Goal: Contribute content: Contribute content

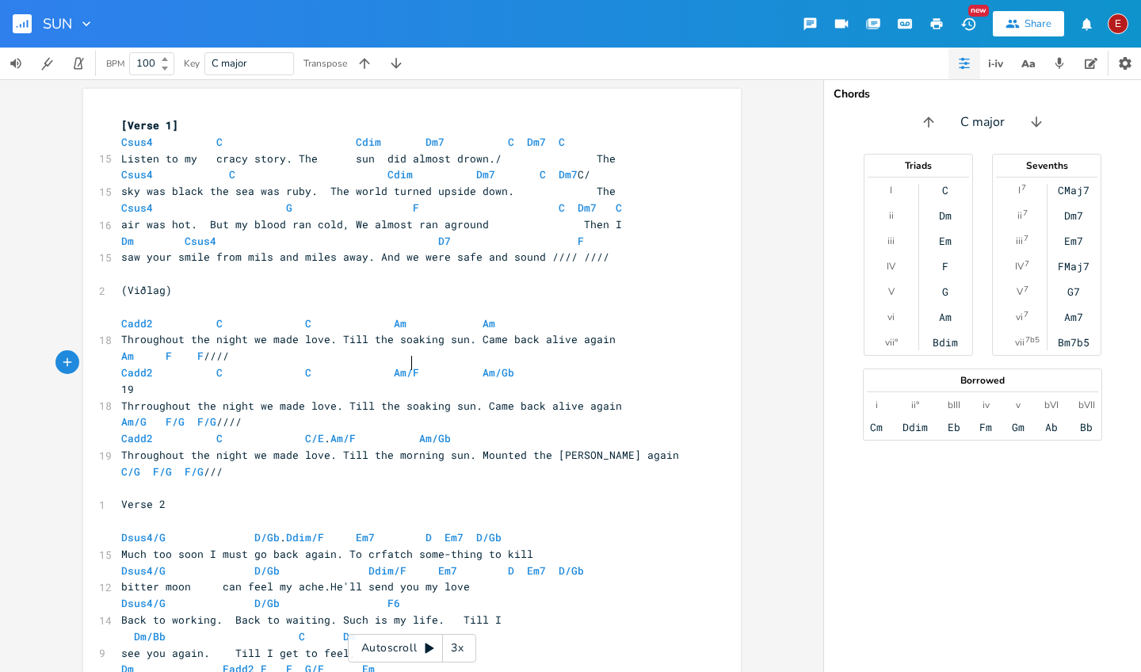
click at [409, 365] on span "Cadd2 C C Am/F Am/Gb" at bounding box center [317, 372] width 393 height 14
click at [501, 364] on pre "Cadd2 C C Am Am/Gb" at bounding box center [404, 372] width 572 height 17
click at [140, 414] on span "Am/G" at bounding box center [133, 421] width 25 height 15
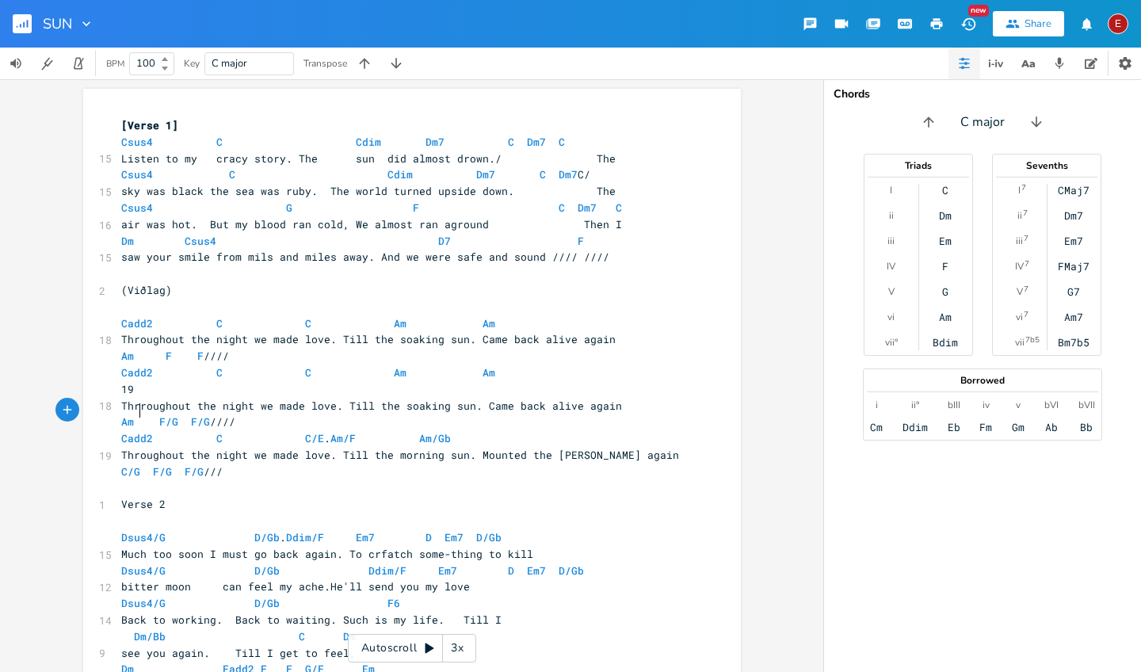
scroll to position [0, 5]
click at [181, 414] on span "Am F/G F/G ////" at bounding box center [181, 421] width 120 height 14
click at [178, 414] on span "Am F/G F/G ////" at bounding box center [181, 421] width 120 height 14
click at [208, 414] on span "F/G" at bounding box center [206, 421] width 19 height 15
click at [317, 431] on span "Cadd2 C C/E . Am/F Am/Gb" at bounding box center [286, 438] width 330 height 14
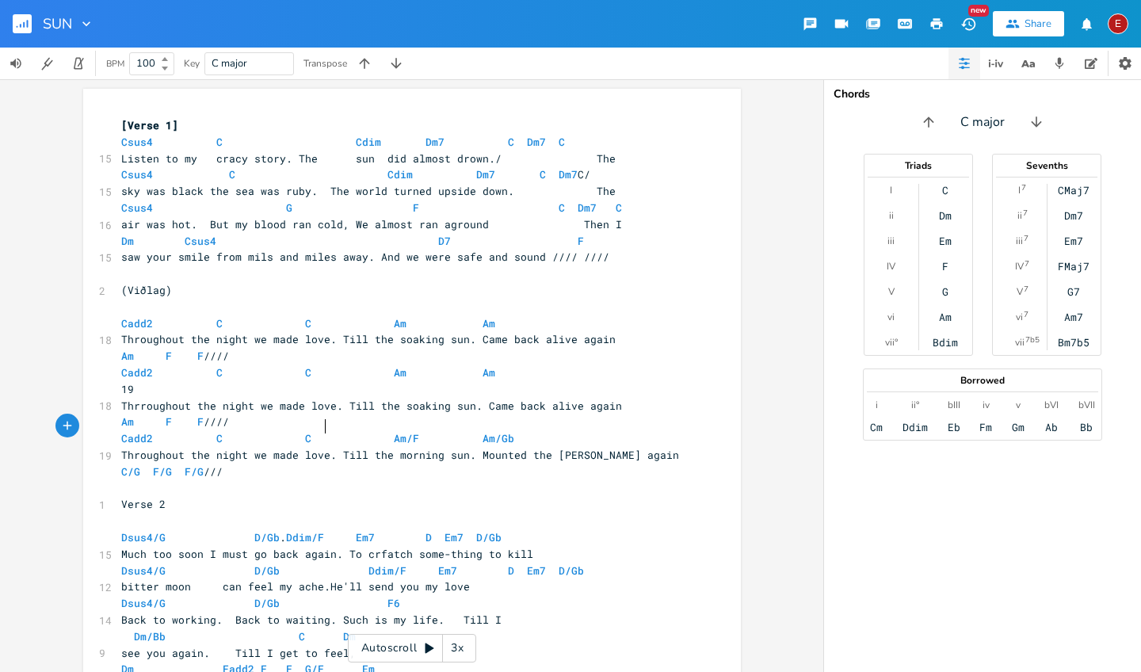
scroll to position [0, 7]
click at [407, 431] on span "Cadd2 C C Am/F Am/Gb" at bounding box center [317, 438] width 393 height 14
click at [498, 431] on span "Am/Gb" at bounding box center [498, 438] width 32 height 15
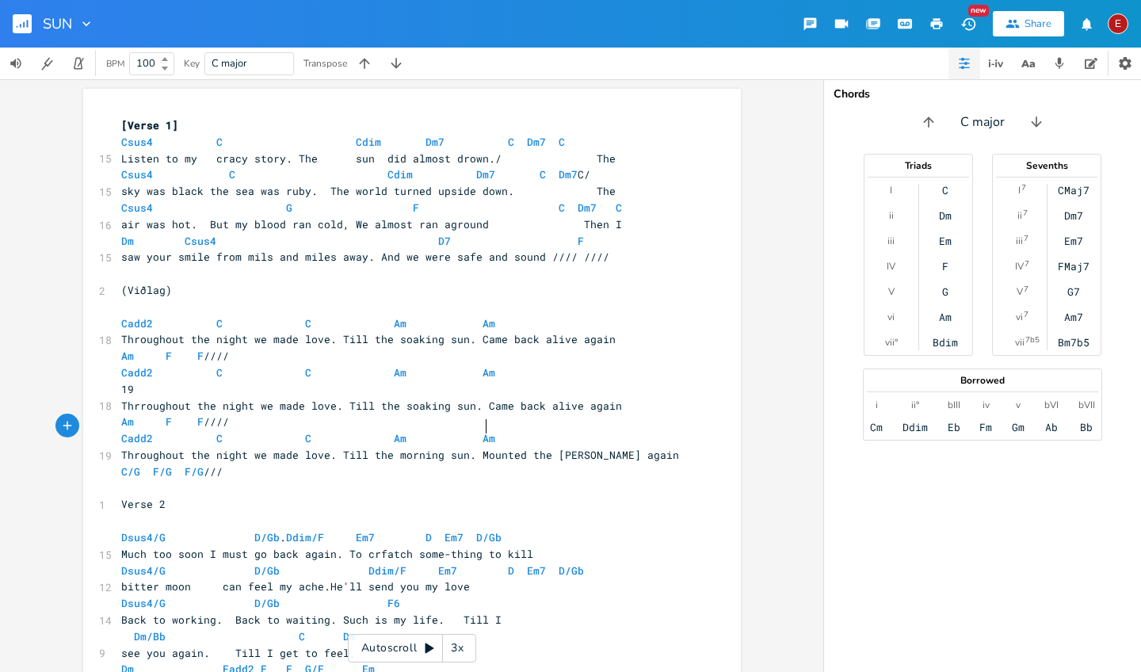
click at [856, 97] on div "Chords" at bounding box center [982, 94] width 298 height 11
click at [764, 236] on div "xxxxxxxxxx [Verse 1] Csus4 C Cdim Dm7 C Dm7 C 15 Listen to my cracy story. The …" at bounding box center [411, 375] width 823 height 593
click at [159, 530] on span "Dsus4/G" at bounding box center [143, 537] width 44 height 15
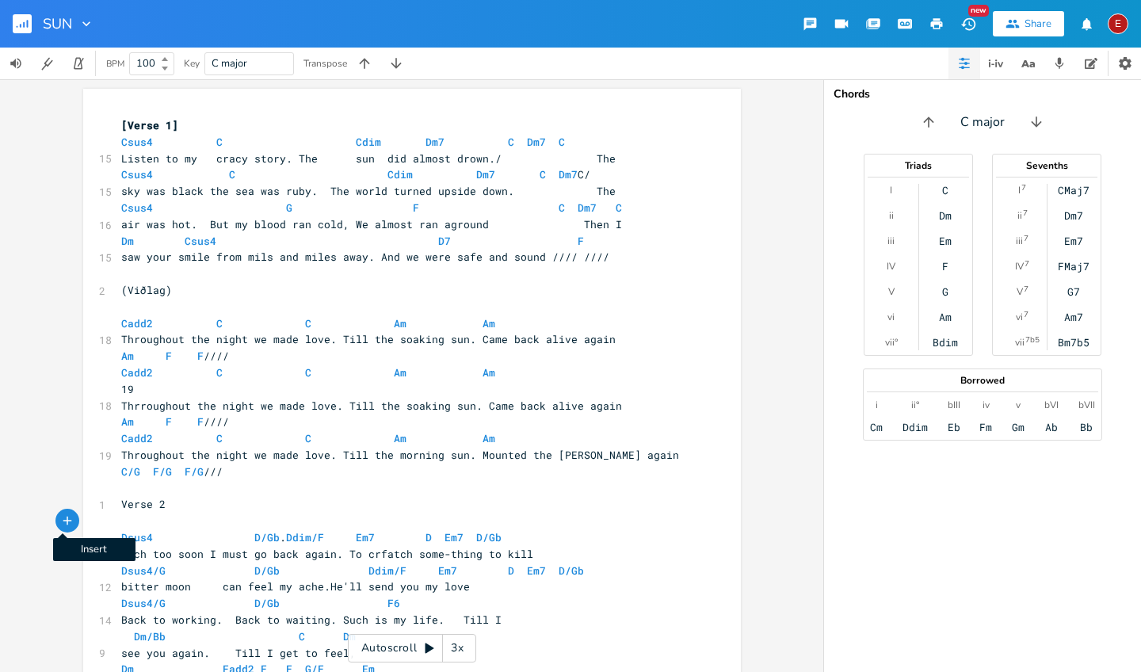
click at [60, 521] on icon "button" at bounding box center [67, 520] width 14 height 14
click at [42, 362] on div "xxxxxxxxxx [Verse 1] Csus4 C Cdim Dm7 C Dm7 C 15 Listen to my cracy story. The …" at bounding box center [411, 375] width 823 height 593
click at [276, 530] on span "Dsus4 D/Gb . Ddim/F Em7 D Em7 D/Gb" at bounding box center [311, 537] width 380 height 14
click at [391, 530] on span "Ddim/F" at bounding box center [387, 537] width 38 height 15
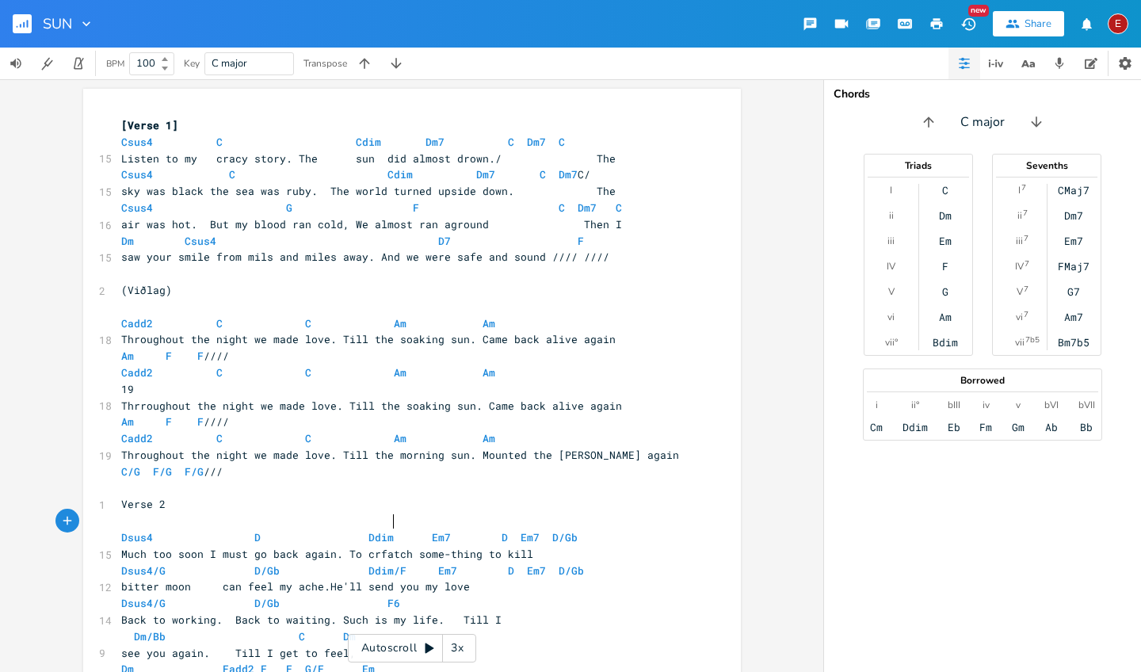
scroll to position [0, 5]
click at [567, 530] on span "Dsus4 D Ddim Em7 D Em7 D/Gb" at bounding box center [352, 537] width 463 height 14
click at [158, 563] on span "Dsus4/G" at bounding box center [143, 570] width 44 height 15
click at [271, 563] on span "Dsus4 D/Gb Ddim/F Em7 D Em7 D/Gb" at bounding box center [352, 570] width 463 height 14
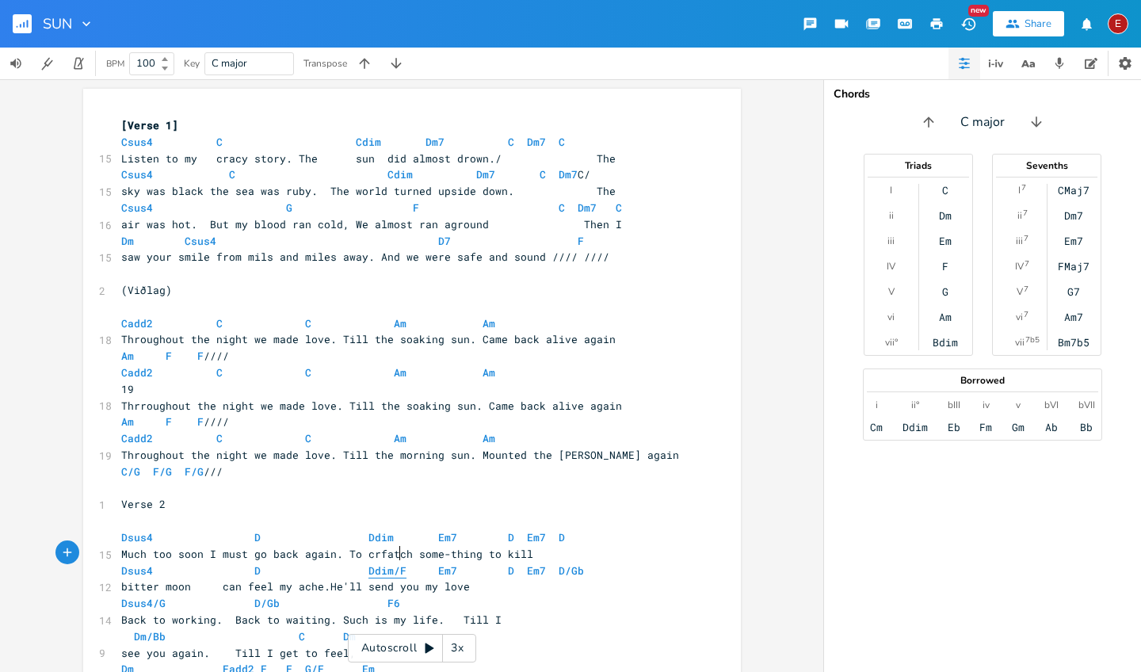
click at [394, 563] on span "Ddim/F" at bounding box center [387, 570] width 38 height 15
click at [568, 563] on pre "Dsus4 D Ddim Em7 D Em7 D/Gb" at bounding box center [404, 571] width 572 height 17
click at [159, 596] on span "Dsus4/G" at bounding box center [143, 603] width 44 height 15
click at [272, 596] on span "Dsus4 D/Gb F6" at bounding box center [311, 603] width 380 height 14
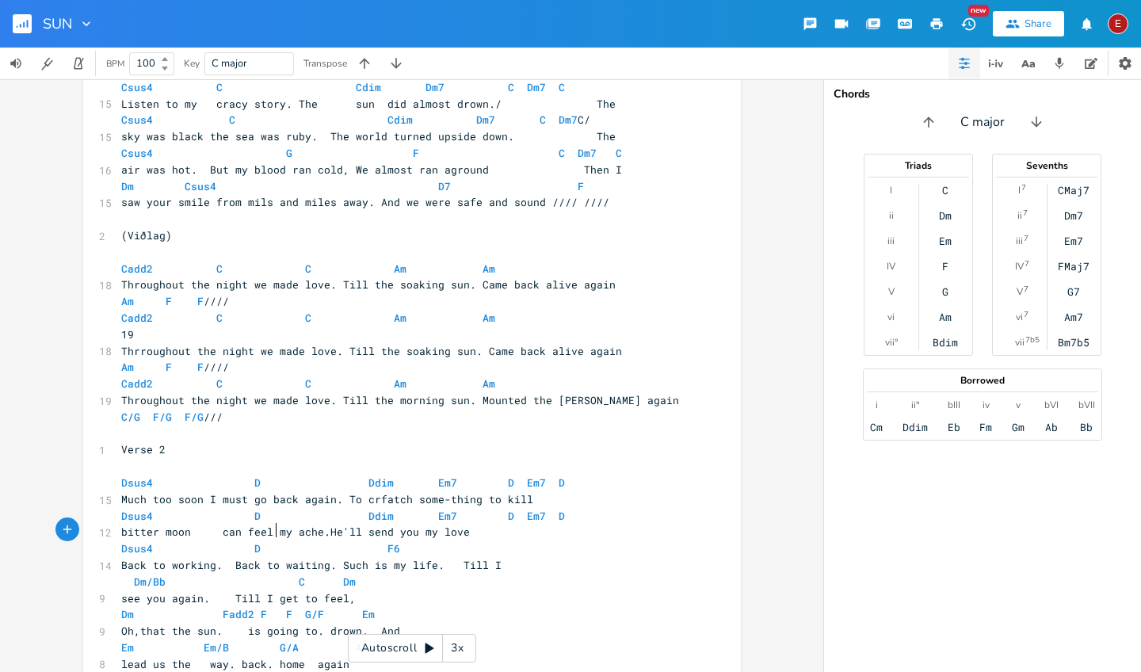
scroll to position [58, 0]
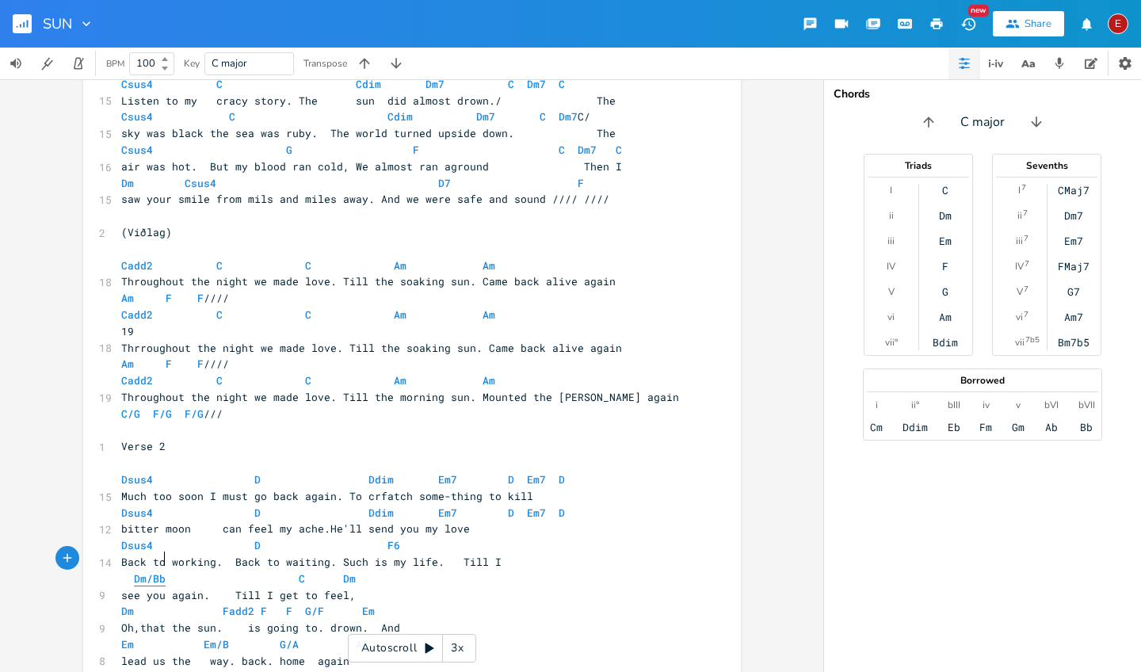
click at [159, 571] on span "Dm/Bb" at bounding box center [150, 578] width 32 height 15
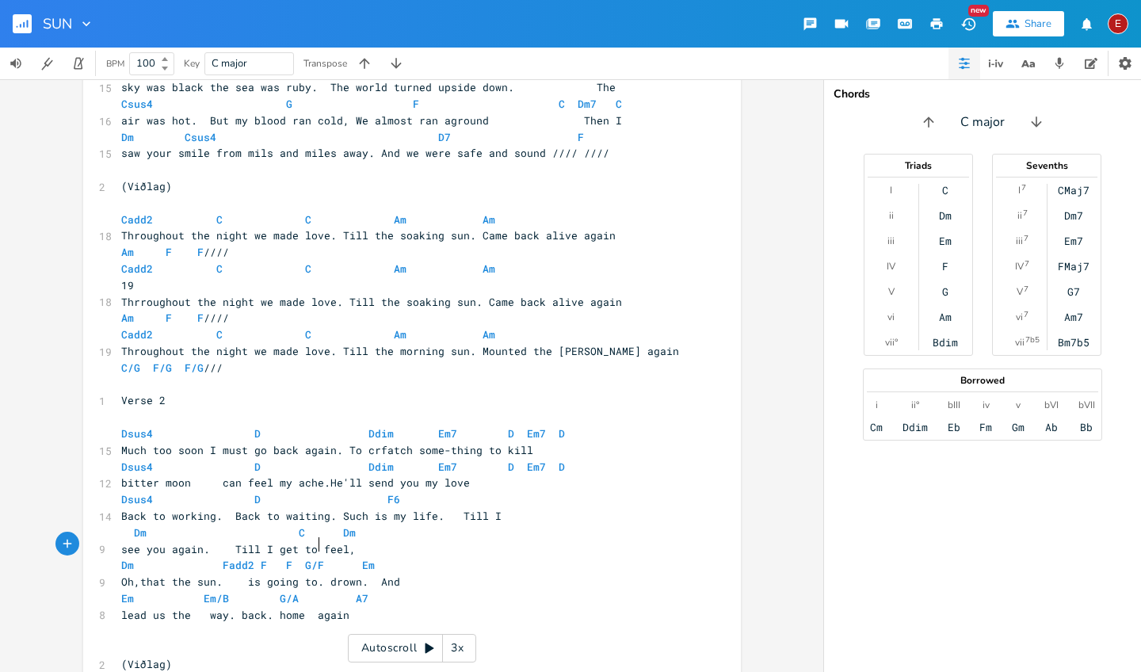
click at [315, 558] on span "Dm Fadd2 F F G/F Em" at bounding box center [260, 565] width 279 height 14
click at [221, 591] on span "Em/B" at bounding box center [216, 598] width 25 height 15
click at [288, 591] on span "G/A" at bounding box center [289, 598] width 19 height 15
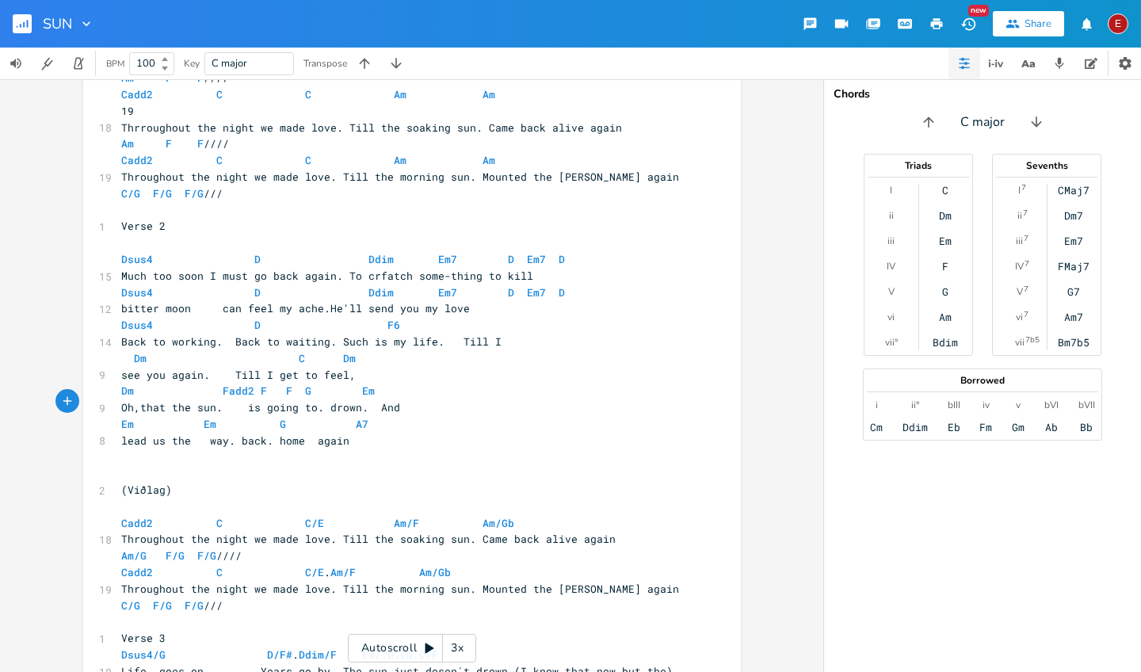
scroll to position [278, 0]
click at [866, 20] on icon "button" at bounding box center [873, 24] width 14 height 14
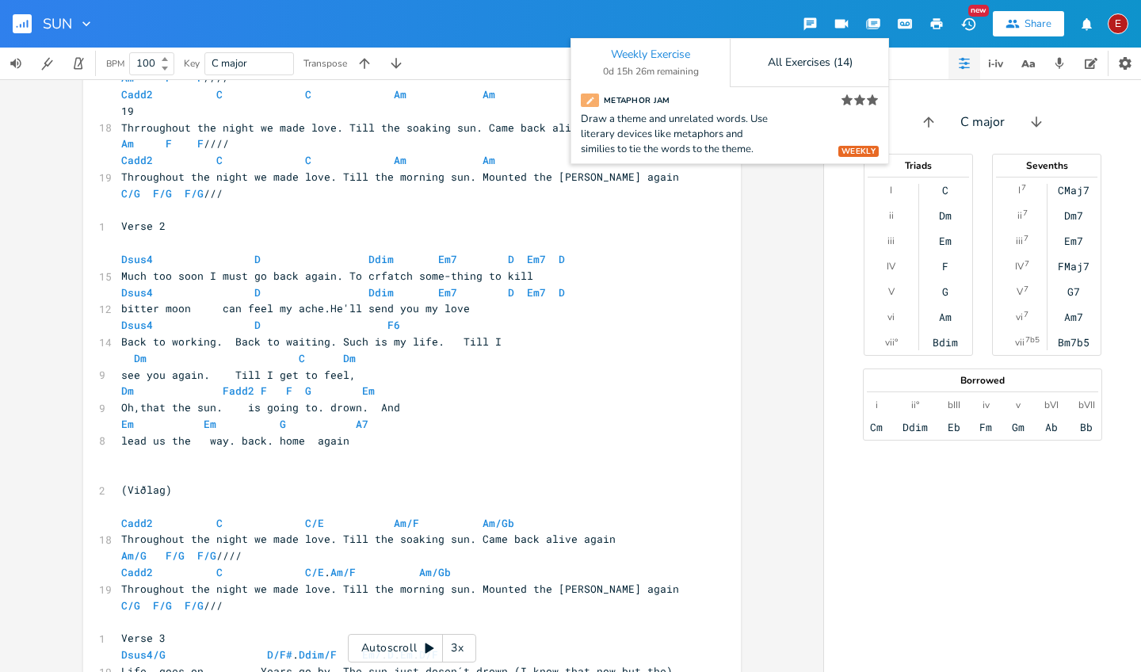
click at [678, 20] on div "SUN Weekly Exercise 0d 15h 26m remaining All Exercises (14) WEEKLY Metaphor Jam…" at bounding box center [570, 24] width 1141 height 48
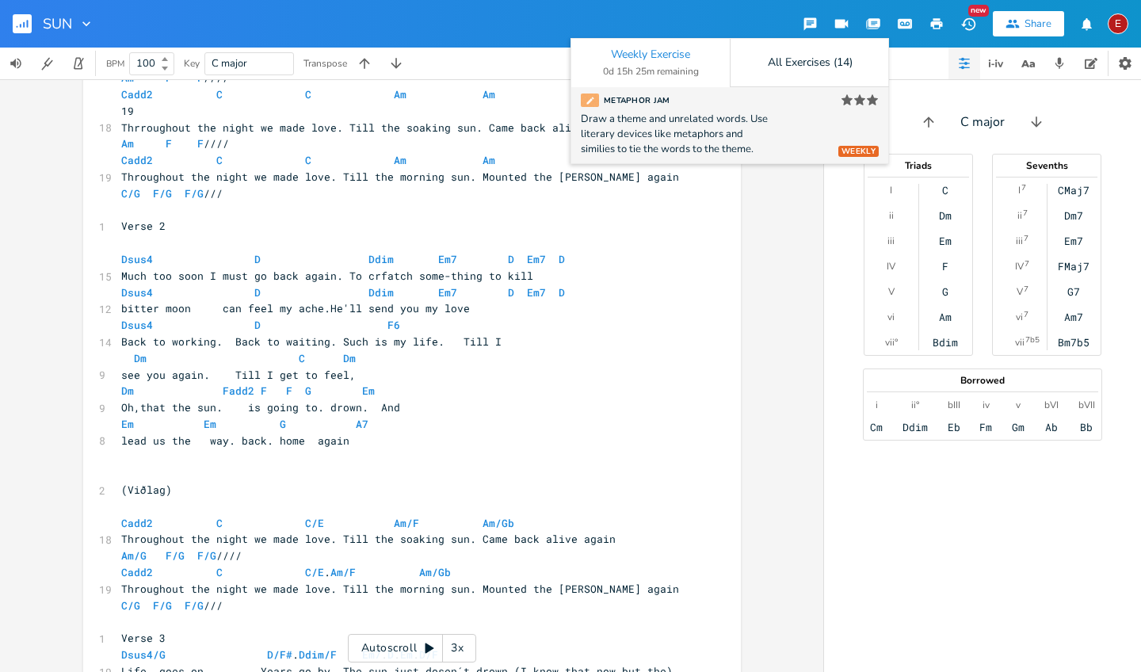
click at [799, 114] on div "Draw a theme and unrelated words. Use literary devices like metaphors and simil…" at bounding box center [730, 134] width 298 height 45
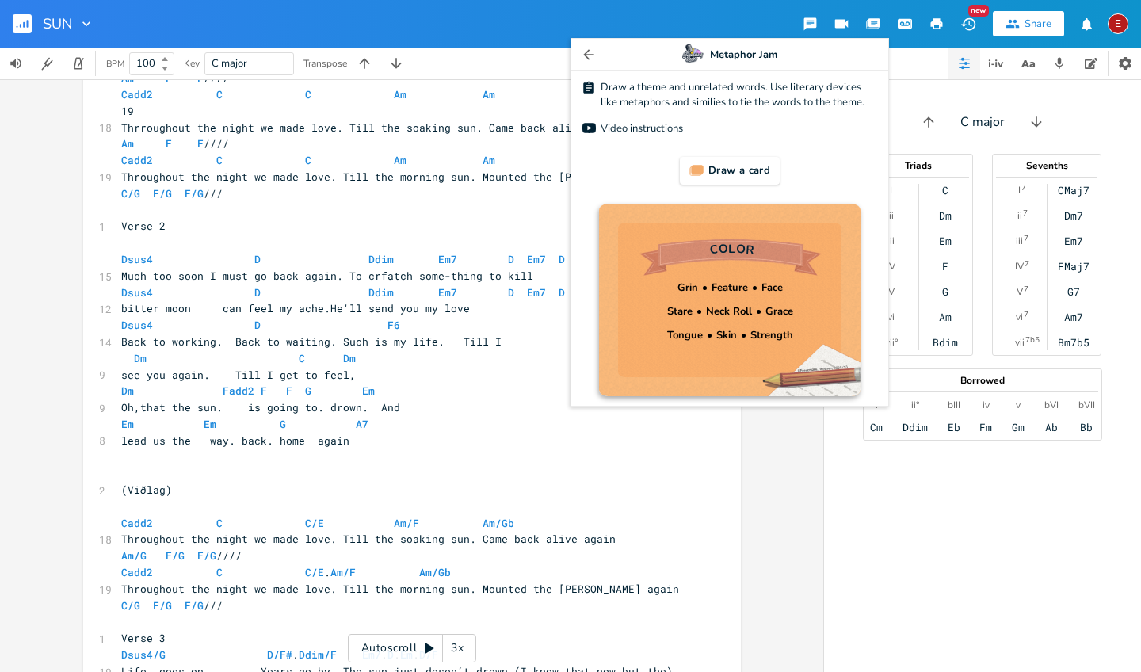
click at [624, 52] on div "Metaphor Jam" at bounding box center [730, 55] width 222 height 32
click at [585, 53] on icon "button" at bounding box center [588, 54] width 10 height 10
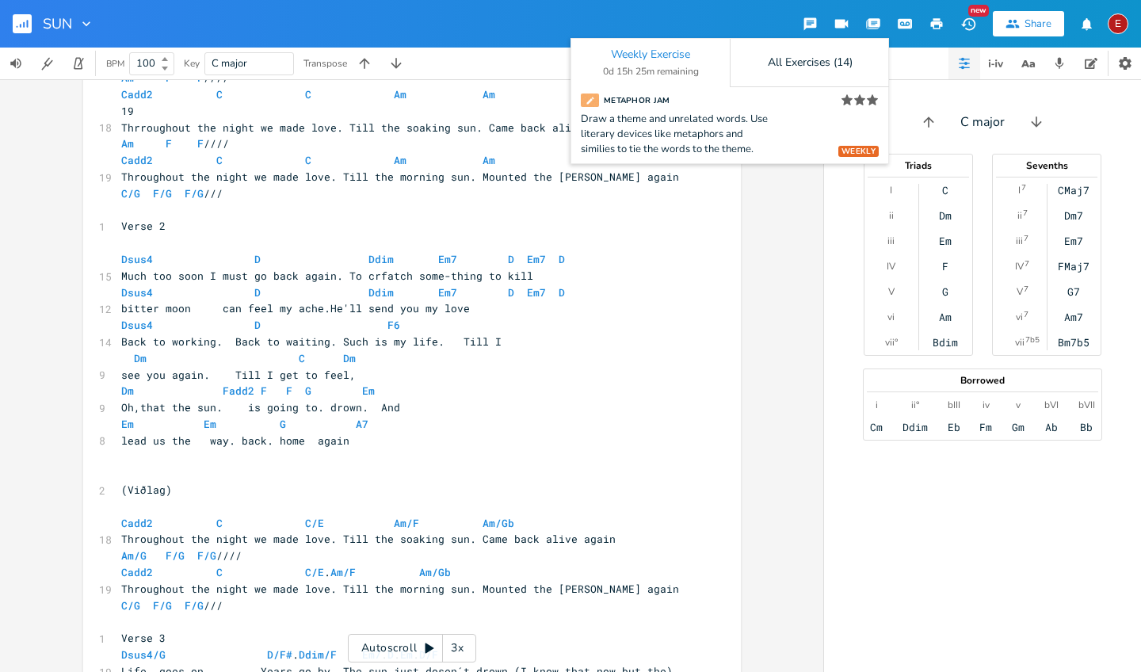
click at [707, 247] on div "xxxxxxxxxx [Verse 1] Csus4 C Cdim Dm7 C Dm7 C 15 Listen to my cracy story. The …" at bounding box center [424, 490] width 612 height 1308
click at [761, 236] on div "xxxxxxxxxx [Verse 1] Csus4 C Cdim Dm7 C Dm7 C 15 Listen to my cracy story. The …" at bounding box center [411, 375] width 823 height 593
click at [792, 163] on div "Weekly Exercise 0d 15h 25m remaining All Exercises (14) WEEKLY Metaphor Jam Sta…" at bounding box center [729, 101] width 318 height 126
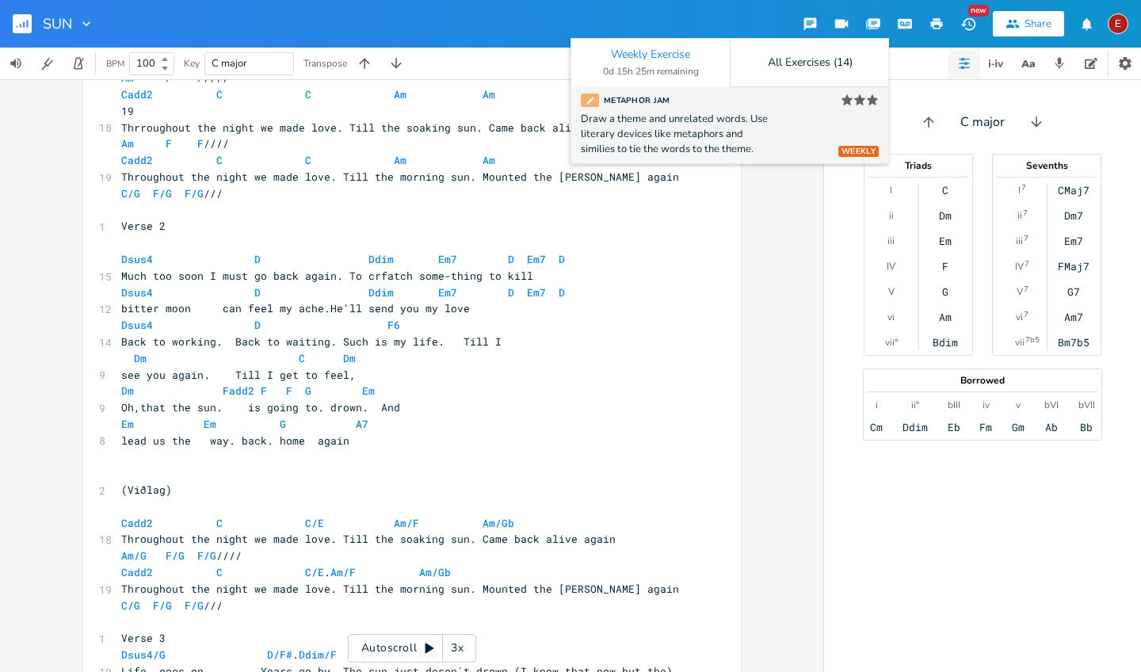
click at [791, 132] on div "Draw a theme and unrelated words. Use literary devices like metaphors and simil…" at bounding box center [730, 134] width 298 height 45
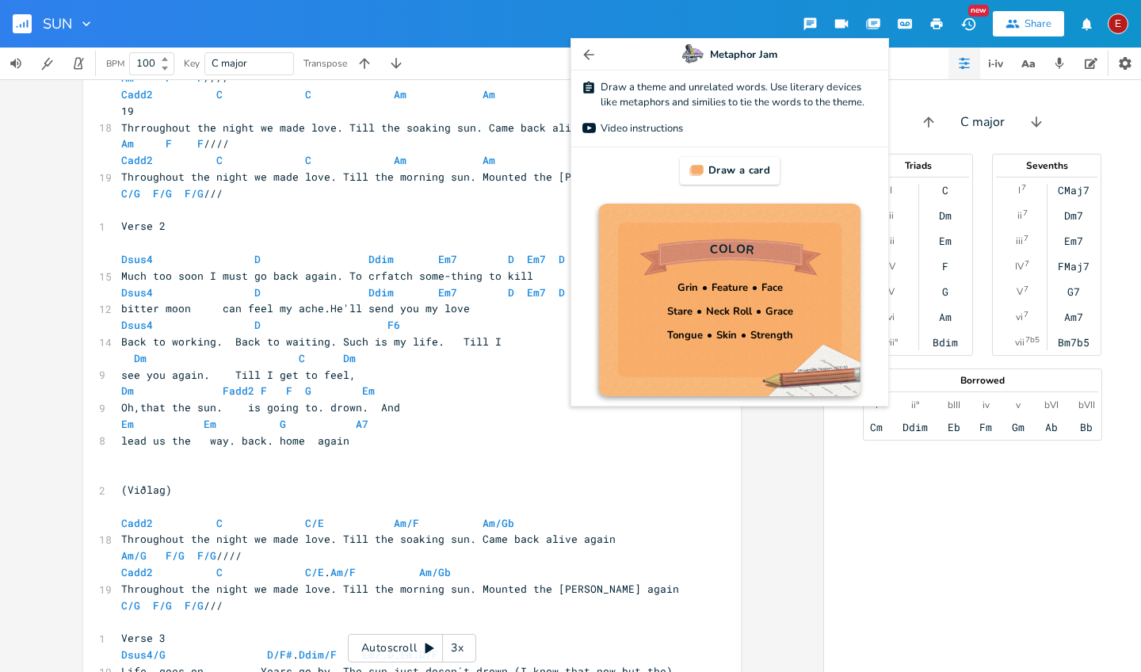
click at [791, 132] on link "YouTube Video instructions" at bounding box center [730, 128] width 298 height 17
click at [587, 54] on icon "button" at bounding box center [589, 55] width 16 height 16
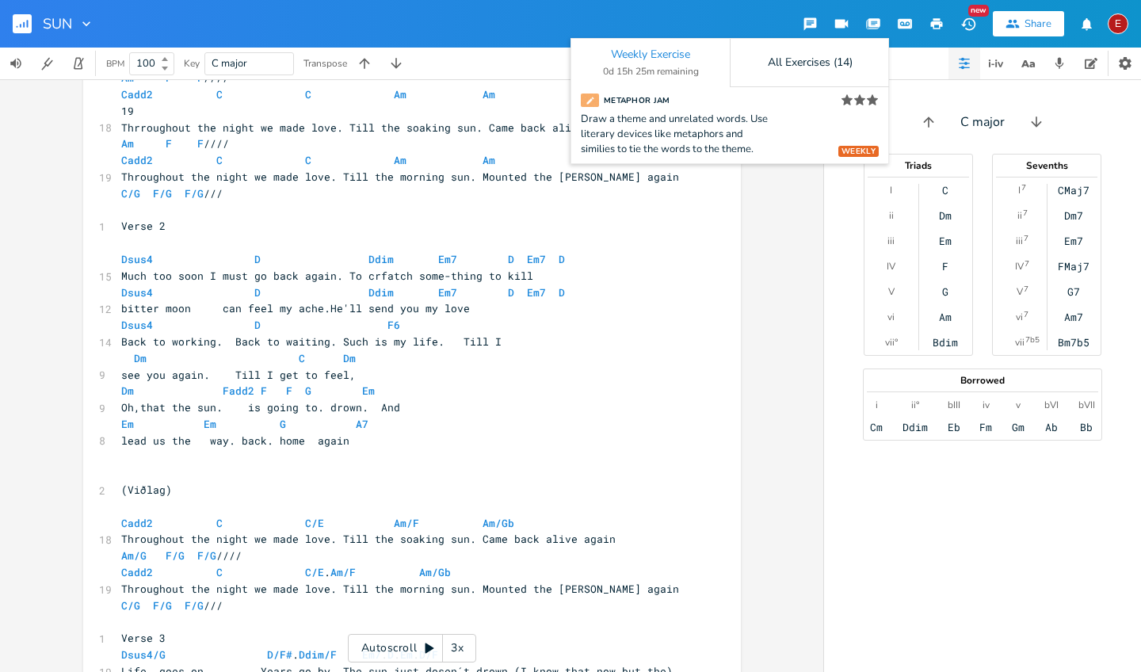
click at [589, 63] on div "Weekly Exercise 0d 15h 25m remaining" at bounding box center [650, 63] width 158 height 48
click at [707, 318] on div "xxxxxxxxxx [Verse 1] Csus4 C Cdim Dm7 C Dm7 C 15 Listen to my cracy story. The …" at bounding box center [424, 490] width 612 height 1308
click at [707, 318] on div "[Verse 1] Csus4 C Cdim Dm7 C Dm7 C 15 Listen to my cracy story. The sun did alm…" at bounding box center [424, 490] width 612 height 1308
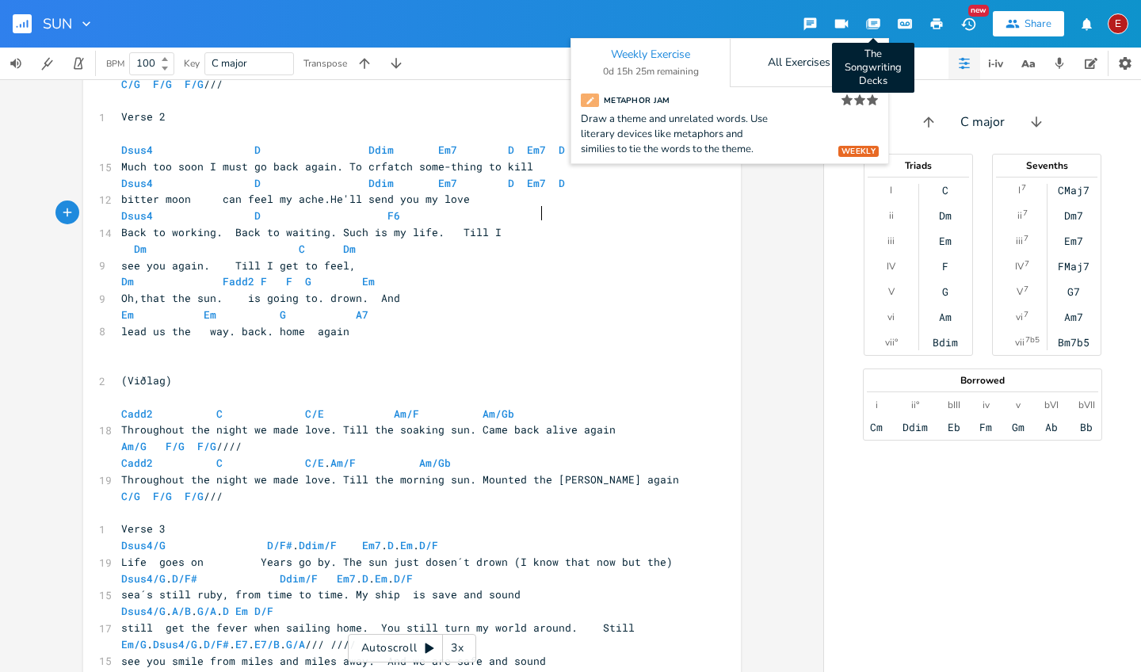
click at [878, 24] on icon "button" at bounding box center [874, 22] width 12 height 9
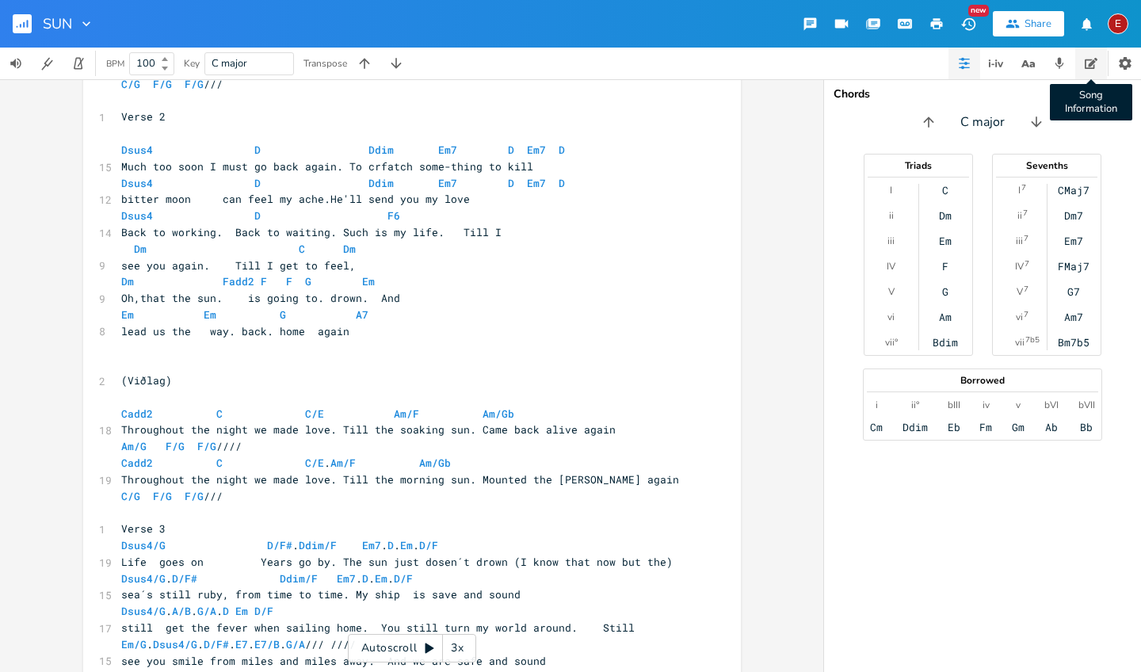
click at [1089, 61] on icon "button" at bounding box center [1091, 63] width 13 height 13
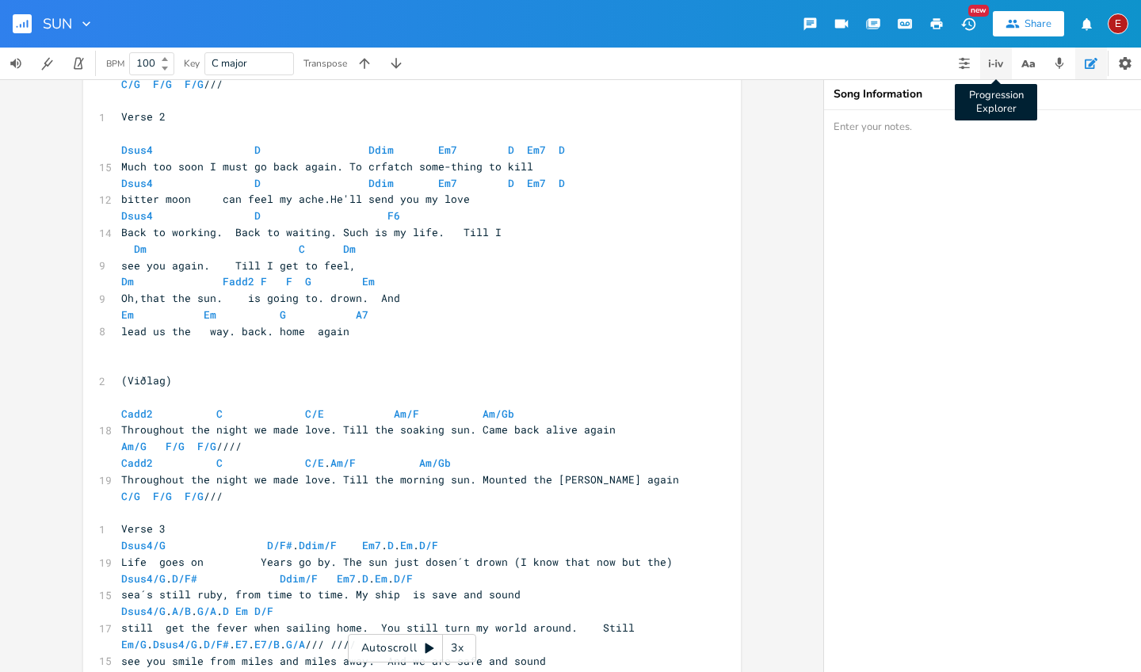
click at [994, 66] on icon "button" at bounding box center [995, 63] width 19 height 19
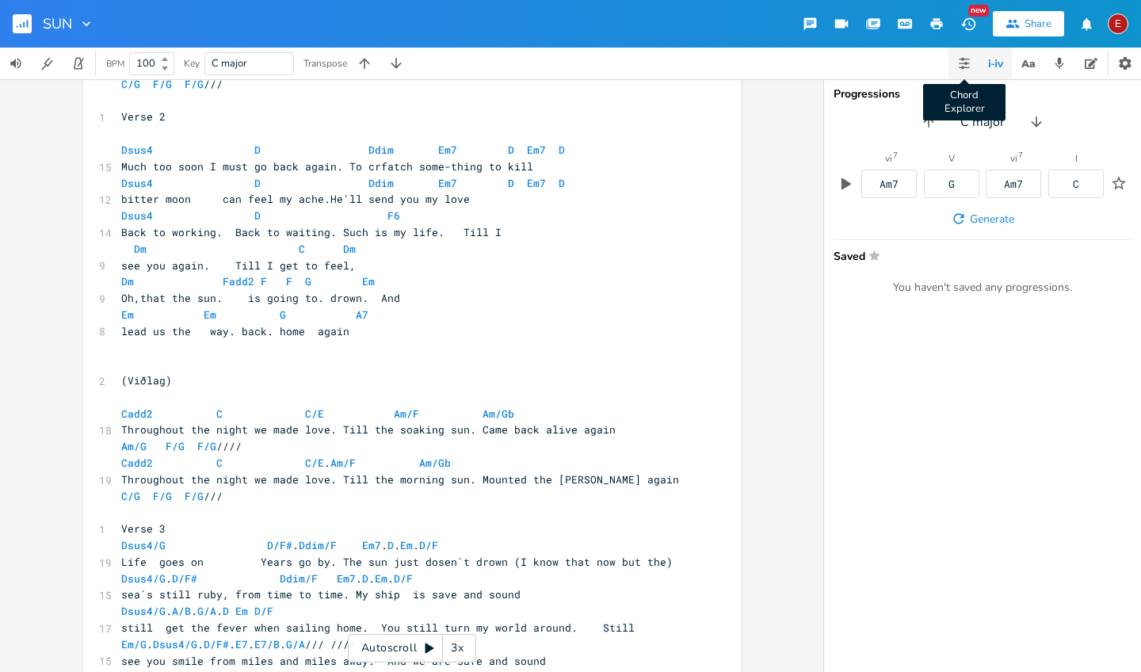
click at [959, 68] on icon "button" at bounding box center [964, 67] width 10 height 1
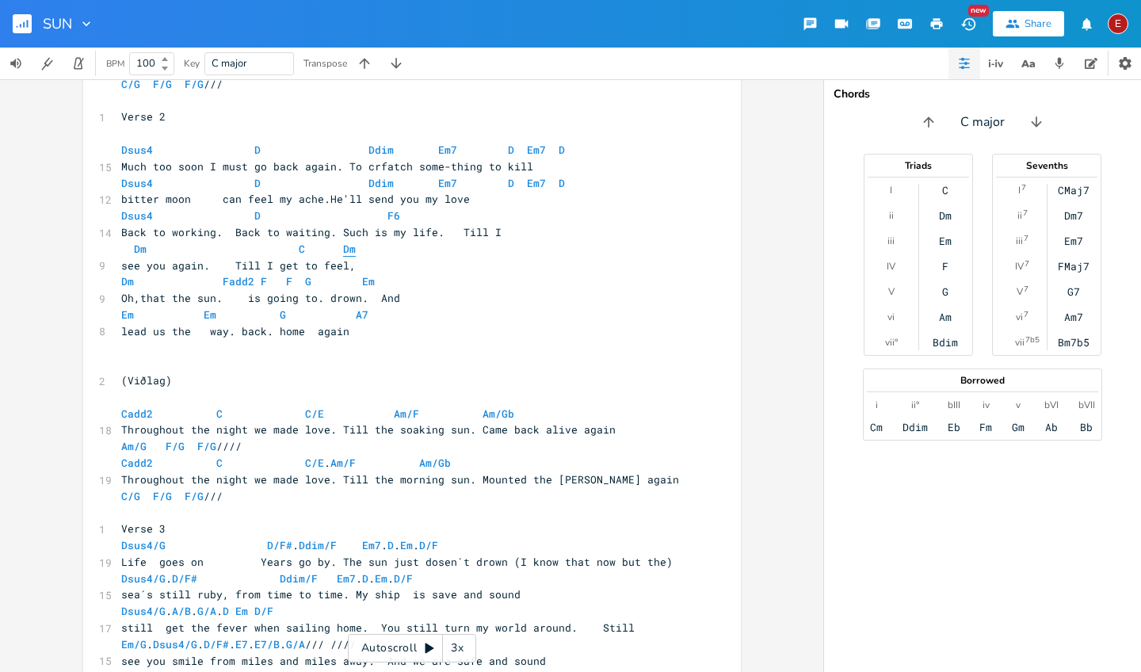
click at [343, 242] on span "Dm" at bounding box center [349, 249] width 13 height 15
click at [337, 204] on button "Play" at bounding box center [338, 206] width 21 height 13
click at [341, 207] on button "Play" at bounding box center [338, 206] width 21 height 13
click at [140, 143] on span "Dsus4" at bounding box center [137, 150] width 32 height 15
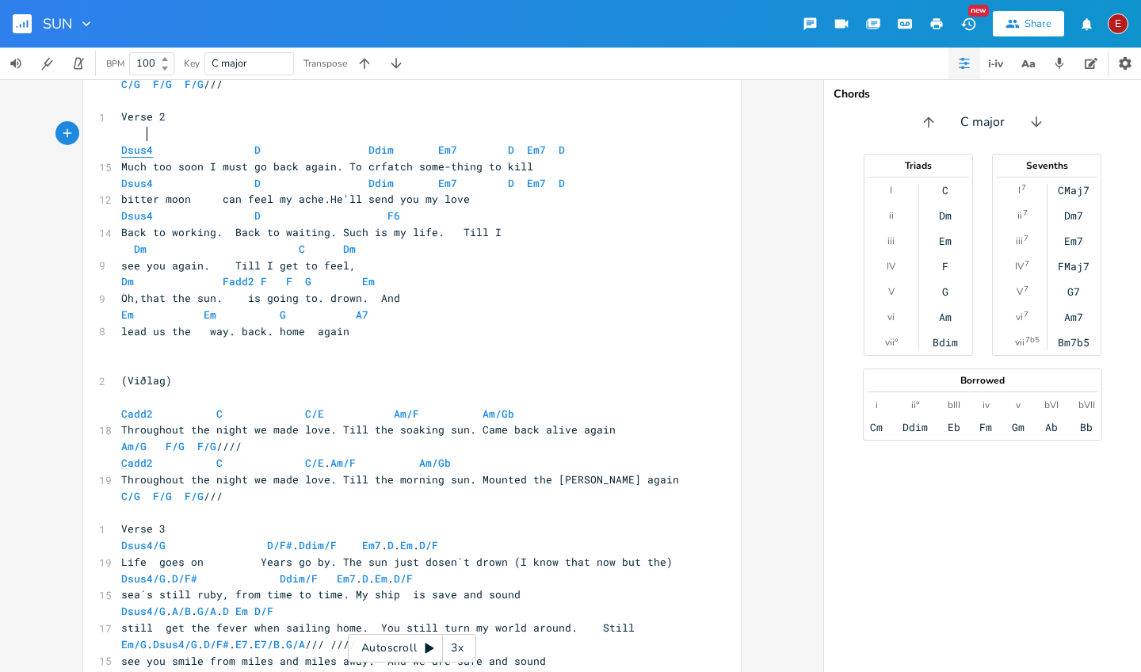
scroll to position [0, 0]
click at [126, 250] on button "Play" at bounding box center [131, 244] width 21 height 13
click at [251, 247] on button "Play" at bounding box center [248, 244] width 21 height 13
click at [373, 245] on button "Play" at bounding box center [369, 244] width 21 height 13
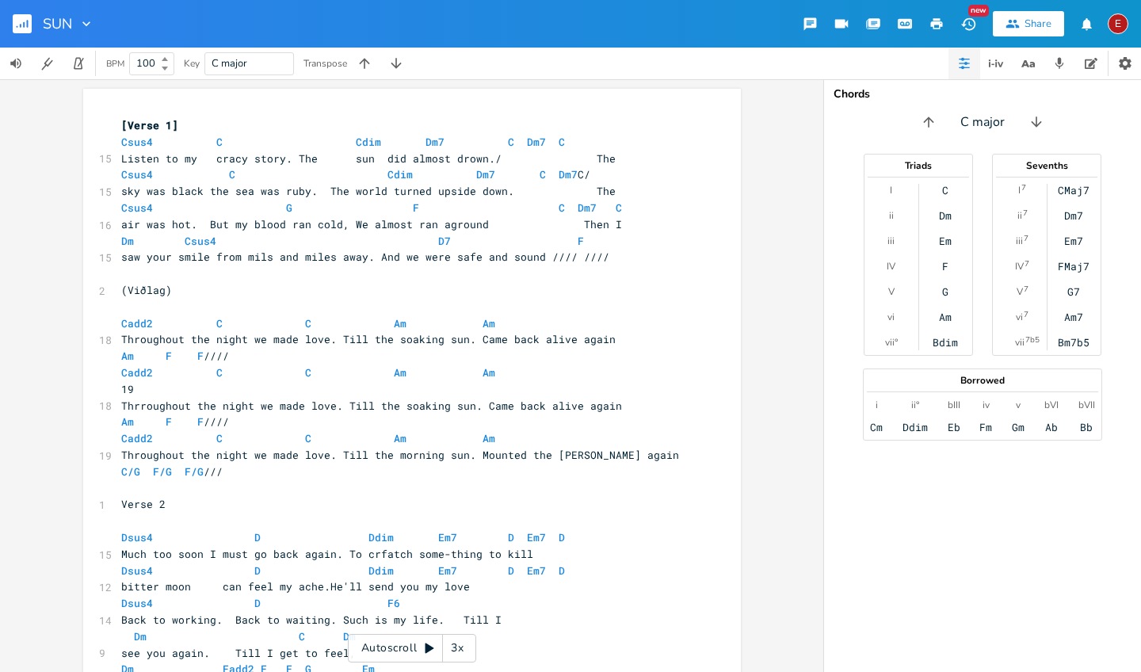
click at [772, 204] on div "[Verse 1] Csus4 C Cdim Dm7 C Dm7 C 15 Listen to my cracy story. The sun did alm…" at bounding box center [411, 375] width 823 height 593
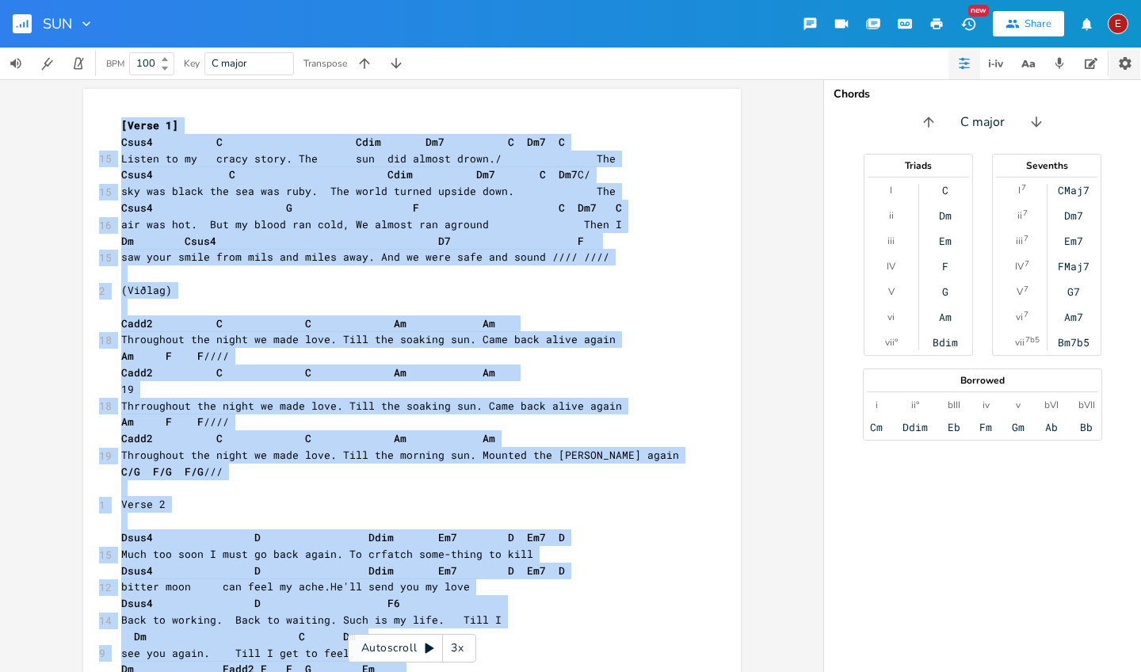
click at [1121, 54] on button "button" at bounding box center [1124, 64] width 31 height 32
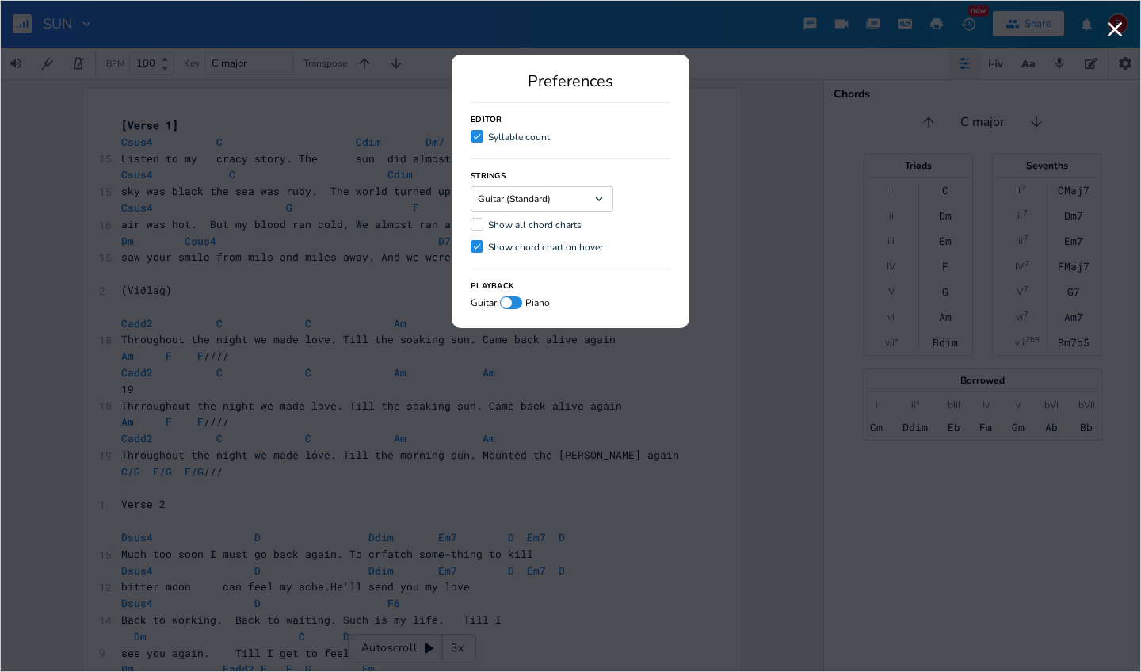
click at [478, 223] on div at bounding box center [477, 224] width 13 height 13
click at [471, 223] on input "Show all chord charts" at bounding box center [471, 224] width 0 height 10
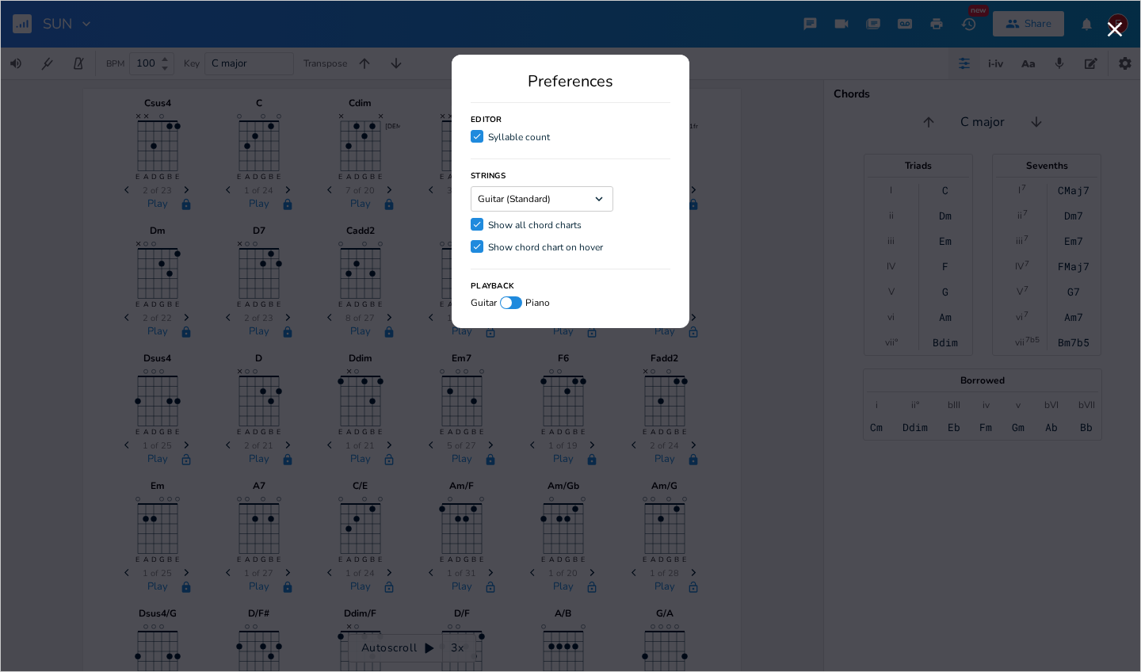
click at [6, 410] on div "Preferences Editor Check Syllable count Strings Guitar (Standard) Dropdown Chec…" at bounding box center [570, 336] width 1141 height 672
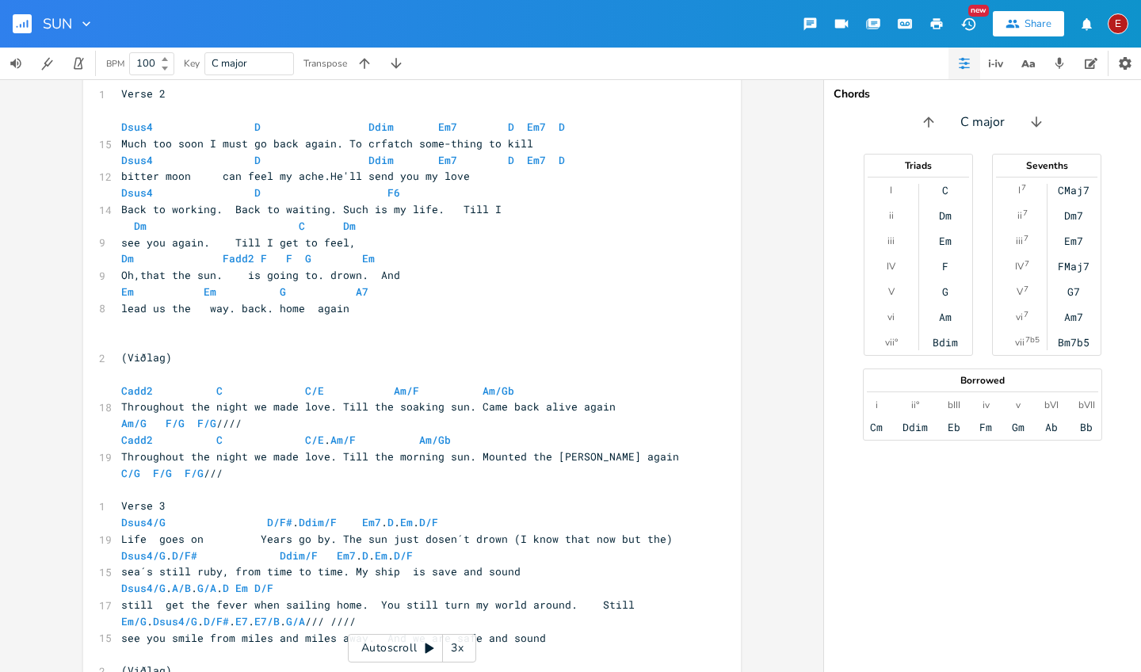
scroll to position [1575, 0]
click at [314, 383] on span "C/E" at bounding box center [314, 390] width 19 height 15
click at [405, 383] on span "Am/F" at bounding box center [406, 390] width 25 height 15
click at [498, 383] on span "Am/Gb" at bounding box center [498, 390] width 32 height 15
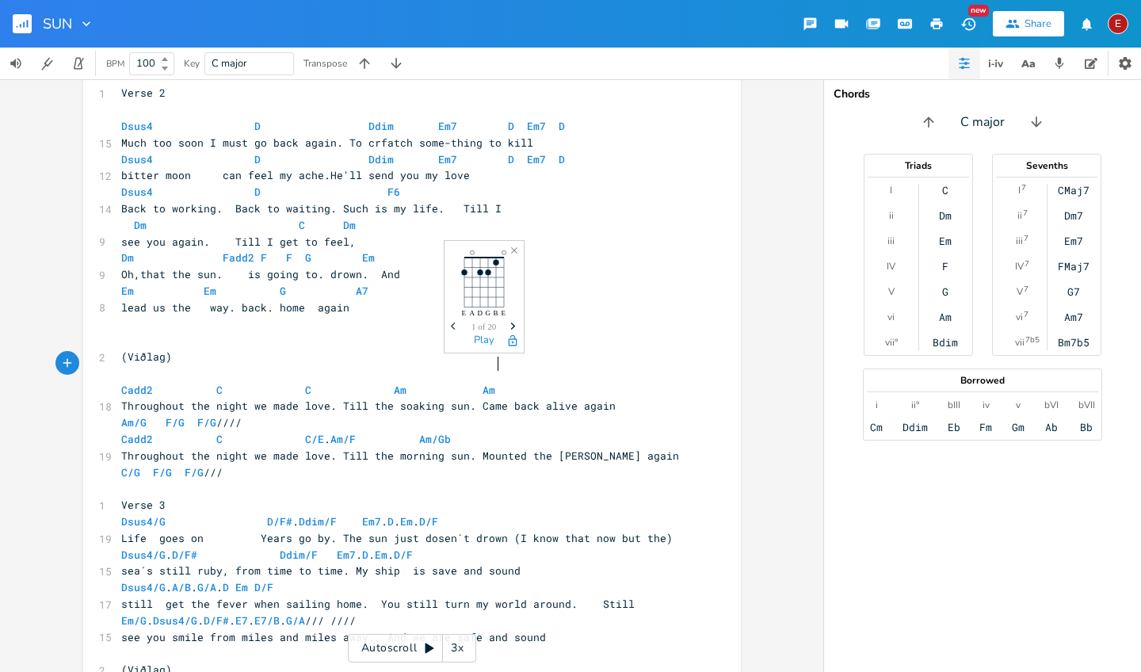
scroll to position [0, 7]
click at [141, 415] on span "Am/G F/G F/G ////" at bounding box center [181, 422] width 120 height 14
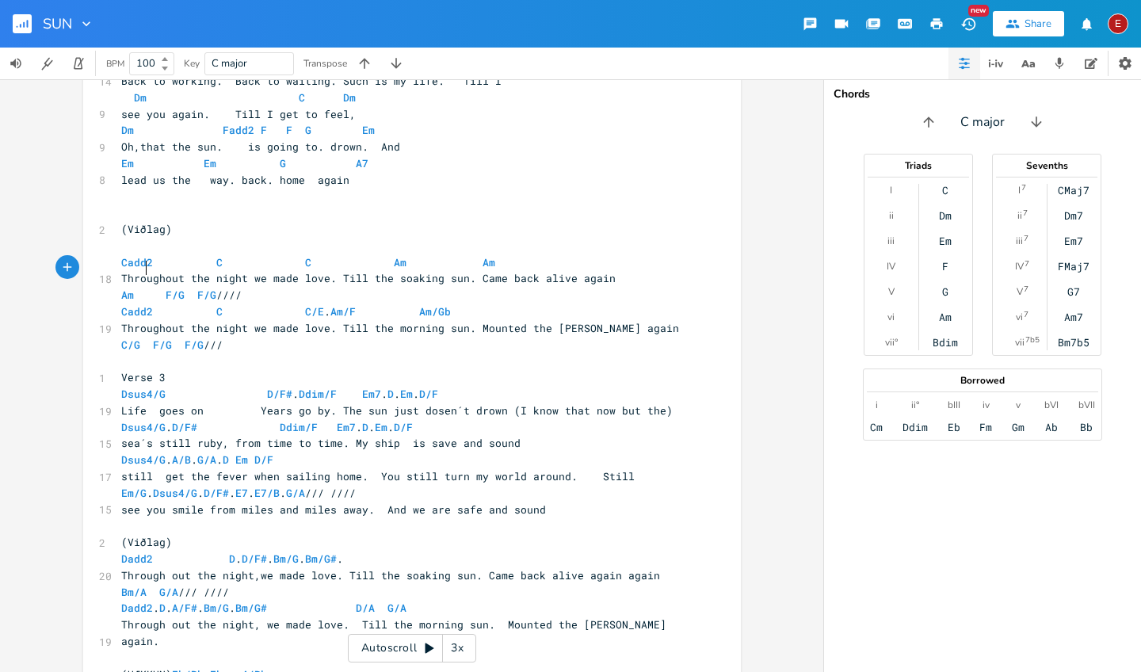
scroll to position [0, 5]
click at [177, 288] on span "F/G" at bounding box center [175, 295] width 19 height 15
click at [208, 288] on span "F/G" at bounding box center [206, 295] width 19 height 15
click at [315, 304] on span "Cadd2 C C/E . Am/F Am/Gb" at bounding box center [286, 311] width 330 height 14
click at [318, 304] on span "Cadd2 C C/E . Am/F Am/Gb" at bounding box center [286, 311] width 330 height 14
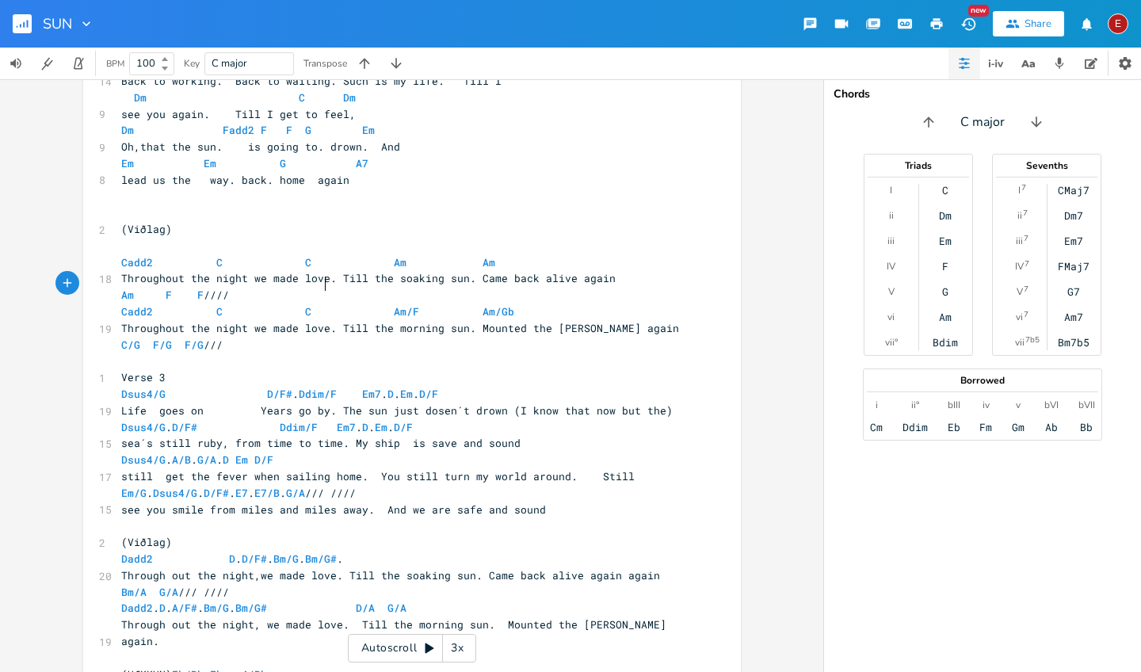
scroll to position [0, 7]
click at [406, 304] on span "Am/F" at bounding box center [406, 311] width 25 height 15
click at [497, 304] on span "Am/Gb" at bounding box center [498, 311] width 32 height 15
click at [162, 387] on span "Dsus4/G D/F# . Ddim/F Em7 . D . Em . D/F" at bounding box center [308, 394] width 374 height 14
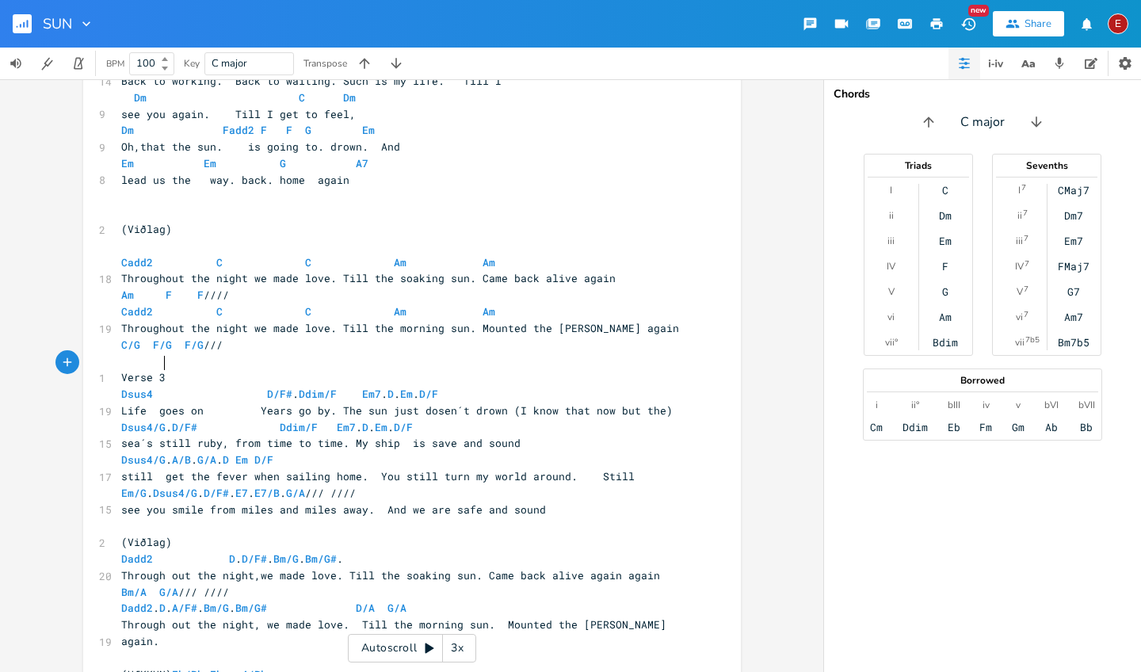
click at [288, 387] on span "Dsus4 D/F# . Ddim/F Em7 . D . Em . D/F" at bounding box center [308, 394] width 374 height 14
click at [109, 385] on div "xxxxxxxxxx [Verse 1] Csus4 C Cdim Dm7 C Dm7 C 15 Listen to my cracy story. The …" at bounding box center [412, 226] width 658 height 1352
click at [118, 402] on pre "Life goes on Years go by. The sun just dosen´t drown (I know that now but the)" at bounding box center [404, 410] width 572 height 17
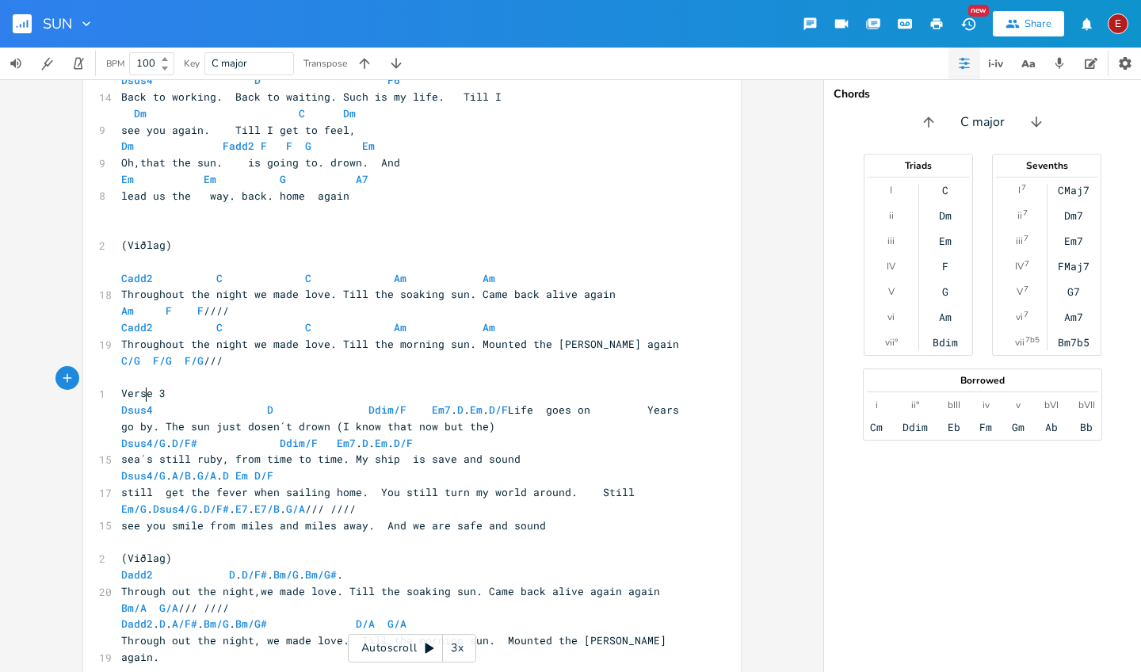
scroll to position [1561, 0]
click at [392, 401] on span "Ddim/F" at bounding box center [387, 408] width 38 height 15
click at [508, 401] on span "D/F" at bounding box center [498, 408] width 19 height 15
click at [164, 434] on span "Dsus4/G . D/F# Ddim/F Em7 . D . Em . D/F" at bounding box center [267, 441] width 292 height 14
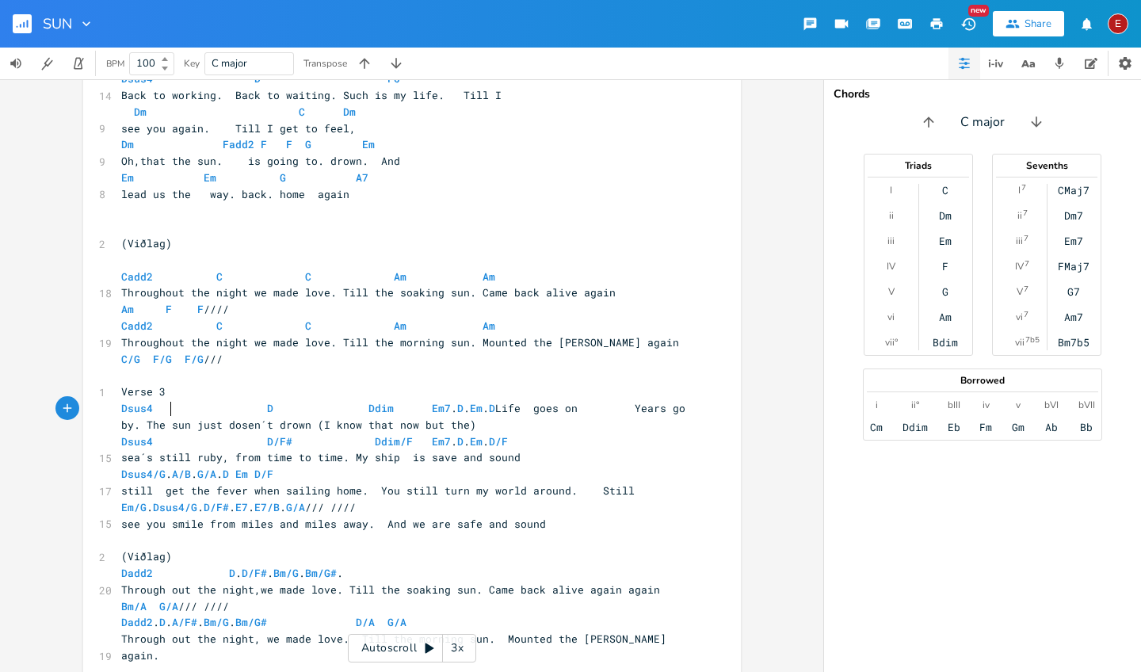
scroll to position [0, 7]
click at [284, 434] on span "Dsus4 D/F# Ddim/F Em7 . D . Em . D/F" at bounding box center [314, 441] width 387 height 14
click at [399, 434] on span "Ddim/F" at bounding box center [394, 441] width 38 height 15
click at [507, 434] on span "Dsus4 D Ddim Em7 . D . Em . D/F" at bounding box center [314, 441] width 387 height 14
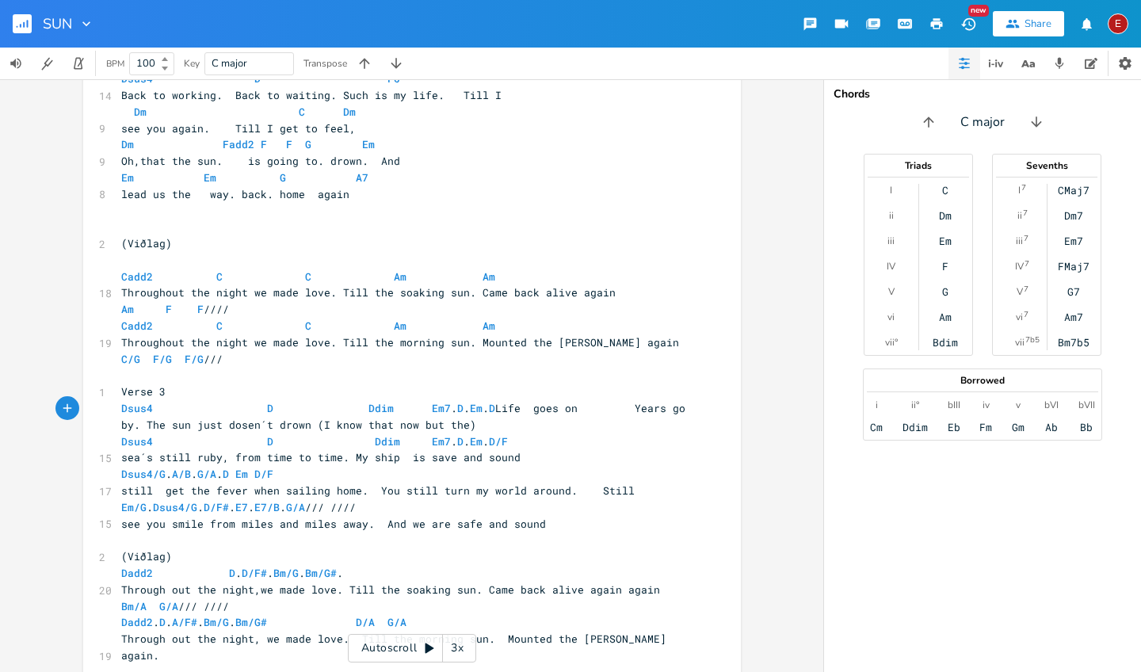
click at [508, 434] on span "Dsus4 D Ddim Em7 . D . Em . D/F" at bounding box center [314, 441] width 387 height 14
click at [584, 434] on span "Dsus4 D Ddim Em7 . D Em . D/F" at bounding box center [352, 441] width 463 height 14
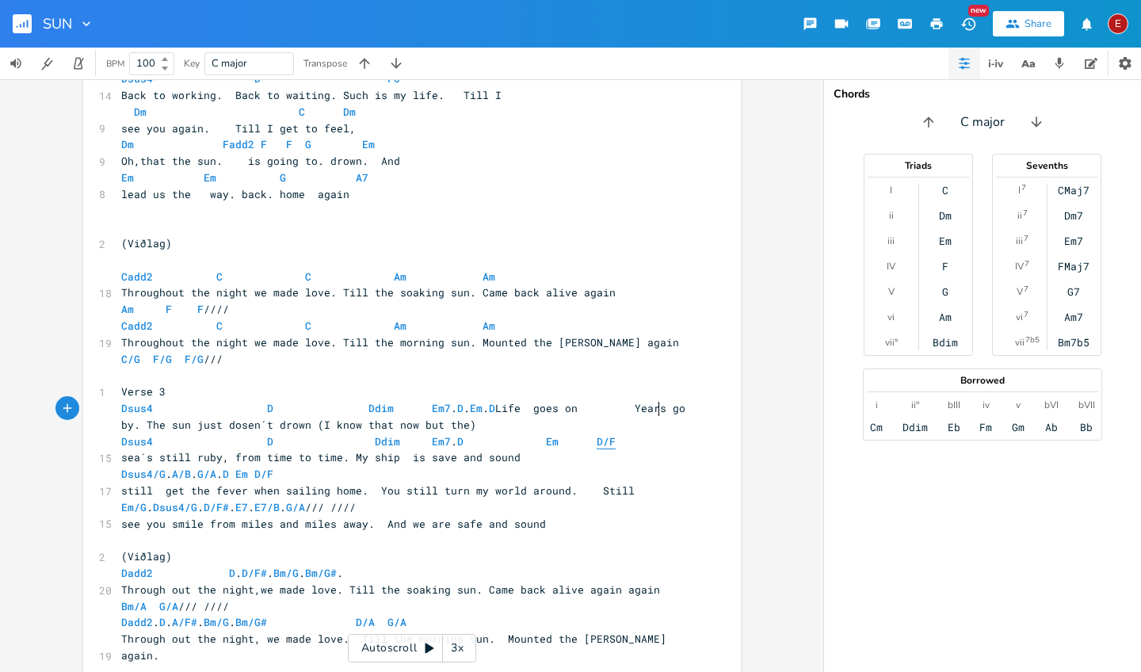
click at [616, 434] on span "D/F" at bounding box center [606, 441] width 19 height 15
click at [166, 467] on span "Dsus4/G . A/B . G/A . D Em D/F" at bounding box center [197, 474] width 152 height 14
click at [302, 467] on span "Dsus4 A/B . G/A . D Em D/F" at bounding box center [254, 474] width 266 height 14
click at [460, 467] on span "Dsus4 A G/A . D Em D/F" at bounding box center [320, 474] width 399 height 14
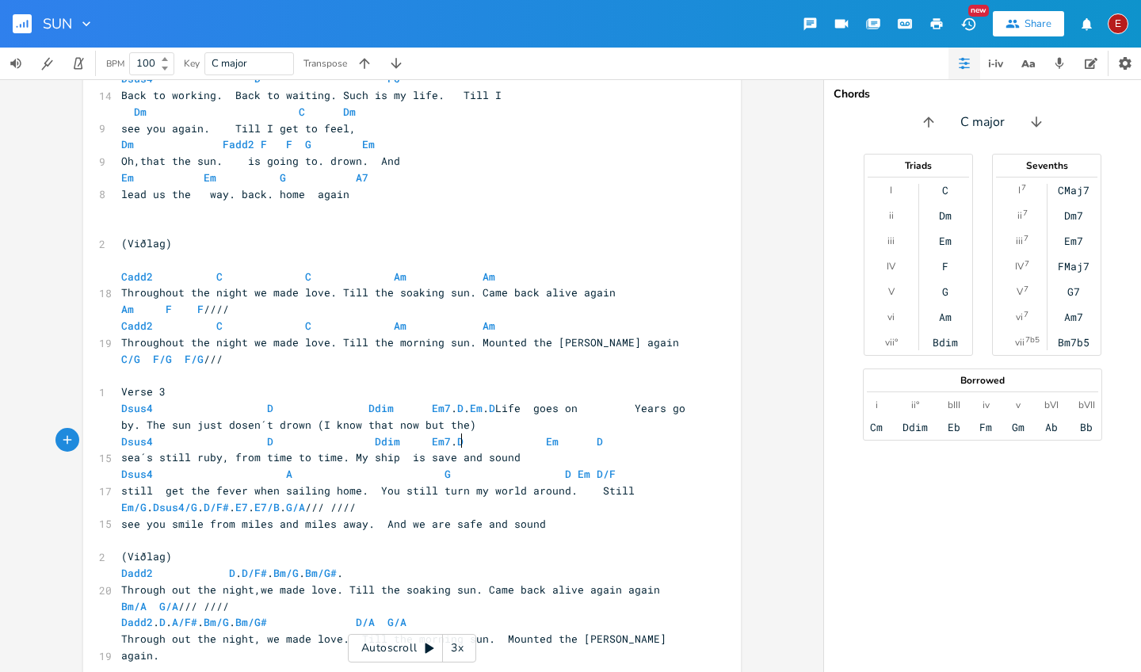
scroll to position [0, 10]
click at [605, 466] on pre "Dsus4 A G D Em D/F" at bounding box center [404, 474] width 572 height 17
click at [145, 500] on span "Em/G . Dsus4/G . D/F# . E7 . E7/B . G/A /// ////" at bounding box center [238, 507] width 235 height 14
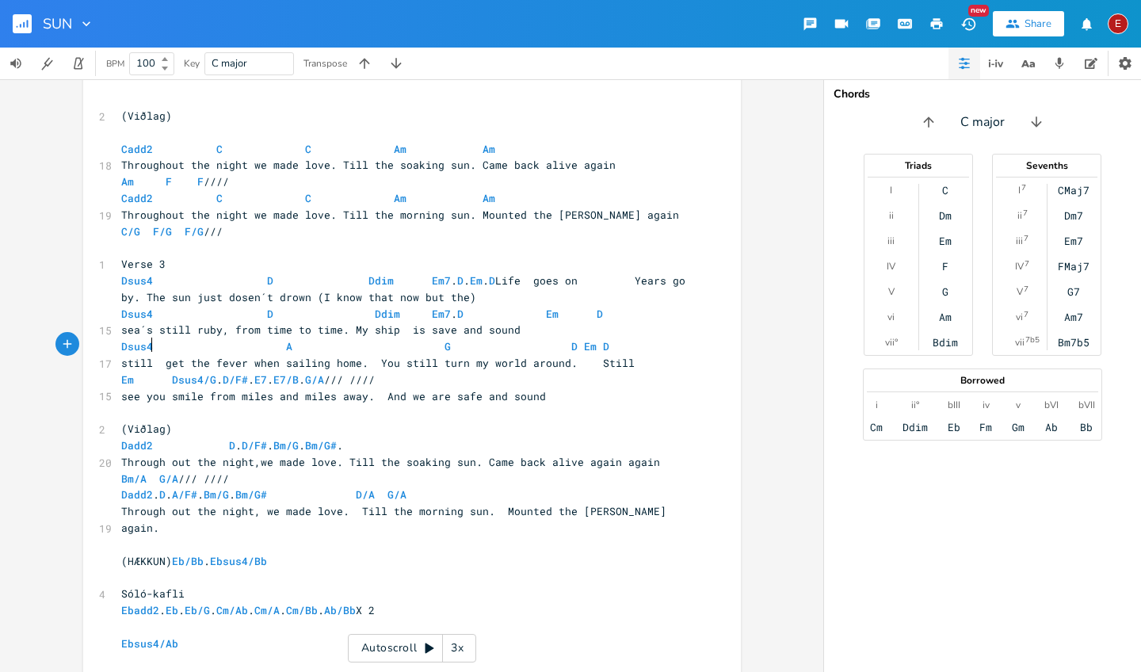
scroll to position [0, 7]
click at [236, 487] on span "Dadd2 . D . A/F# . Bm/G . Bm/G# D/A G/A" at bounding box center [263, 494] width 285 height 14
click at [238, 487] on span "Dadd2 . D . A/F# . Bm/G . Bm/G# D/A G/A" at bounding box center [263, 494] width 285 height 14
click at [341, 487] on span "Dadd2 . D A/F# . Bm/G . Bm/G# D/A G/A" at bounding box center [298, 494] width 355 height 14
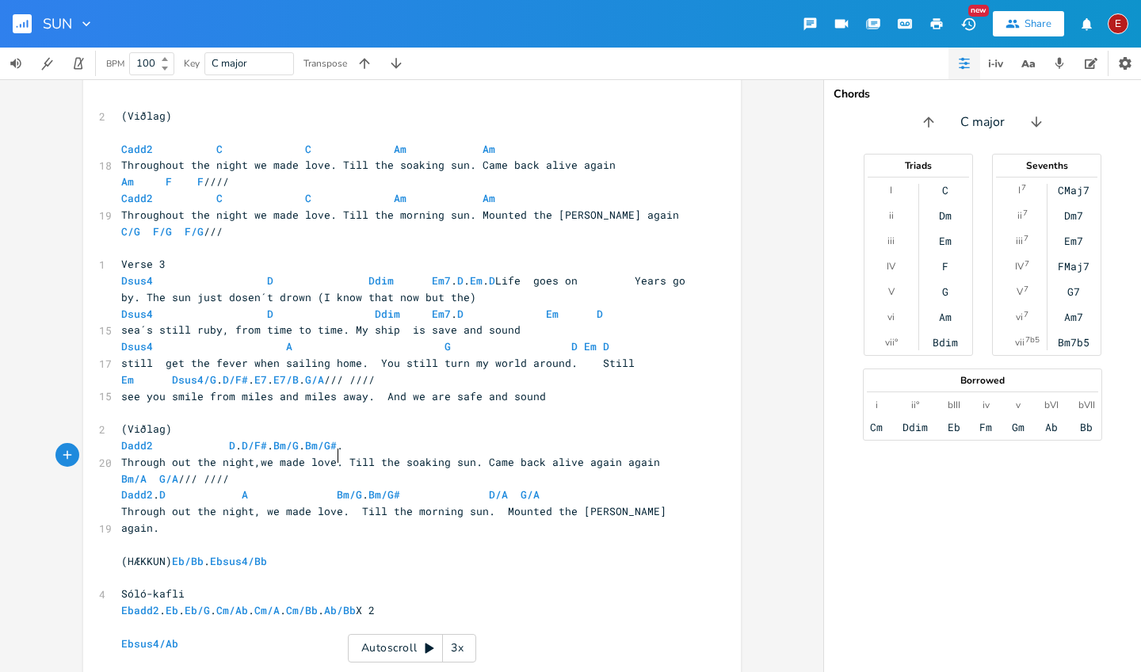
scroll to position [0, 10]
click at [440, 487] on span "Dadd2 . D A Bm/G . Bm/G# D/A G/A" at bounding box center [333, 494] width 425 height 14
click at [470, 487] on span "Bm/G#" at bounding box center [454, 494] width 32 height 15
click at [578, 487] on span "D/A" at bounding box center [568, 494] width 19 height 15
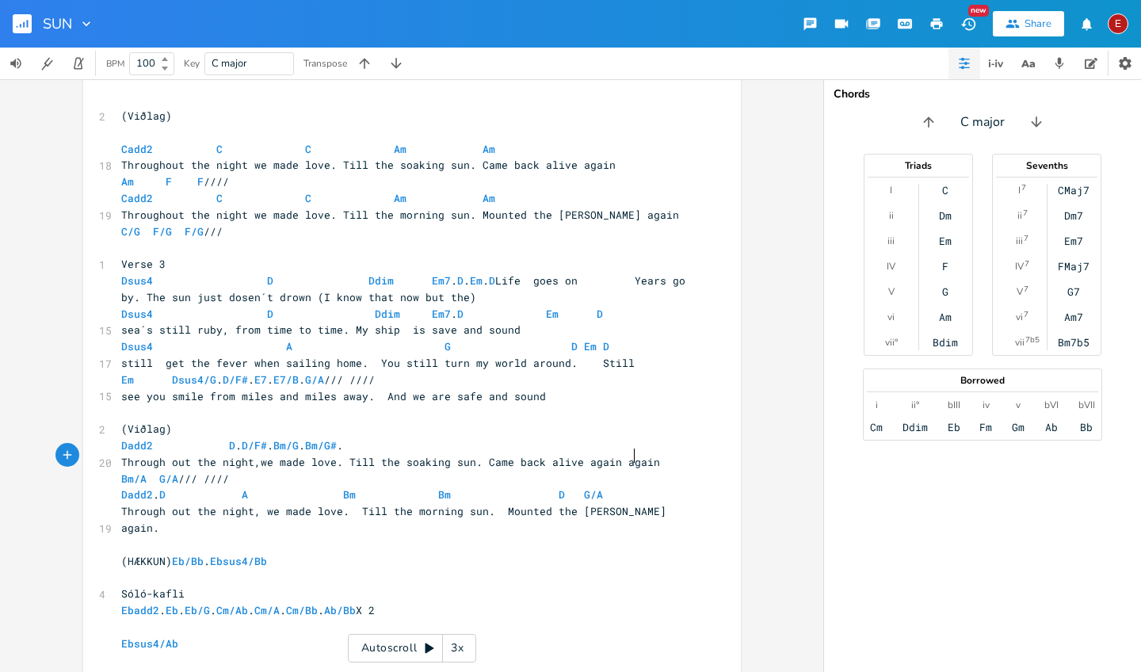
scroll to position [0, 5]
click at [667, 486] on pre "Dadd2 . D A Bm Bm D G/A" at bounding box center [404, 494] width 572 height 17
click at [196, 554] on span "Eb/Bb" at bounding box center [188, 561] width 32 height 15
click at [267, 553] on pre "(HÆKKUN) Eb . Ebsus4/Bb" at bounding box center [404, 561] width 572 height 17
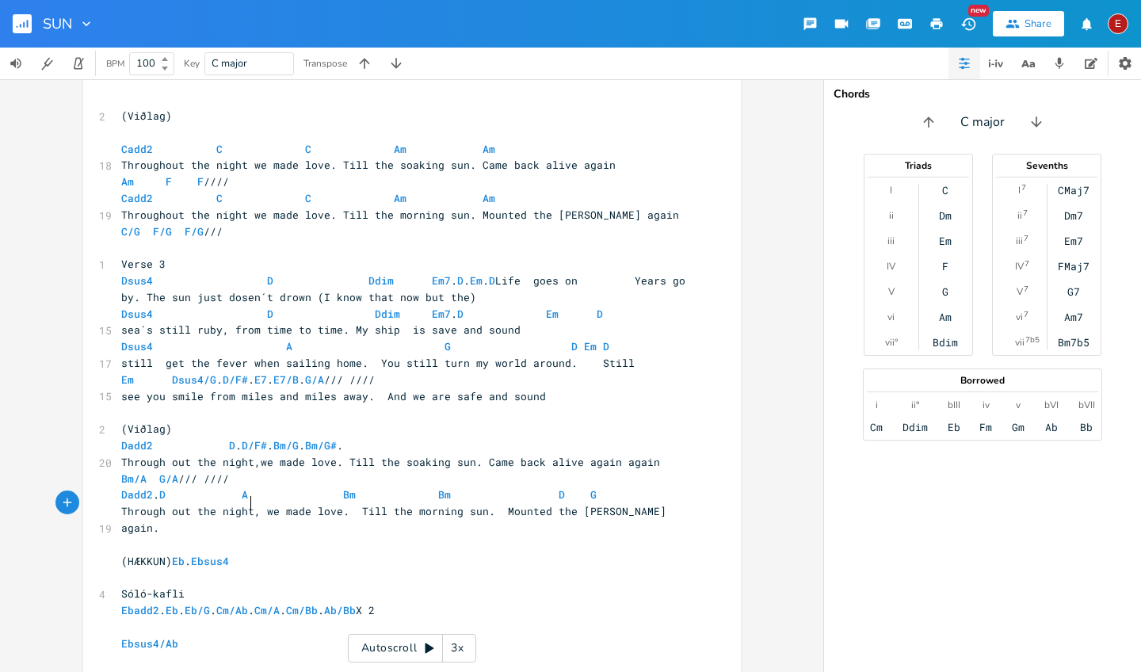
click at [181, 603] on span "Ebadd2 . Eb . Eb/G . Cm/Ab . Cm/A . Cm/Bb . Ab/Bb X 2" at bounding box center [248, 610] width 254 height 14
click at [215, 603] on span "Eb/G" at bounding box center [203, 610] width 25 height 15
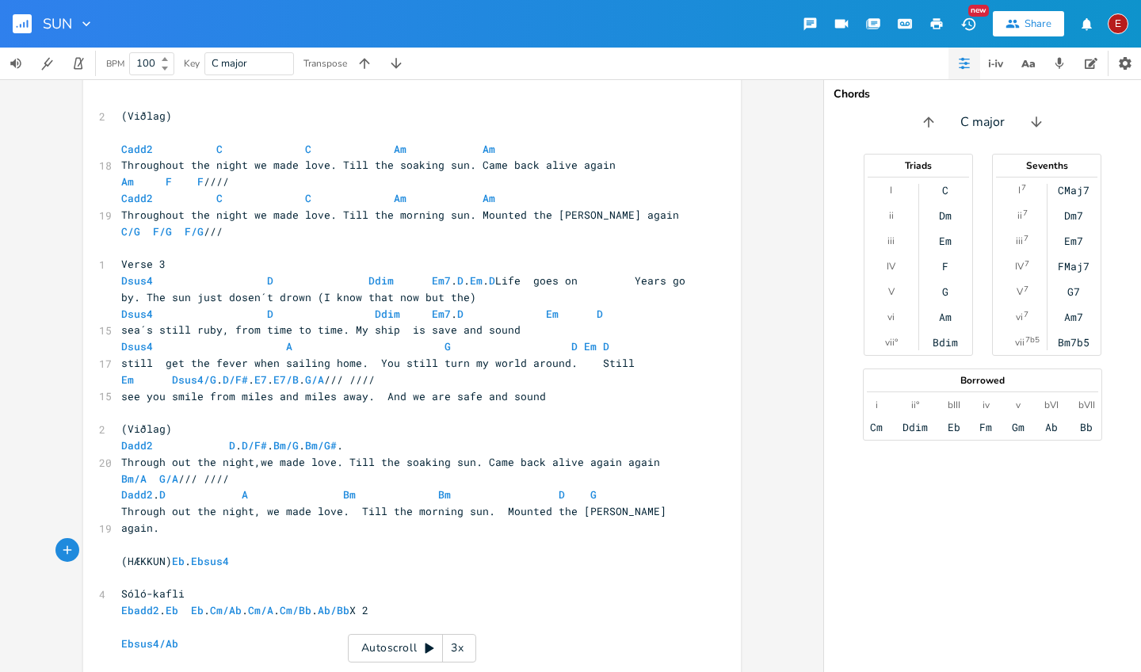
click at [216, 603] on span "Ebadd2 . Eb Eb . Cm/Ab . Cm/A . Cm/Bb . Ab/Bb X 2" at bounding box center [244, 610] width 247 height 14
click at [218, 603] on span "Ebadd2 . Eb Eb . Cm/Ab . Cm/A . Cm/Bb . Ab/Bb X 2" at bounding box center [244, 610] width 247 height 14
click at [261, 603] on span "Ebadd2 . Eb Eb Cm/Ab . Cm/A . Cm/Bb . Ab/Bb X 2" at bounding box center [254, 610] width 266 height 14
click at [262, 603] on span "Ebadd2 . Eb Eb Cm/Ab . Cm/A . Cm/Bb . Ab/Bb X 2" at bounding box center [254, 610] width 266 height 14
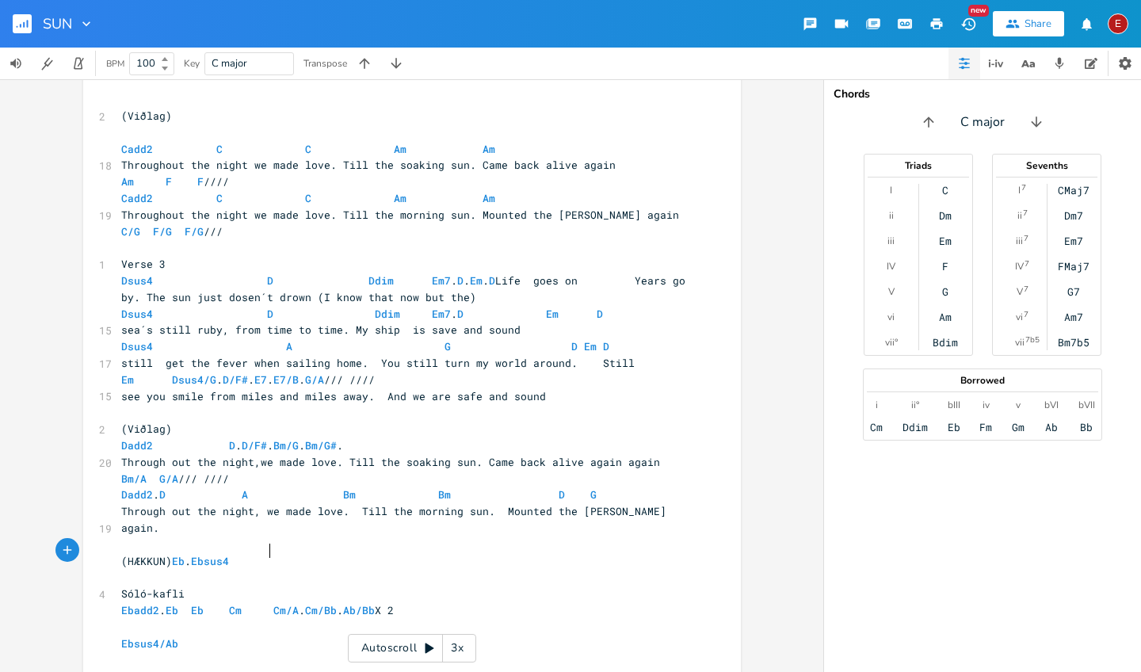
scroll to position [0, 11]
click at [305, 603] on span "Ebadd2 . Eb Eb Cm Cm/A . Cm/Bb . Ab/Bb X 2" at bounding box center [260, 610] width 279 height 14
click at [351, 603] on span "Ebadd2 . Eb Eb Cm Cm Cm/Bb . Ab/Bb X 2" at bounding box center [263, 610] width 285 height 14
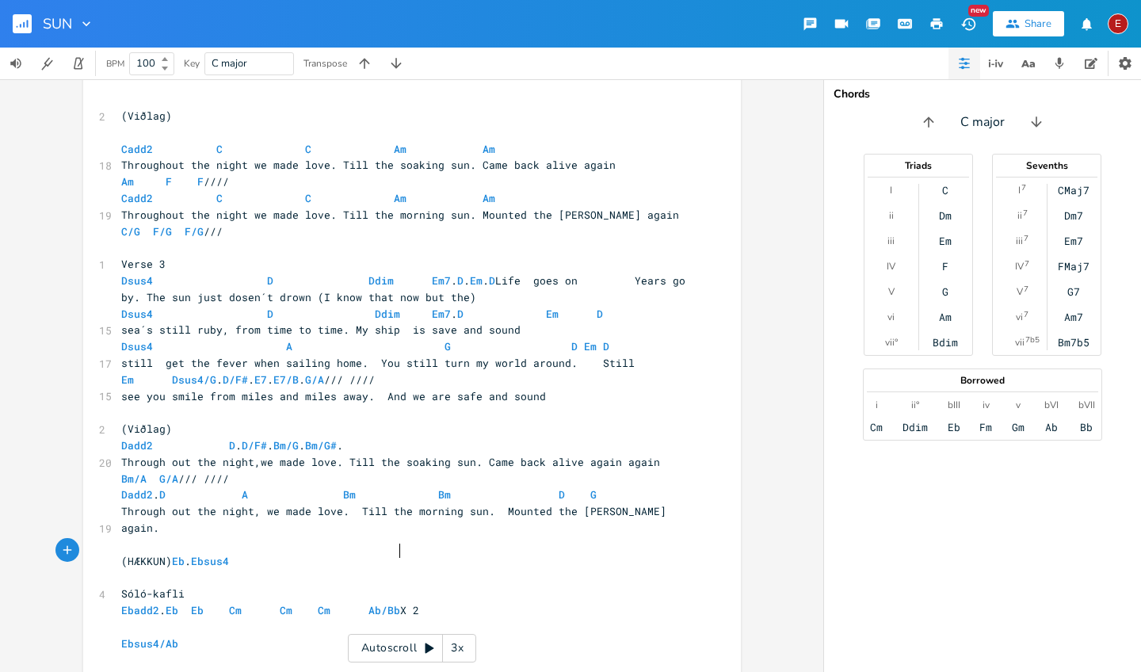
click at [396, 603] on span "Ebadd2 . Eb Eb Cm Cm Cm Ab/Bb X 2" at bounding box center [270, 610] width 298 height 14
click at [158, 603] on span "Ebadd2 . Eb Eb Cm Cm Cm Ab X 2" at bounding box center [260, 610] width 279 height 14
click at [174, 636] on span "Ebsus4/Ab" at bounding box center [152, 643] width 63 height 14
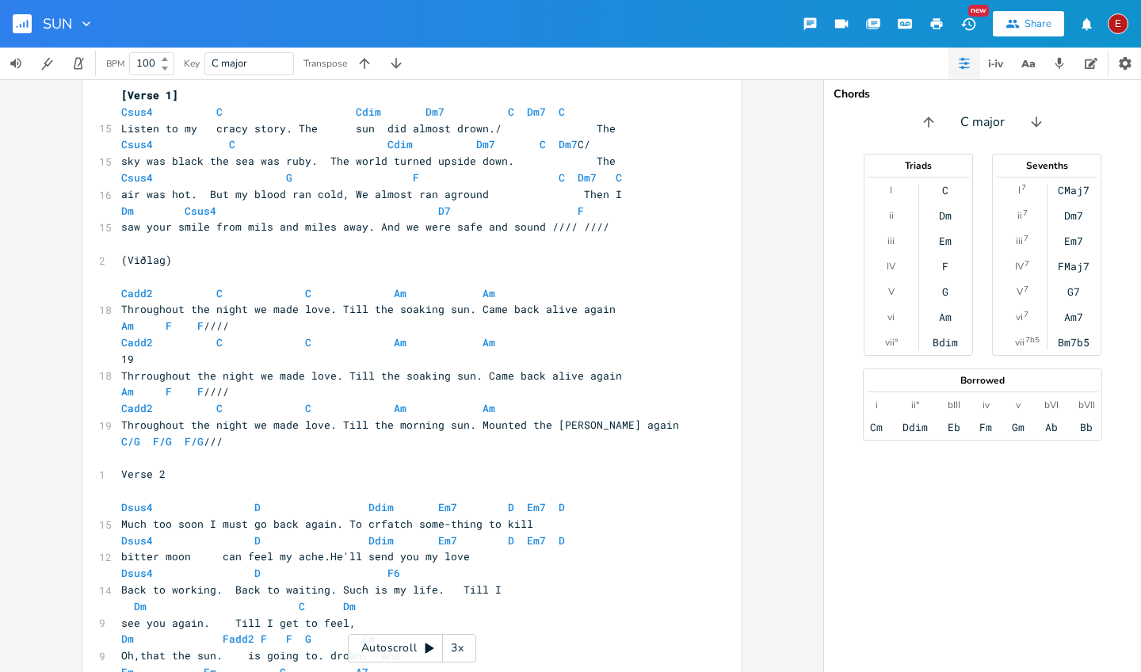
scroll to position [892, 0]
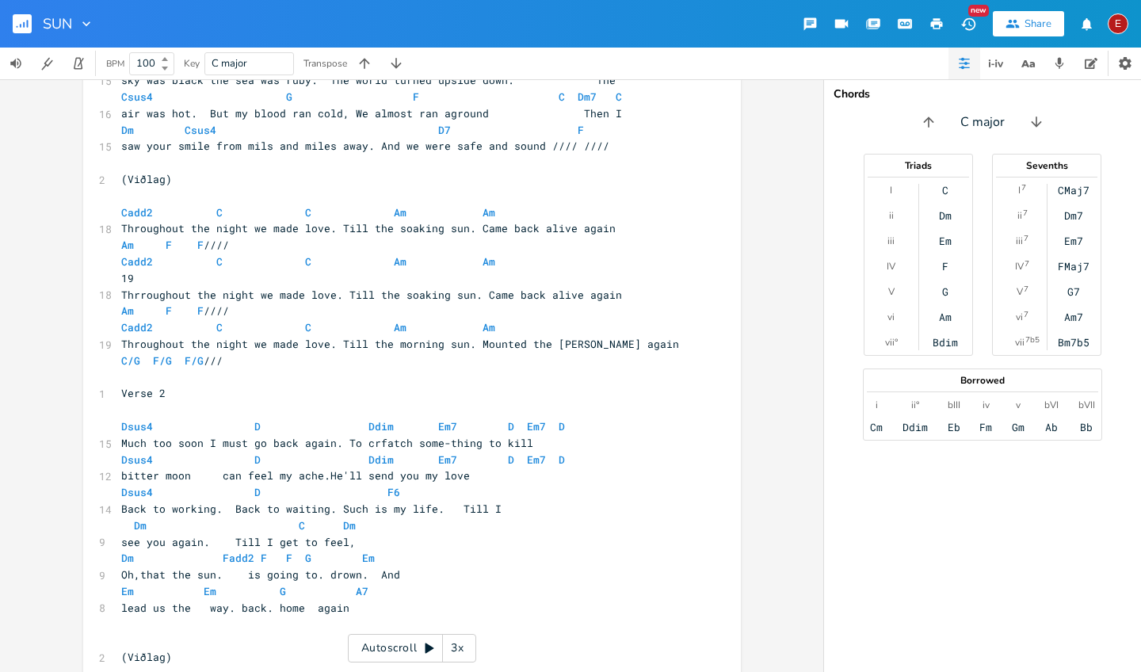
click at [136, 353] on span "C/G F/G F/G ///" at bounding box center [171, 360] width 101 height 14
click at [165, 353] on span "F/G" at bounding box center [162, 360] width 19 height 15
click at [196, 353] on span "F/G" at bounding box center [194, 360] width 19 height 15
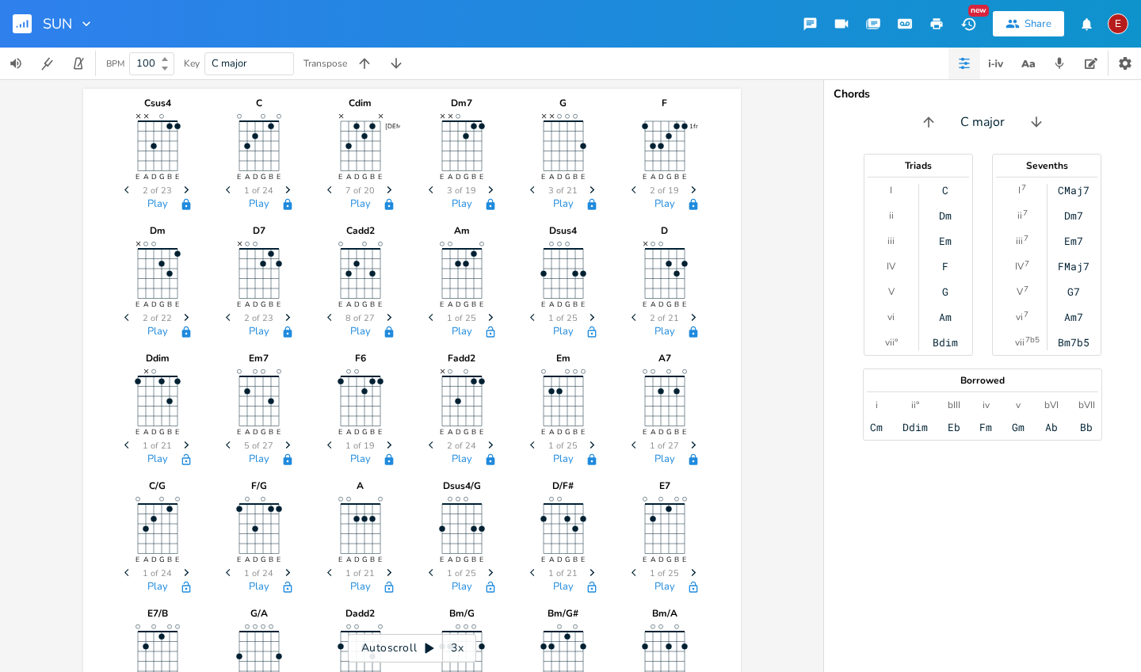
scroll to position [0, 0]
click at [387, 448] on icon "button" at bounding box center [389, 444] width 5 height 7
click at [321, 444] on span "Previous" at bounding box center [331, 446] width 21 height 28
click at [387, 444] on icon "button" at bounding box center [389, 444] width 5 height 7
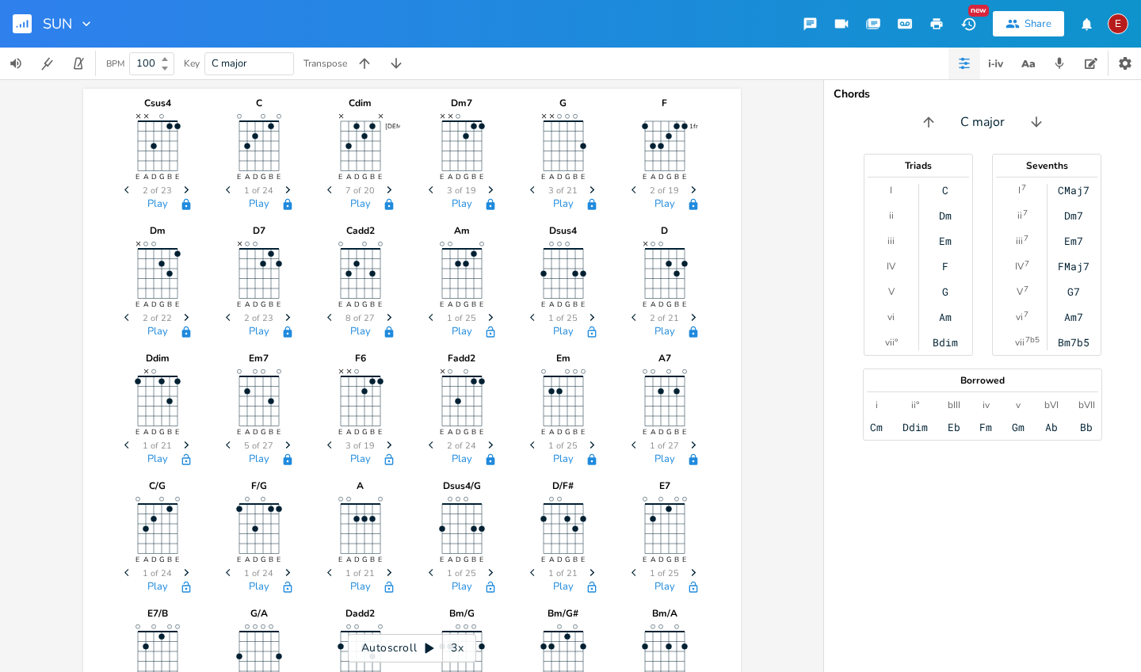
click at [385, 444] on icon "Next" at bounding box center [389, 445] width 9 height 9
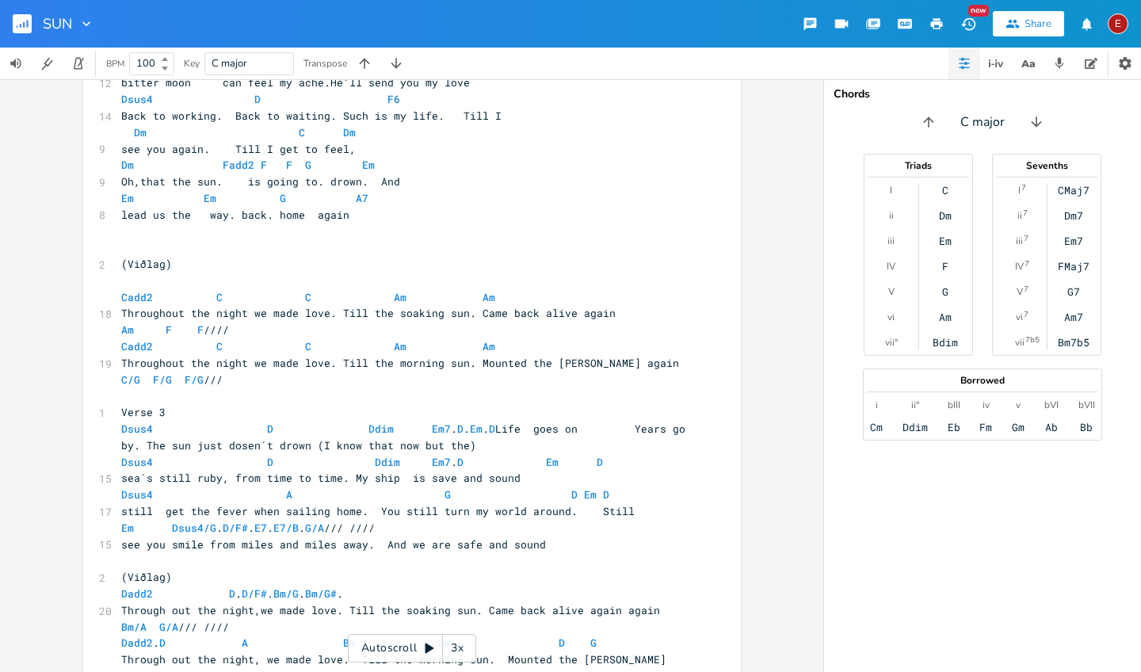
scroll to position [1282, 0]
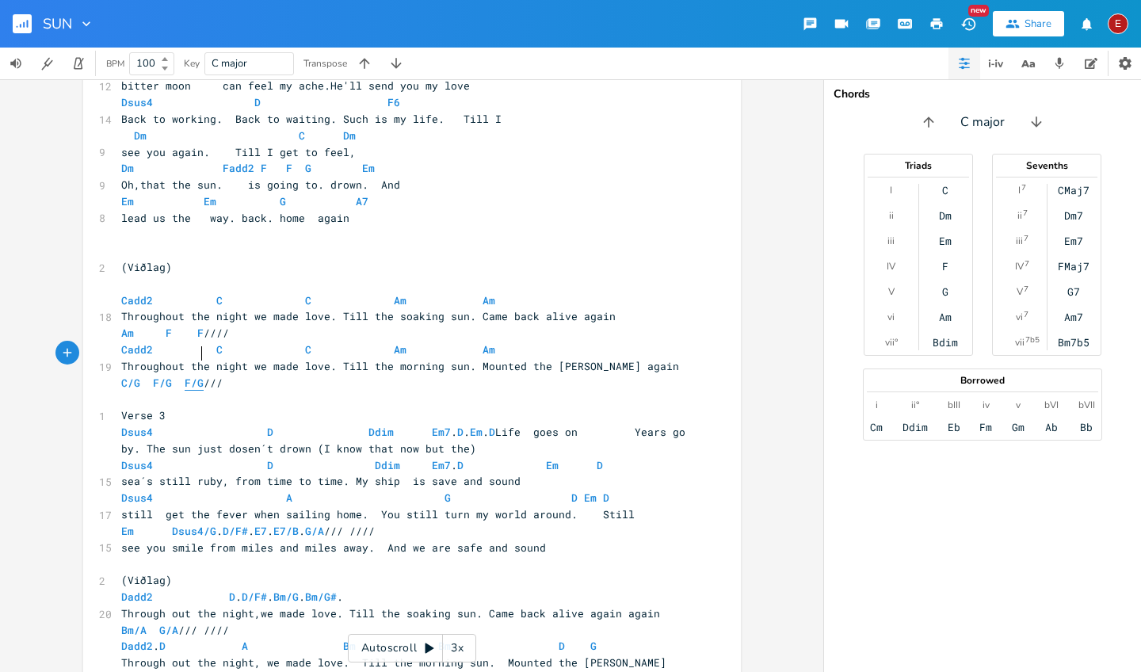
click at [196, 376] on span "F/G" at bounding box center [194, 383] width 19 height 15
click at [166, 376] on span "C/G F/G F ///" at bounding box center [165, 383] width 89 height 14
click at [136, 376] on span "C/G F F ///" at bounding box center [165, 383] width 89 height 14
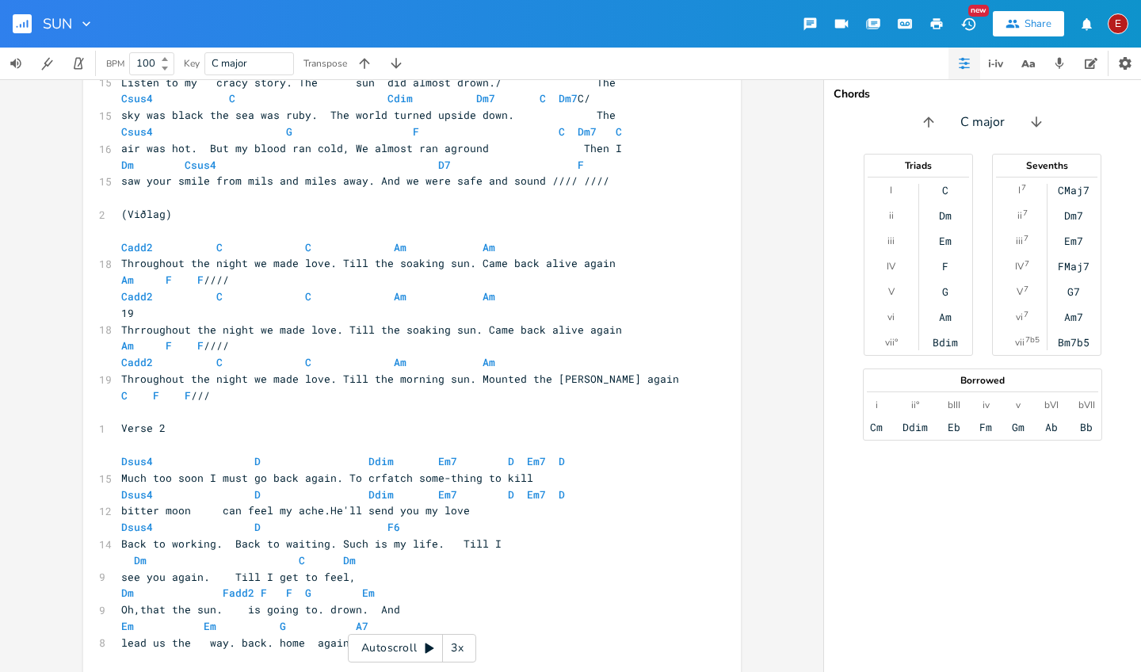
scroll to position [792, 0]
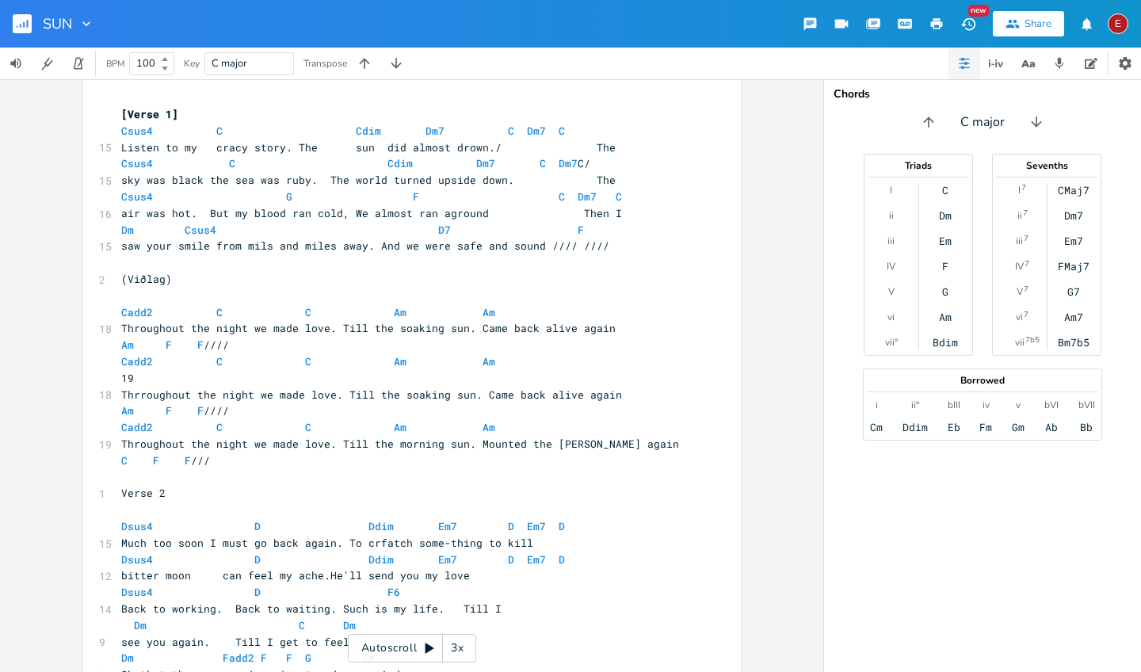
click at [590, 158] on span "Csus4 C Cdim Dm7 C Dm7 C/" at bounding box center [355, 163] width 469 height 14
click at [309, 288] on pre "​" at bounding box center [404, 296] width 572 height 17
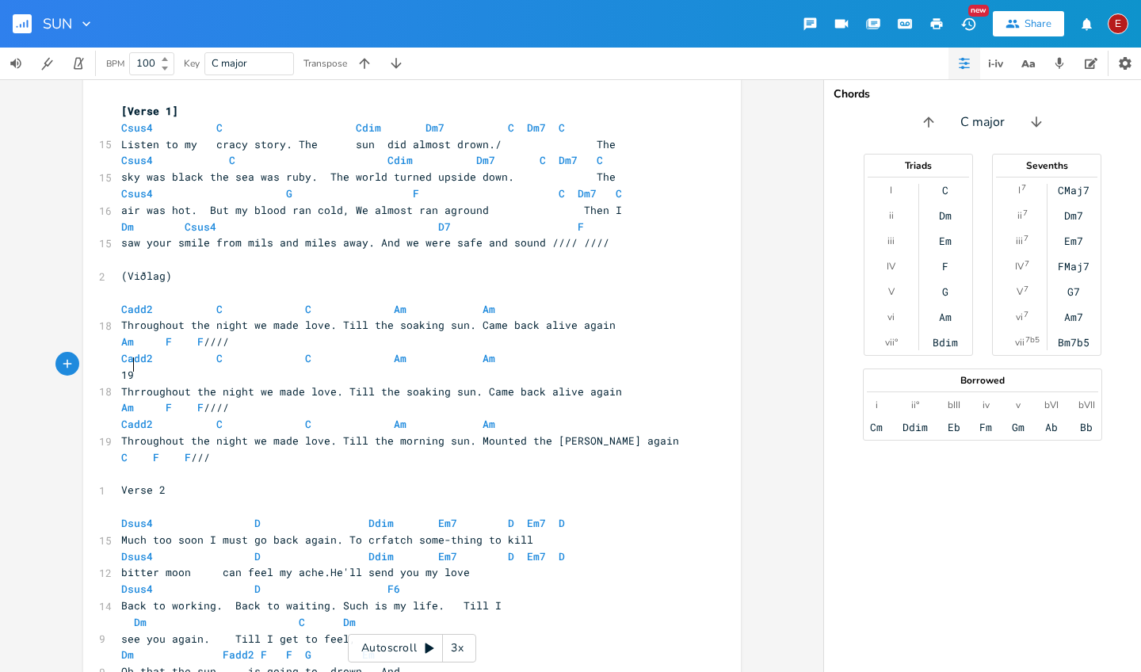
click at [132, 367] on pre "19" at bounding box center [404, 375] width 572 height 17
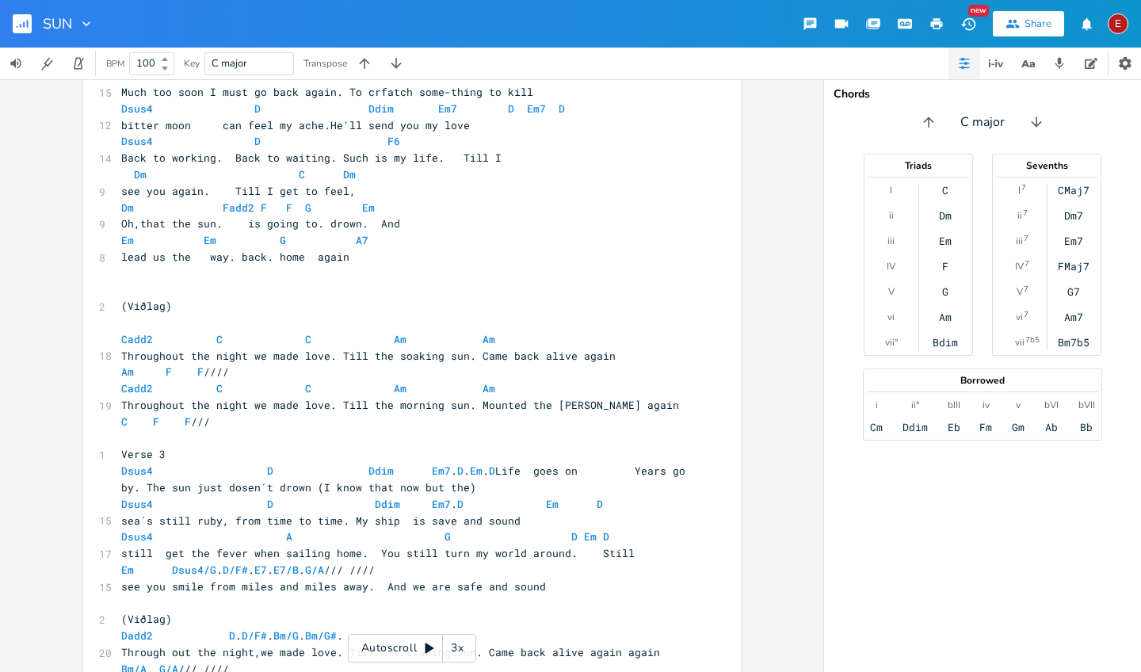
scroll to position [1230, 0]
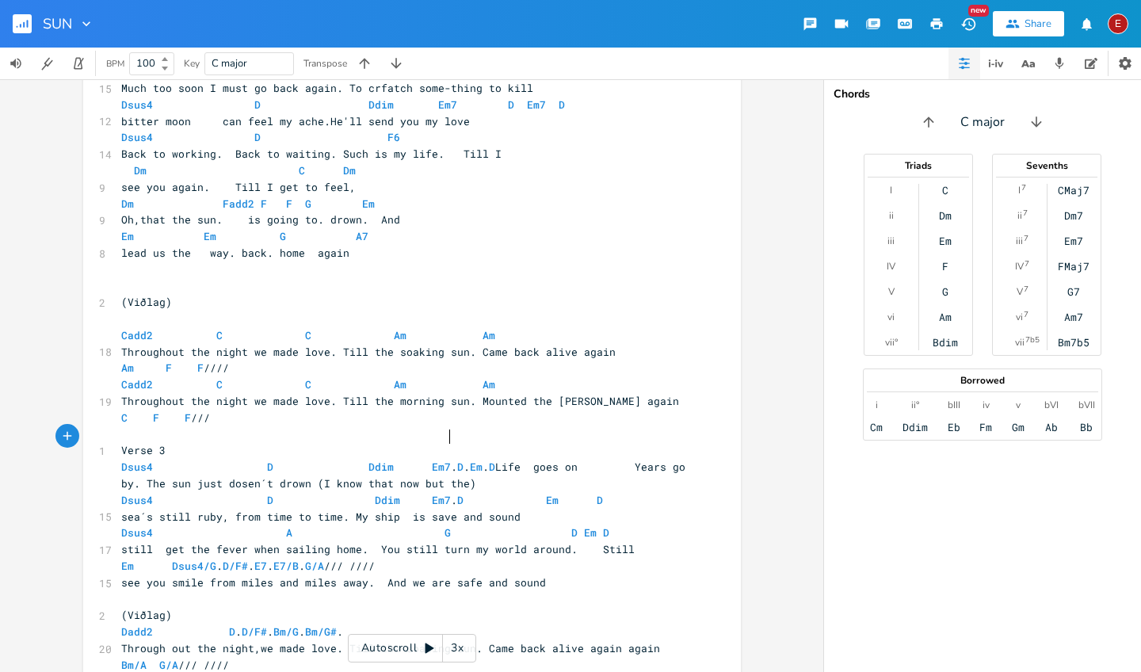
click at [444, 460] on span "Dsus4 D Ddim Em7 . D . Em . D Life goes on Years go by. The sun just dosen´t dr…" at bounding box center [406, 475] width 570 height 31
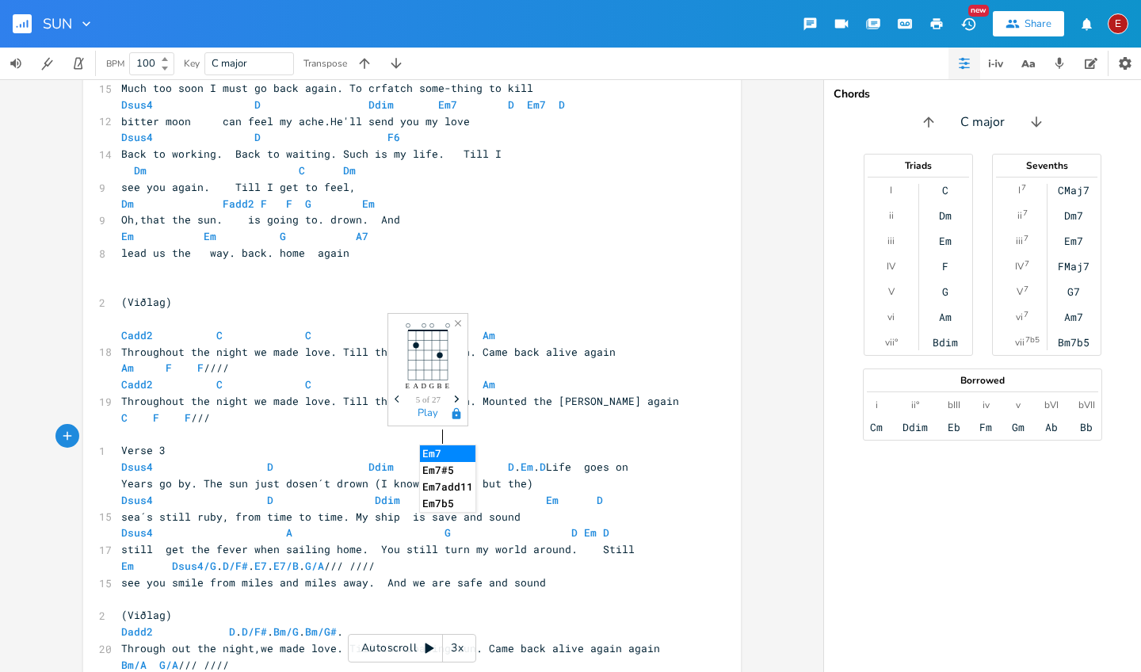
type textarea "7"
click at [512, 460] on span "Dsus4 D Ddim Em7 D . Em . D Life goes on Years go by. The sun just dosen´t drow…" at bounding box center [406, 475] width 570 height 31
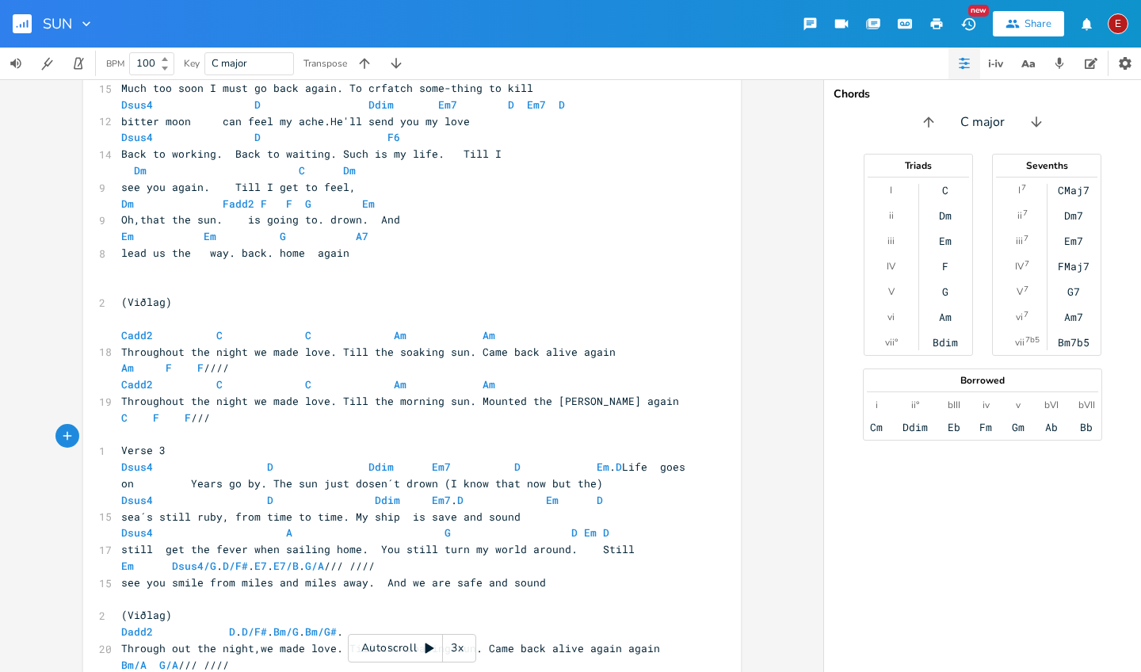
scroll to position [0, 2]
click at [603, 460] on span "Dsus4 D Ddim Em7 D Em . D Life goes on Years go by. The sun just dosen´t drown …" at bounding box center [393, 475] width 545 height 31
click at [445, 493] on span "Dsus4 D Ddim Em7 . D Em D" at bounding box center [362, 500] width 482 height 14
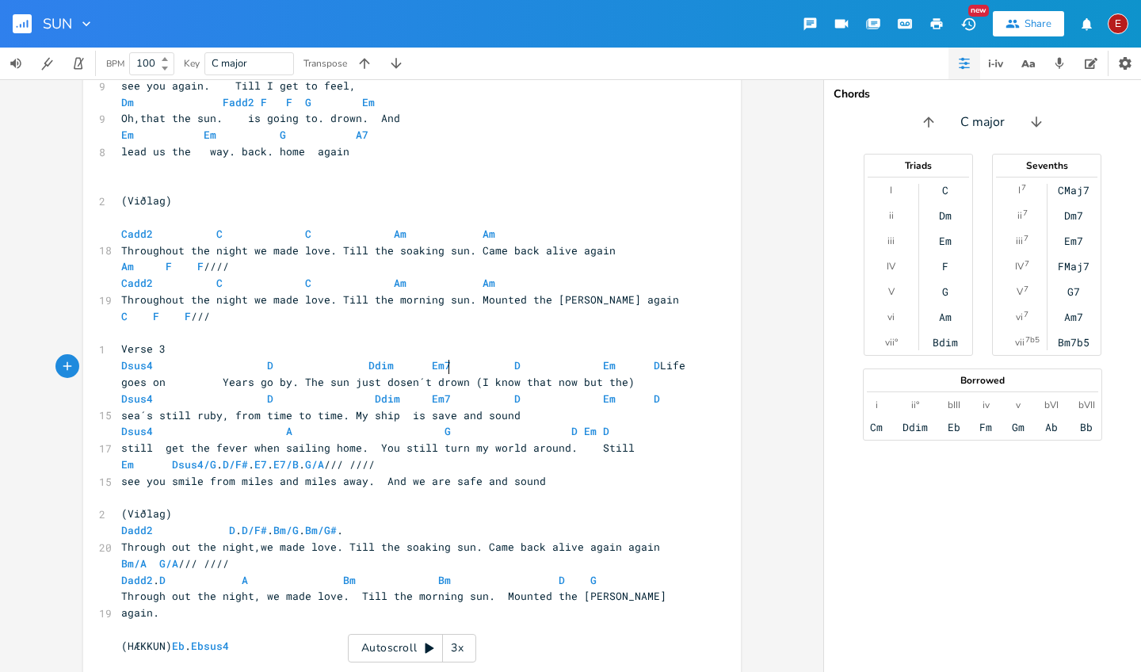
scroll to position [1333, 0]
click at [214, 456] on span "Em Dsus4/G . D/F# . E7 . E7/B . G/A /// ////" at bounding box center [248, 463] width 254 height 14
click at [325, 456] on span "Em Dsus4 D/F# . E7 . E7/B . G/A /// ////" at bounding box center [289, 463] width 336 height 14
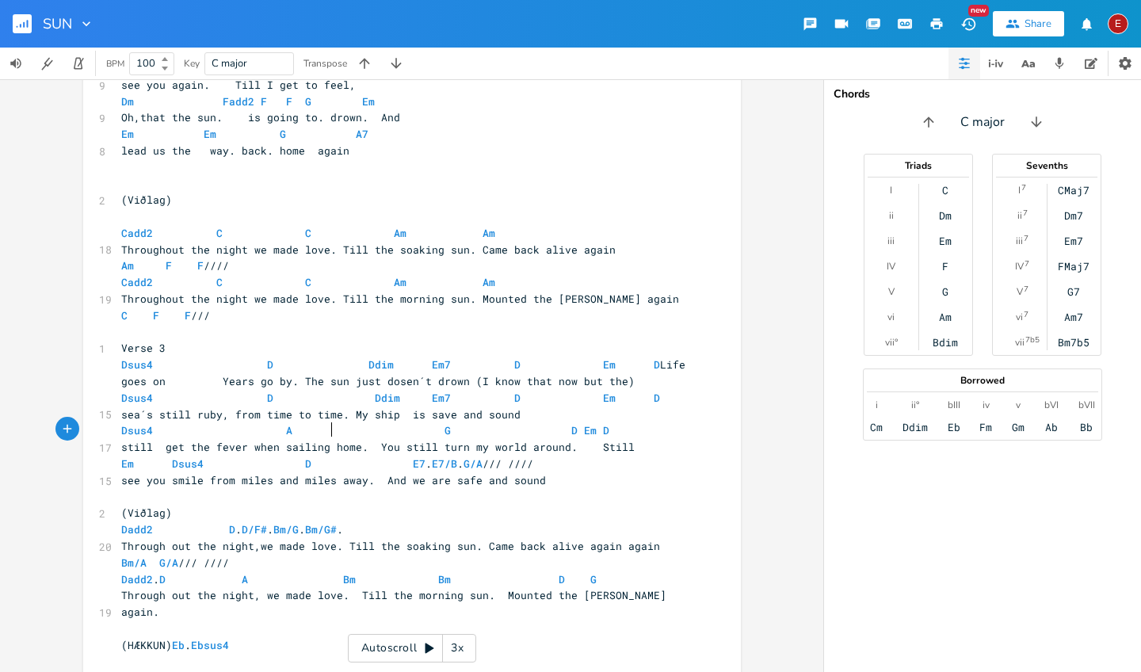
click at [419, 456] on span "Em Dsus4 D E7 . E7/B . G/A /// ////" at bounding box center [327, 463] width 412 height 14
type textarea "7"
click at [474, 456] on span "Em Dsus4 D E7 E7/B . G/A /// ////" at bounding box center [339, 463] width 437 height 14
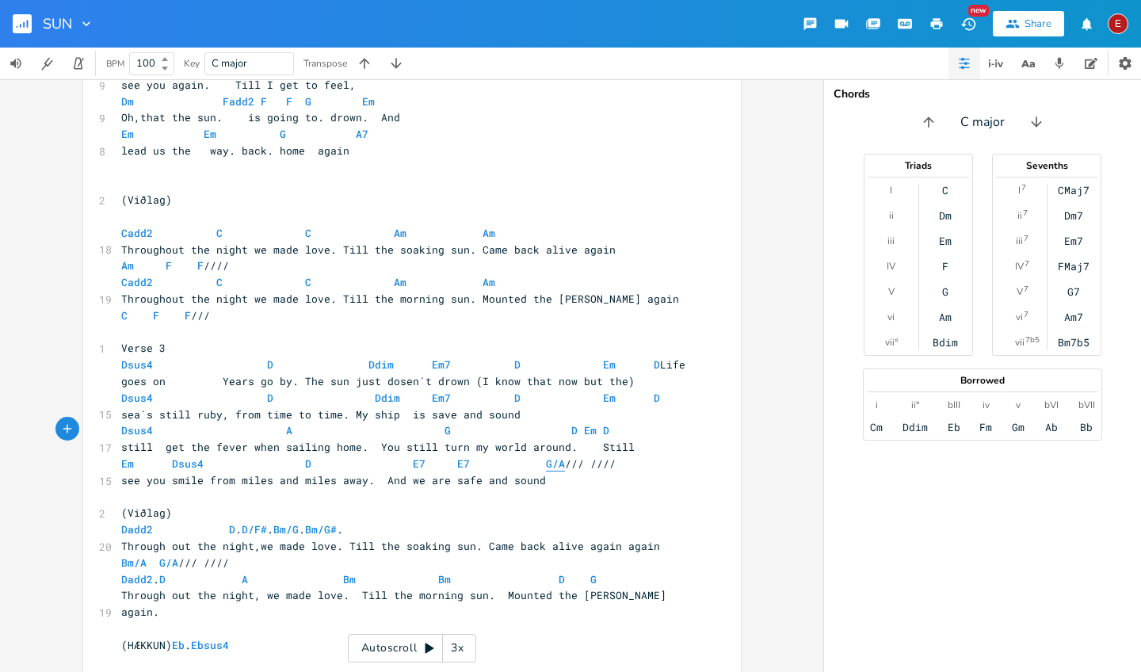
click at [547, 456] on span "G/A" at bounding box center [555, 463] width 19 height 15
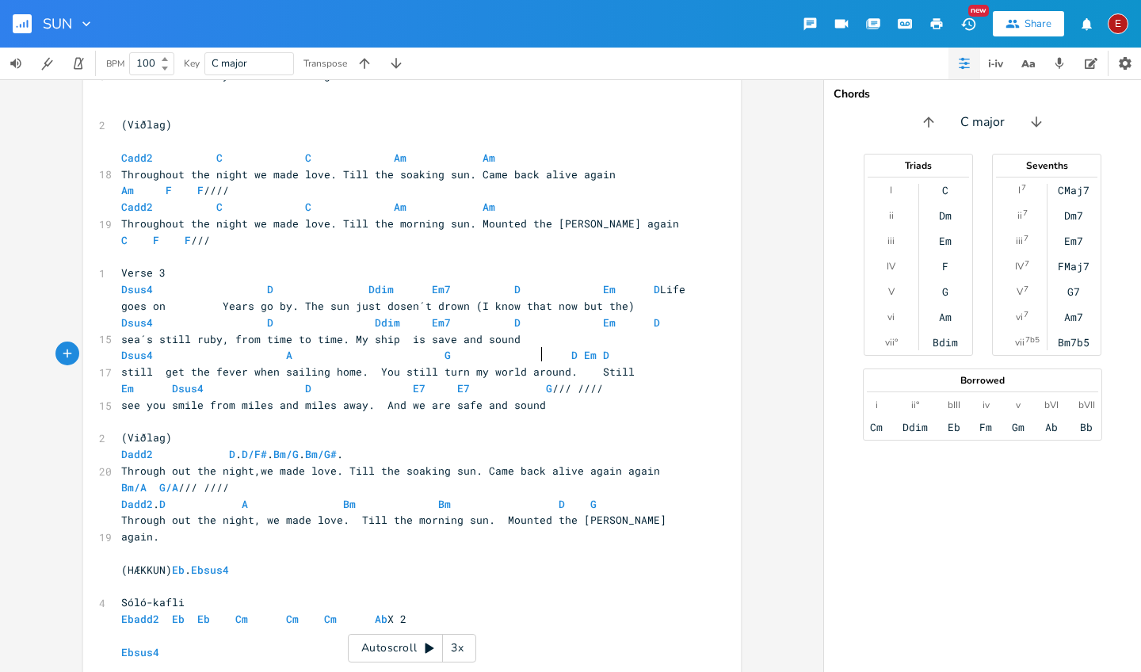
scroll to position [1409, 0]
click at [343, 446] on span "Dadd2 D . D/F# . Bm/G . Bm/G# ." at bounding box center [232, 453] width 222 height 14
click at [394, 446] on span "Dadd2 D . D/F# . Bm Bm/G# ." at bounding box center [257, 453] width 273 height 14
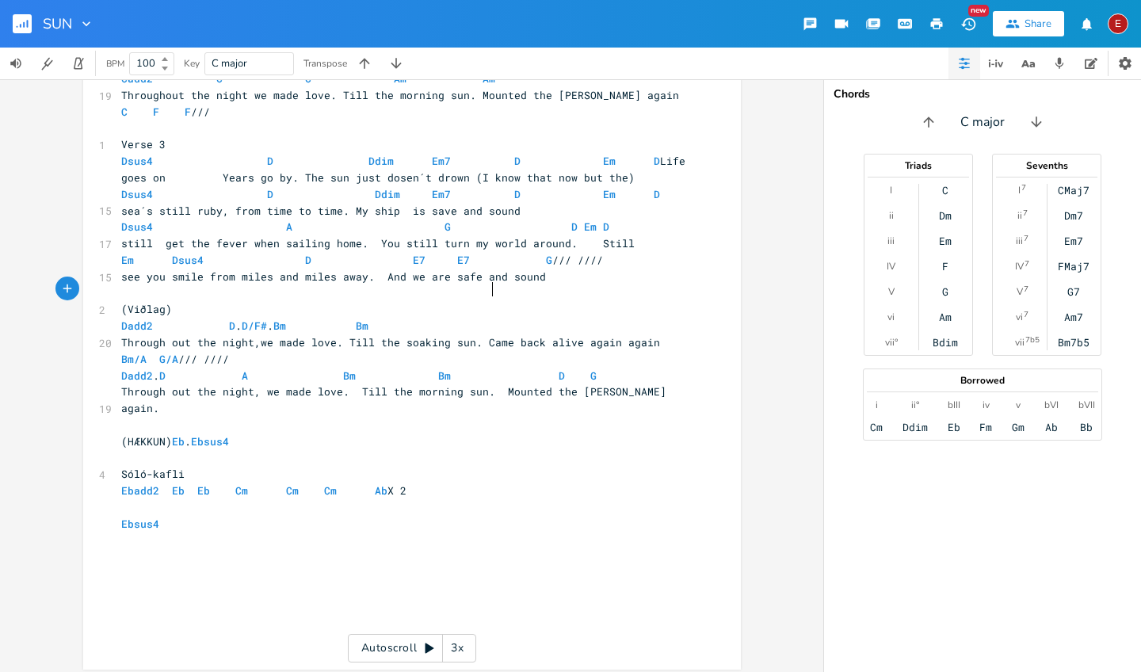
scroll to position [1351, 0]
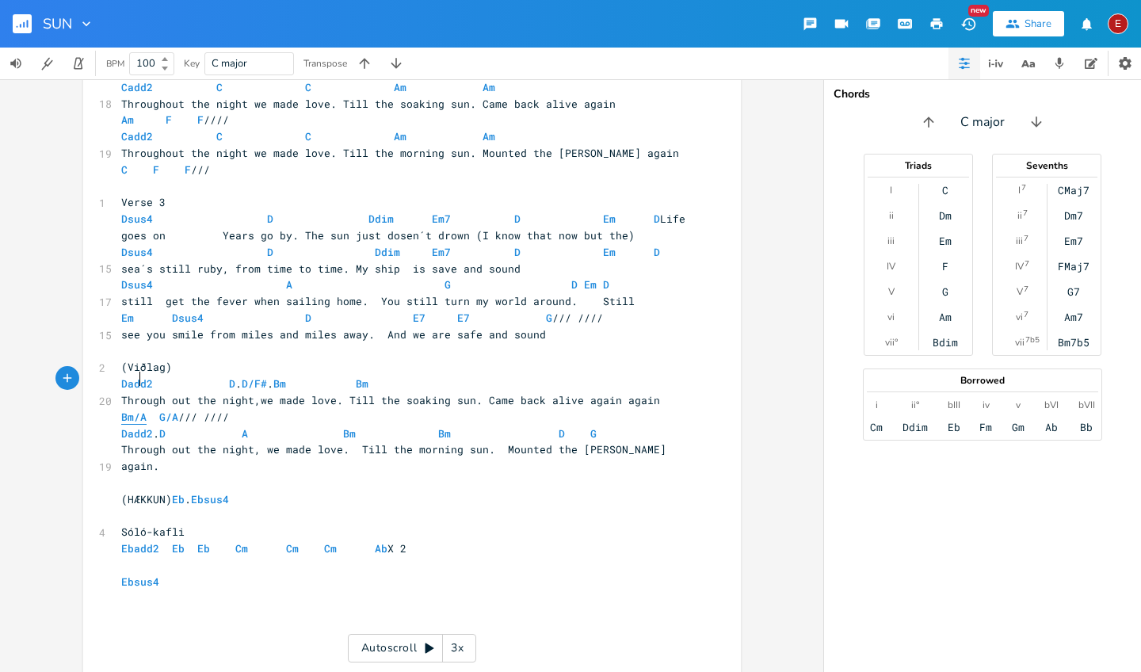
click at [137, 410] on span "Bm/A" at bounding box center [133, 417] width 25 height 15
click at [140, 410] on span "Bm/A" at bounding box center [133, 417] width 25 height 15
click at [170, 410] on span "G/A" at bounding box center [168, 417] width 19 height 15
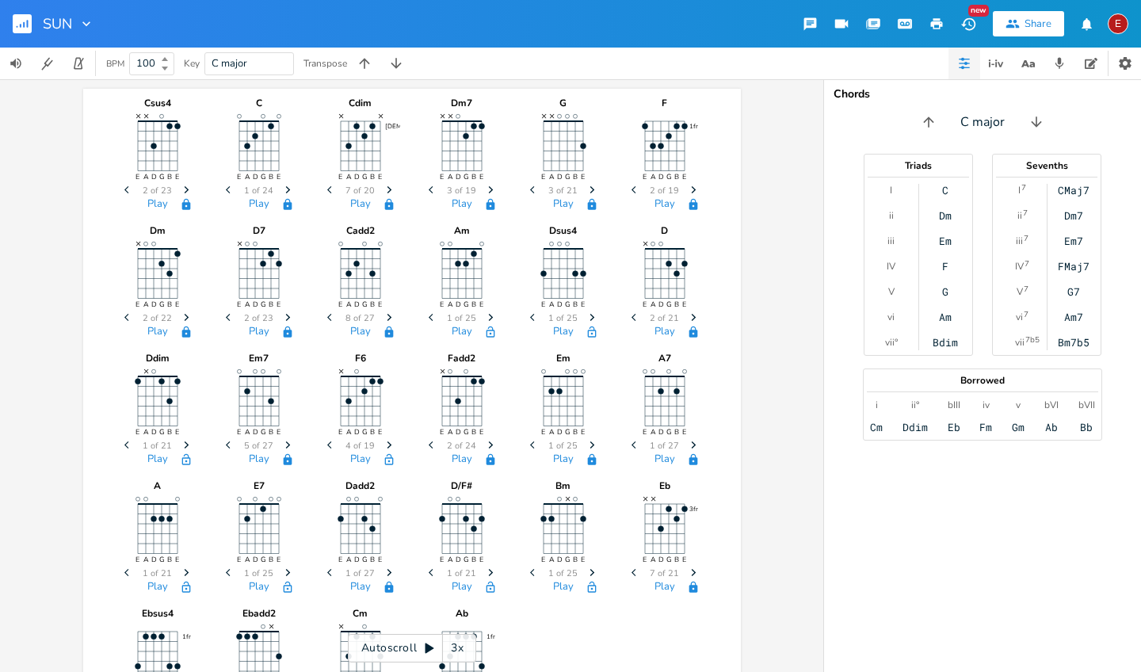
scroll to position [0, 0]
click at [524, 185] on span "Previous" at bounding box center [534, 191] width 21 height 28
click at [588, 311] on span "Next" at bounding box center [592, 318] width 21 height 28
click at [588, 313] on icon "Next" at bounding box center [592, 317] width 9 height 9
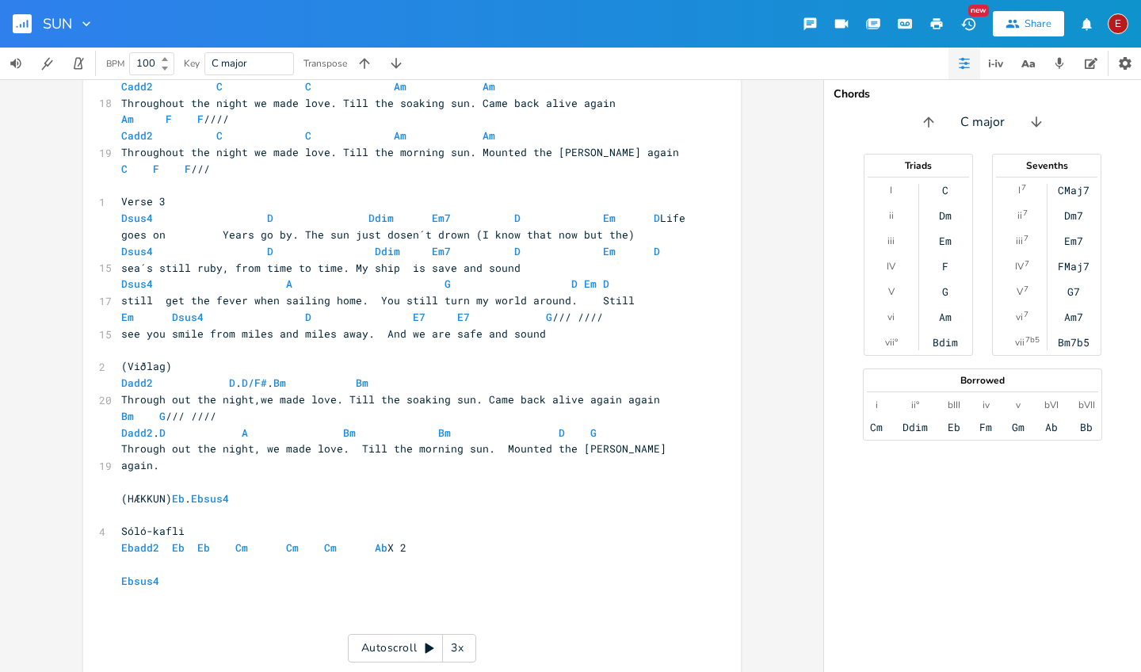
scroll to position [1351, 0]
click at [333, 376] on span "Dadd2 D . D/F# . Bm Bm" at bounding box center [292, 383] width 342 height 14
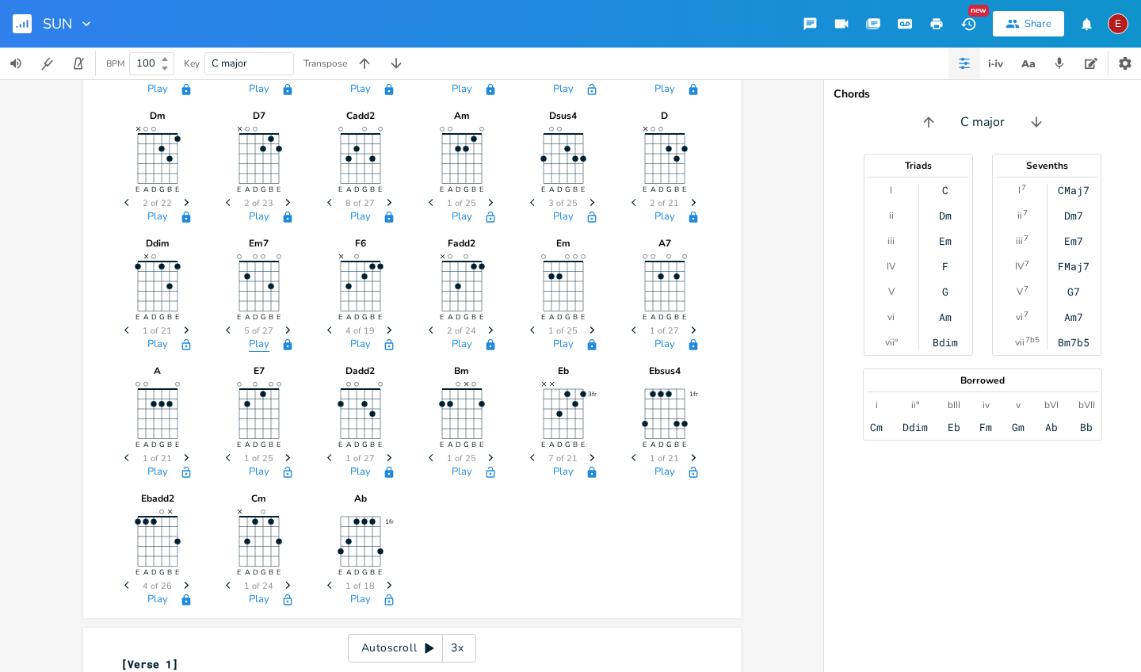
scroll to position [191, 0]
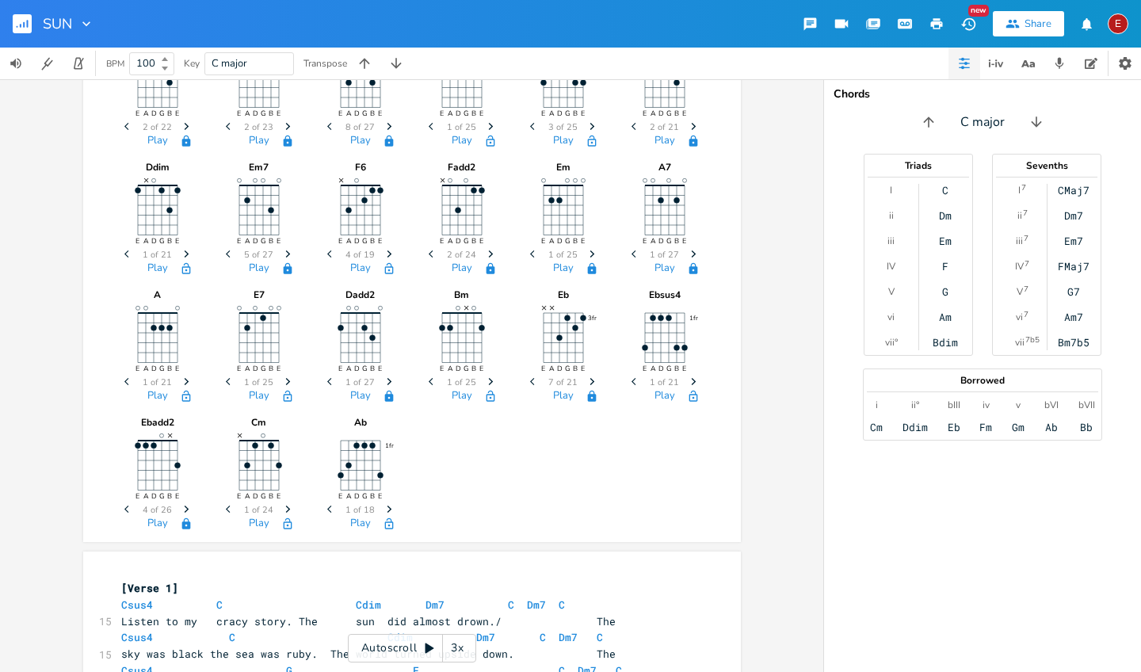
click at [486, 383] on icon "Next" at bounding box center [490, 381] width 9 height 9
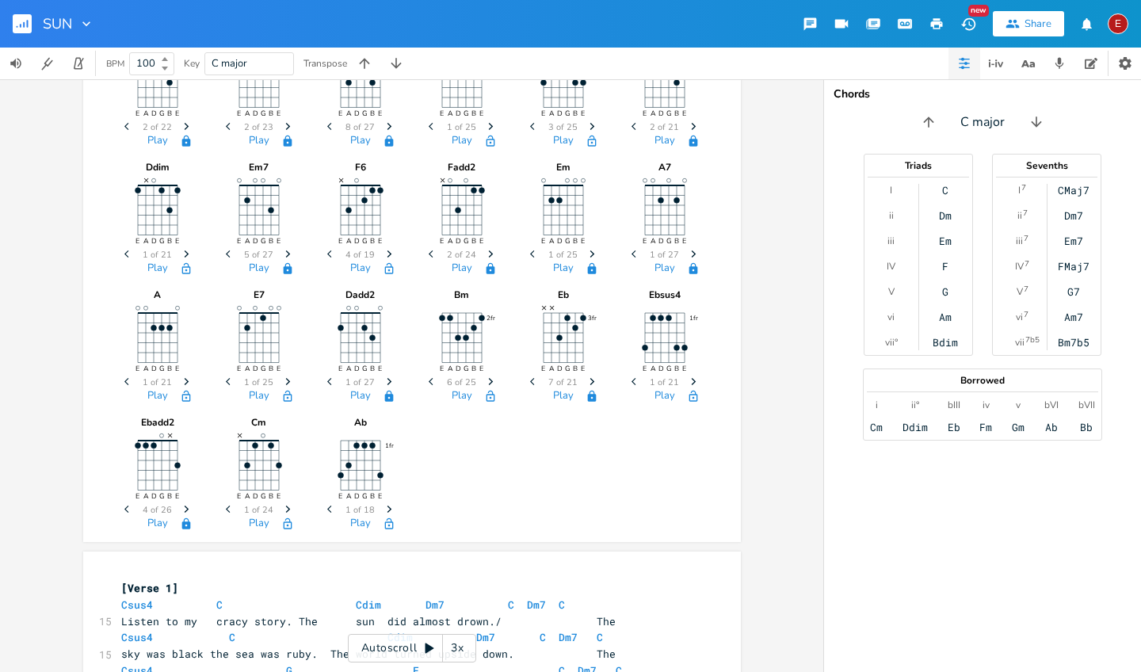
click at [385, 381] on icon "Next" at bounding box center [389, 381] width 9 height 9
click at [379, 379] on span "Next" at bounding box center [389, 382] width 21 height 28
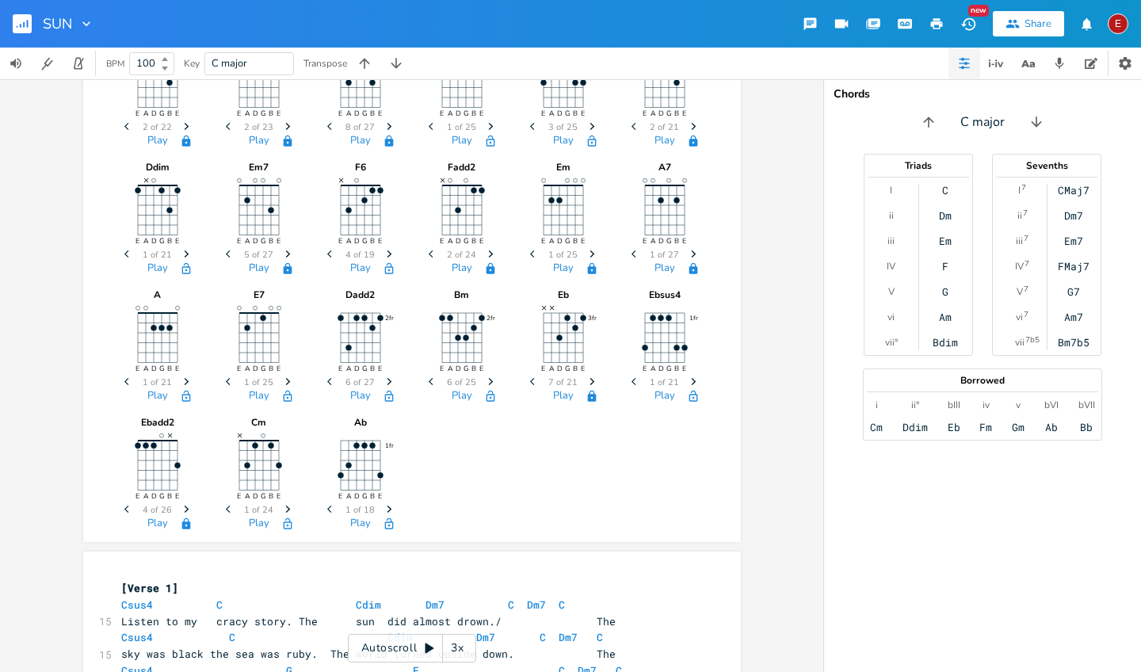
click at [379, 379] on span "Next" at bounding box center [389, 382] width 21 height 28
click at [331, 377] on span "Previous" at bounding box center [331, 382] width 21 height 28
click at [327, 383] on icon "Previous" at bounding box center [331, 381] width 9 height 9
click at [327, 381] on icon "Previous" at bounding box center [331, 381] width 9 height 9
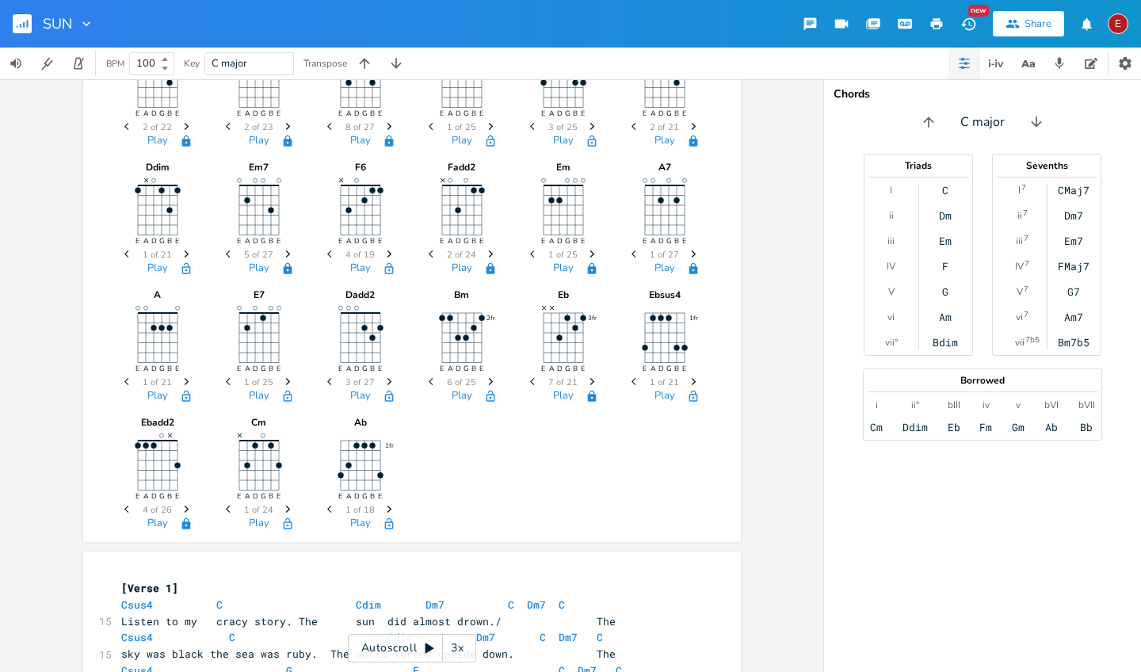
click at [385, 507] on icon "Next" at bounding box center [389, 509] width 9 height 9
click at [285, 506] on icon "button" at bounding box center [287, 508] width 5 height 7
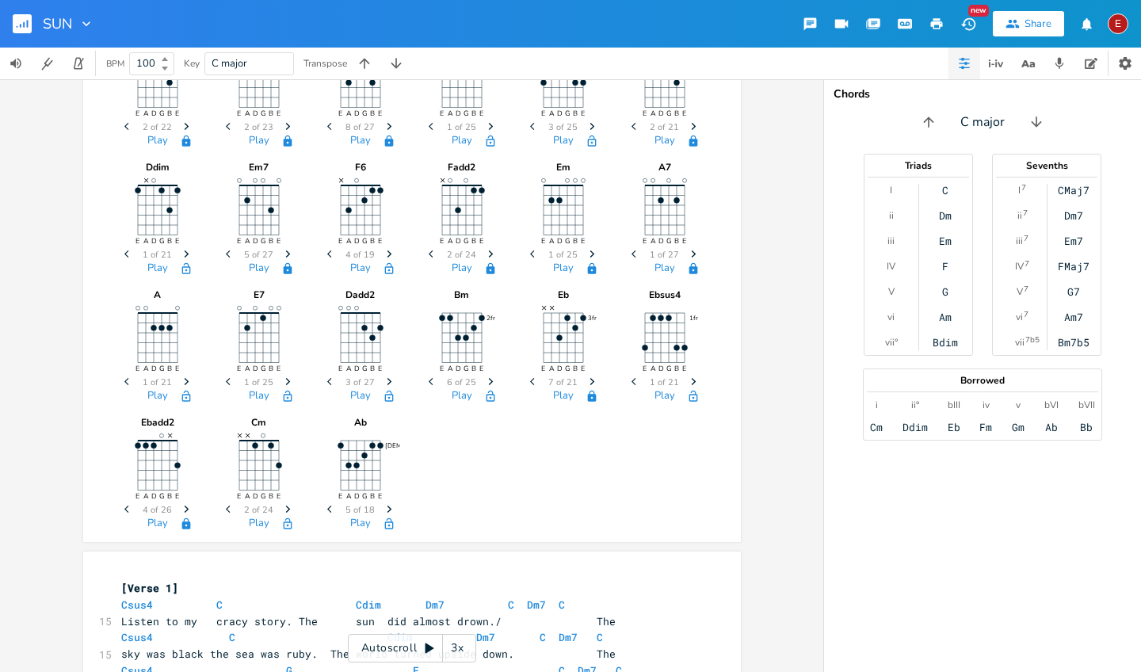
click at [285, 506] on icon "button" at bounding box center [287, 508] width 5 height 7
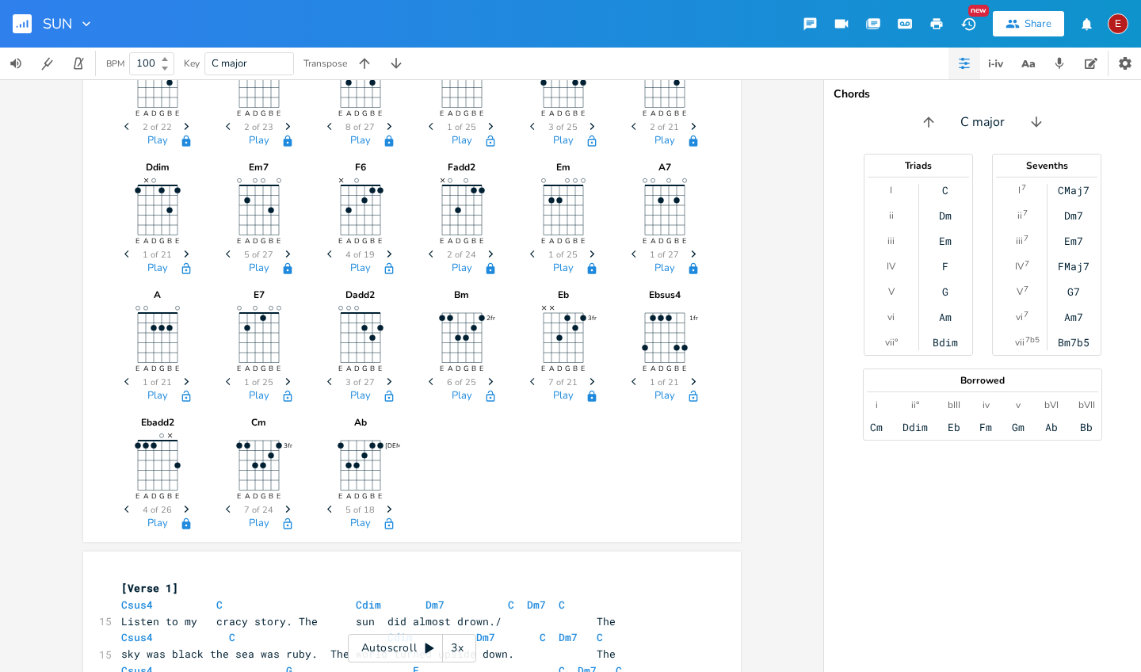
click at [181, 504] on span "Next" at bounding box center [186, 510] width 21 height 28
click at [184, 509] on icon "Next" at bounding box center [186, 509] width 9 height 9
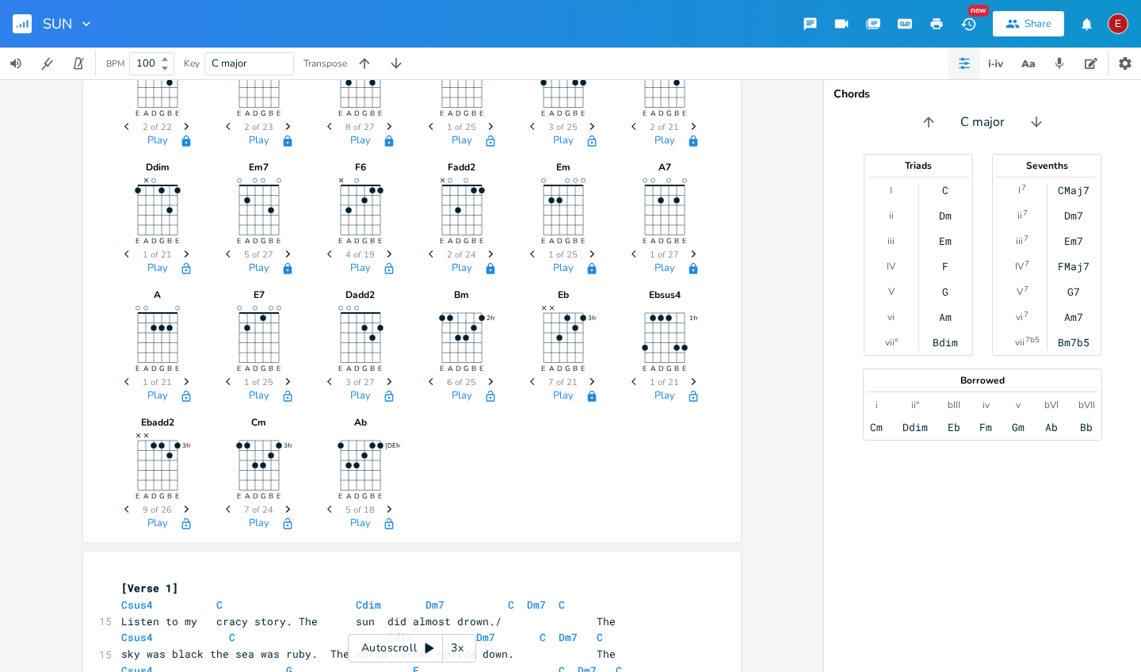
click at [184, 509] on icon "Next" at bounding box center [186, 509] width 9 height 9
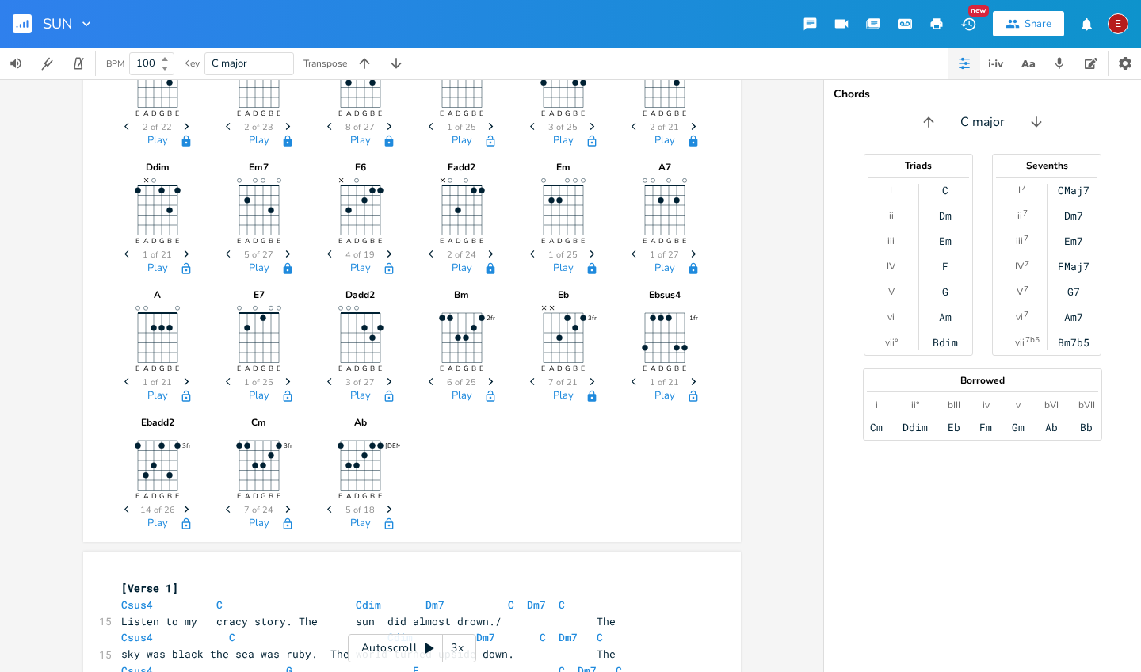
click at [184, 509] on icon "Next" at bounding box center [186, 509] width 9 height 9
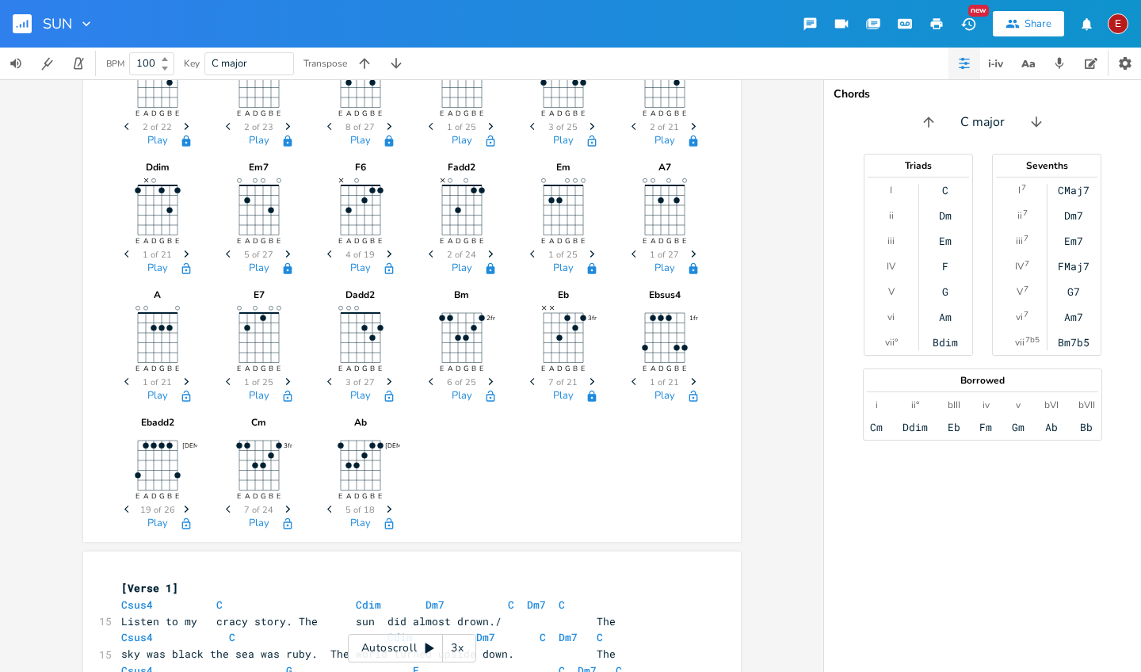
click at [118, 506] on span "Previous" at bounding box center [128, 510] width 21 height 28
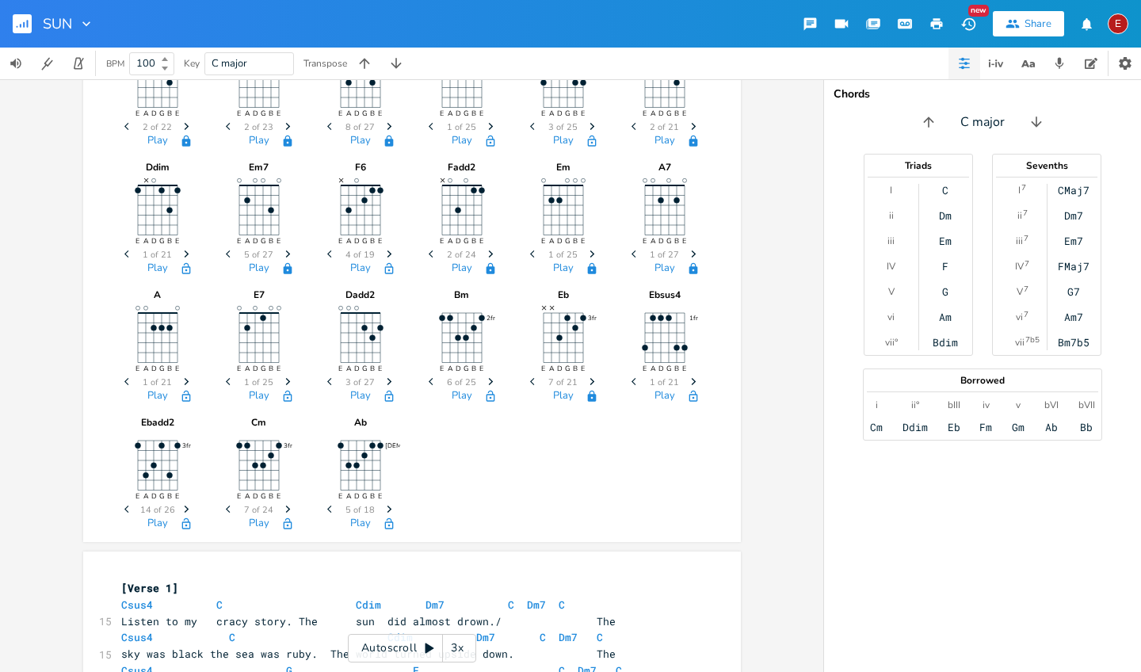
click at [118, 506] on span "Previous" at bounding box center [128, 510] width 21 height 28
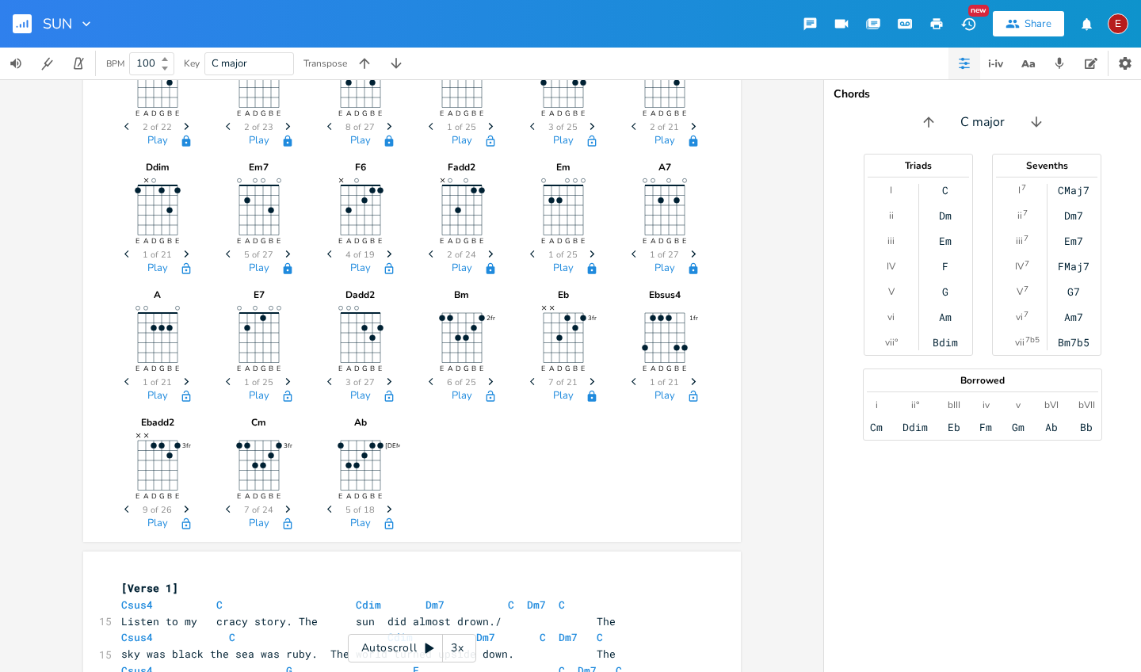
click at [387, 379] on icon "Next" at bounding box center [389, 381] width 9 height 9
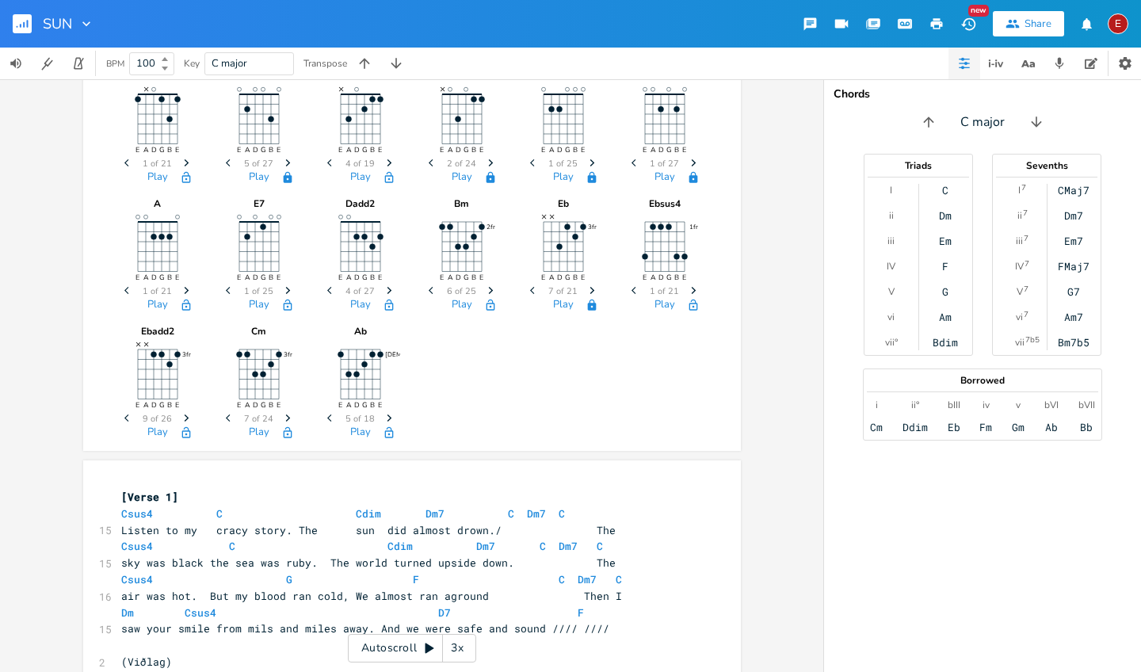
scroll to position [283, 0]
click at [383, 307] on icon "button" at bounding box center [389, 304] width 13 height 13
click at [181, 426] on icon "button" at bounding box center [185, 430] width 9 height 11
click at [281, 433] on icon "button" at bounding box center [287, 431] width 13 height 13
click at [381, 439] on div "Play" at bounding box center [360, 434] width 79 height 18
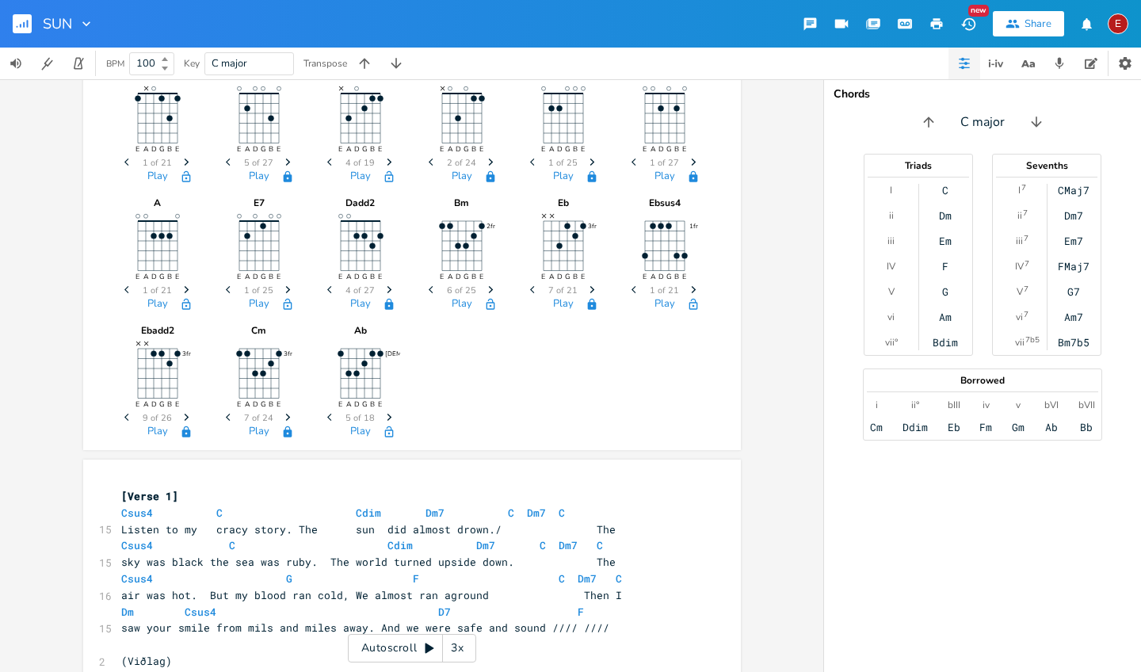
click at [383, 436] on icon "button" at bounding box center [389, 431] width 13 height 13
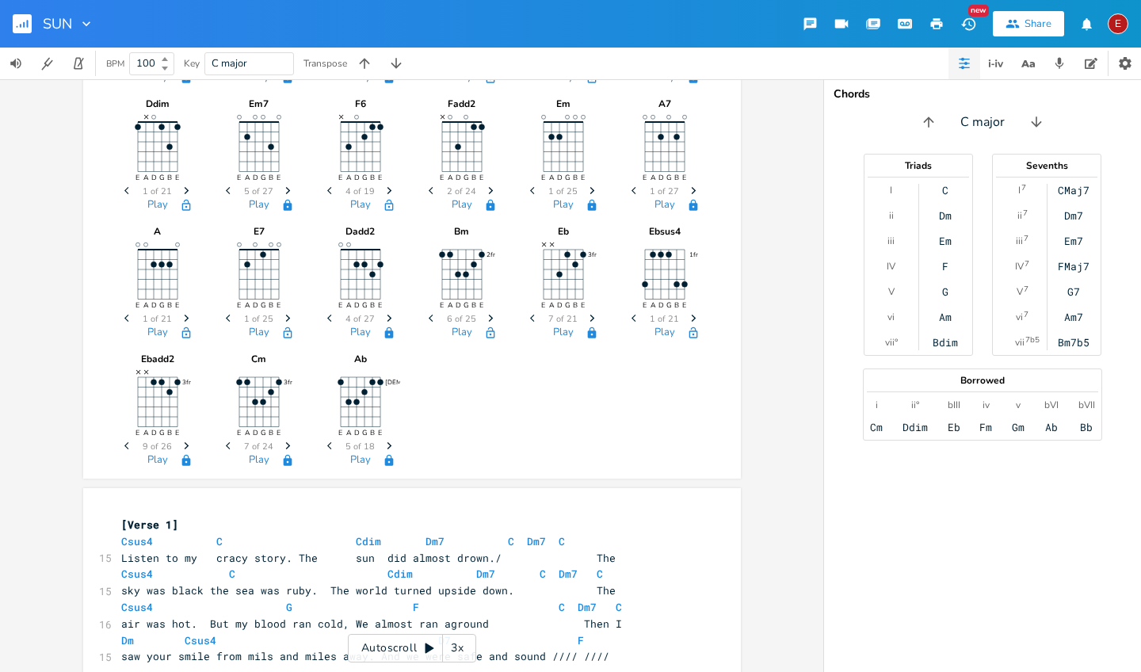
scroll to position [241, 0]
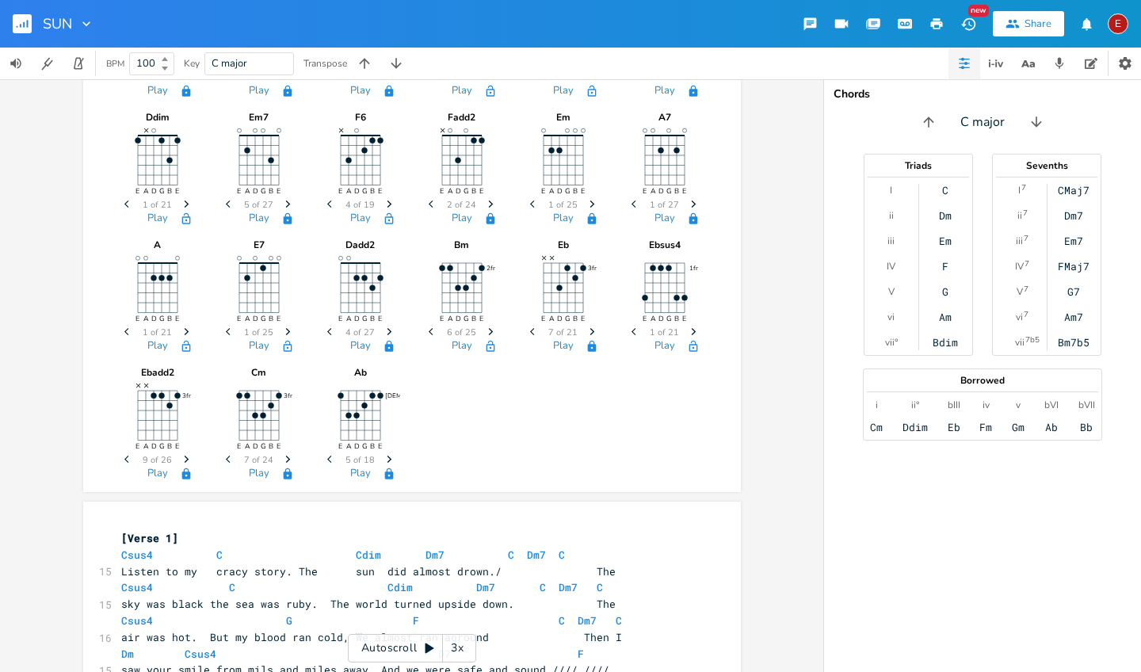
click at [693, 332] on span "Next" at bounding box center [693, 332] width 21 height 28
click at [689, 334] on icon "Next" at bounding box center [693, 331] width 9 height 9
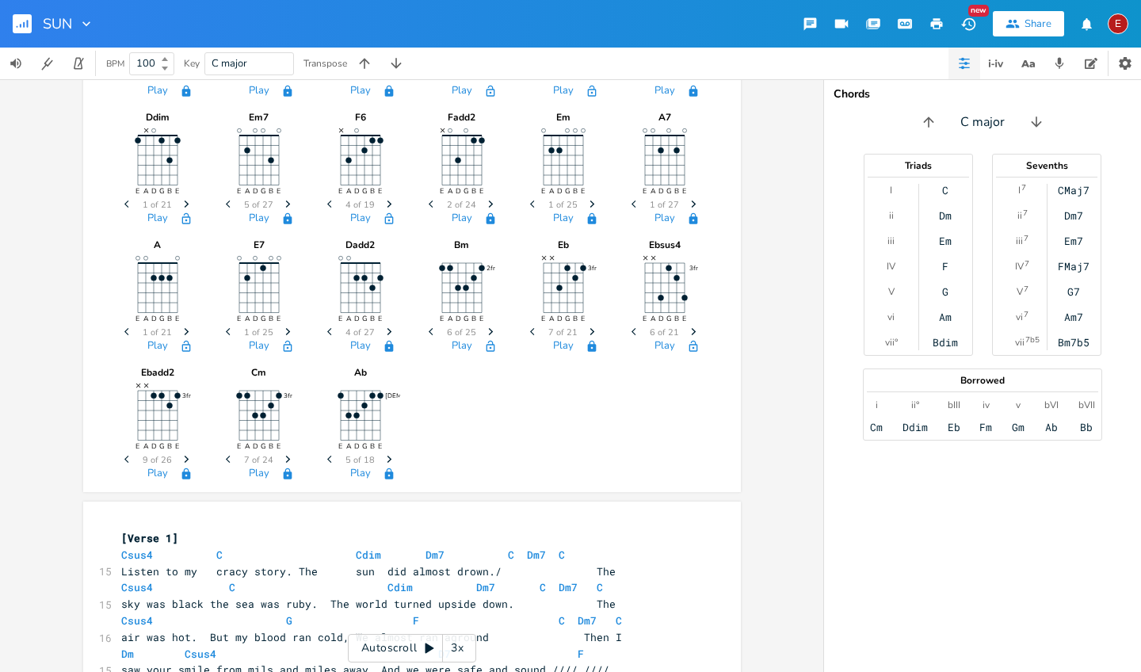
click at [689, 334] on icon "Next" at bounding box center [693, 331] width 9 height 9
click at [631, 328] on icon "Previous" at bounding box center [635, 331] width 9 height 9
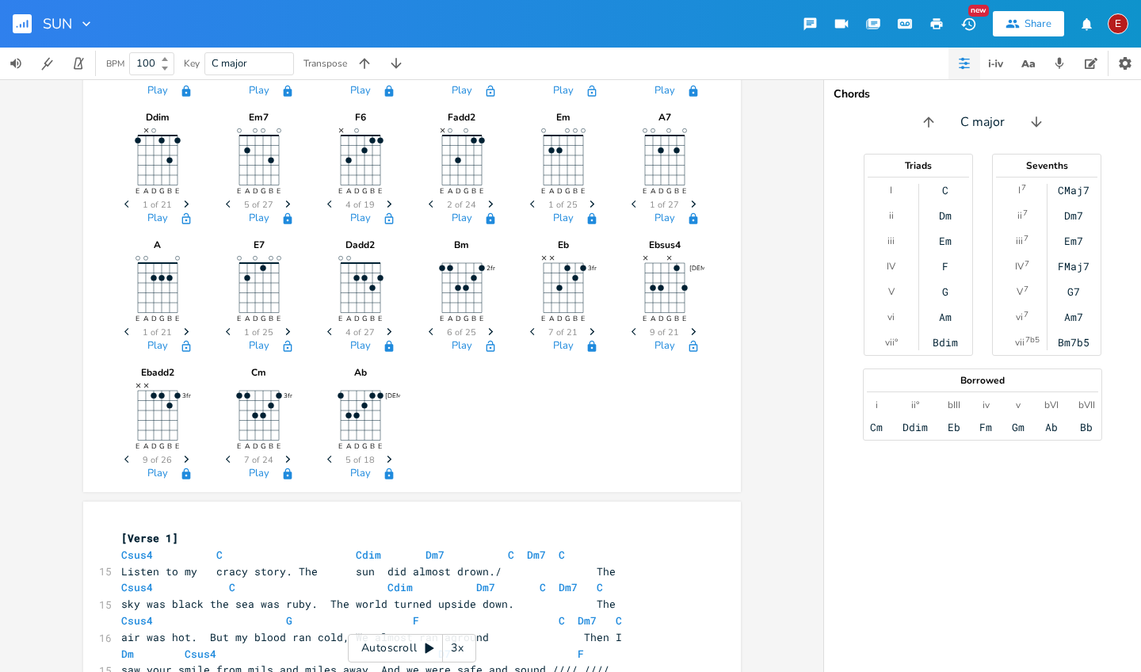
click at [631, 328] on icon "Previous" at bounding box center [635, 331] width 9 height 9
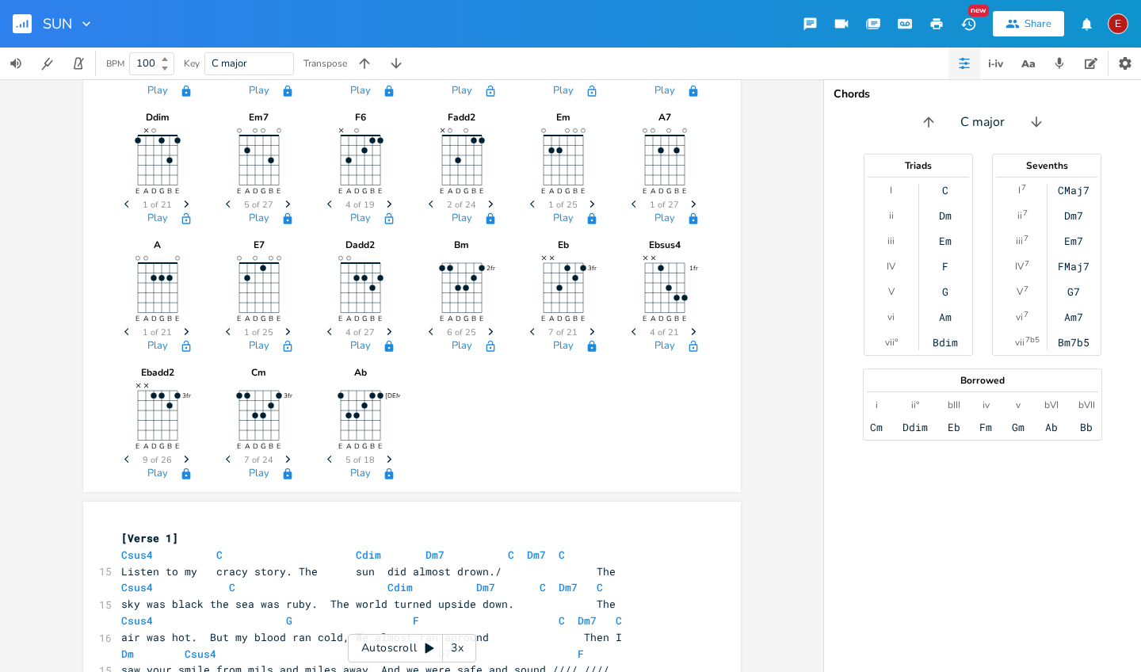
click at [631, 328] on icon "Previous" at bounding box center [635, 331] width 9 height 9
click at [691, 330] on icon "button" at bounding box center [693, 331] width 5 height 7
click at [628, 326] on span "Previous" at bounding box center [635, 332] width 21 height 28
click at [687, 349] on icon "button" at bounding box center [693, 346] width 13 height 13
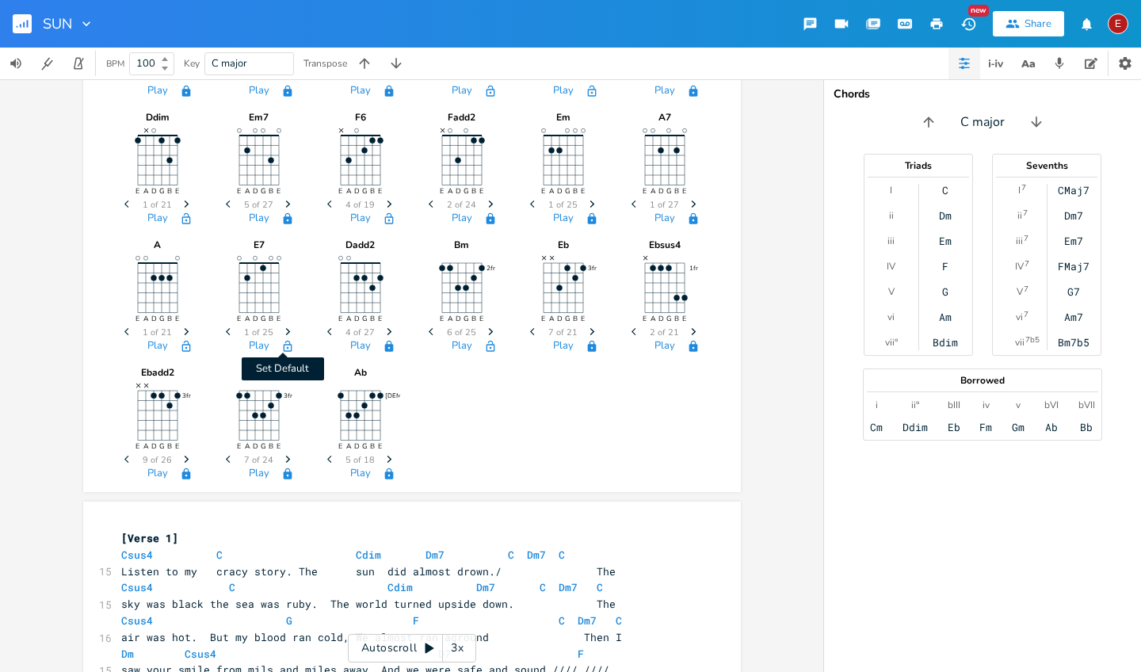
click at [286, 343] on icon "button" at bounding box center [287, 346] width 13 height 13
click at [285, 330] on icon "button" at bounding box center [287, 331] width 5 height 7
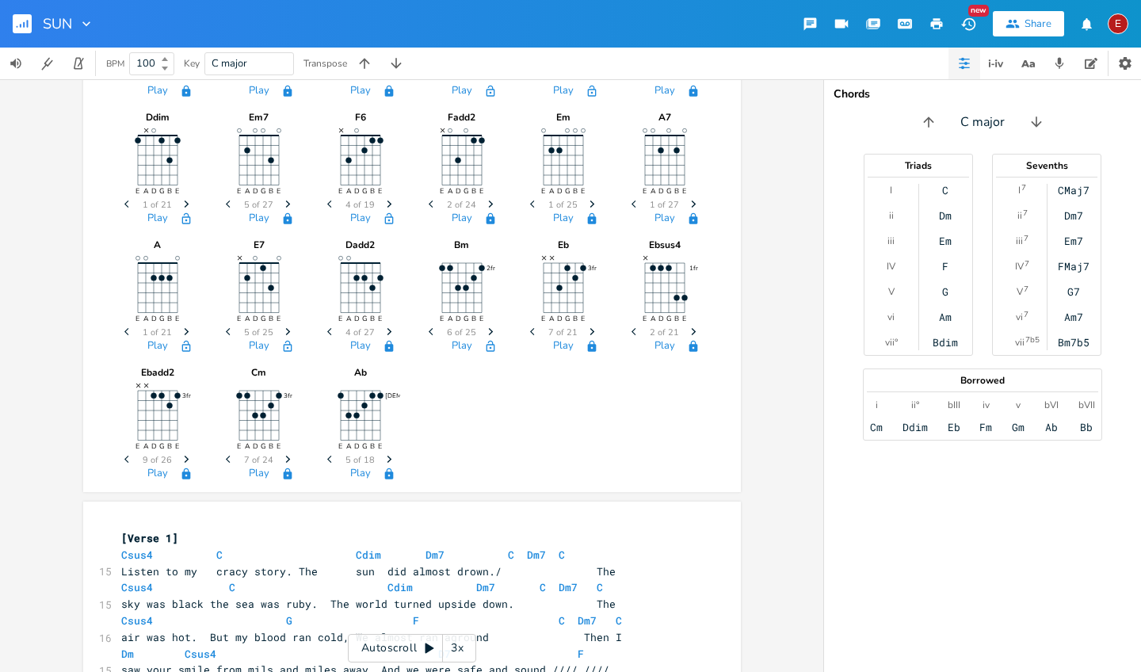
click at [285, 330] on icon "button" at bounding box center [287, 331] width 5 height 7
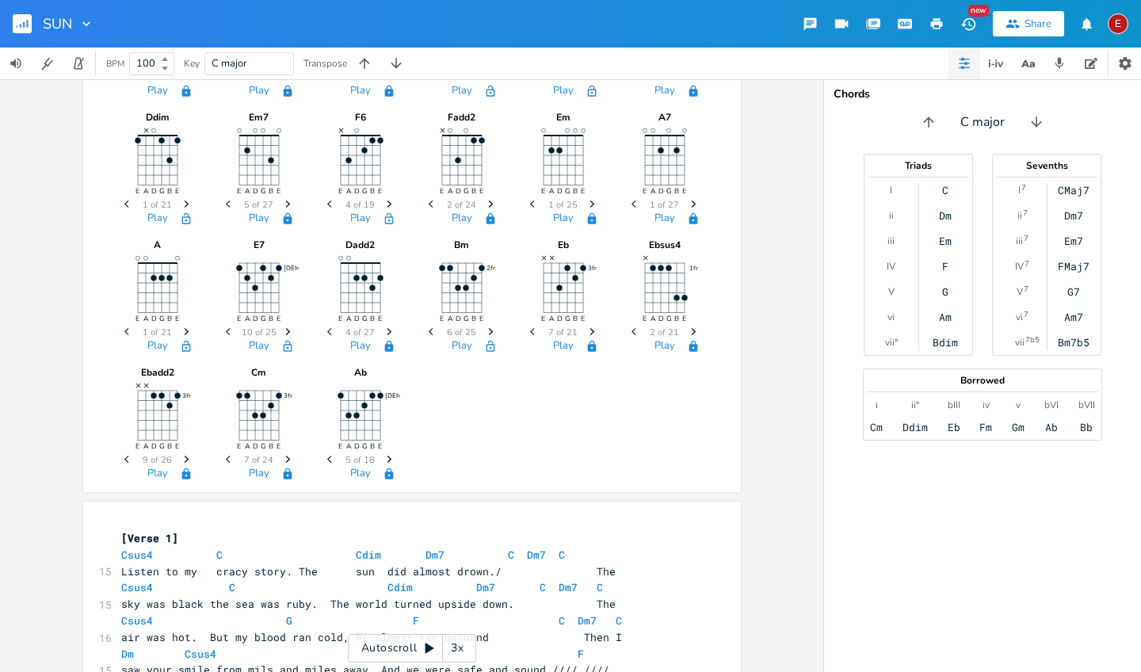
click at [285, 330] on icon "button" at bounding box center [287, 331] width 5 height 7
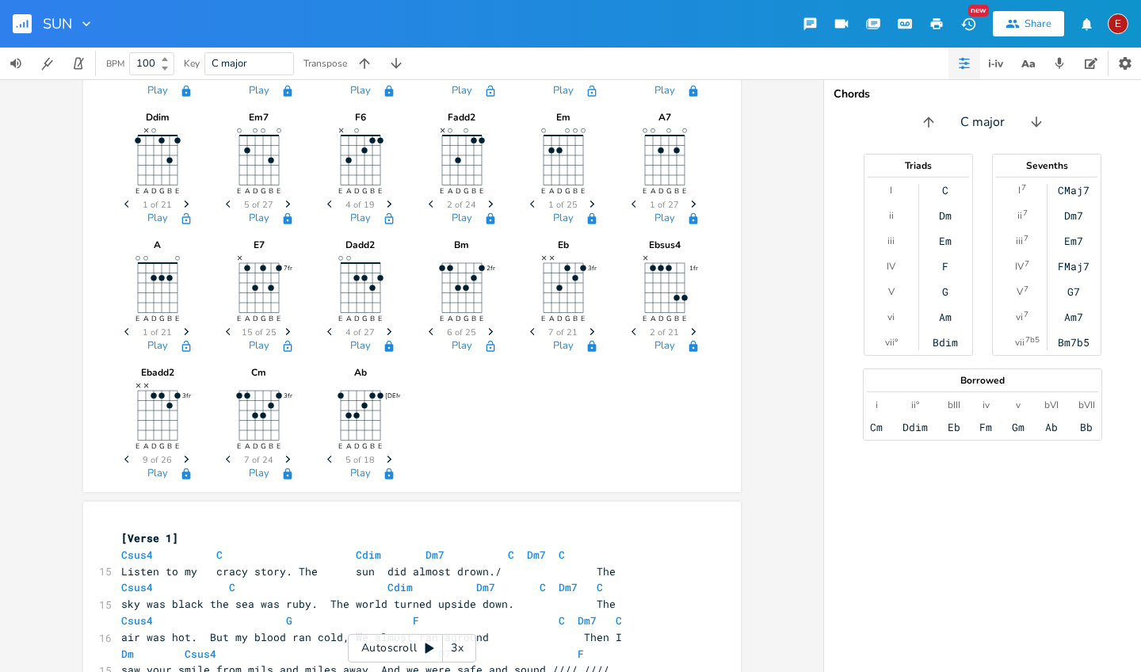
click at [285, 330] on icon "button" at bounding box center [287, 331] width 5 height 7
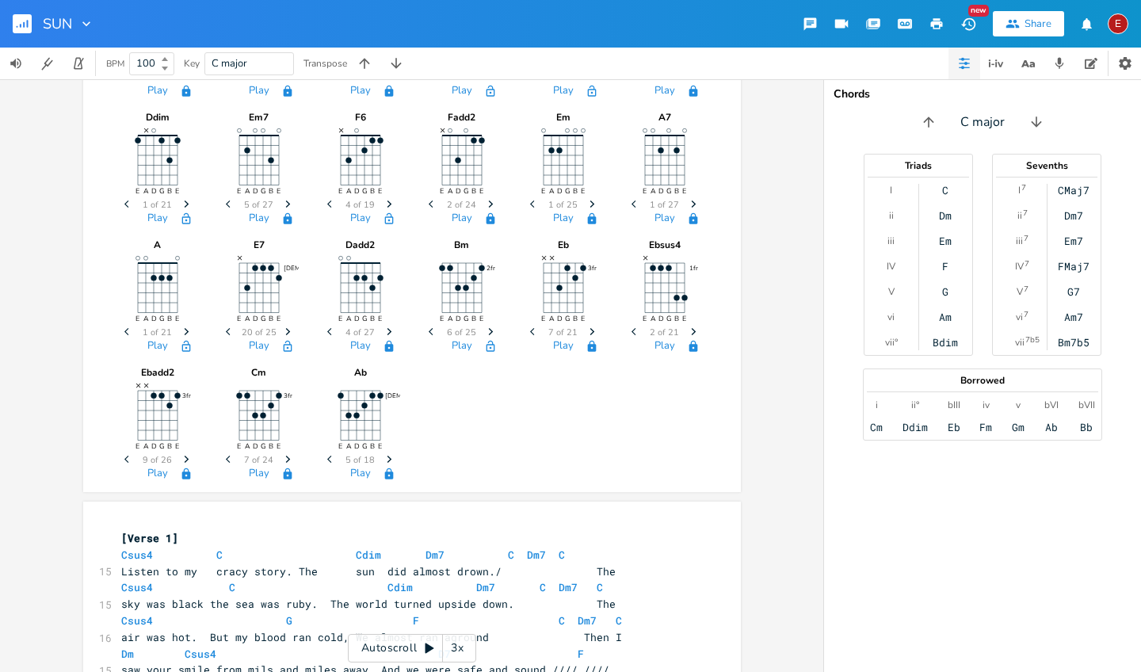
click at [285, 330] on icon "button" at bounding box center [287, 331] width 5 height 7
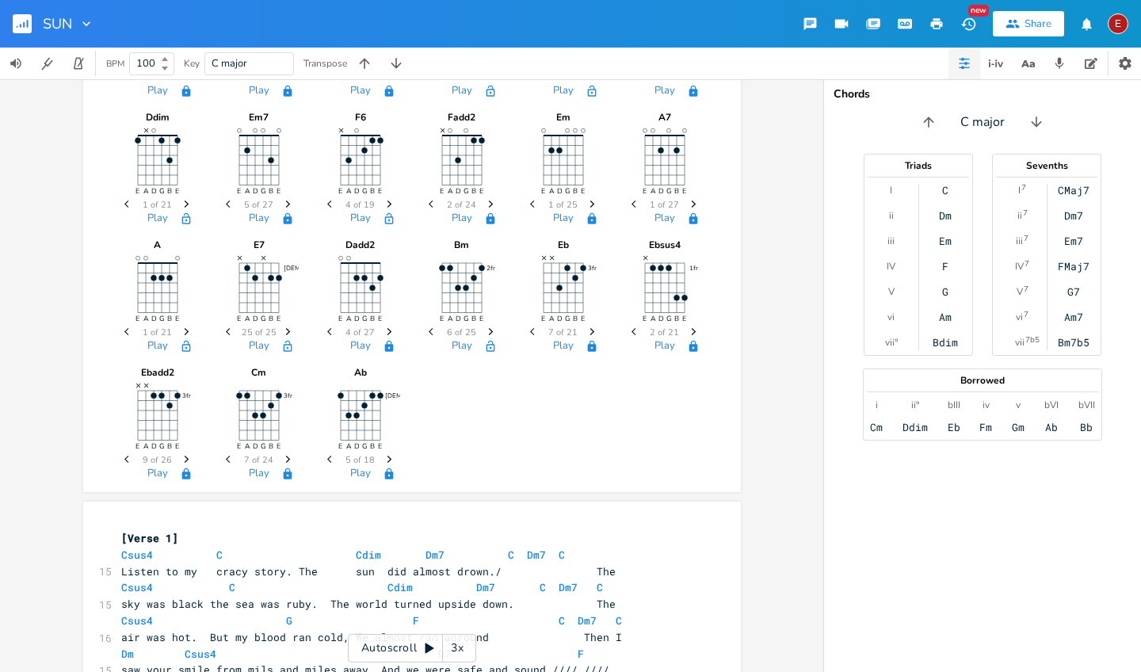
click at [226, 328] on icon "Previous" at bounding box center [230, 331] width 9 height 9
click at [284, 333] on icon "Next" at bounding box center [288, 331] width 9 height 9
click at [285, 330] on icon "button" at bounding box center [287, 331] width 5 height 7
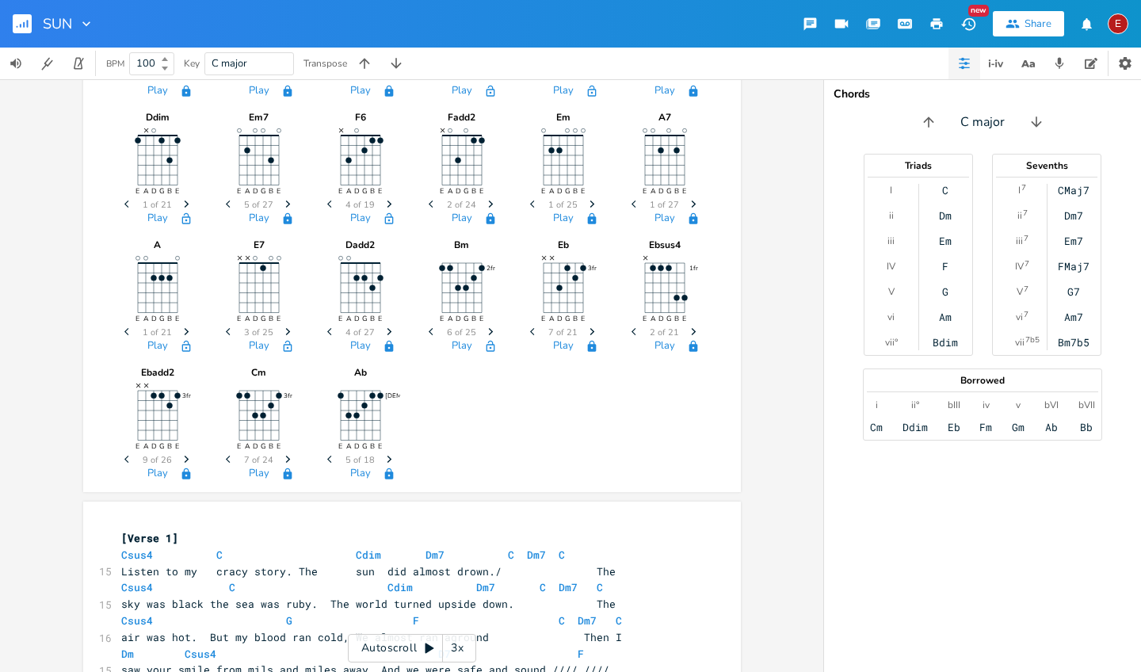
click at [226, 328] on icon "Previous" at bounding box center [230, 331] width 9 height 9
click at [254, 345] on button "Play" at bounding box center [259, 346] width 21 height 13
click at [284, 331] on icon "Next" at bounding box center [288, 331] width 9 height 9
click at [253, 340] on button "Play" at bounding box center [259, 346] width 21 height 13
click at [285, 326] on span "Next" at bounding box center [287, 332] width 21 height 28
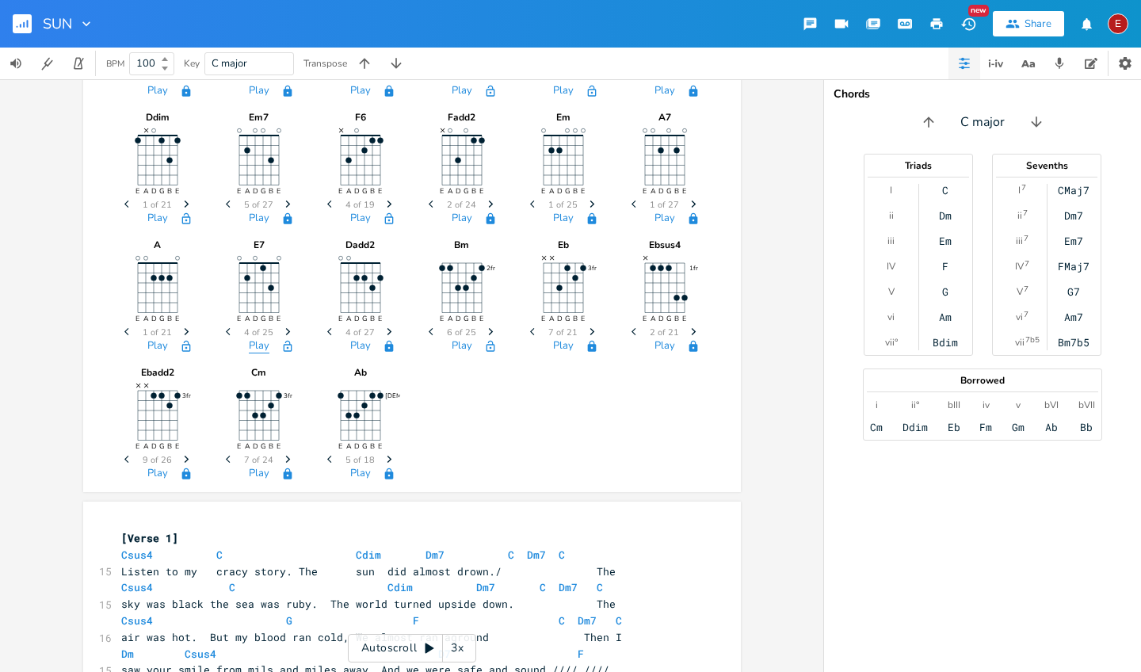
click at [261, 345] on button "Play" at bounding box center [259, 346] width 21 height 13
click at [284, 345] on icon "button" at bounding box center [287, 345] width 9 height 11
click at [182, 330] on icon "Next" at bounding box center [186, 331] width 9 height 9
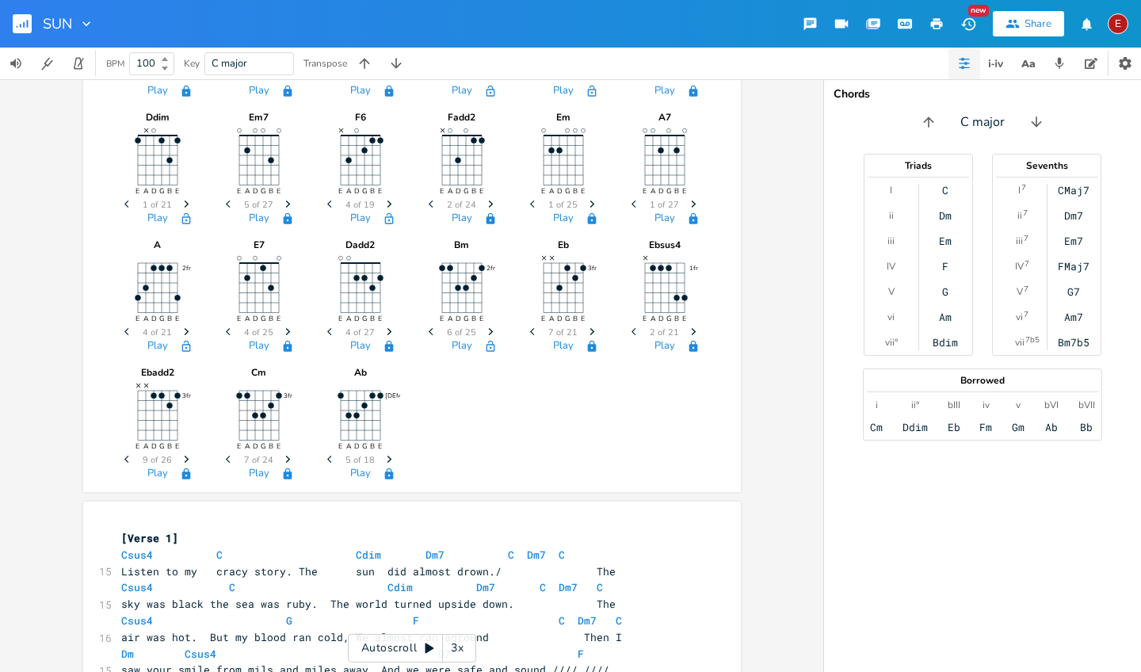
click at [182, 330] on icon "Next" at bounding box center [186, 331] width 9 height 9
click at [156, 343] on button "Play" at bounding box center [157, 346] width 21 height 13
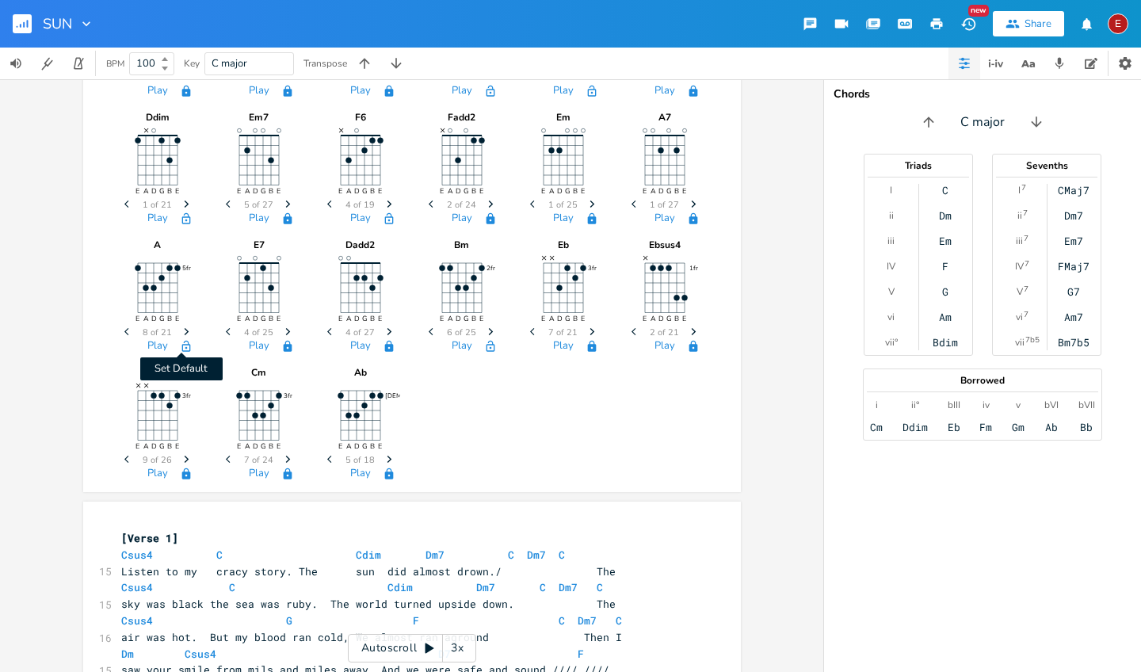
click at [181, 345] on icon "button" at bounding box center [186, 346] width 13 height 13
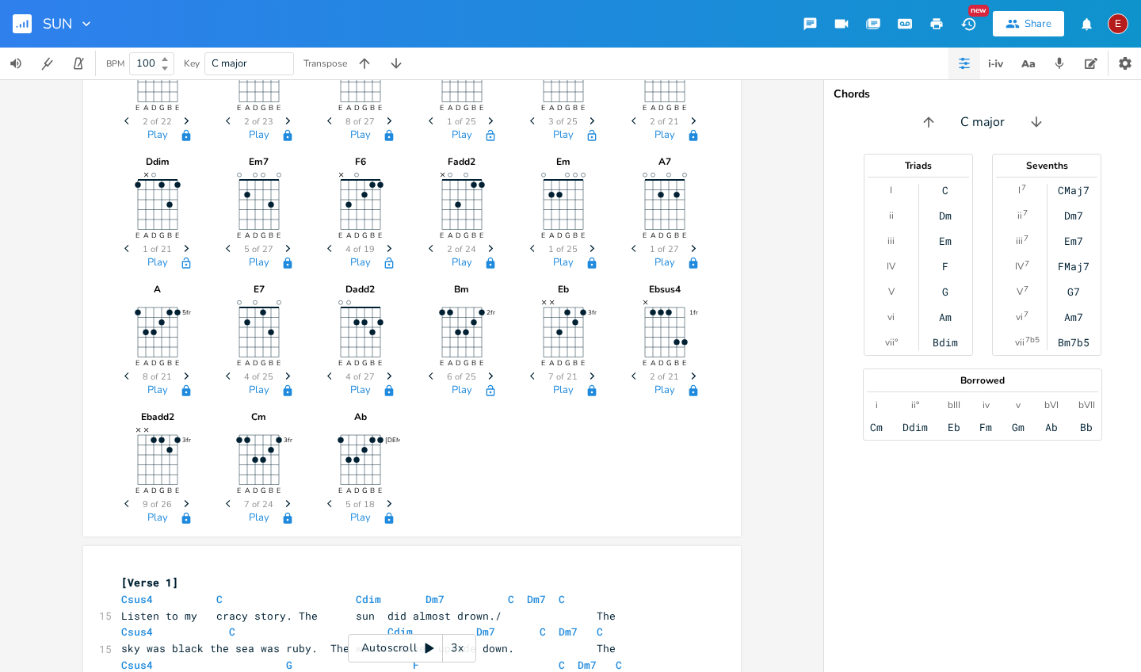
scroll to position [185, 0]
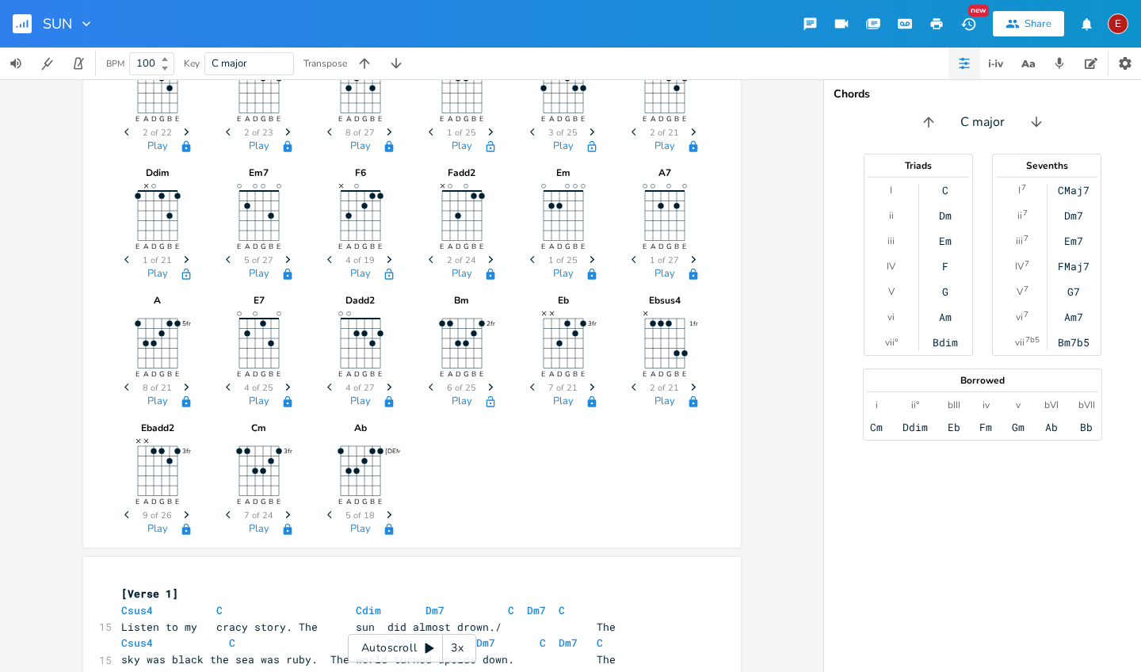
click at [689, 260] on icon "Next" at bounding box center [693, 259] width 9 height 9
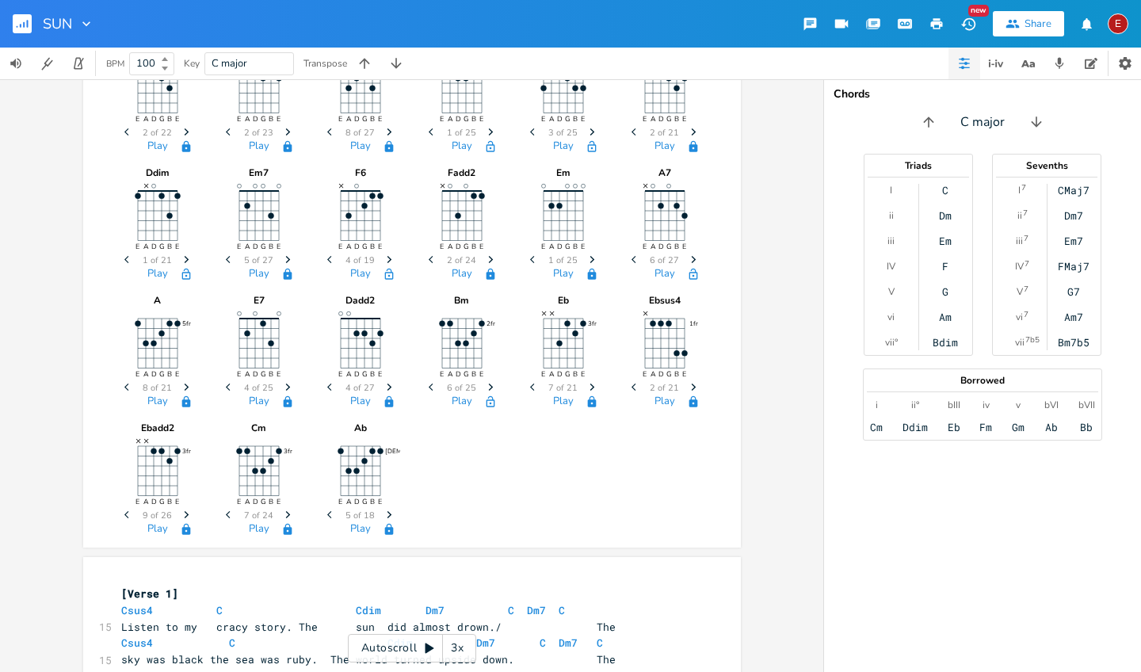
click at [689, 260] on icon "Next" at bounding box center [693, 259] width 9 height 9
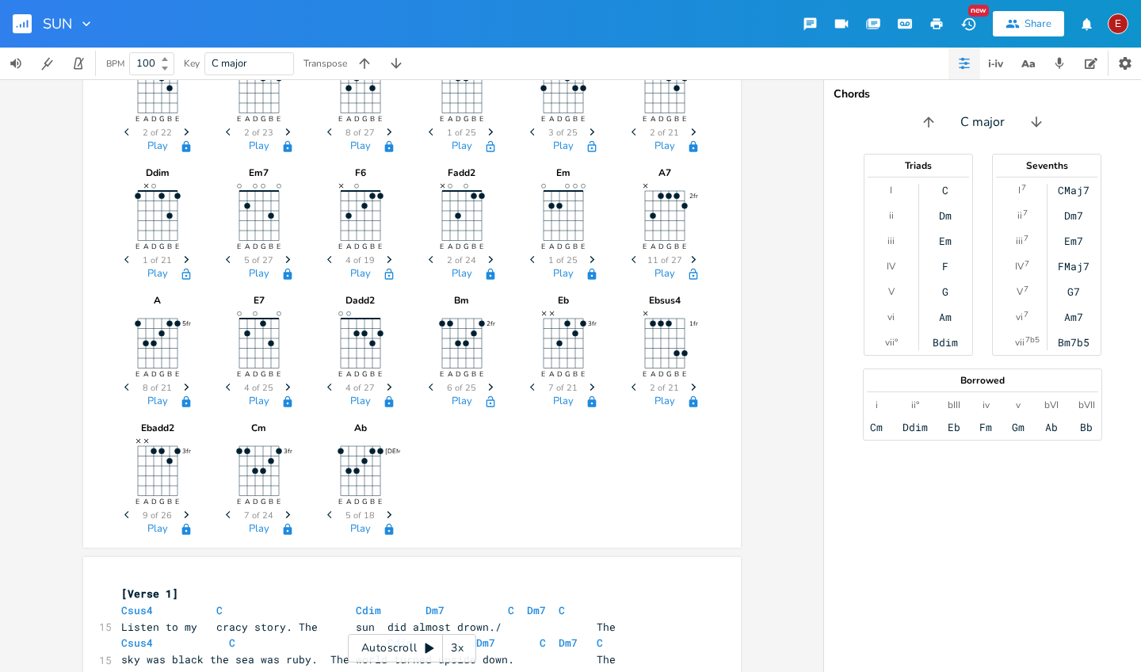
click at [689, 260] on icon "Next" at bounding box center [693, 259] width 9 height 9
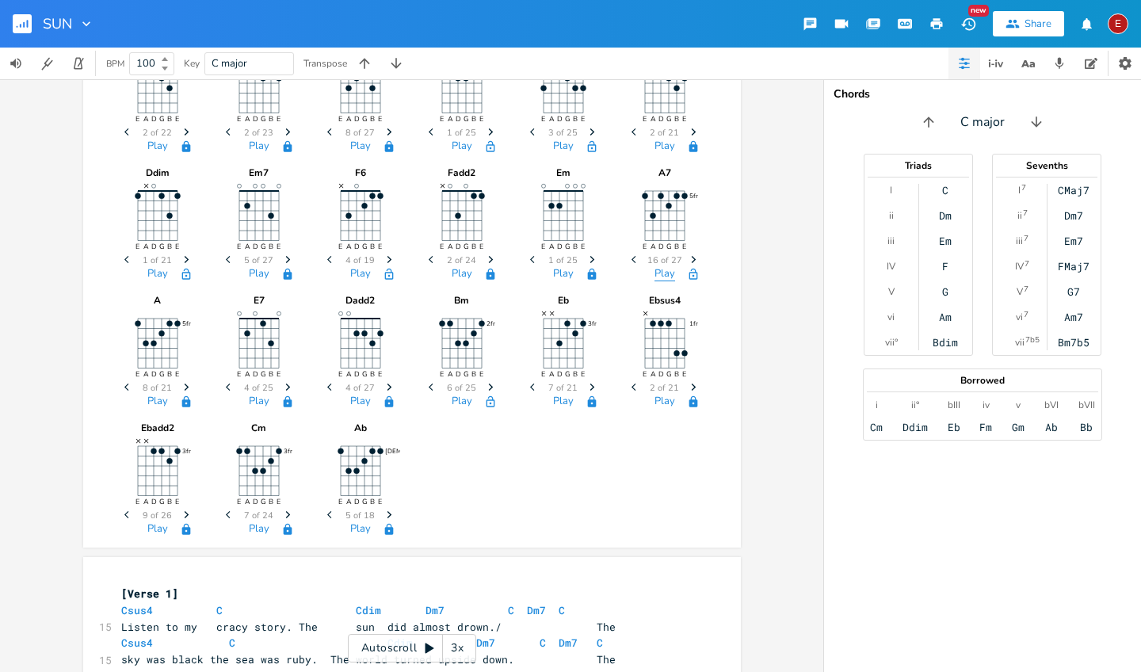
click at [660, 269] on button "Play" at bounding box center [664, 274] width 21 height 13
click at [690, 273] on icon "button" at bounding box center [692, 273] width 9 height 11
click at [566, 274] on button "Play" at bounding box center [563, 274] width 21 height 13
click at [486, 255] on icon "Next" at bounding box center [490, 259] width 9 height 9
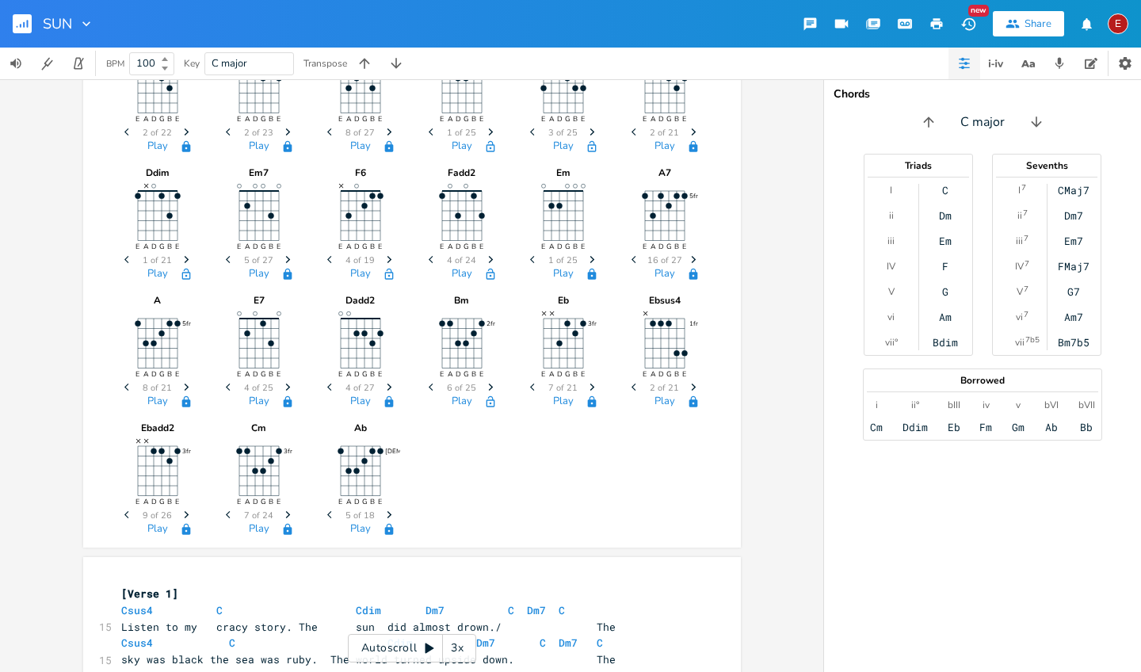
click at [486, 255] on icon "Next" at bounding box center [490, 259] width 9 height 9
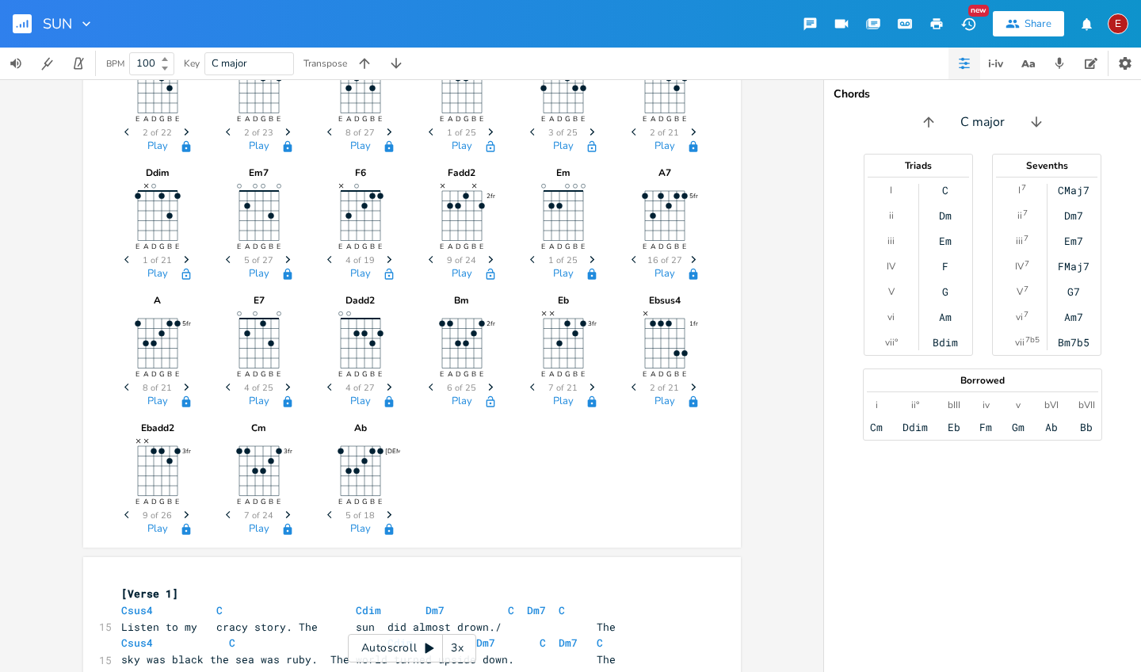
click at [486, 255] on icon "Next" at bounding box center [490, 259] width 9 height 9
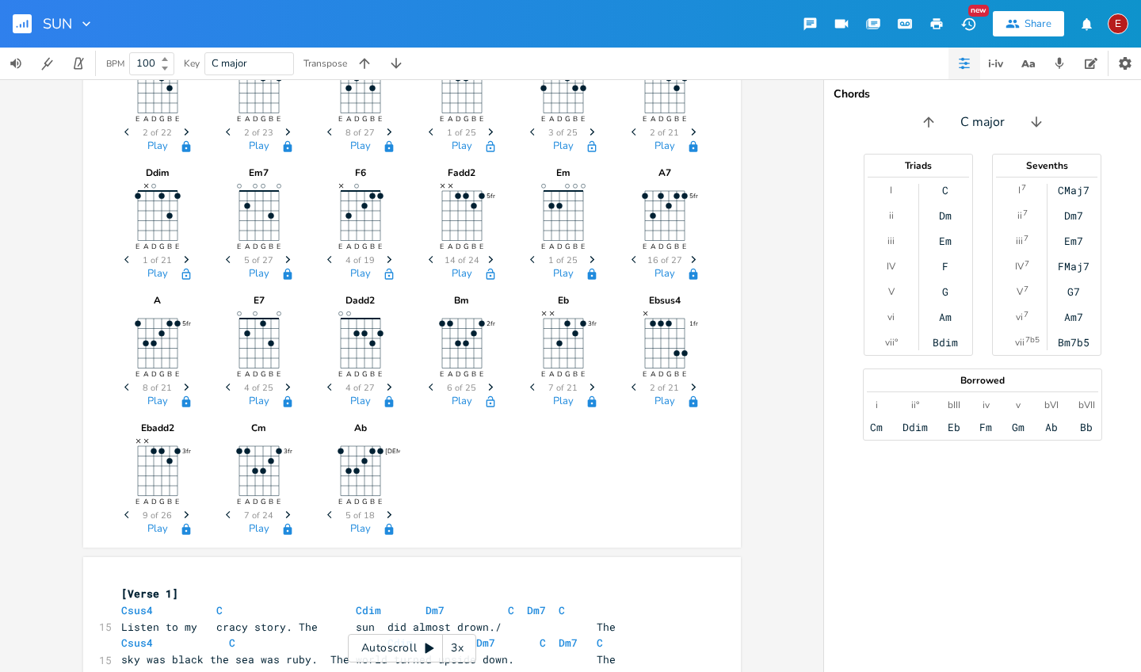
click at [486, 255] on icon "Next" at bounding box center [490, 259] width 9 height 9
click at [429, 256] on icon "Previous" at bounding box center [433, 259] width 9 height 9
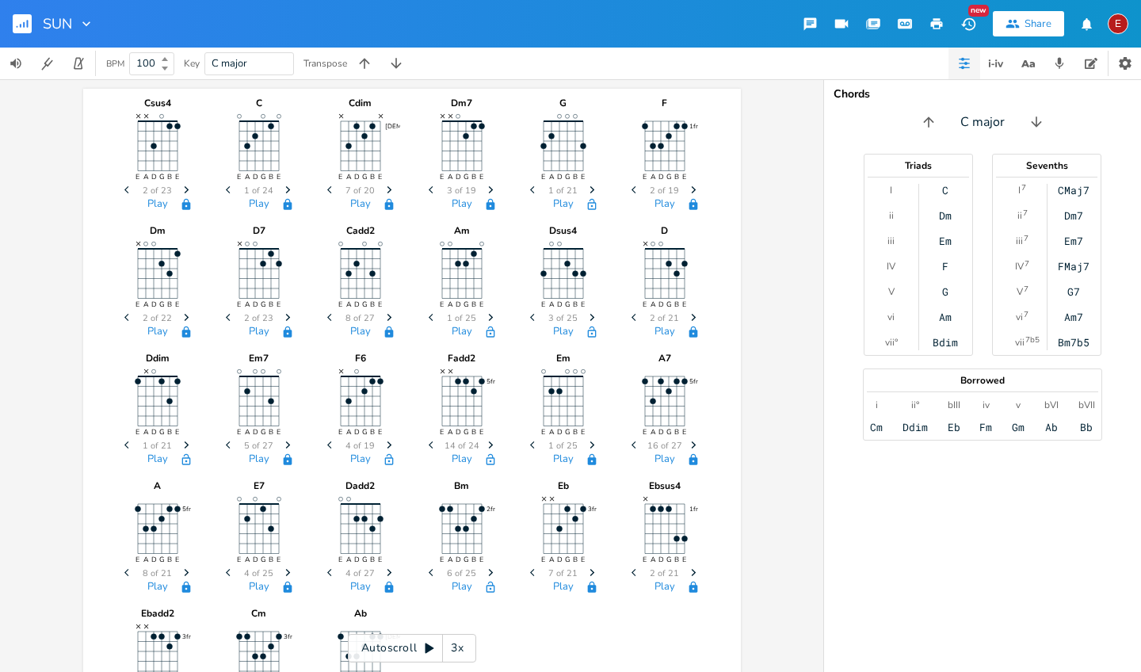
scroll to position [0, 0]
click at [284, 191] on icon "Next" at bounding box center [288, 189] width 9 height 9
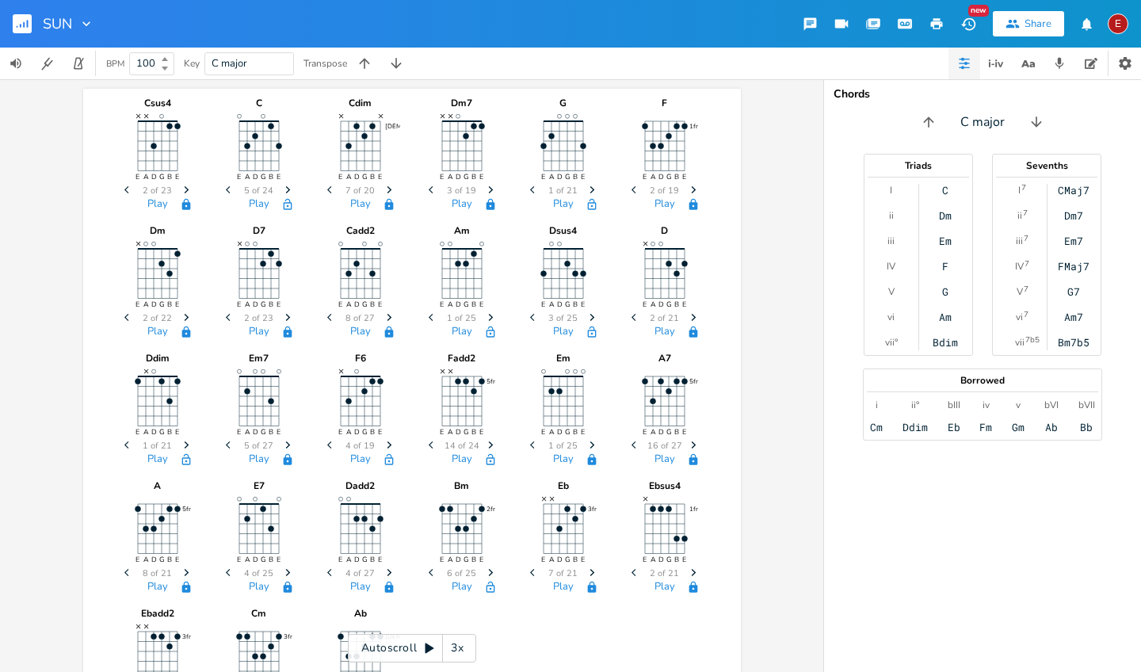
click at [284, 191] on icon "Next" at bounding box center [288, 189] width 9 height 9
click at [284, 189] on icon "Next" at bounding box center [288, 189] width 9 height 9
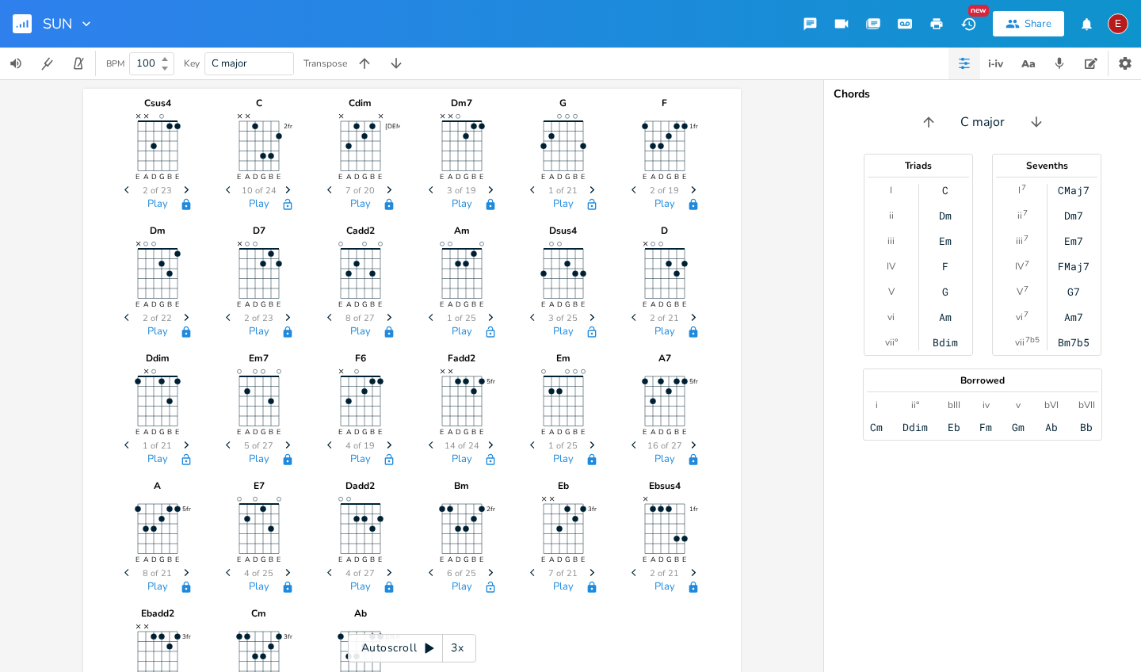
click at [284, 189] on icon "Next" at bounding box center [288, 189] width 9 height 9
click at [227, 189] on icon "Previous" at bounding box center [230, 189] width 9 height 9
click at [284, 188] on icon "Next" at bounding box center [288, 189] width 9 height 9
click at [255, 200] on button "Play" at bounding box center [259, 204] width 21 height 13
click at [283, 206] on icon "button" at bounding box center [287, 203] width 9 height 11
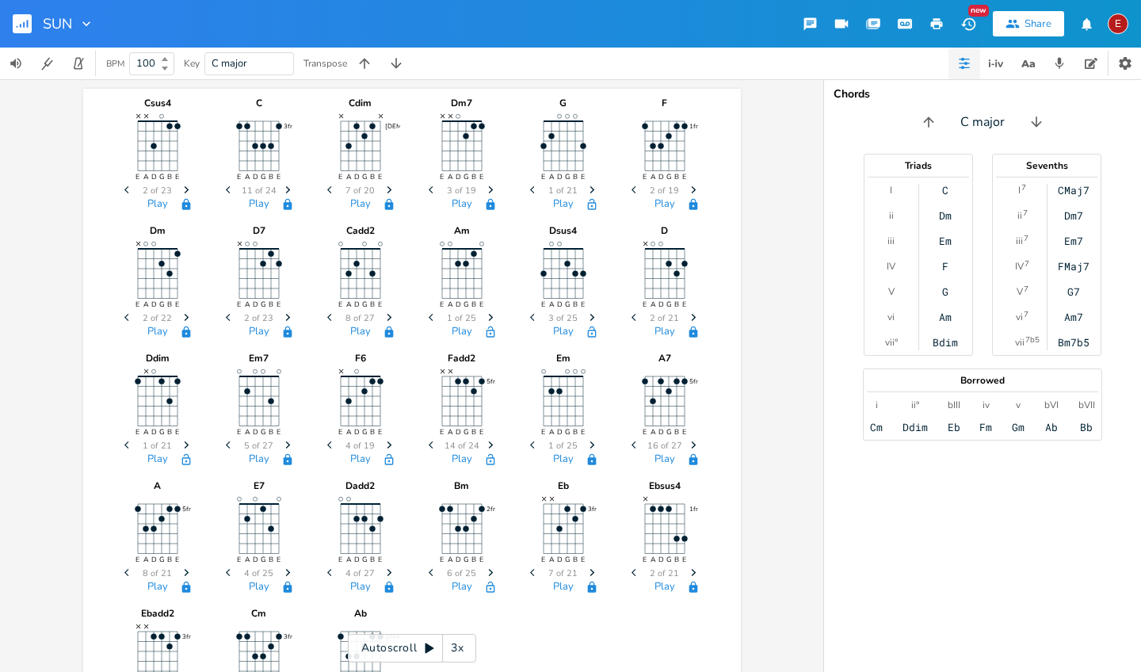
click at [480, 187] on span "Next" at bounding box center [490, 191] width 21 height 28
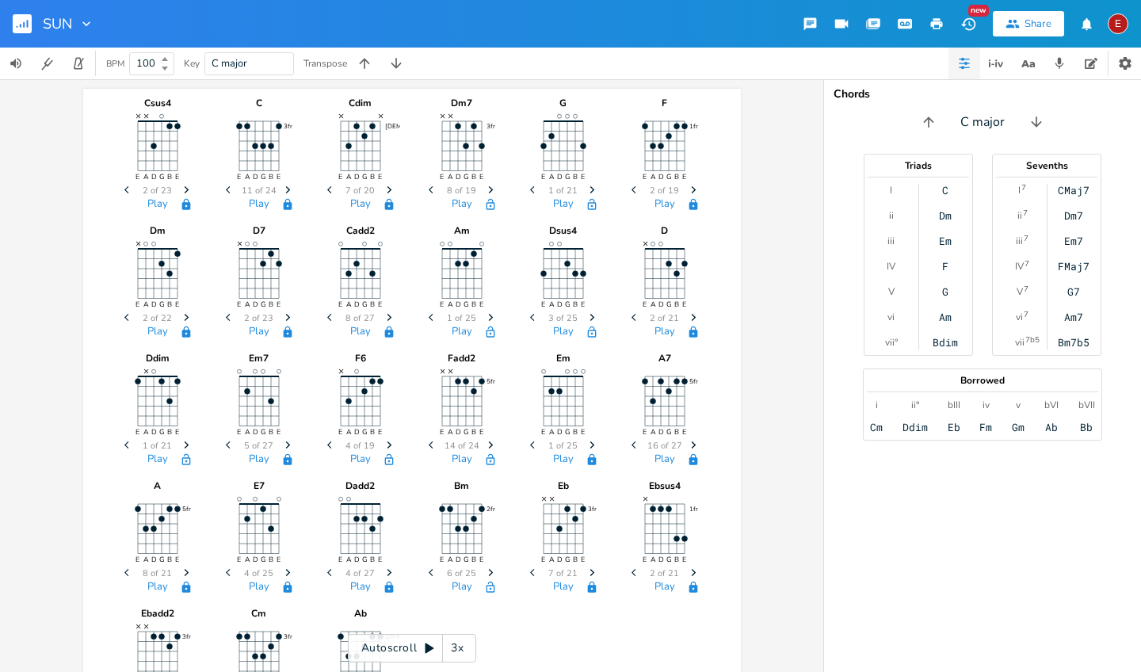
click at [480, 187] on span "Next" at bounding box center [490, 191] width 21 height 28
click at [429, 189] on icon "Previous" at bounding box center [433, 189] width 9 height 9
click at [589, 188] on icon "button" at bounding box center [591, 189] width 5 height 7
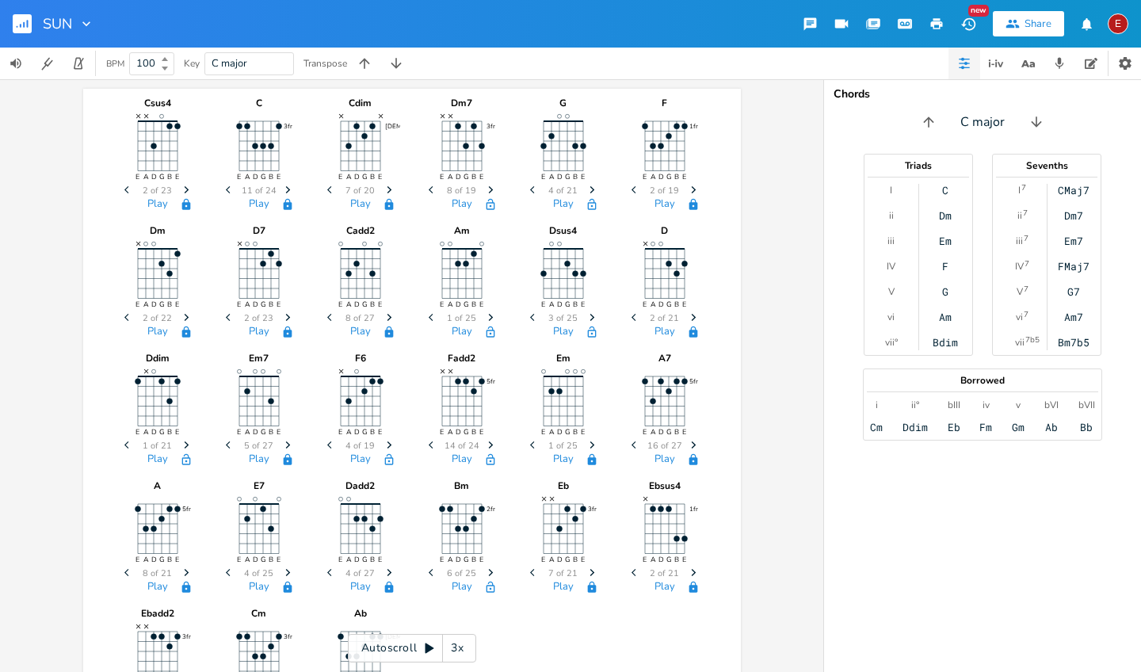
click at [589, 188] on icon "button" at bounding box center [591, 189] width 5 height 7
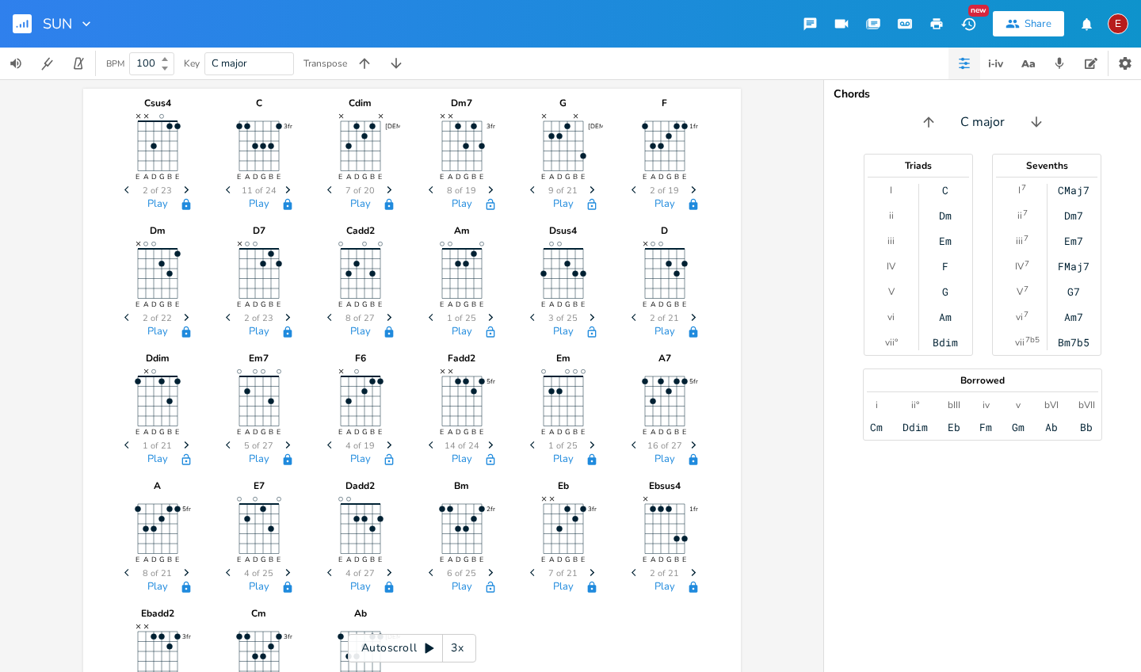
click at [589, 188] on icon "button" at bounding box center [591, 189] width 5 height 7
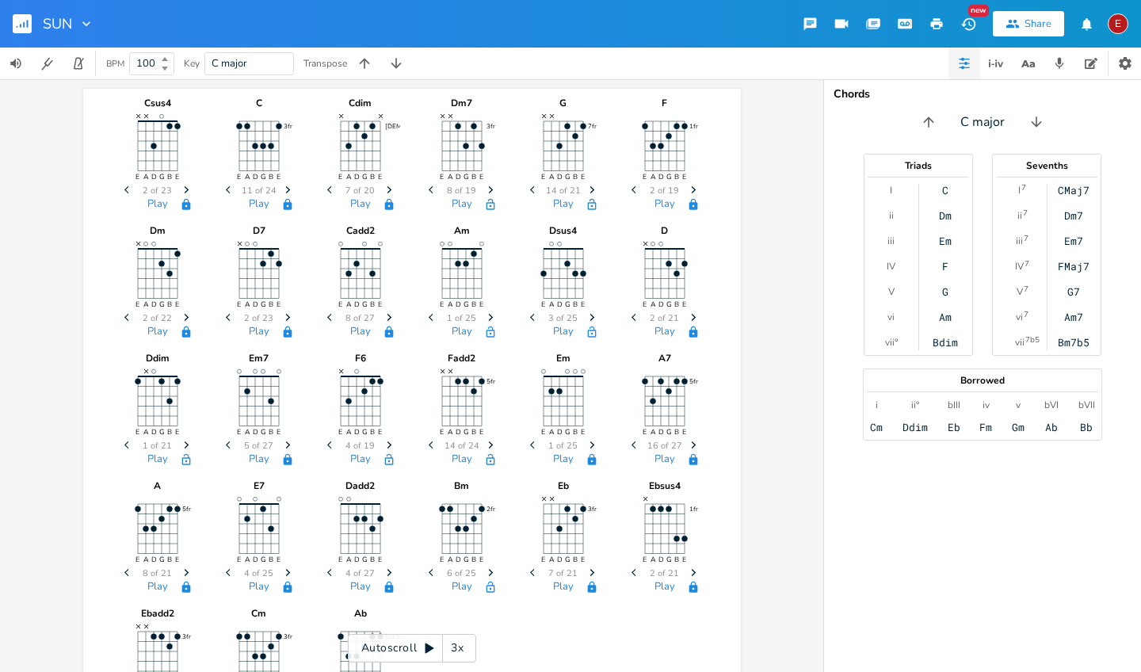
click at [589, 188] on icon "button" at bounding box center [591, 189] width 5 height 7
click at [530, 186] on icon "Previous" at bounding box center [534, 189] width 9 height 9
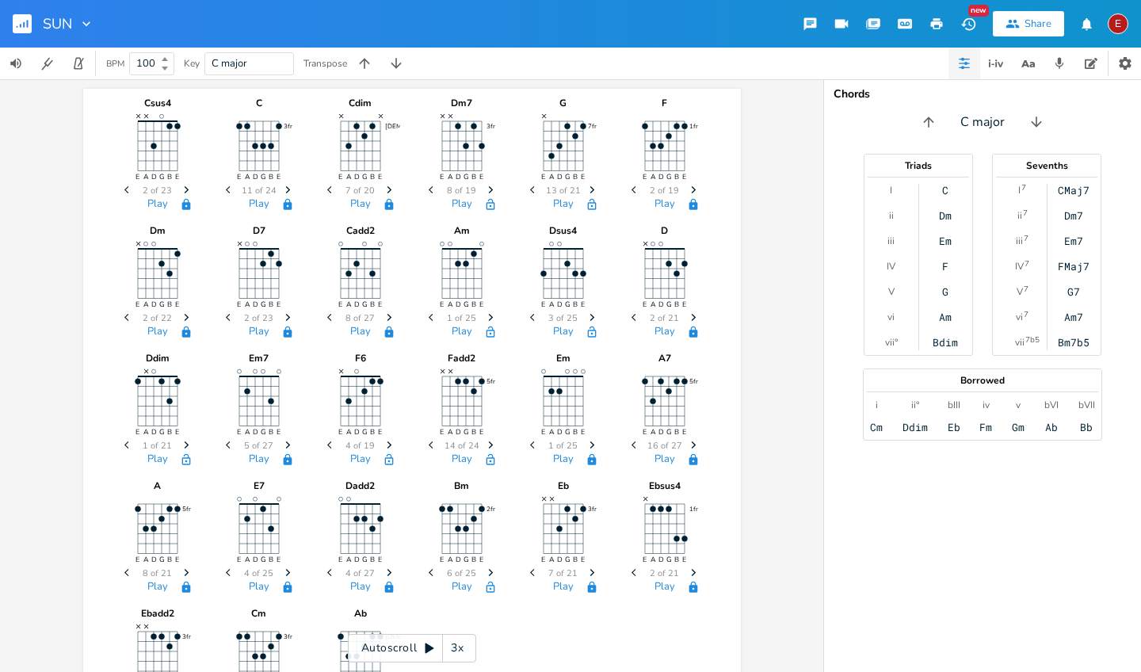
click at [530, 186] on icon "Previous" at bounding box center [534, 189] width 9 height 9
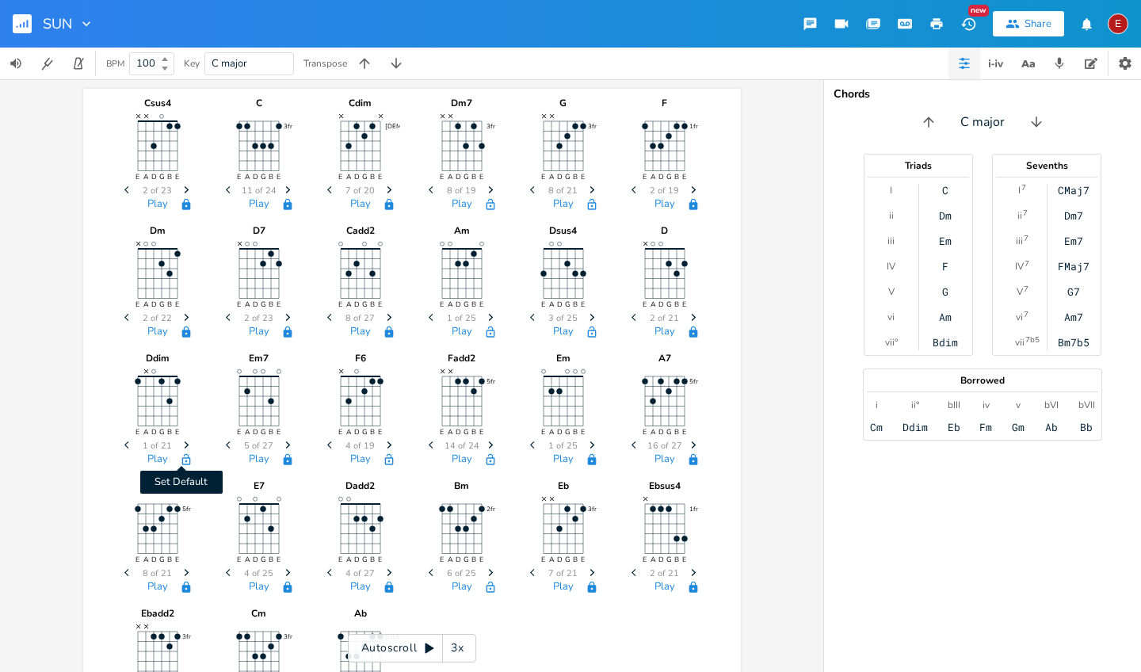
click at [180, 465] on icon "button" at bounding box center [186, 459] width 13 height 13
click at [182, 442] on icon "Next" at bounding box center [186, 445] width 9 height 9
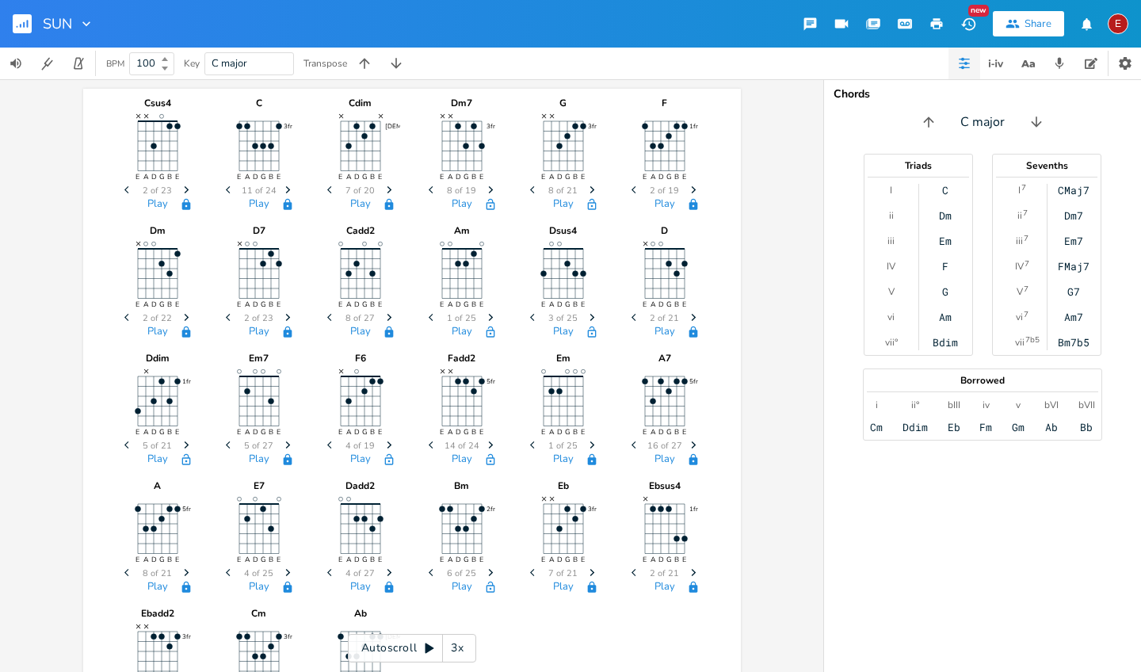
click at [125, 445] on icon "Previous" at bounding box center [128, 445] width 9 height 9
click at [124, 445] on icon "Previous" at bounding box center [128, 445] width 9 height 9
click at [184, 444] on icon "Next" at bounding box center [186, 445] width 9 height 9
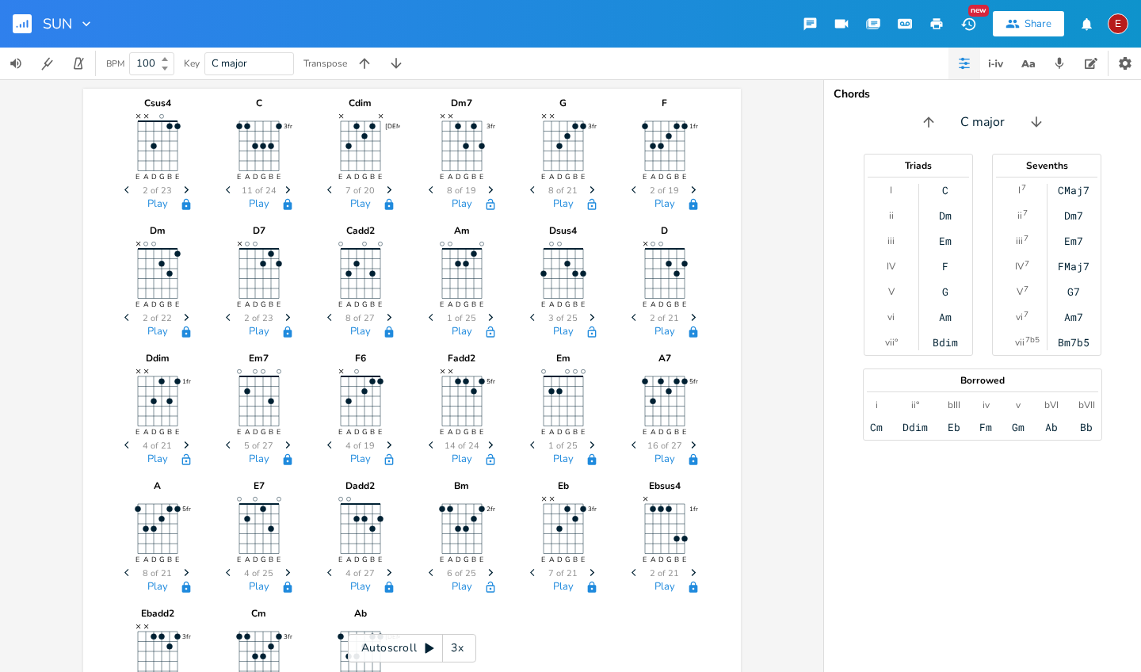
click at [181, 456] on icon "button" at bounding box center [186, 459] width 13 height 13
click at [487, 311] on span "Next" at bounding box center [490, 318] width 21 height 28
click at [488, 315] on icon "button" at bounding box center [490, 317] width 5 height 7
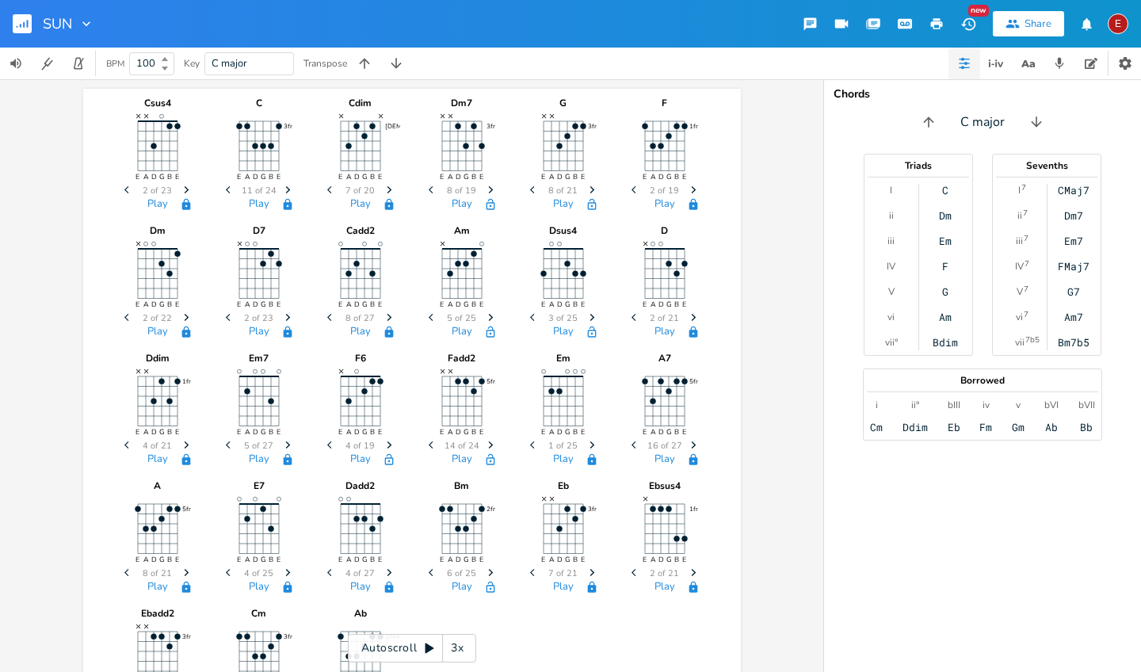
click at [488, 315] on icon "button" at bounding box center [490, 317] width 5 height 7
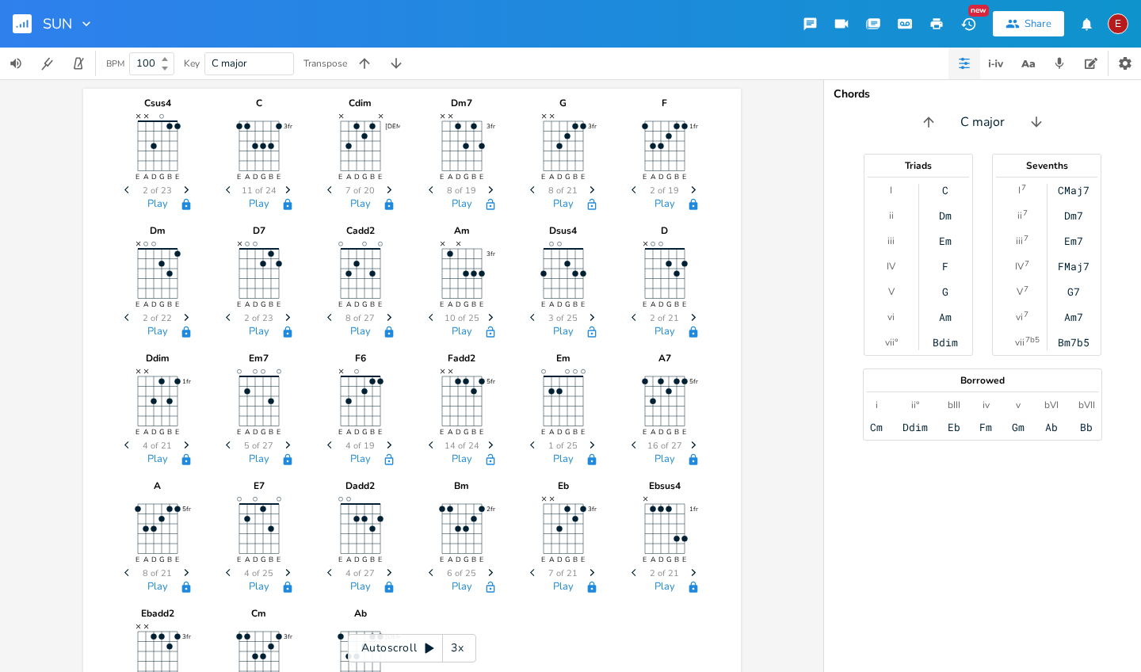
click at [488, 315] on icon "button" at bounding box center [490, 317] width 5 height 7
click at [457, 332] on button "Play" at bounding box center [462, 332] width 21 height 13
click at [487, 333] on icon "button" at bounding box center [490, 332] width 13 height 13
click at [589, 315] on icon "Next" at bounding box center [592, 317] width 9 height 9
click at [525, 323] on span "Previous" at bounding box center [534, 318] width 21 height 28
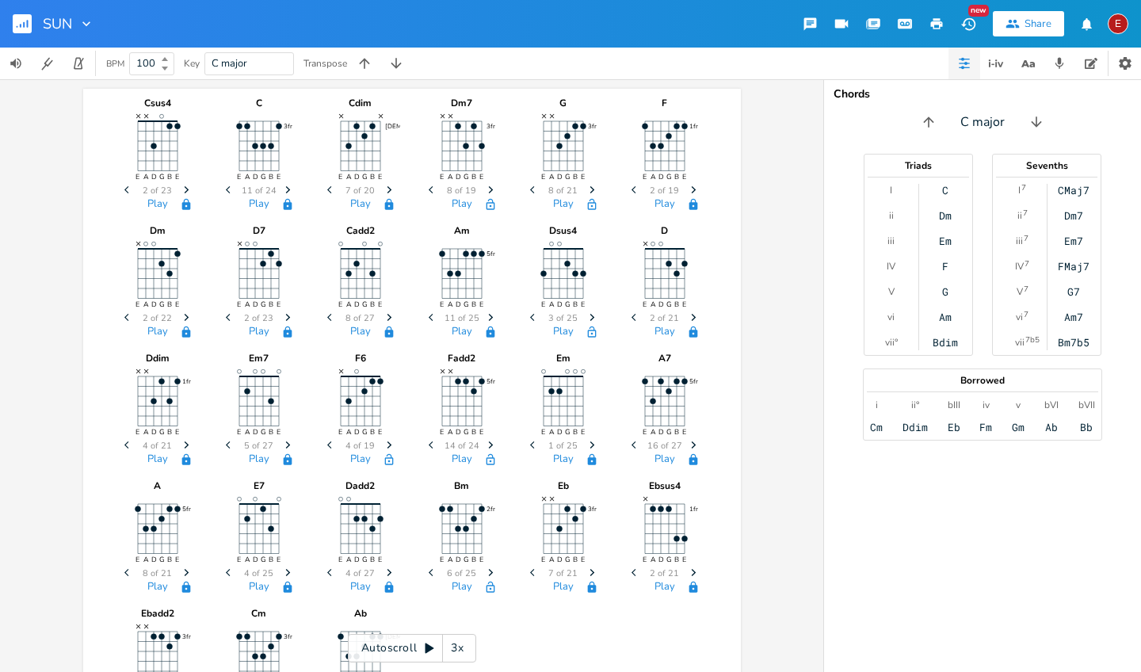
click at [588, 315] on icon "Next" at bounding box center [592, 317] width 9 height 9
click at [587, 333] on icon "button" at bounding box center [591, 331] width 9 height 11
click at [488, 204] on icon "button" at bounding box center [490, 204] width 13 height 13
click at [589, 204] on icon "button" at bounding box center [591, 204] width 13 height 13
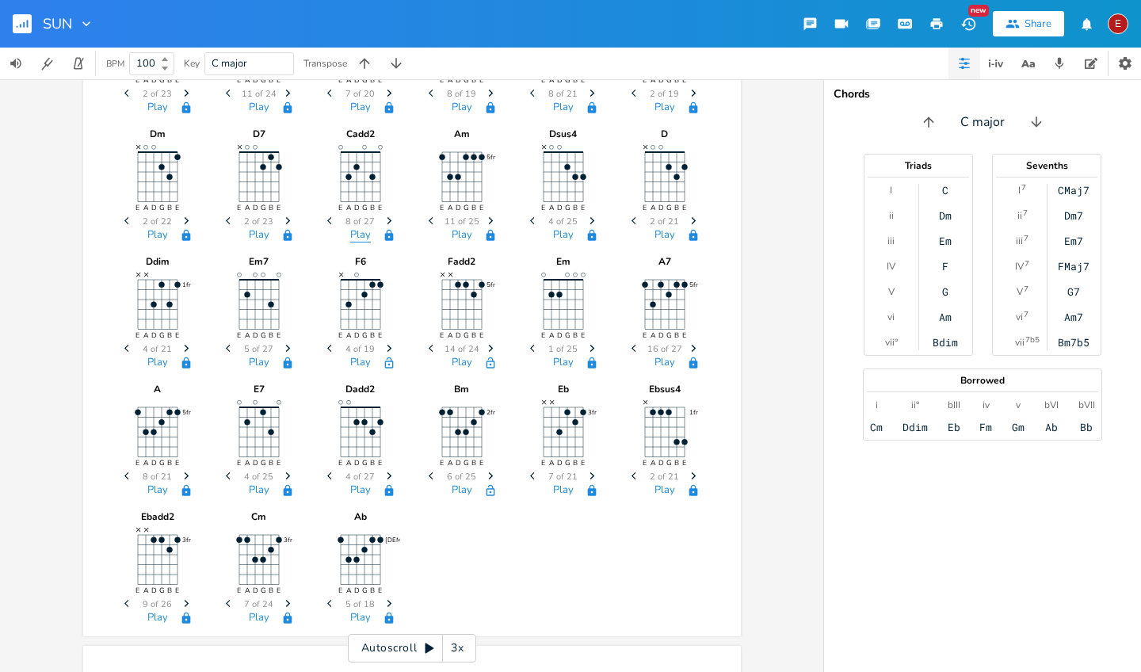
scroll to position [98, 0]
click at [382, 351] on span "Next" at bounding box center [389, 348] width 21 height 28
click at [383, 341] on span "Next" at bounding box center [389, 348] width 21 height 28
click at [327, 343] on icon "Previous" at bounding box center [331, 346] width 9 height 9
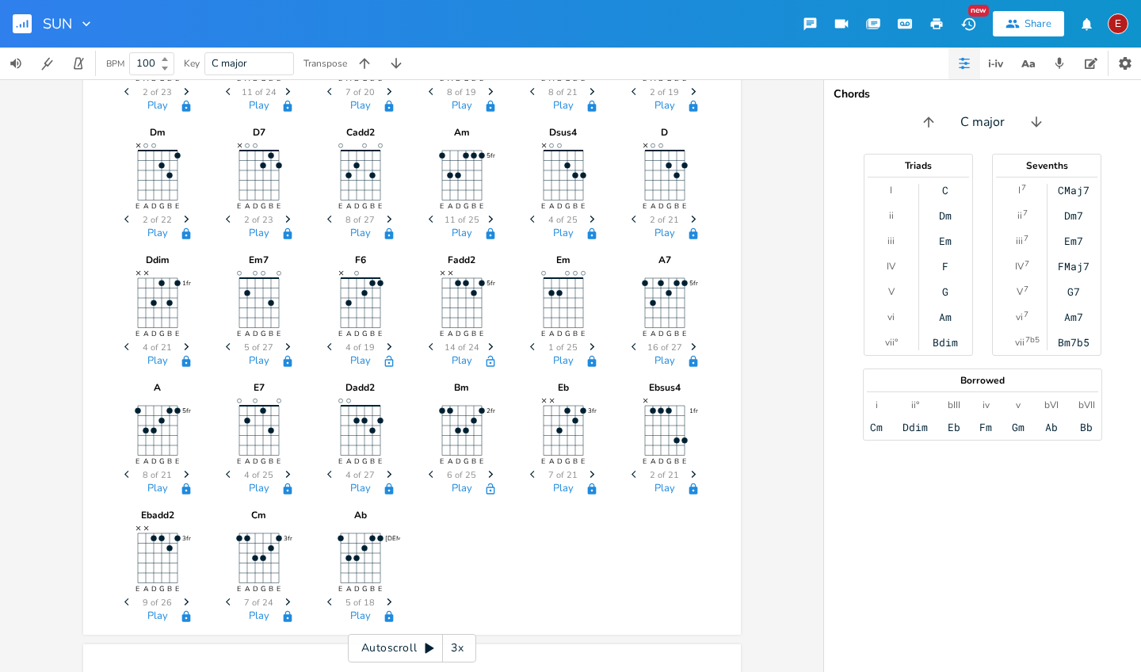
click at [327, 343] on icon "Previous" at bounding box center [331, 346] width 9 height 9
click at [382, 353] on span "Next" at bounding box center [389, 348] width 21 height 28
click at [360, 362] on button "Play" at bounding box center [360, 361] width 21 height 13
click at [314, 344] on div at bounding box center [310, 310] width 22 height 128
click at [321, 343] on span "Previous" at bounding box center [331, 348] width 21 height 28
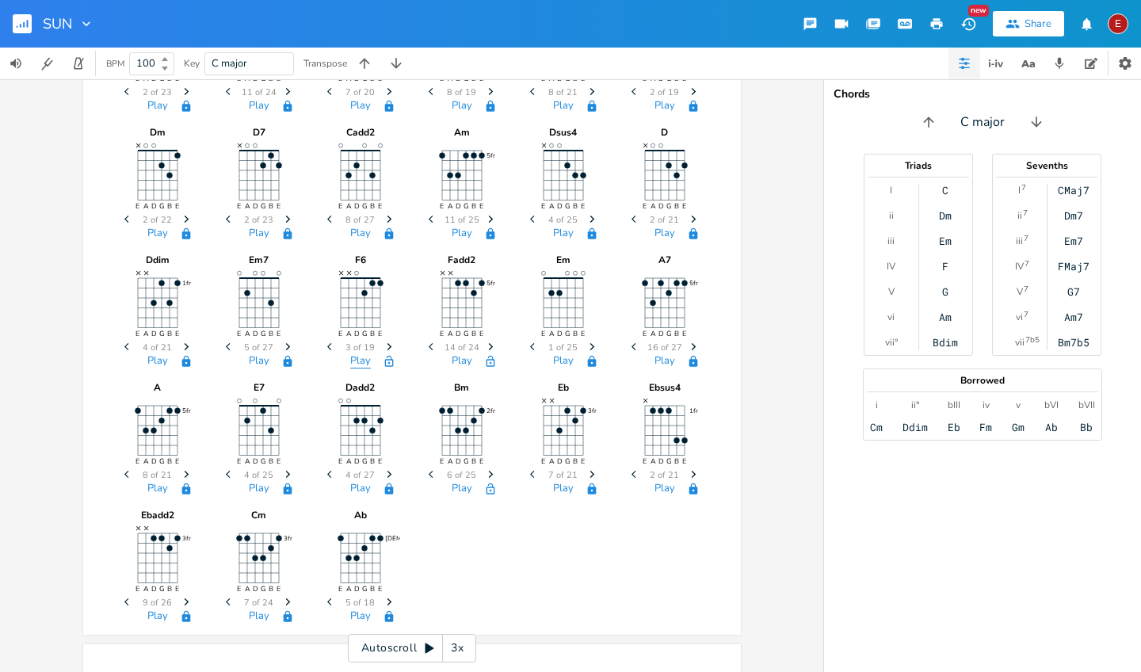
click at [357, 359] on button "Play" at bounding box center [360, 361] width 21 height 13
click at [385, 345] on icon "Next" at bounding box center [389, 346] width 9 height 9
click at [359, 358] on button "Play" at bounding box center [360, 361] width 21 height 13
click at [327, 343] on icon "Previous" at bounding box center [331, 346] width 9 height 9
click at [356, 359] on button "Play" at bounding box center [360, 361] width 21 height 13
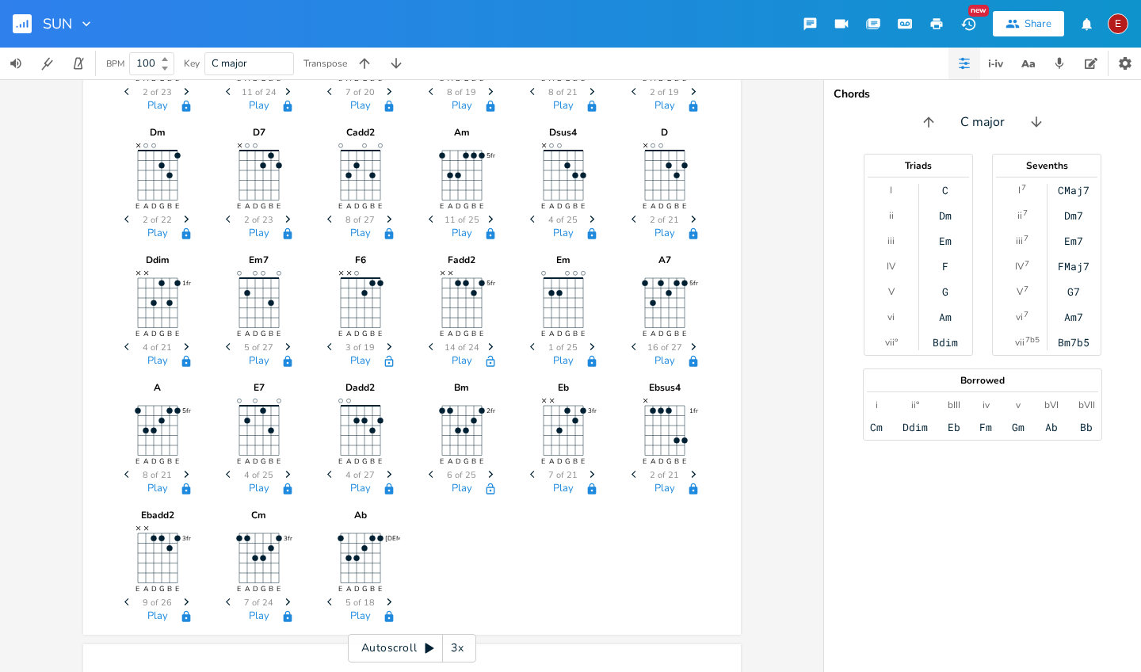
click at [387, 364] on icon "button" at bounding box center [388, 360] width 9 height 11
click at [460, 359] on button "Play" at bounding box center [462, 361] width 21 height 13
click at [489, 345] on icon "Next" at bounding box center [490, 346] width 9 height 9
click at [429, 347] on icon "Previous" at bounding box center [433, 346] width 9 height 9
click at [456, 362] on button "Play" at bounding box center [462, 361] width 21 height 13
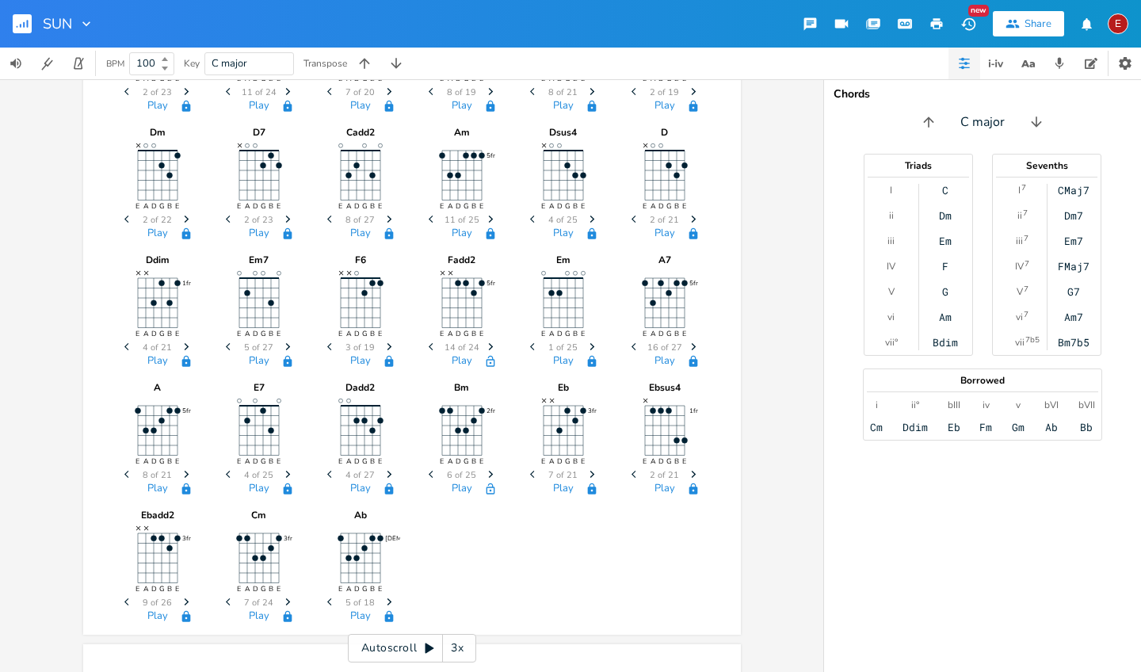
click at [486, 364] on icon "button" at bounding box center [490, 361] width 13 height 13
click at [462, 486] on button "Play" at bounding box center [462, 488] width 21 height 13
click at [486, 472] on icon "Next" at bounding box center [490, 474] width 9 height 9
click at [429, 471] on icon "Previous" at bounding box center [433, 474] width 9 height 9
click at [480, 472] on span "Next" at bounding box center [490, 475] width 21 height 28
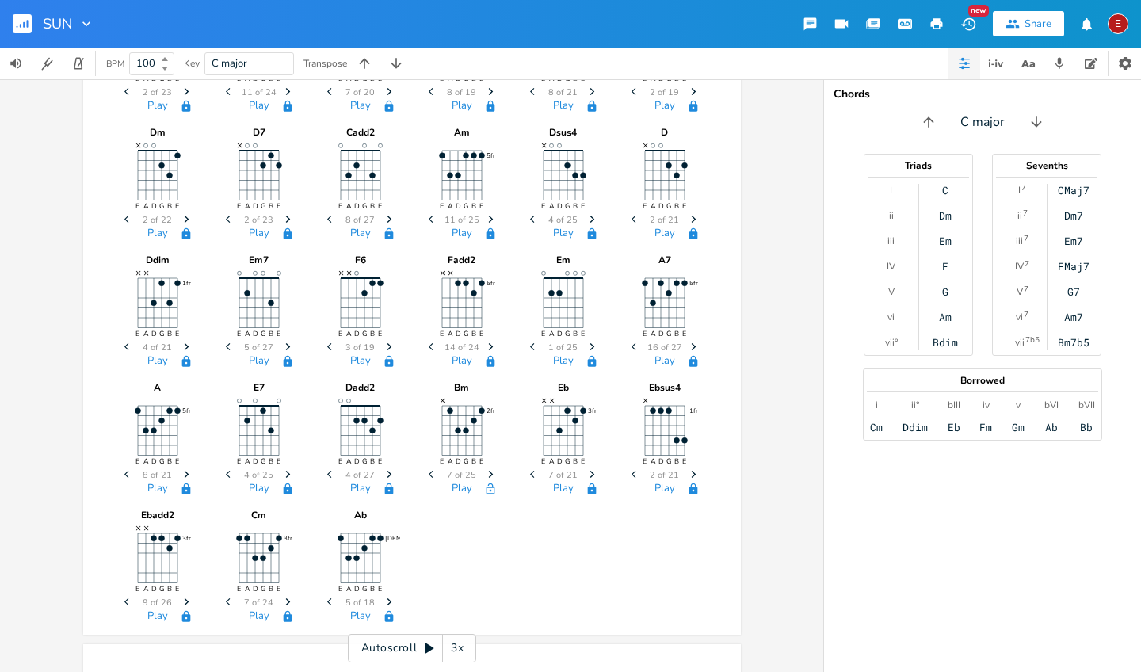
click at [480, 473] on span "Next" at bounding box center [490, 475] width 21 height 28
click at [429, 474] on icon "Previous" at bounding box center [433, 474] width 9 height 9
click at [456, 483] on button "Play" at bounding box center [462, 488] width 21 height 13
click at [486, 473] on icon "Next" at bounding box center [490, 474] width 9 height 9
click at [457, 484] on button "Play" at bounding box center [462, 488] width 21 height 13
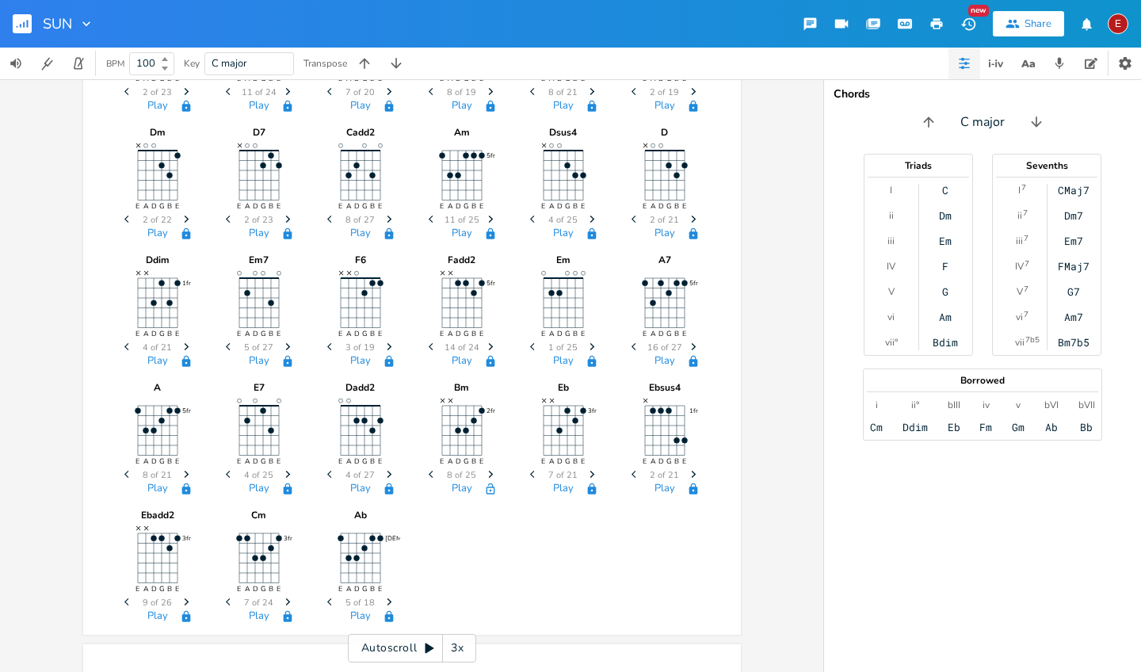
click at [425, 469] on span "Previous" at bounding box center [432, 475] width 21 height 28
click at [456, 486] on button "Play" at bounding box center [462, 488] width 21 height 13
click at [486, 476] on icon "Next" at bounding box center [490, 474] width 9 height 9
click at [461, 488] on button "Play" at bounding box center [462, 488] width 21 height 13
click at [486, 490] on icon "button" at bounding box center [490, 488] width 13 height 13
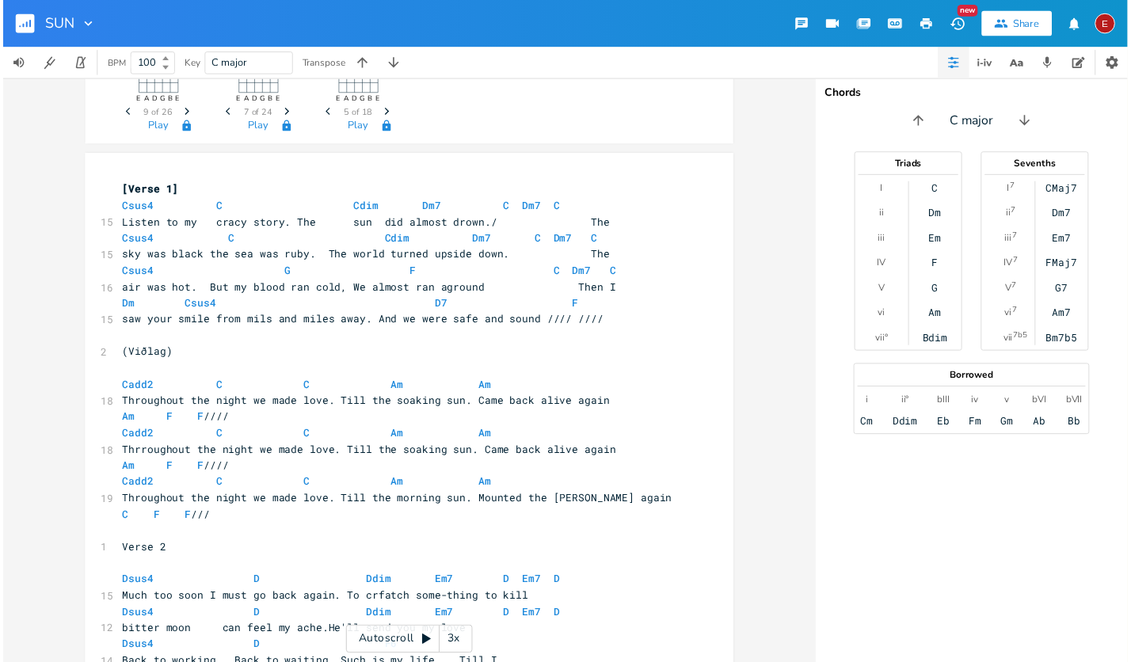
scroll to position [585, 0]
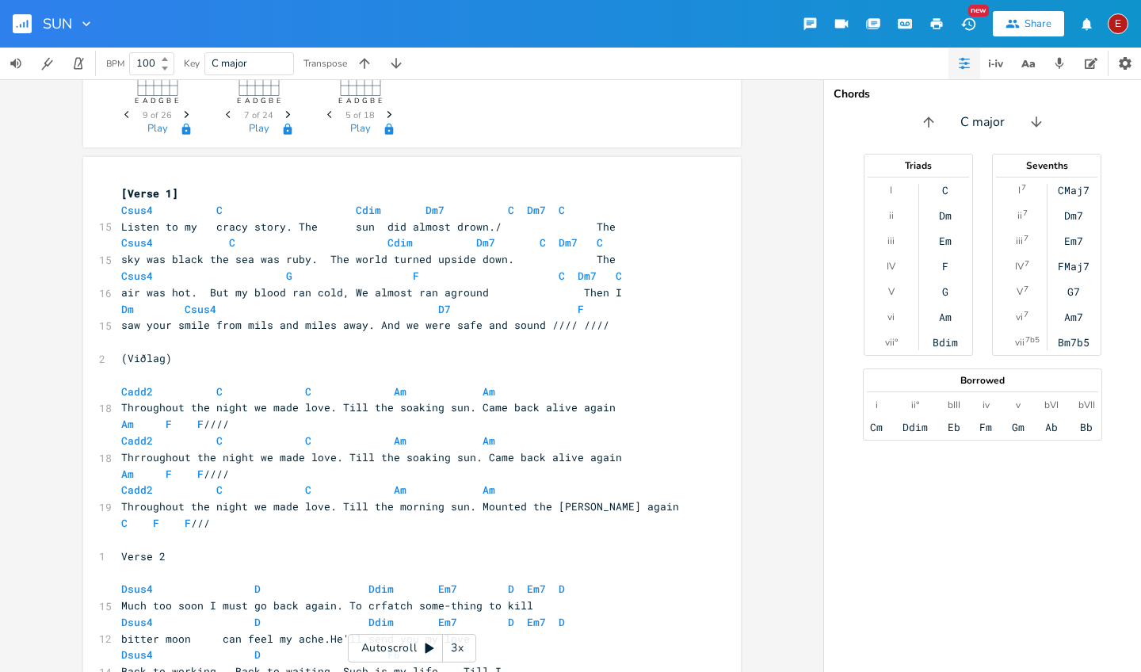
type textarea "////"
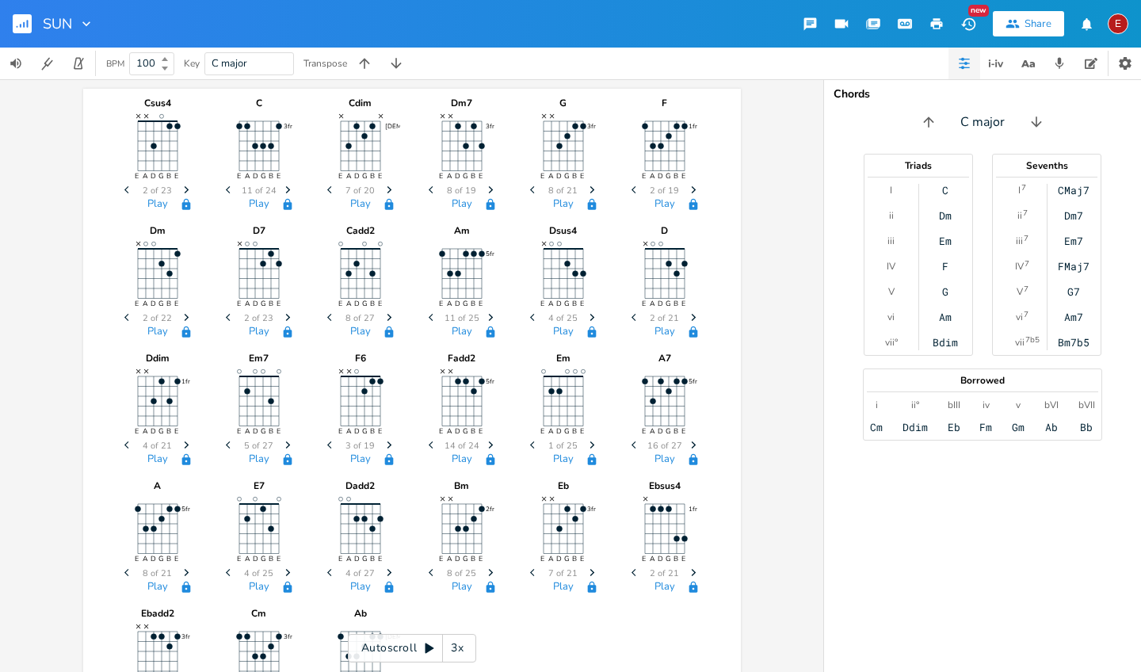
scroll to position [0, 0]
click at [456, 649] on div "3x" at bounding box center [457, 648] width 29 height 29
click at [456, 649] on div "4x" at bounding box center [457, 648] width 29 height 29
click at [456, 649] on div "5x" at bounding box center [457, 648] width 29 height 29
click at [423, 647] on icon at bounding box center [429, 648] width 13 height 13
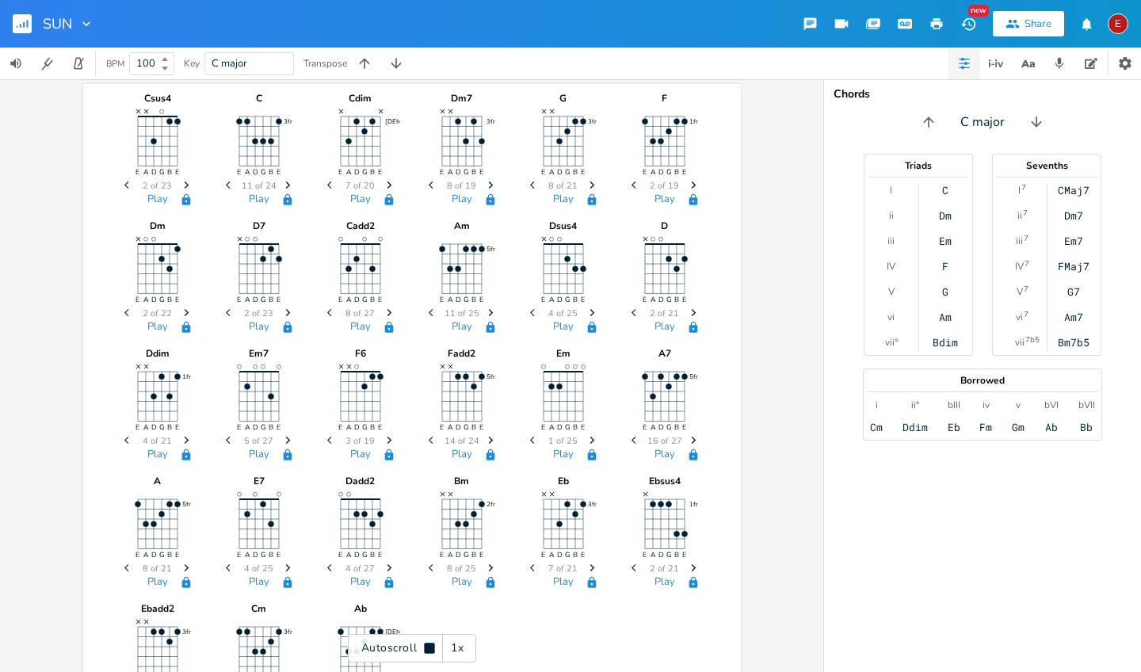
click at [84, 25] on icon "button" at bounding box center [86, 24] width 16 height 16
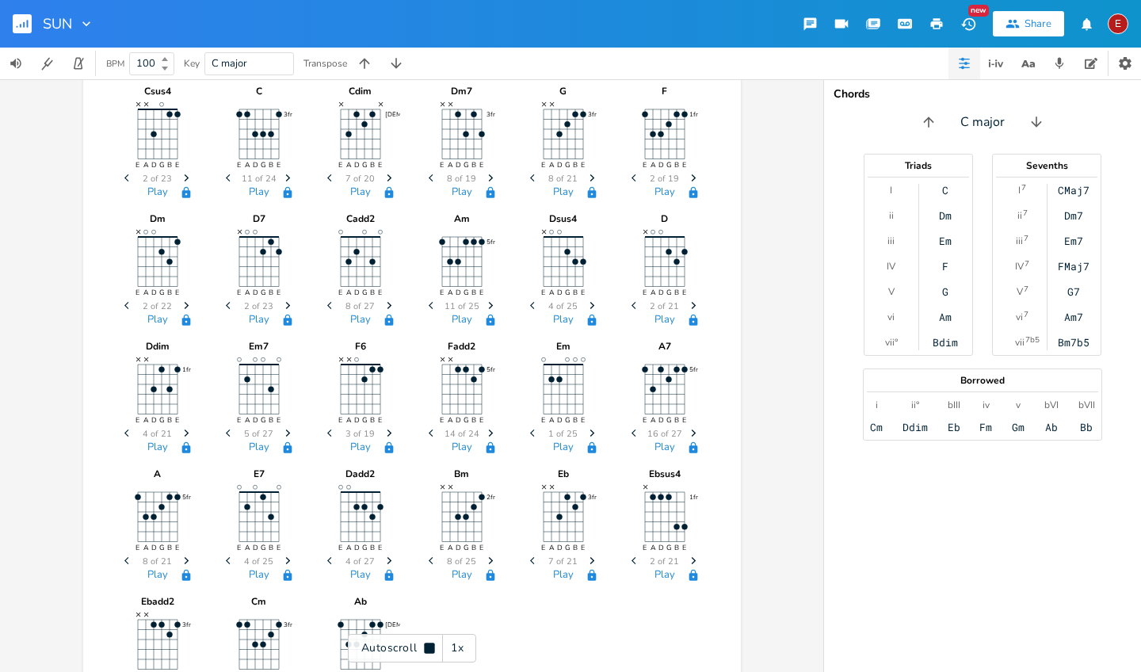
click at [29, 237] on div "Csus4 E A D G B E × × Previous 2 of 23 Next Play C 3fr E A D G B E Previous 11 …" at bounding box center [411, 375] width 823 height 593
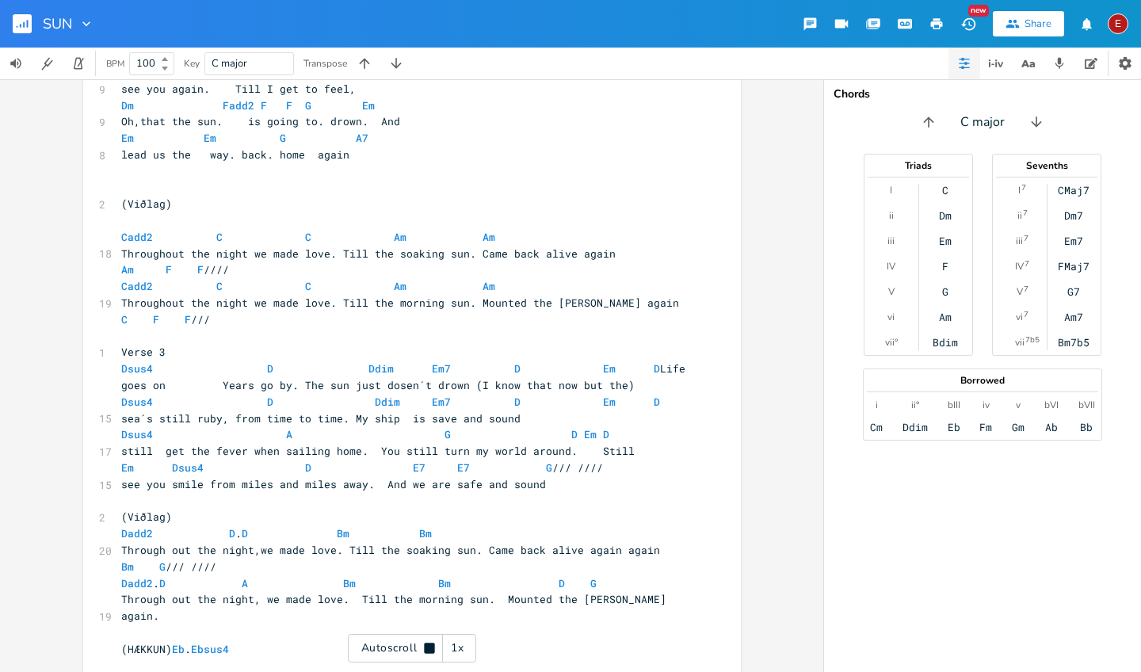
scroll to position [1202, 0]
click at [430, 649] on icon at bounding box center [429, 648] width 10 height 10
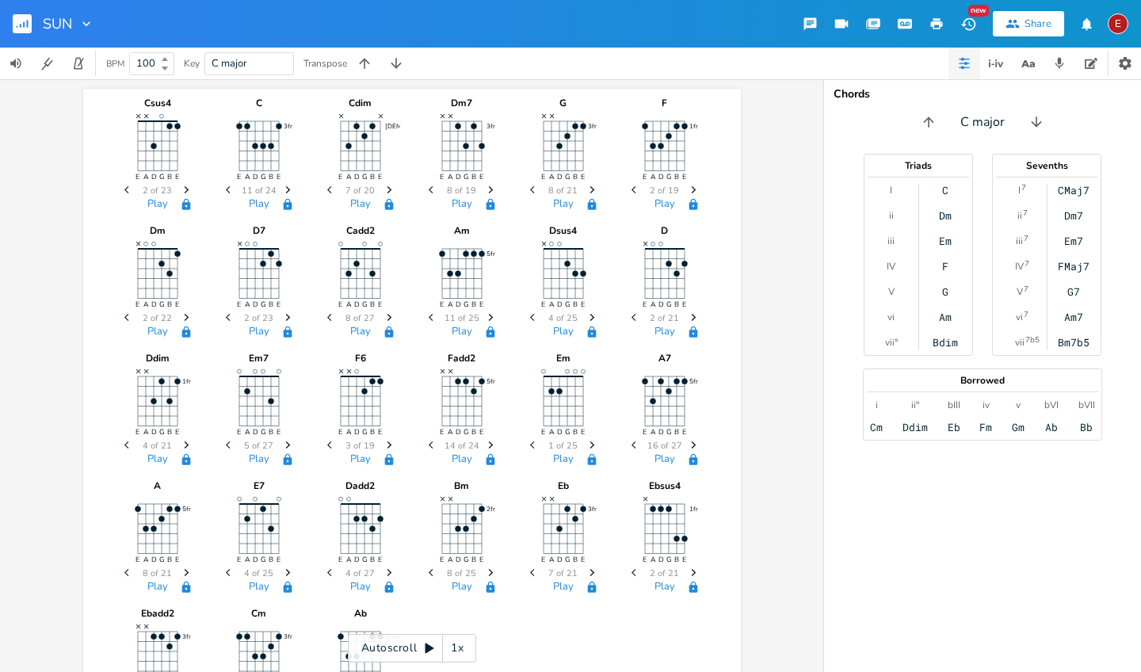
scroll to position [0, 0]
click at [86, 25] on icon "button" at bounding box center [86, 23] width 8 height 5
click at [58, 144] on div "Csus4 E A D G B E × × Previous 2 of 23 Next Play C 3fr E A D G B E Previous 11 …" at bounding box center [411, 375] width 823 height 593
click at [26, 19] on rect "button" at bounding box center [22, 23] width 19 height 19
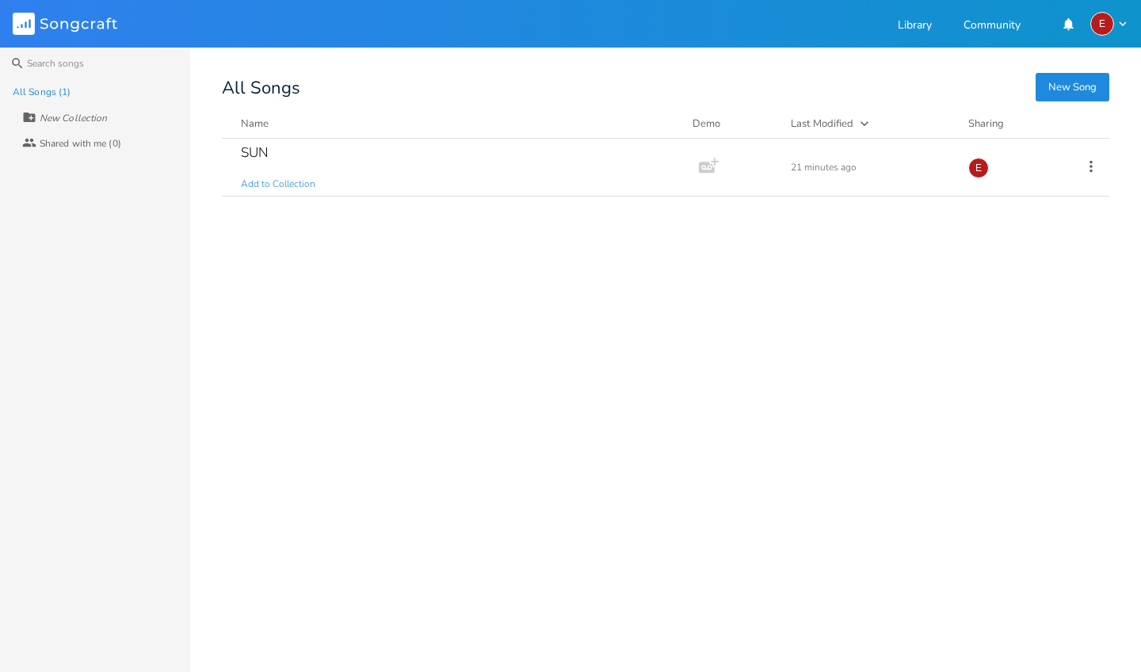
click at [1075, 85] on button "New Song" at bounding box center [1073, 87] width 74 height 29
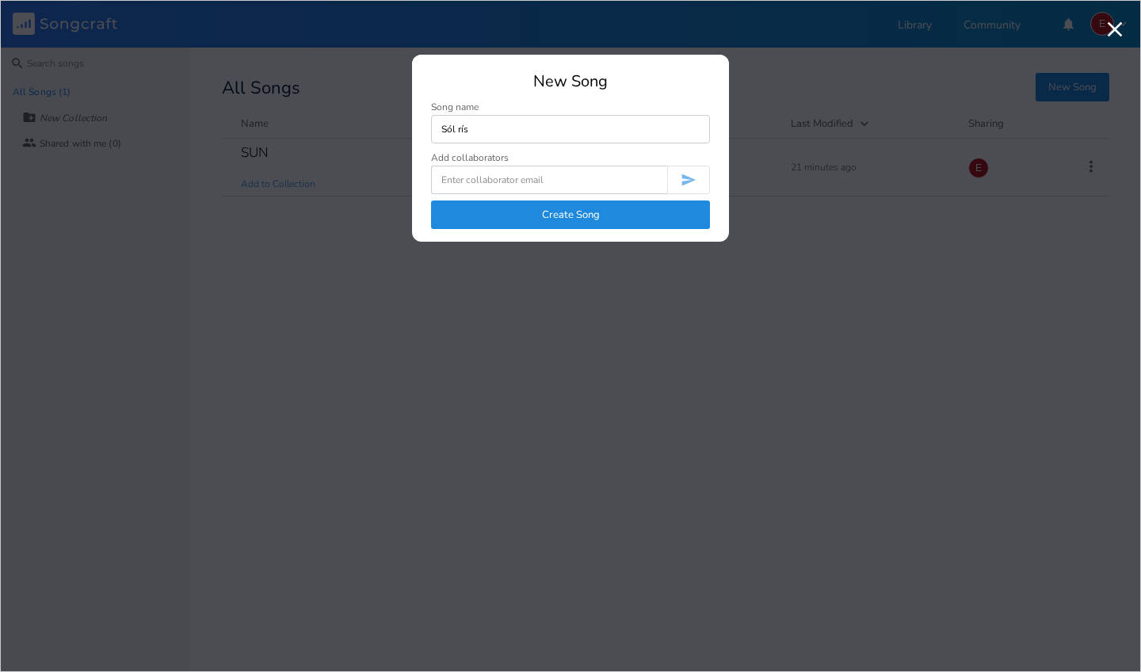
type input "Sól rís"
click at [564, 214] on button "Create Song" at bounding box center [570, 214] width 279 height 29
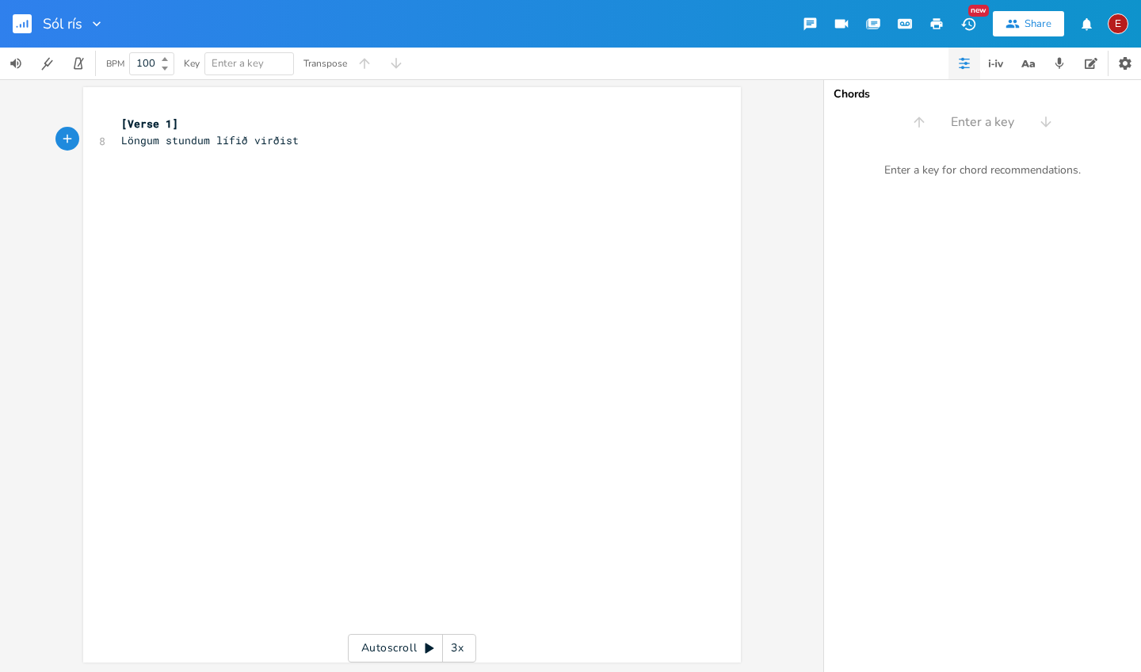
scroll to position [0, 113]
type textarea "Löngum stundum lífið virðist erfitt"
type textarea "Leiðin grýtt og gatan þyrnum stráð"
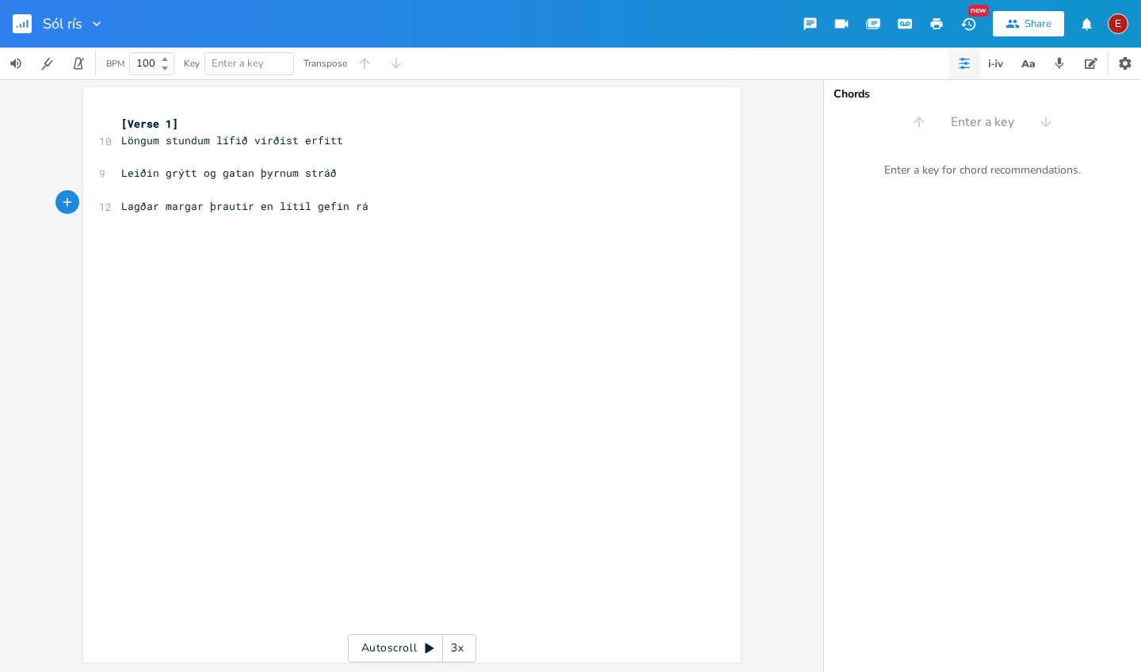
type textarea "Lagðar margar þrautir en lítil gefin ráð"
type textarea "Sjáðu"
type textarea "Við lævísi og undirferli margir hildi háð"
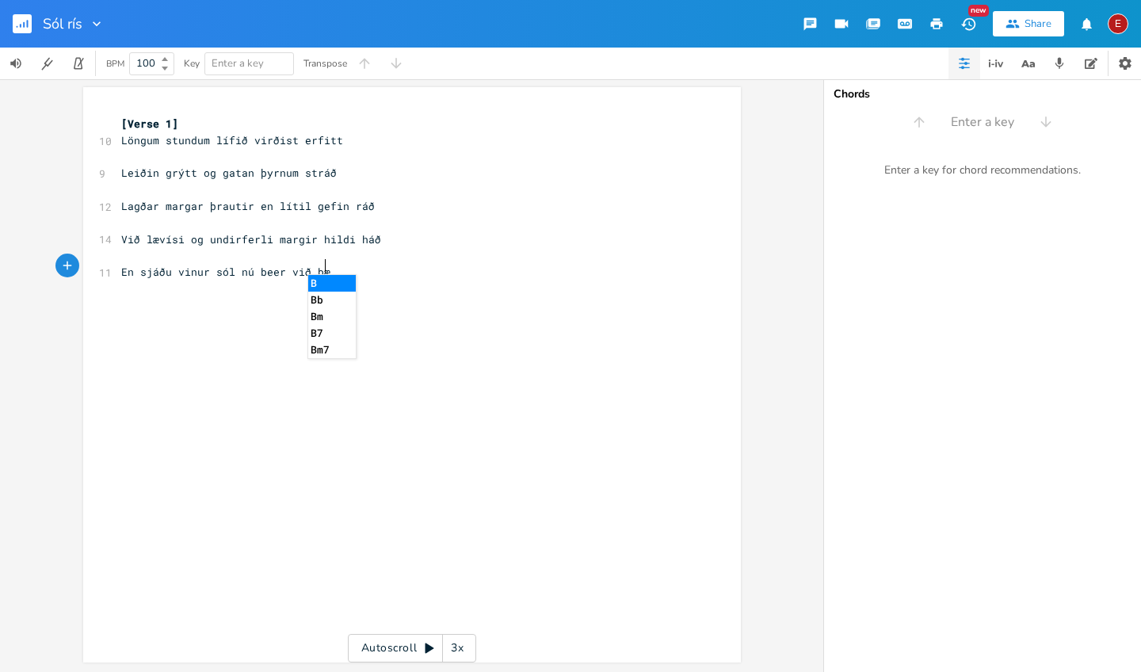
scroll to position [0, 128]
type textarea "En sjáðu vinur sól nú beer við bæinn"
click at [267, 265] on span "En sjáðu vinur sól nú beer við bæinn" at bounding box center [235, 272] width 228 height 14
click at [336, 264] on pre "En sjáðu vinur sól nú ber við bæinn" at bounding box center [404, 272] width 572 height 17
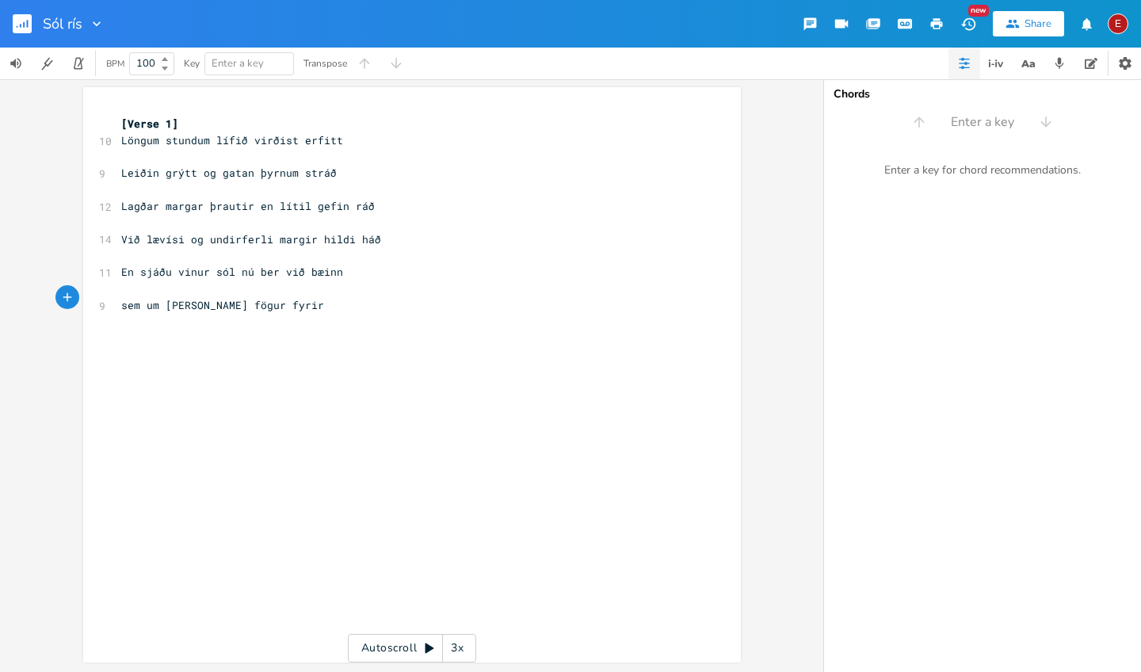
scroll to position [0, 116]
type textarea "sem um [PERSON_NAME] fögur fyrirheit"
type textarea "Að"
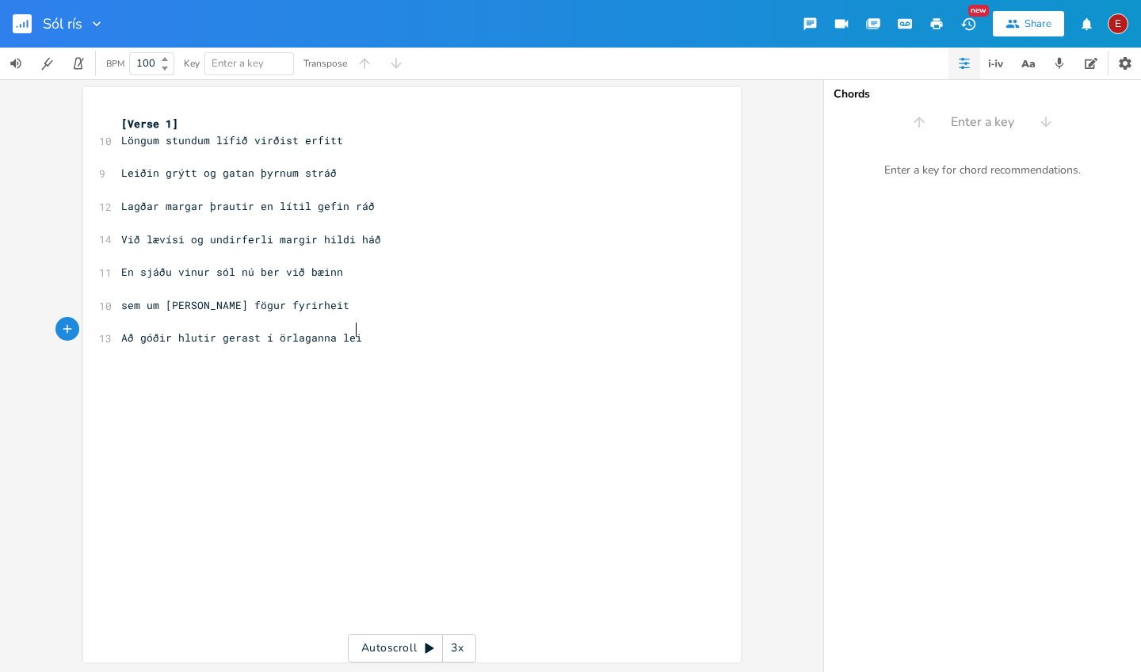
type textarea "Að góðir hlutir gerast í [GEOGRAPHIC_DATA] leit"
type textarea "Gleði"
type textarea "gleði"
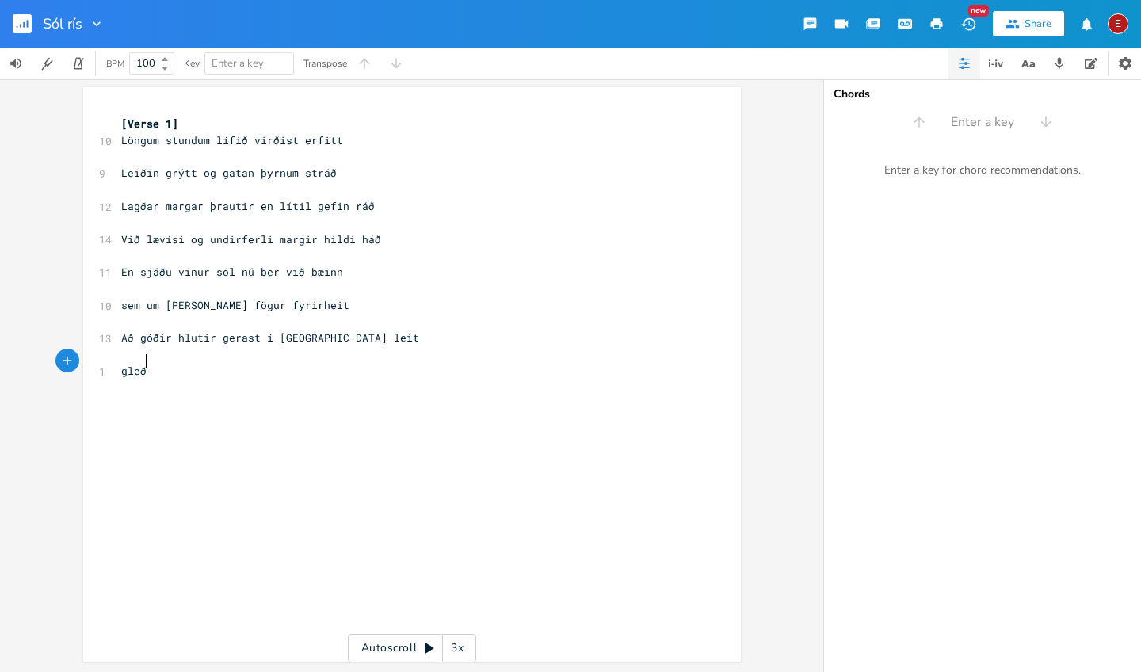
scroll to position [0, 19]
click at [368, 206] on pre "Lagðar margar þrautir en lítil gefin ráð" at bounding box center [404, 206] width 572 height 17
type textarea ". Við"
click at [140, 235] on span "Við lævísi og undirferli margir hildi háð" at bounding box center [251, 239] width 260 height 14
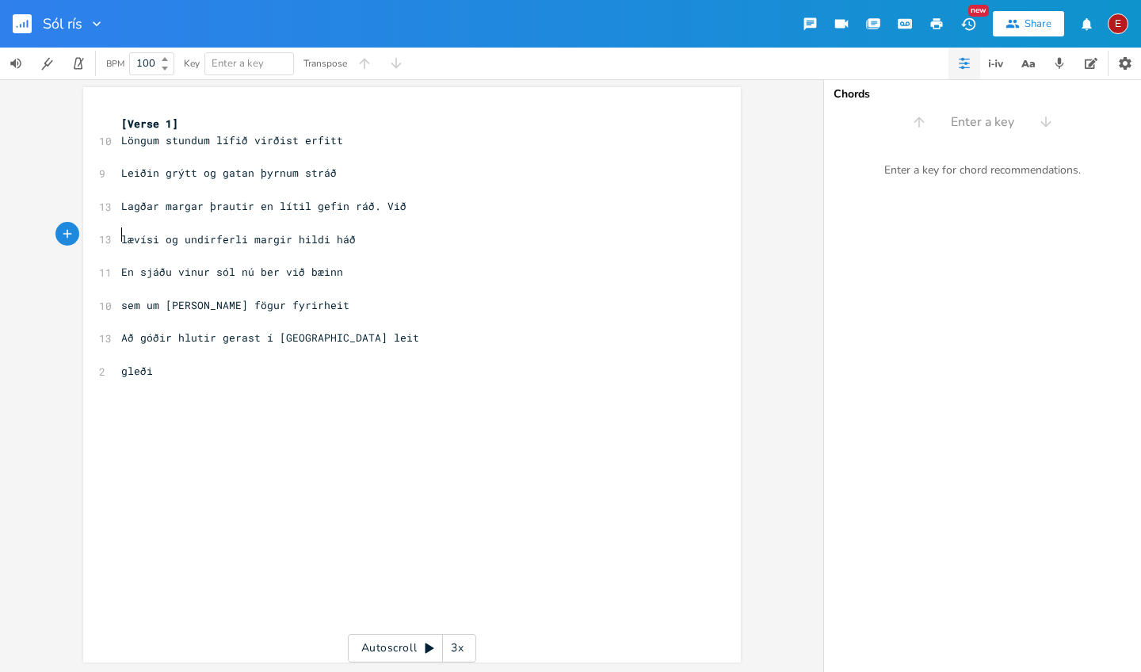
click at [238, 236] on span "lævísi og undirferli margir hildi háð" at bounding box center [238, 239] width 235 height 14
type textarea "klæki hafa"
click at [347, 236] on pre "lævísi og klæki hafa margir hildi háð" at bounding box center [404, 239] width 572 height 17
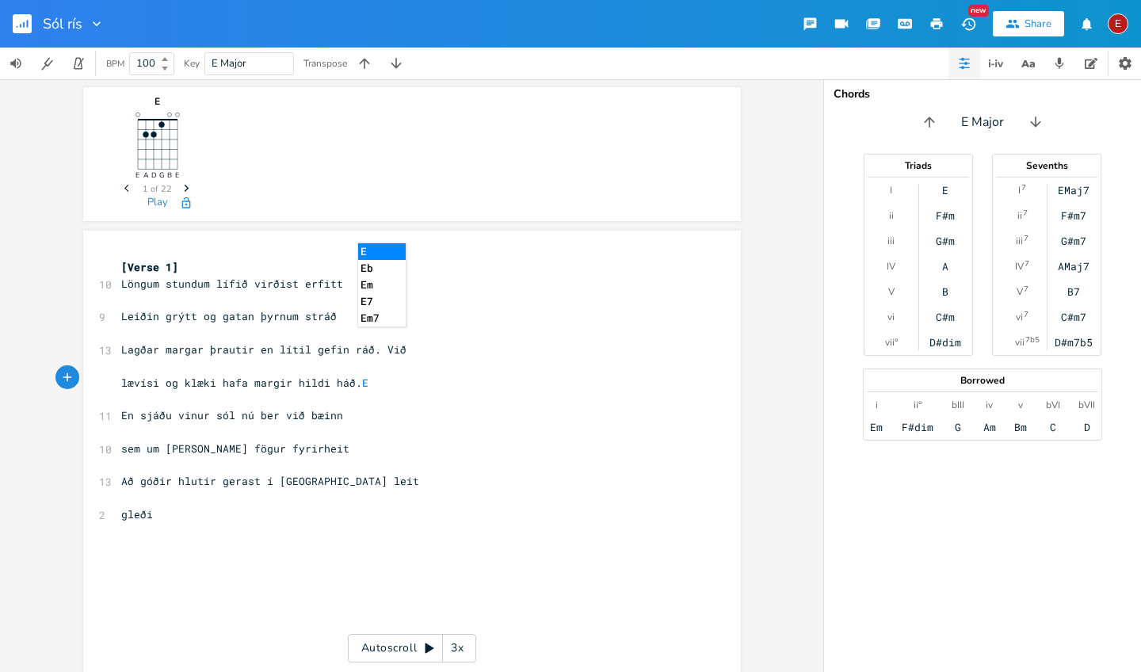
type textarea ". En"
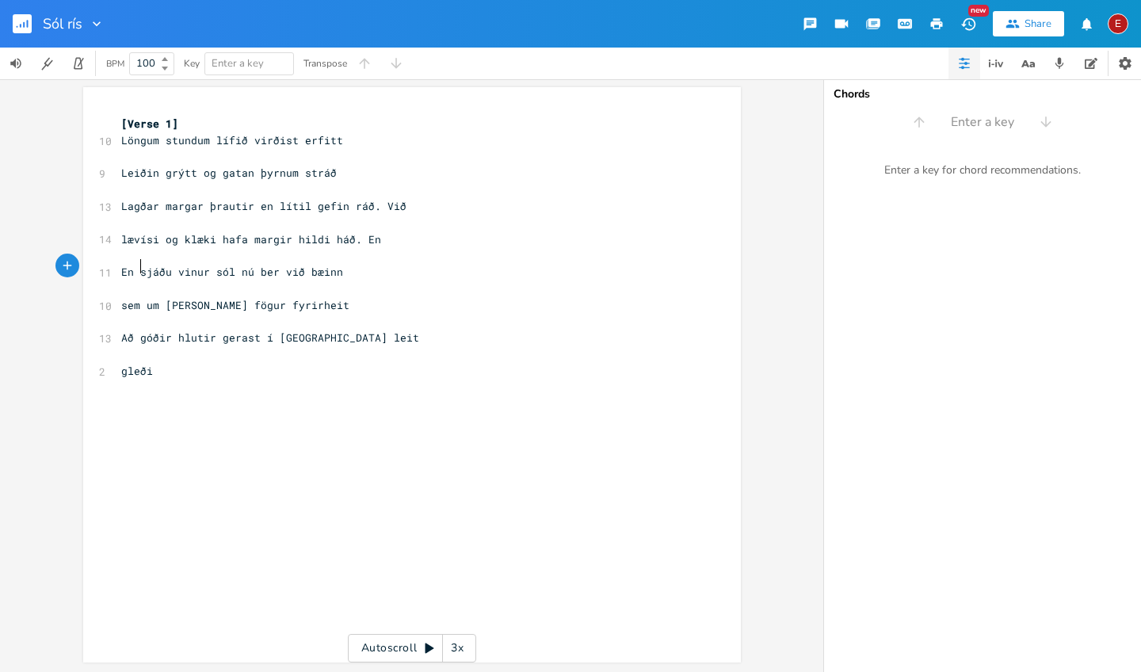
click at [135, 267] on span "En sjáðu vinur sól nú ber við bæinn" at bounding box center [232, 272] width 222 height 14
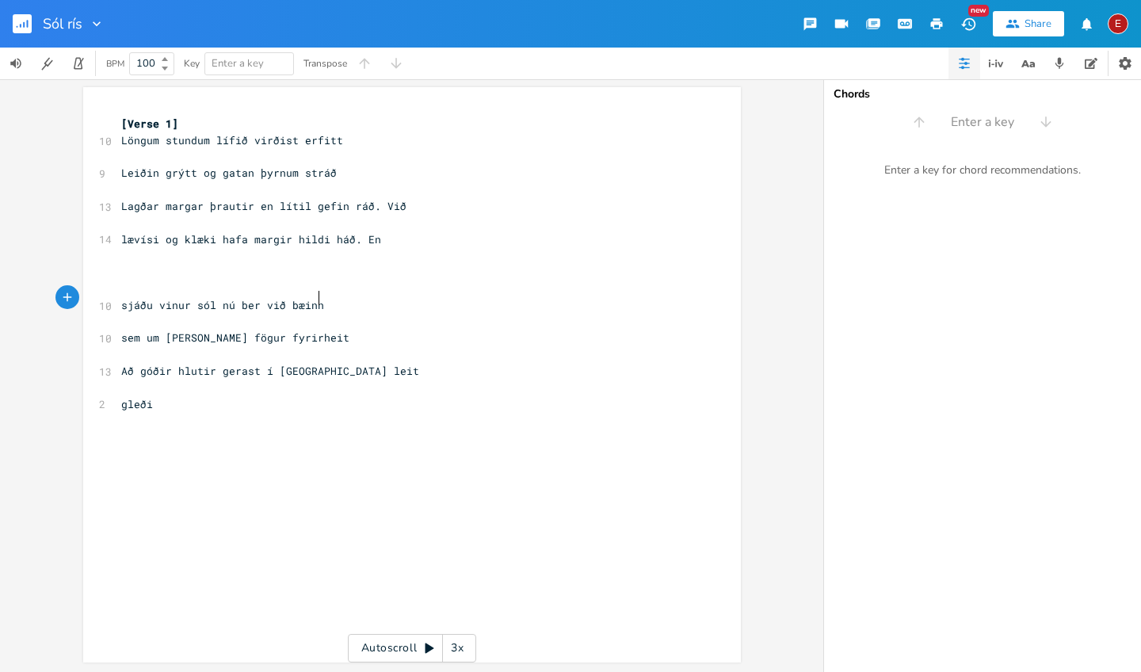
click at [316, 299] on pre "sjáðu vinur sól nú ber við bæinn" at bounding box center [404, 305] width 572 height 17
type textarea ", sem"
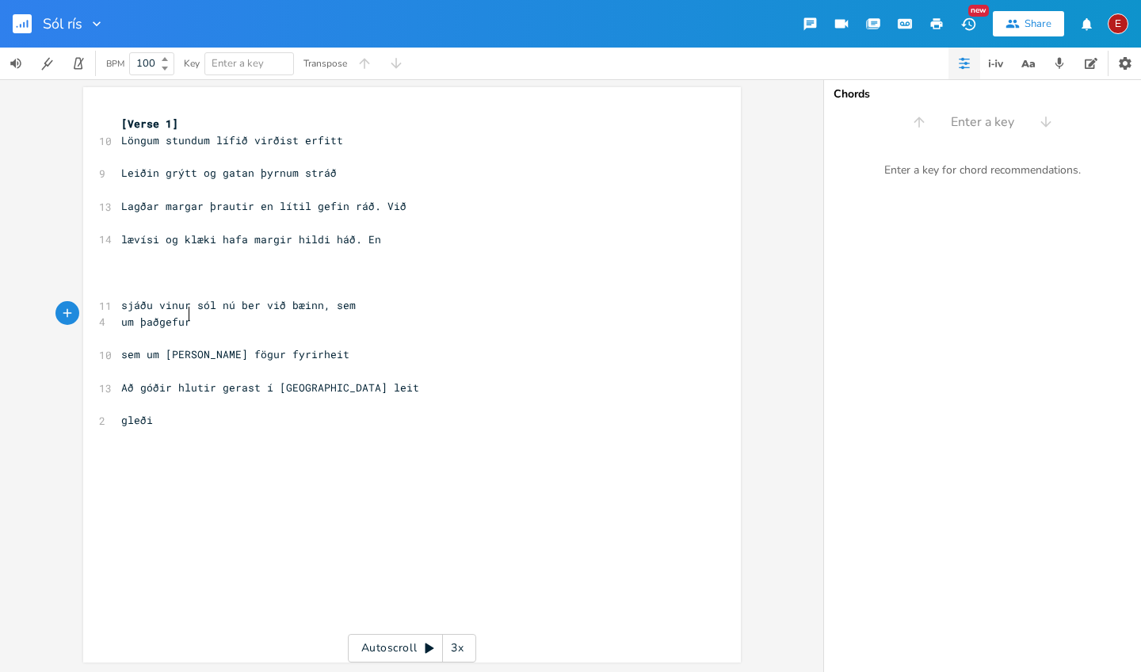
scroll to position [0, 50]
type textarea "um þaðgefur fögur"
click at [156, 349] on span "sem um [PERSON_NAME] fögur fyrirheit" at bounding box center [235, 354] width 228 height 14
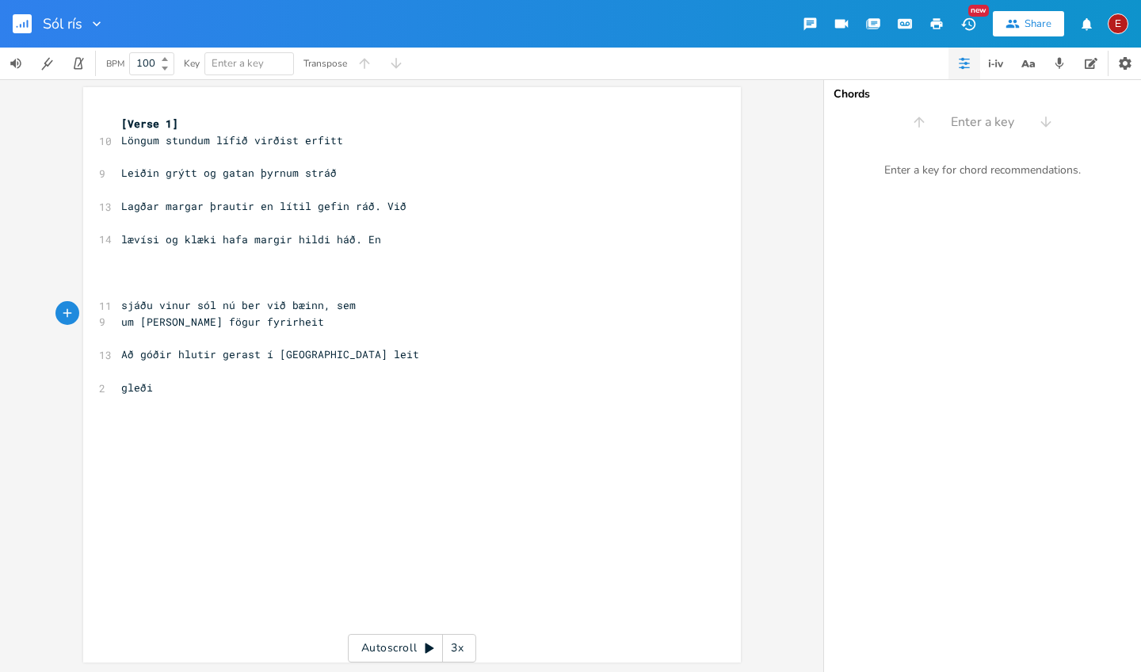
click at [121, 315] on span "um [PERSON_NAME] fögur fyrirheit" at bounding box center [222, 322] width 203 height 14
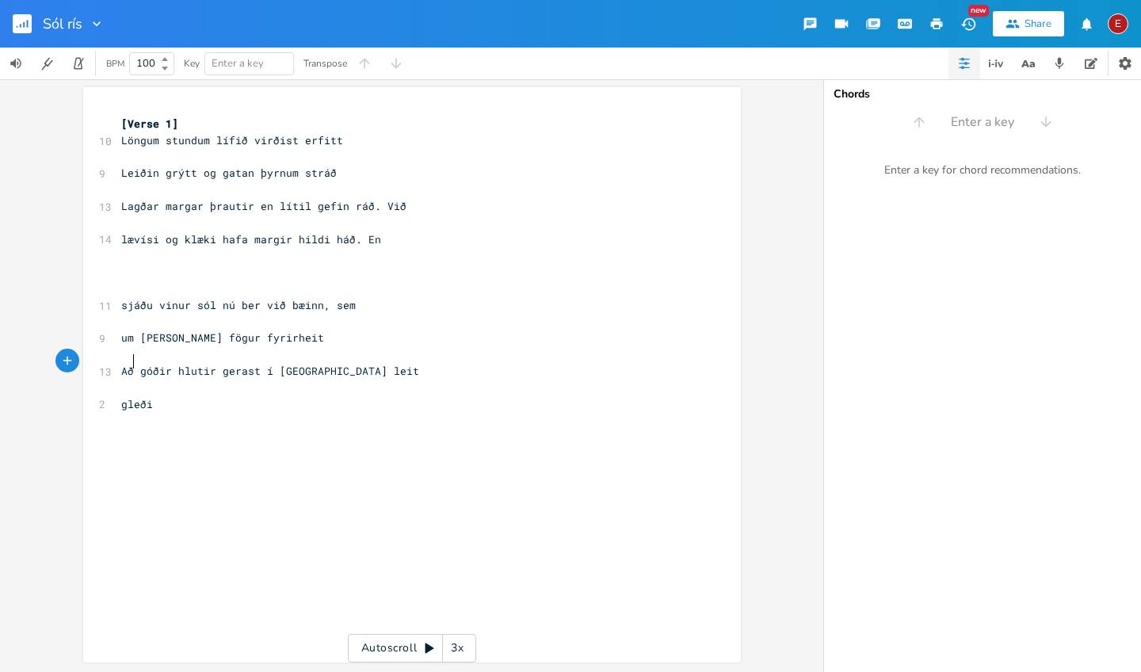
click at [130, 364] on span "Að góðir hlutir gerast í [GEOGRAPHIC_DATA] leit" at bounding box center [270, 371] width 298 height 14
click at [121, 365] on span "A góðir hlutir gerast í örlaganna leit" at bounding box center [241, 371] width 241 height 14
click at [303, 330] on span "um [PERSON_NAME] fögur fyrirheit A góðir hlutir gerast í örlaganna leit" at bounding box center [346, 337] width 450 height 14
type textarea "ð"
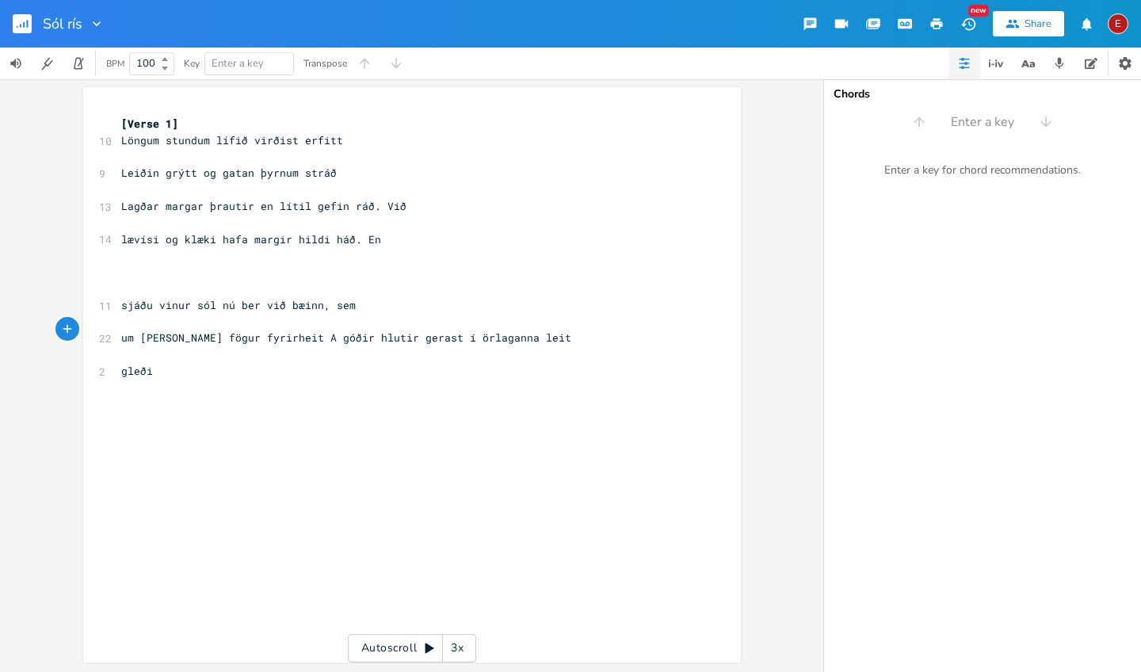
scroll to position [0, 5]
click at [295, 330] on span "um [PERSON_NAME] fögur fyrirheit Að góðir hlutir gerast í örlaganna leit" at bounding box center [349, 337] width 456 height 14
click at [333, 333] on span "um [PERSON_NAME] fögur fyrirheit Að góðir hlutir gerast í örlaganna leit" at bounding box center [358, 337] width 475 height 14
click at [289, 330] on span "um [PERSON_NAME] fögur fyrirheit Að" at bounding box center [241, 337] width 241 height 14
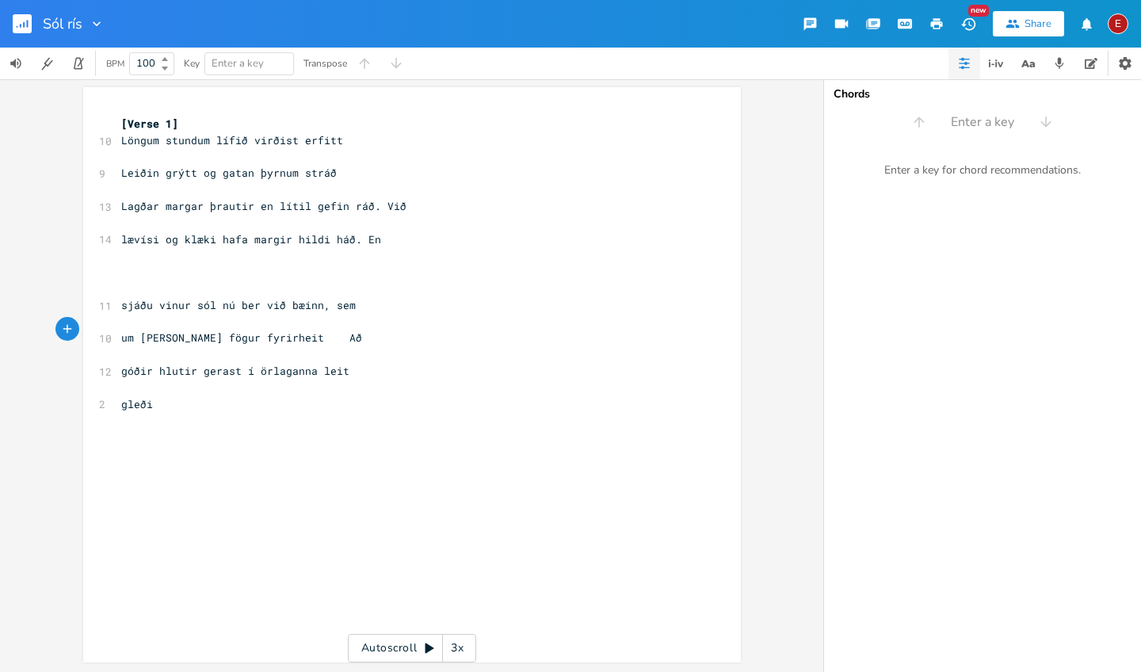
type textarea "."
click at [121, 399] on span "gleði" at bounding box center [137, 404] width 32 height 14
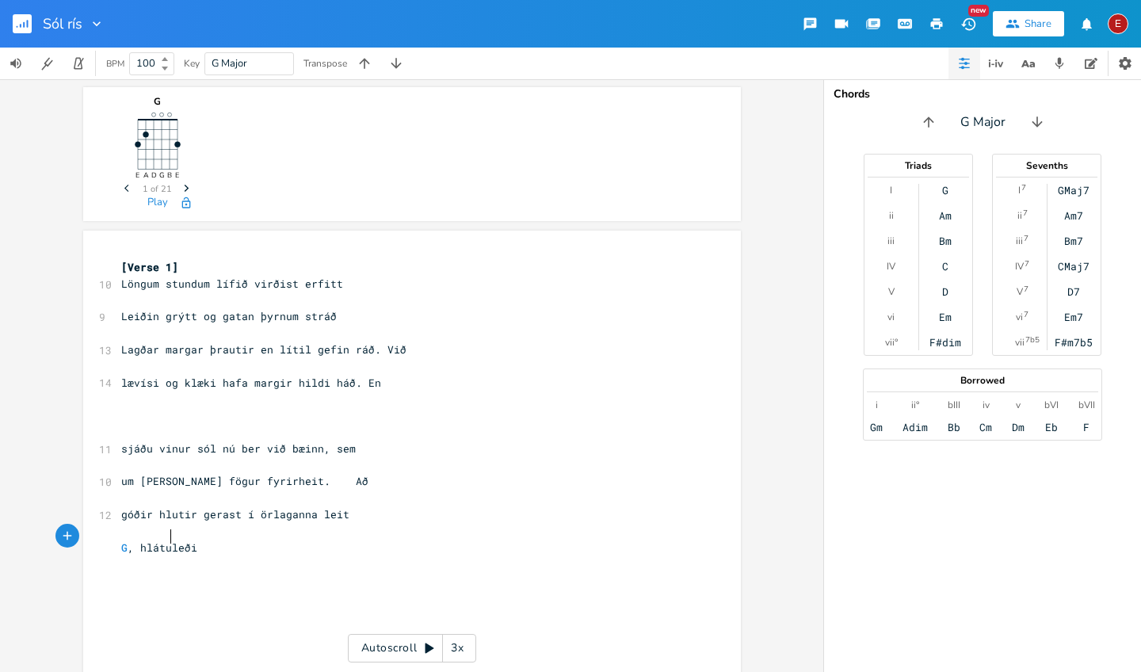
type textarea "G, hlátur"
click at [135, 540] on span "G , hláturleði" at bounding box center [162, 547] width 82 height 14
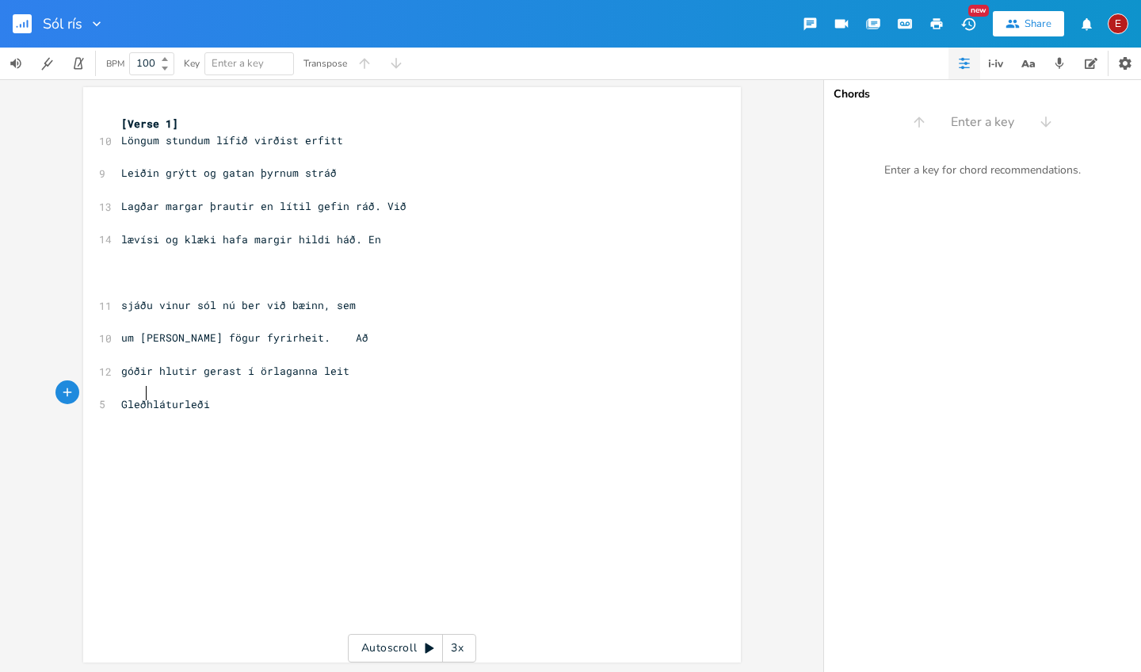
scroll to position [0, 21]
type textarea "Gleði"
click at [221, 396] on pre "Gleði hláturleði" at bounding box center [404, 404] width 572 height 17
click at [145, 397] on span "Gleði hlátur" at bounding box center [159, 404] width 76 height 14
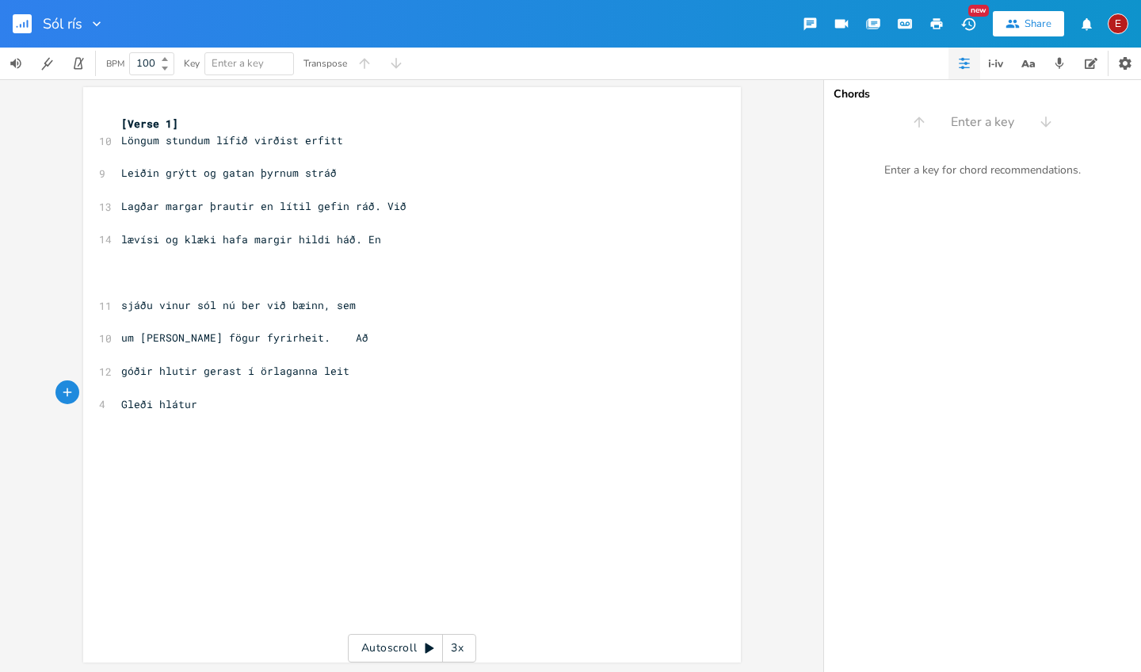
type textarea ","
click at [200, 396] on pre "Gleði, hlátur" at bounding box center [404, 404] width 572 height 17
type textarea "."
type textarea ",birt"
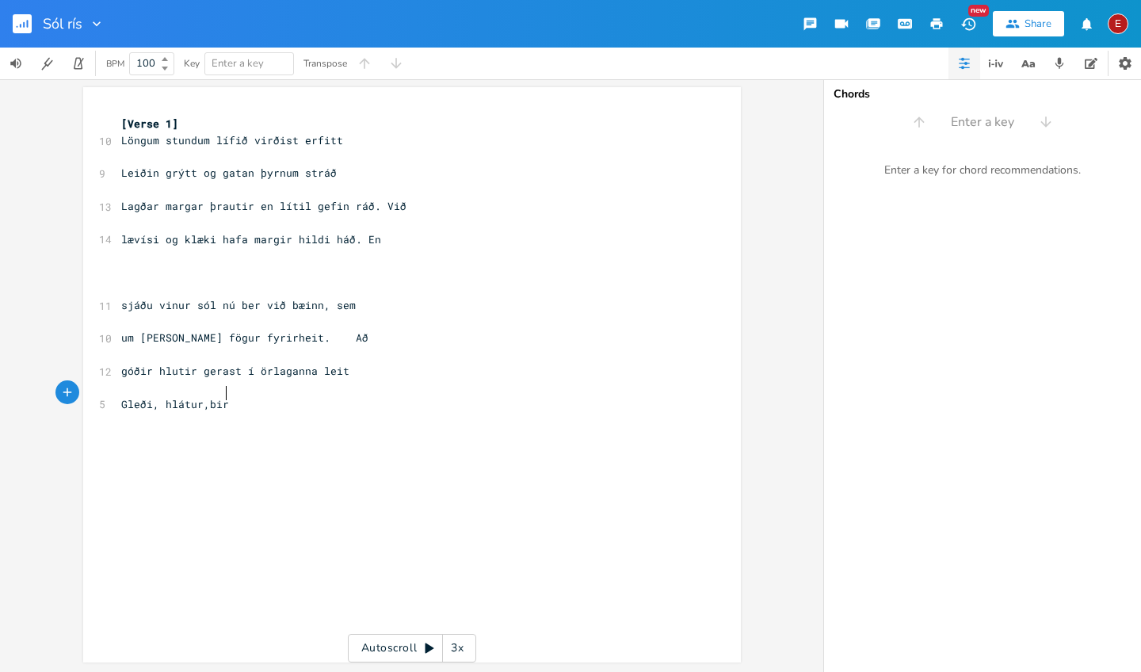
scroll to position [0, 15]
click at [200, 397] on span "Gleði, hlátur,birt" at bounding box center [178, 404] width 114 height 14
click at [238, 396] on pre "Gleði, hlátur, birt" at bounding box center [404, 404] width 572 height 17
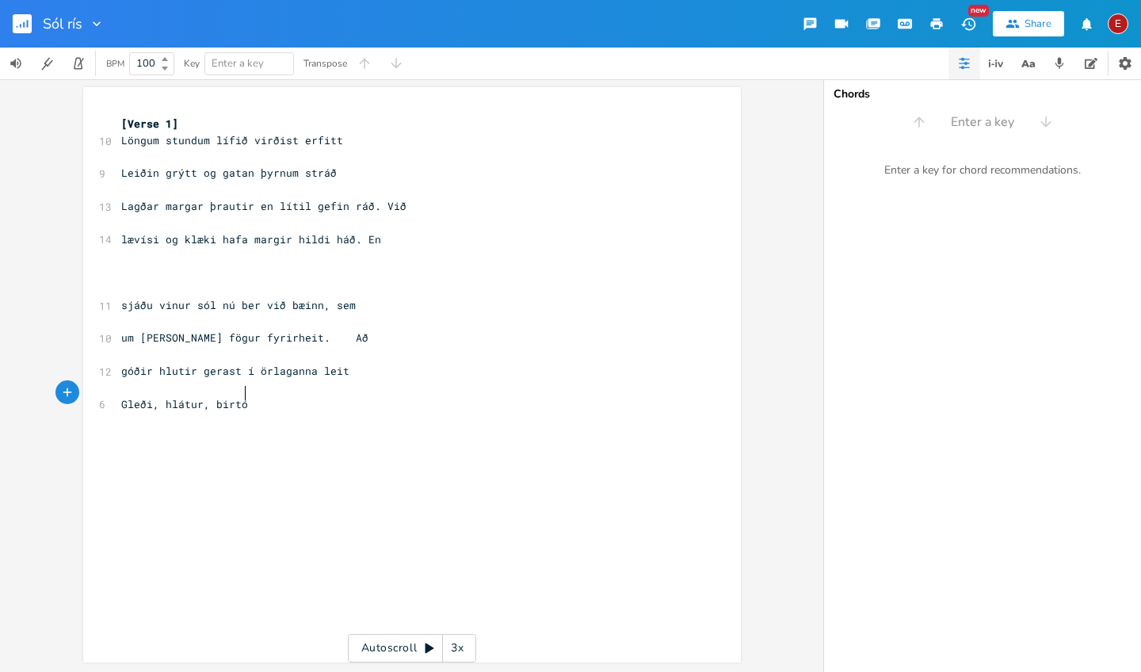
type textarea "óg"
type textarea "´og ást, meðs"
type textarea "[PERSON_NAME] ég [PERSON_NAME]. En"
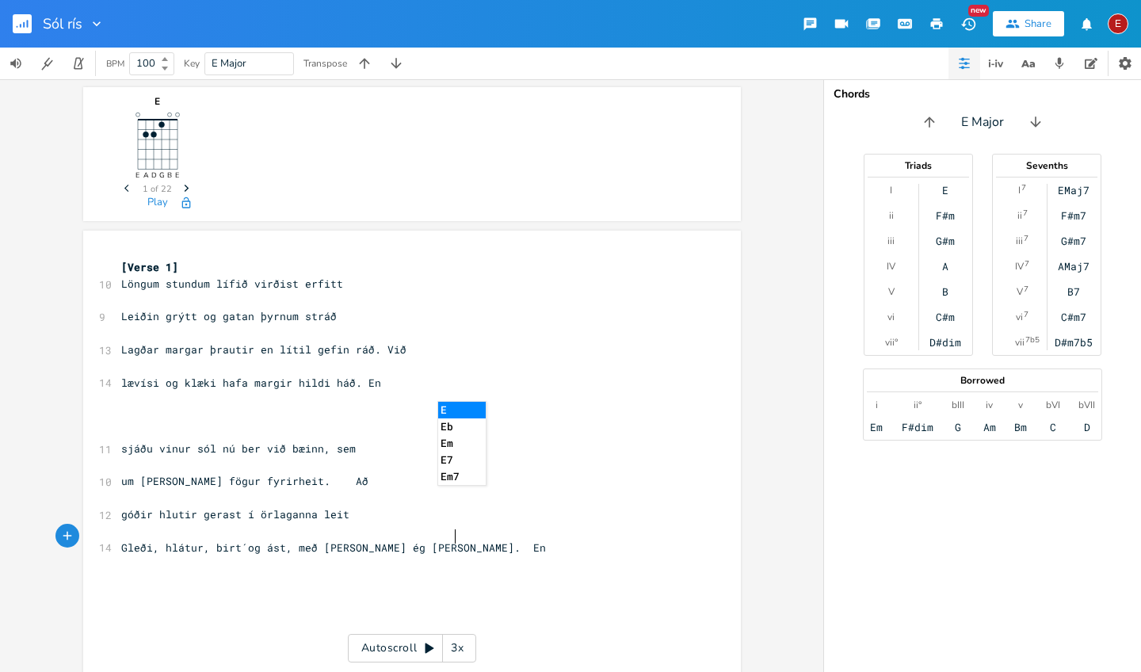
scroll to position [0, 84]
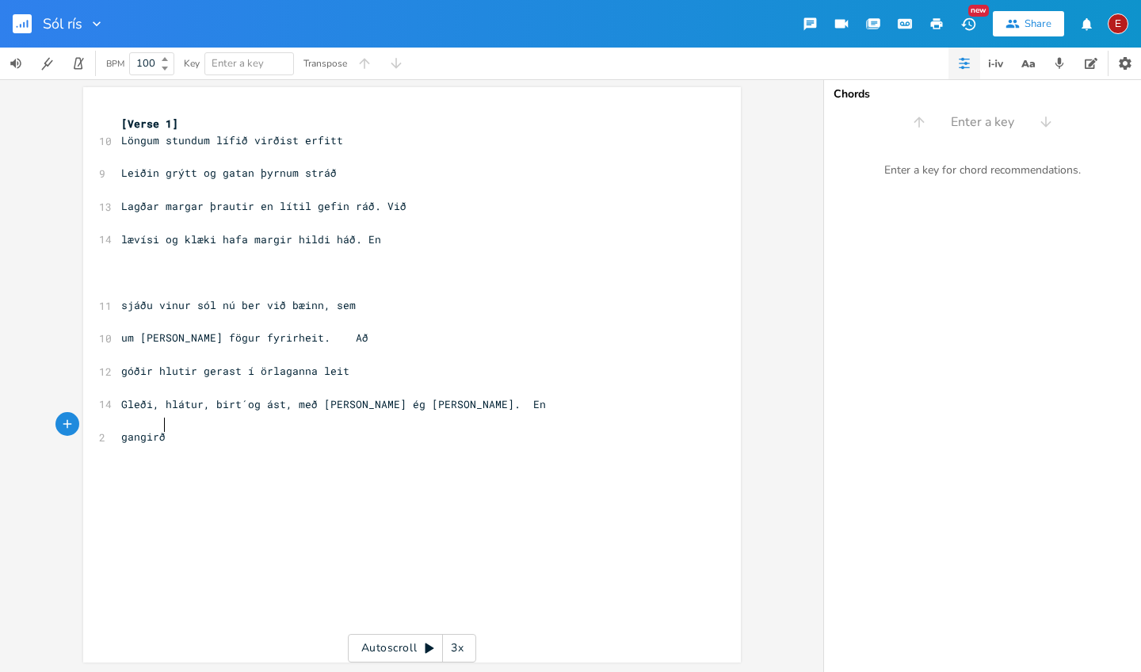
type textarea "gangirðu"
click at [121, 140] on span "Löngum stundum lífið virðist erfitt" at bounding box center [232, 140] width 222 height 14
type textarea "/"
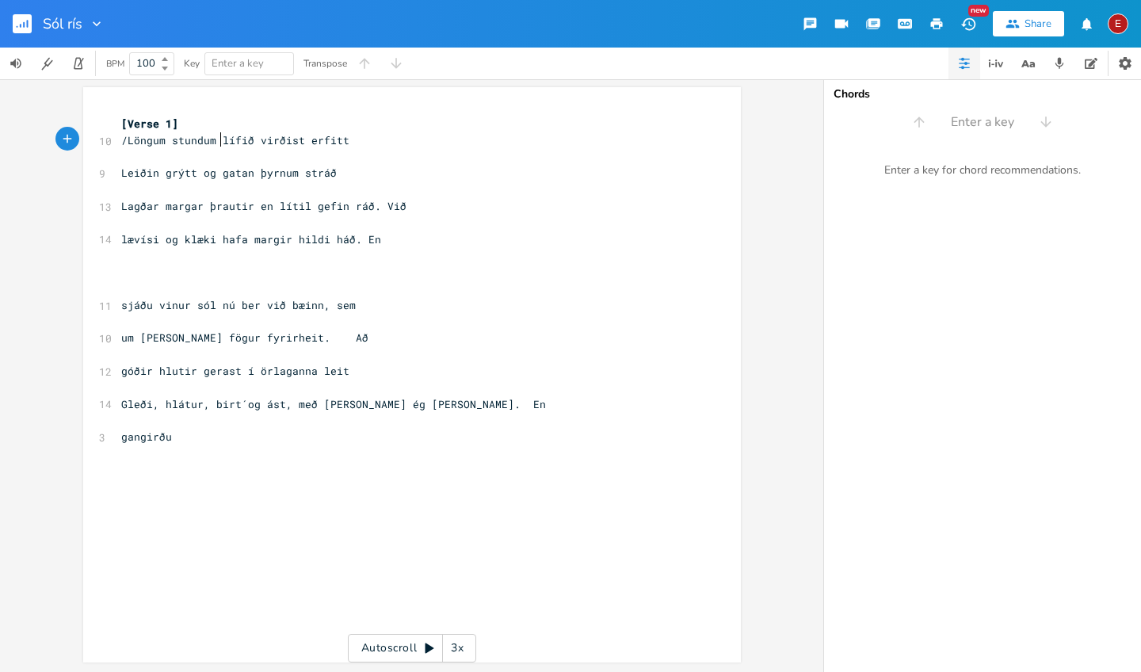
click at [213, 140] on span "/Löngum stundum lífið virðist erfitt" at bounding box center [235, 140] width 228 height 14
type textarea "/"
click at [303, 141] on span "/Löngum stundum /lífið virðist erfitt" at bounding box center [238, 140] width 235 height 14
type textarea "/"
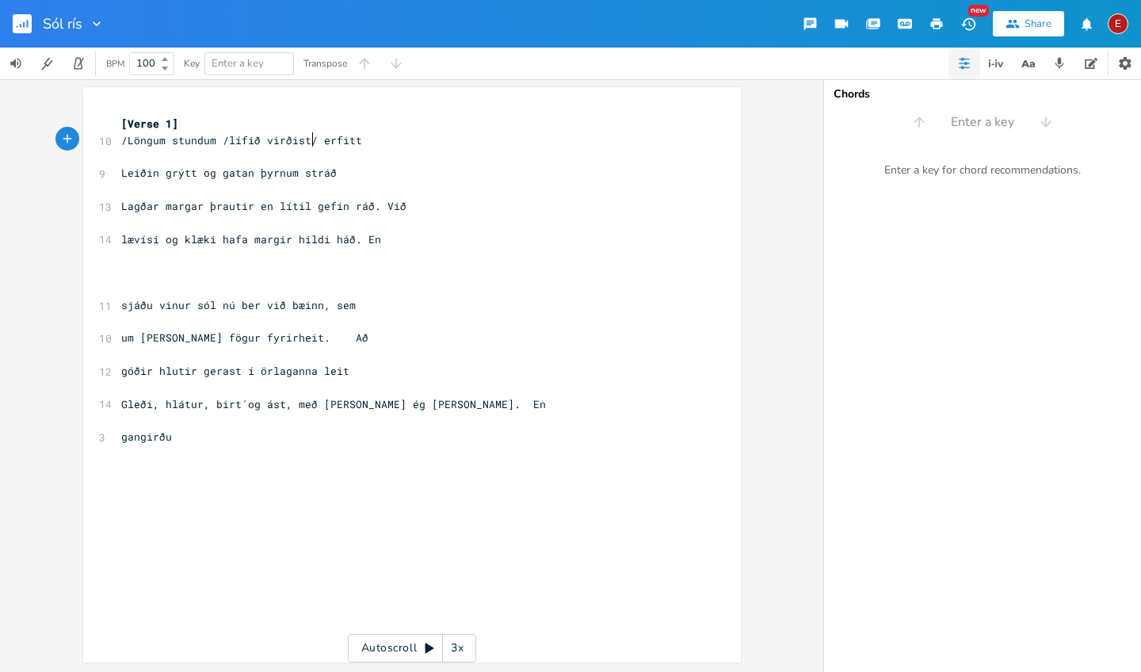
scroll to position [0, 2]
click at [354, 139] on pre "/Löngum stundum /lífið virðist/ erfitt" at bounding box center [404, 140] width 572 height 17
type textarea "/ - /"
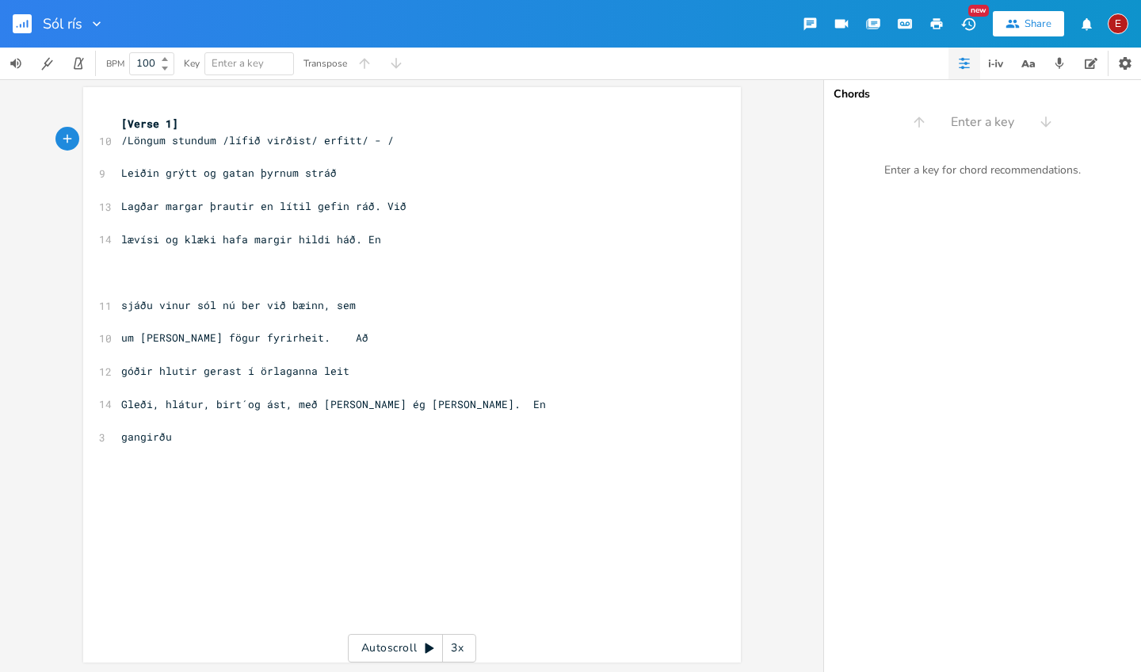
click at [348, 142] on span "/Löngum stundum /lífið virðist/ erfitt/ - /" at bounding box center [257, 140] width 273 height 14
click at [191, 122] on pre "[Verse 1]" at bounding box center [404, 124] width 572 height 17
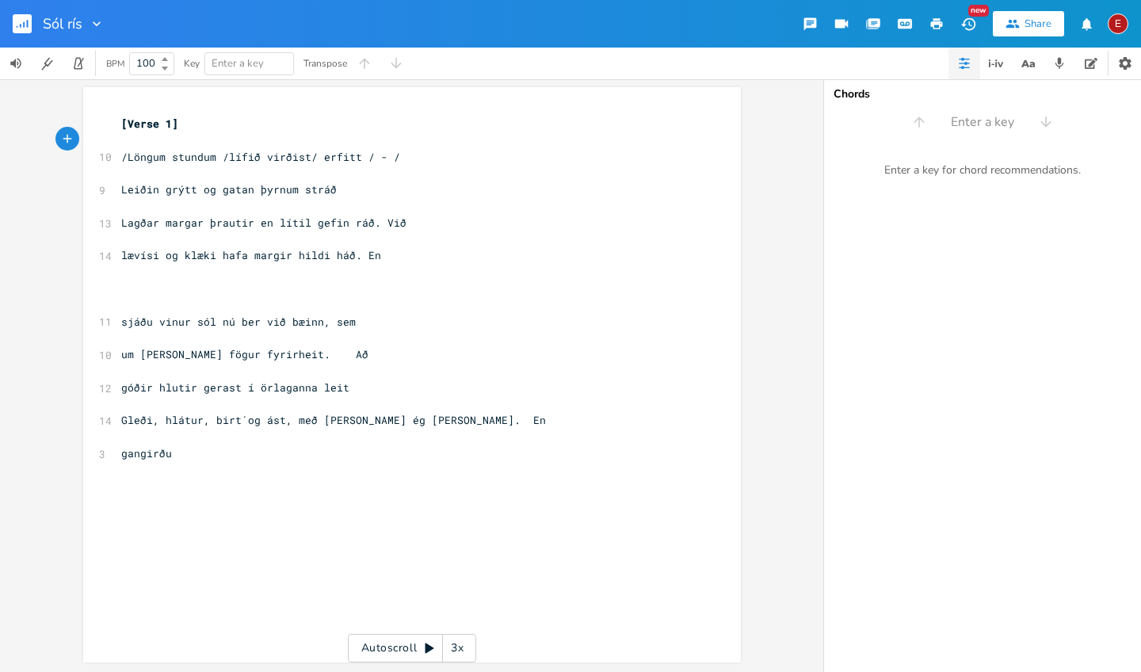
click at [121, 155] on span "/Löngum stundum /lífið virðist/ erfitt / - /" at bounding box center [260, 157] width 279 height 14
click at [214, 155] on span "Löngum stundum /lífið virðist/ erfitt / - /" at bounding box center [257, 157] width 273 height 14
click at [383, 158] on pre "Löngum stundum lífið virðist/ erfitt / - /" at bounding box center [404, 157] width 572 height 17
click at [170, 445] on pre "gangirðu" at bounding box center [404, 453] width 572 height 17
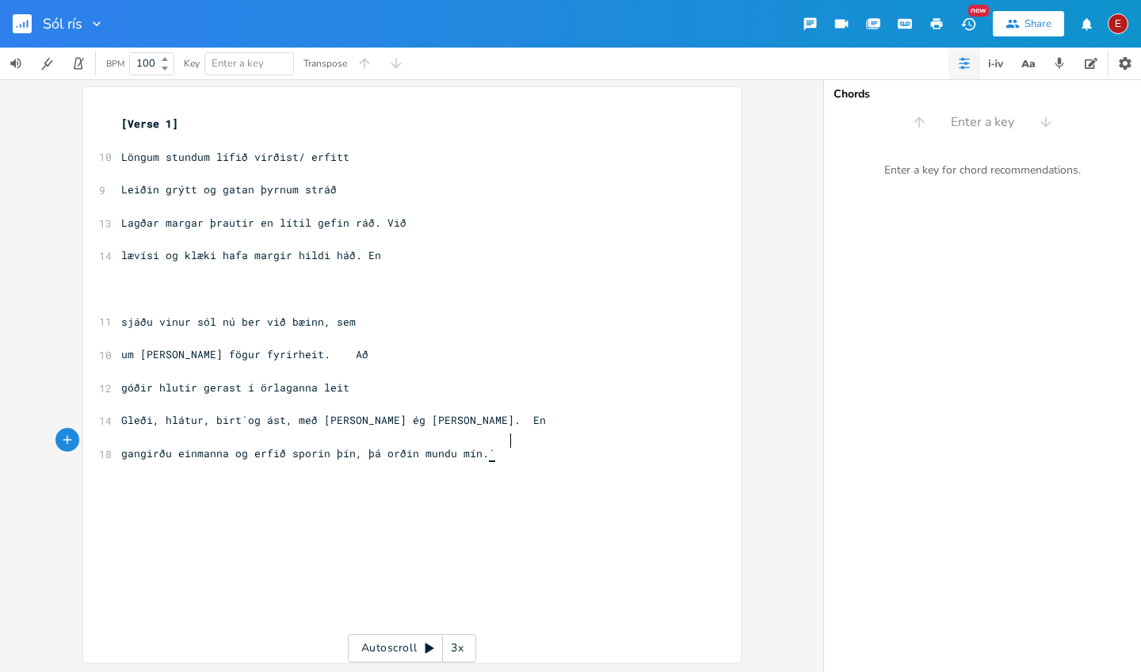
type textarea "einmanna og erfið sporin þín, þá orðin mundu mín. Í"
type textarea "sannleik og gleði, er gæfan þér vís. og sðólin upprís"
click at [111, 151] on div "sannleik og gleði, er gæfan þér vís. og sðólin upprís xxxxxxxxxx [Verse 1] ​ 10…" at bounding box center [412, 375] width 658 height 575
click at [121, 151] on span "Löngum stundum lífið virðist/ erfitt" at bounding box center [235, 158] width 228 height 14
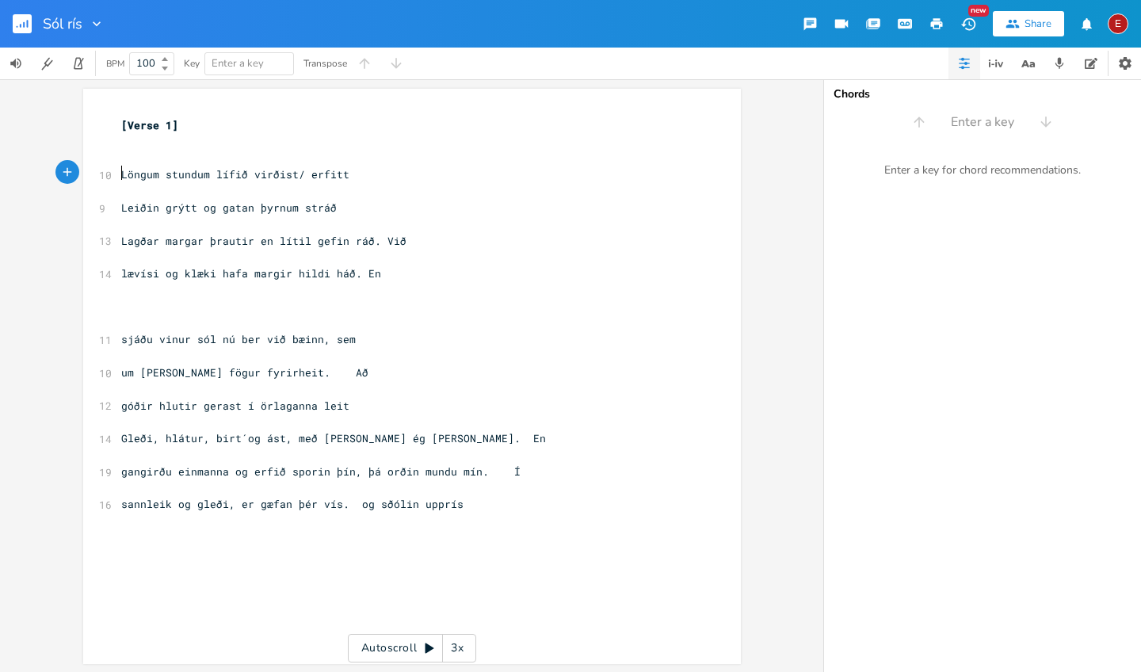
scroll to position [0, 0]
click at [118, 306] on pre "​" at bounding box center [404, 307] width 572 height 17
type textarea "Vers 2"
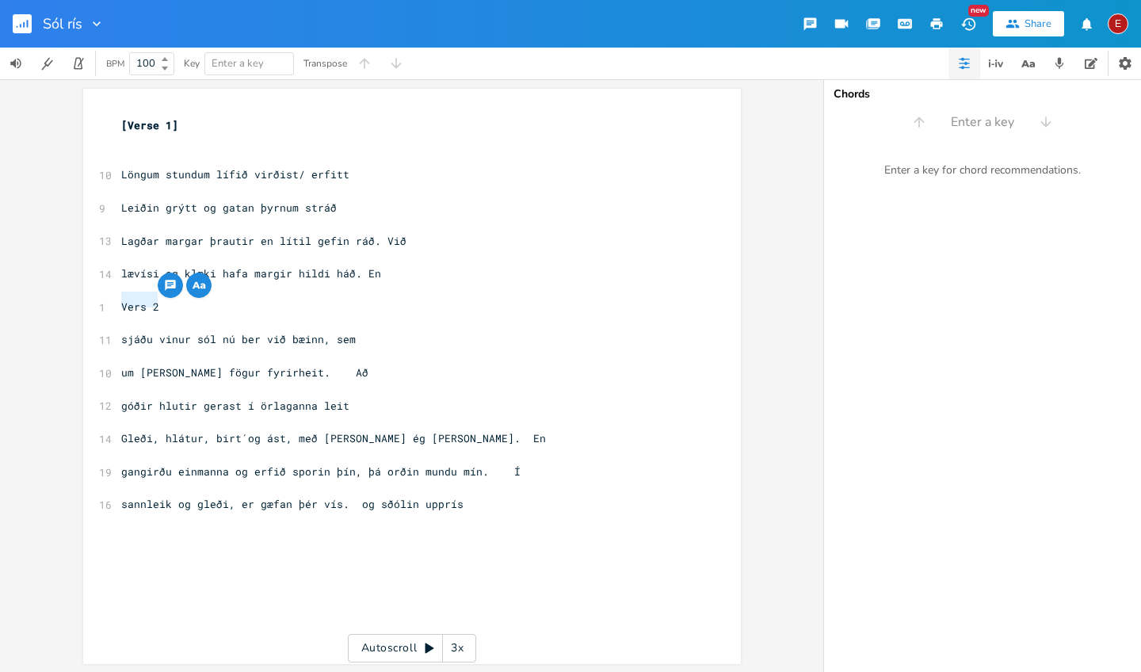
drag, startPoint x: 155, startPoint y: 303, endPoint x: 114, endPoint y: 299, distance: 41.4
click at [118, 299] on pre "Vers 2" at bounding box center [404, 307] width 572 height 17
type textarea "​Vers 2"
click at [257, 305] on pre "Vers 2" at bounding box center [404, 307] width 572 height 17
type textarea "2."
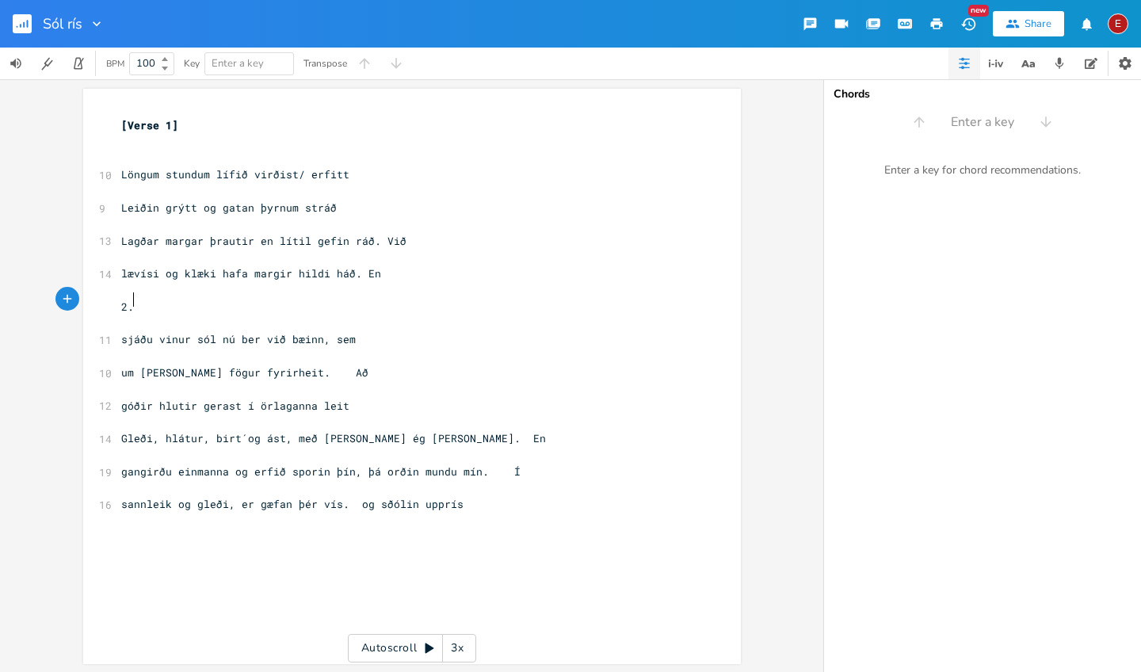
scroll to position [0, 7]
click at [178, 119] on span "[Verse 1]" at bounding box center [149, 125] width 57 height 14
type textarea "1."
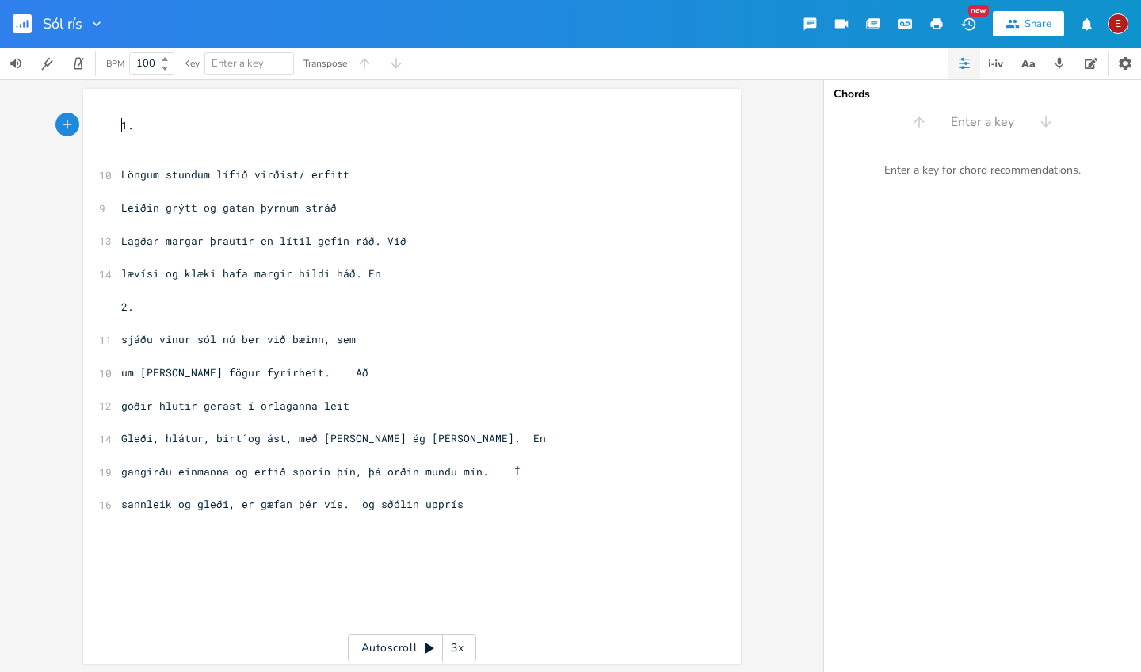
click at [121, 128] on span "1." at bounding box center [127, 125] width 13 height 14
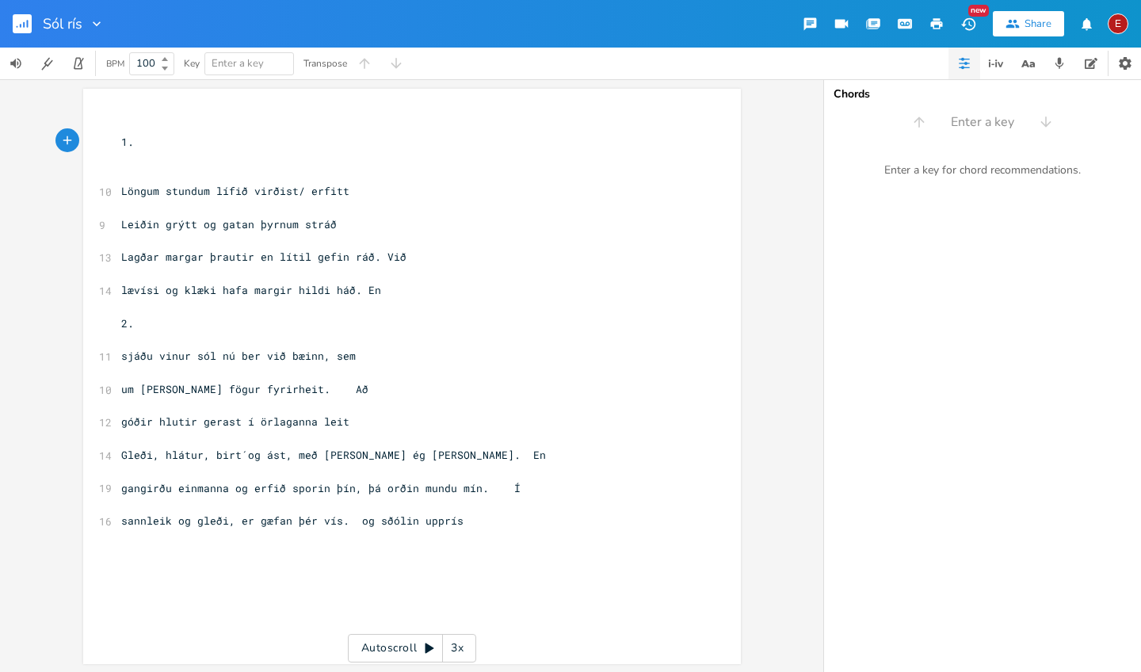
click at [118, 183] on pre "Löngum stundum lífið virðist/ erfitt" at bounding box center [404, 191] width 572 height 17
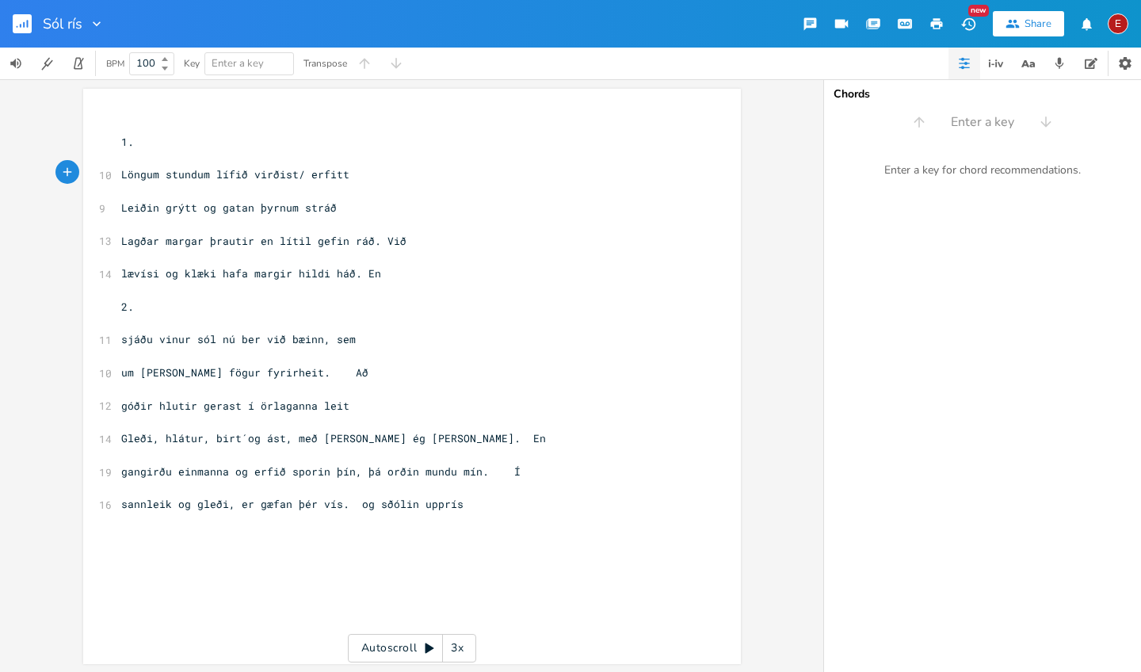
scroll to position [0, 0]
click at [120, 113] on div "x ​ 1. ​ 10 Löngum stundum lífið virðist/ erfitt ​ 9 Leiðin grýtt og gatan þyrn…" at bounding box center [412, 376] width 658 height 575
click at [121, 139] on span "1." at bounding box center [127, 142] width 13 height 14
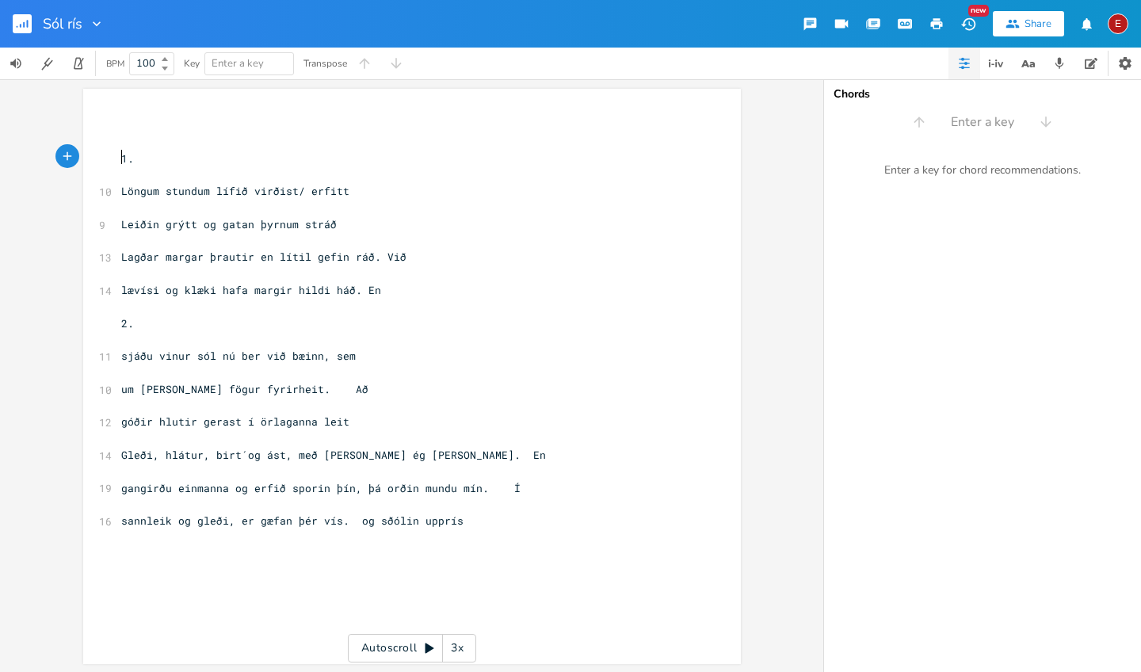
click at [119, 139] on pre "​" at bounding box center [404, 142] width 572 height 17
click at [119, 120] on pre "​" at bounding box center [404, 125] width 572 height 17
type textarea "Pikk)"
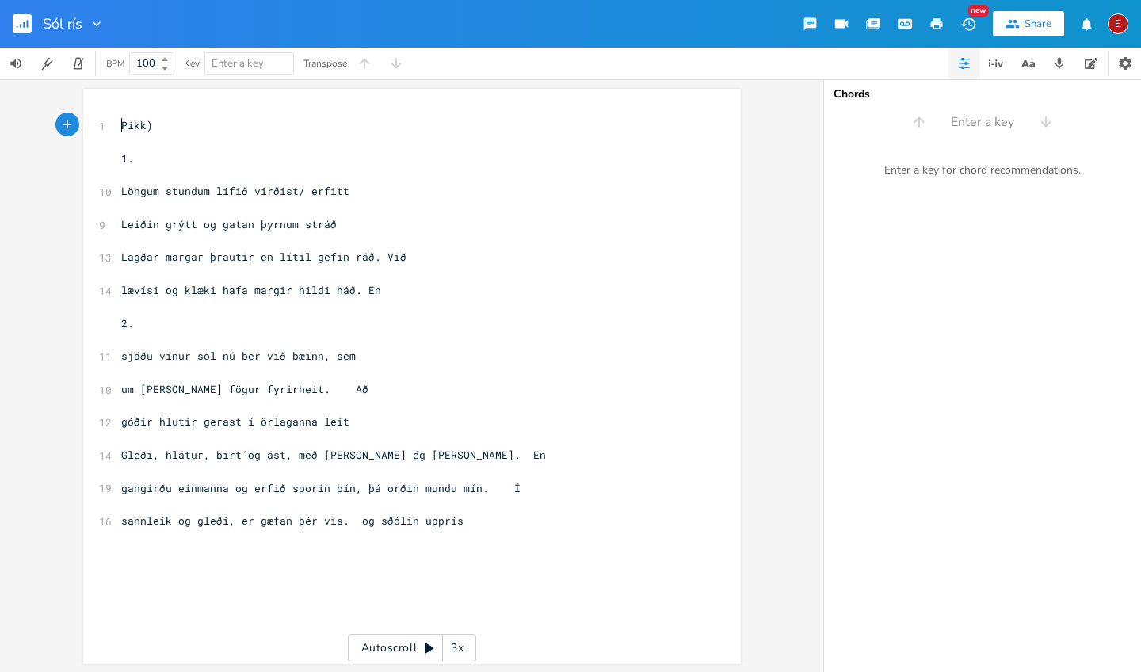
click at [121, 124] on span "Pikk)" at bounding box center [137, 125] width 32 height 14
type textarea "("
click at [121, 141] on pre "​" at bounding box center [404, 142] width 572 height 17
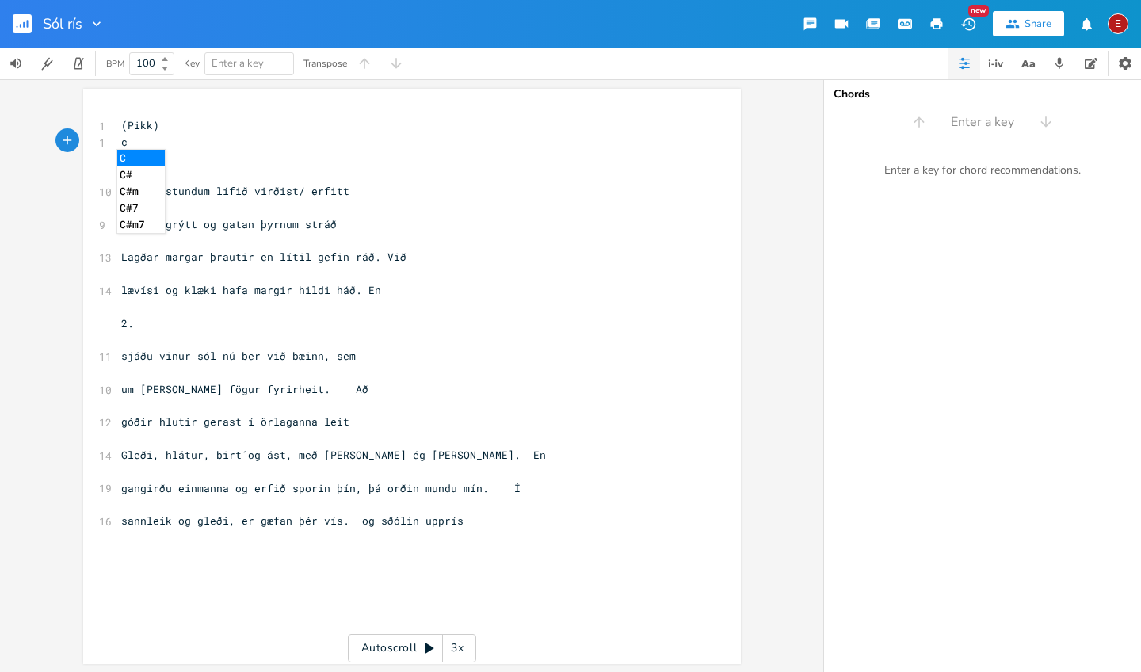
type textarea "c"
click at [122, 152] on li "C" at bounding box center [141, 158] width 48 height 17
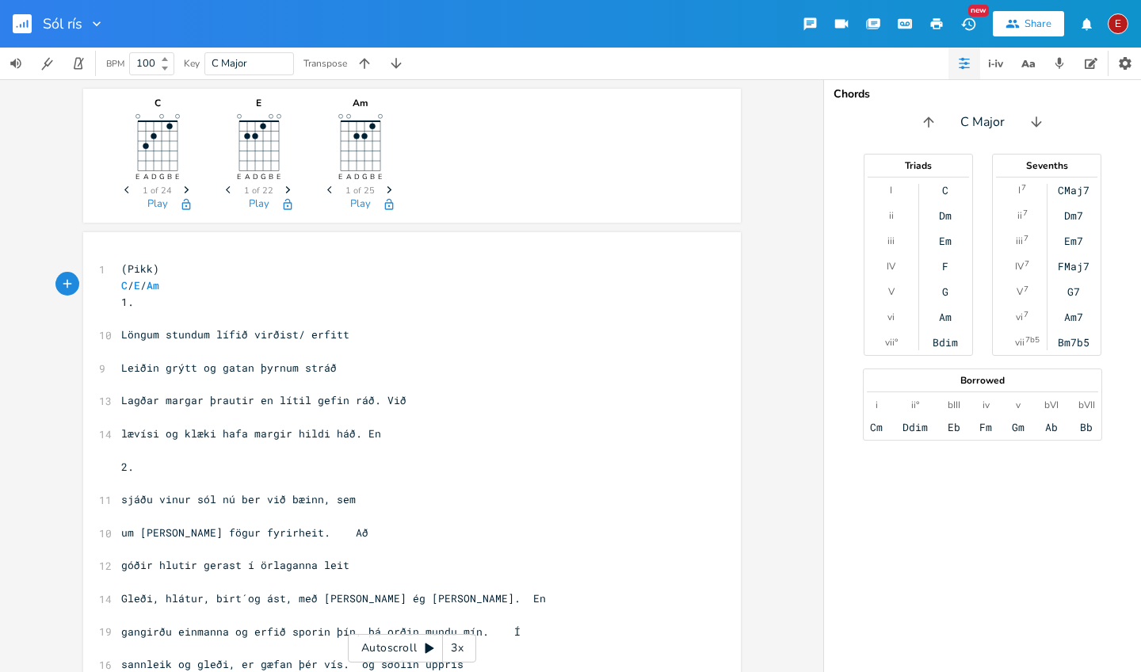
scroll to position [0, 38]
type textarea "/ E / Am ///"
click at [127, 283] on span "C / E / Am ///" at bounding box center [149, 285] width 57 height 14
type textarea "/"
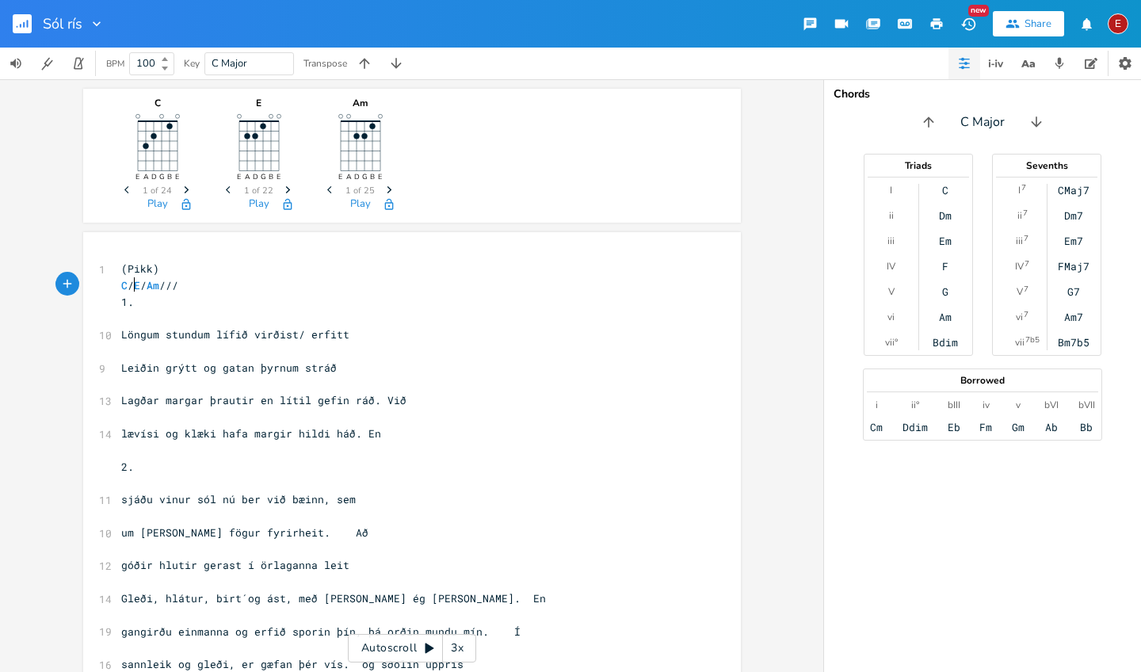
scroll to position [0, 2]
click at [161, 283] on span "C // E / Am ///" at bounding box center [152, 285] width 63 height 14
type textarea "/"
click at [191, 286] on span "C // E // Am ///" at bounding box center [156, 285] width 70 height 14
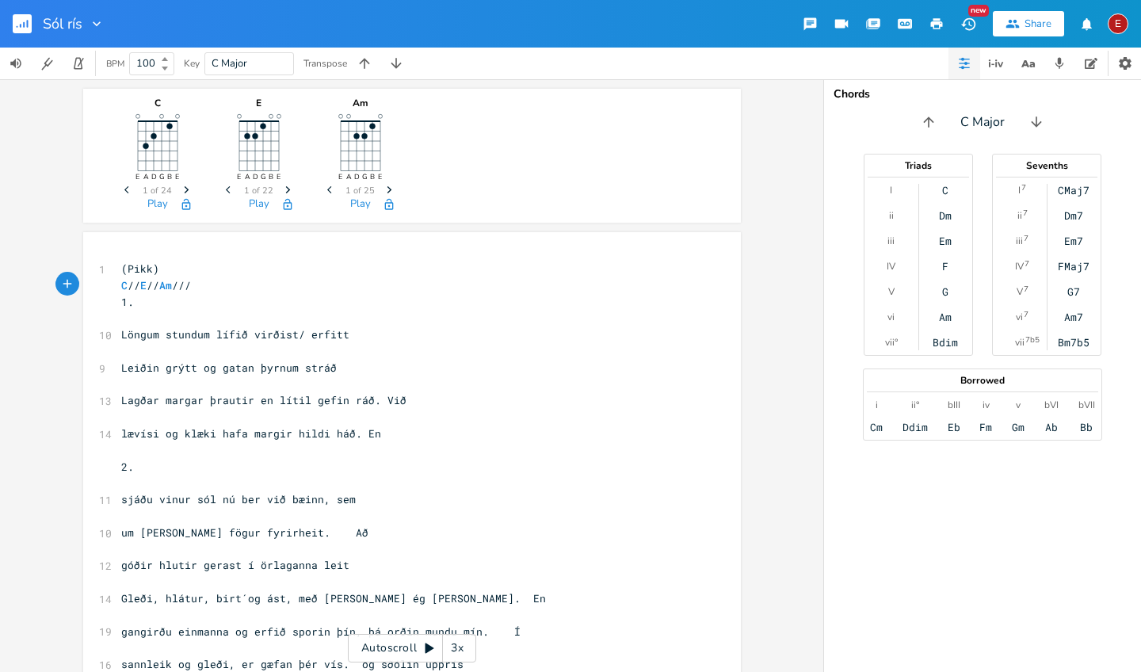
type textarea "/"
click at [235, 286] on pre "C // E // Am ////" at bounding box center [404, 285] width 572 height 17
type textarea "//// Dm"
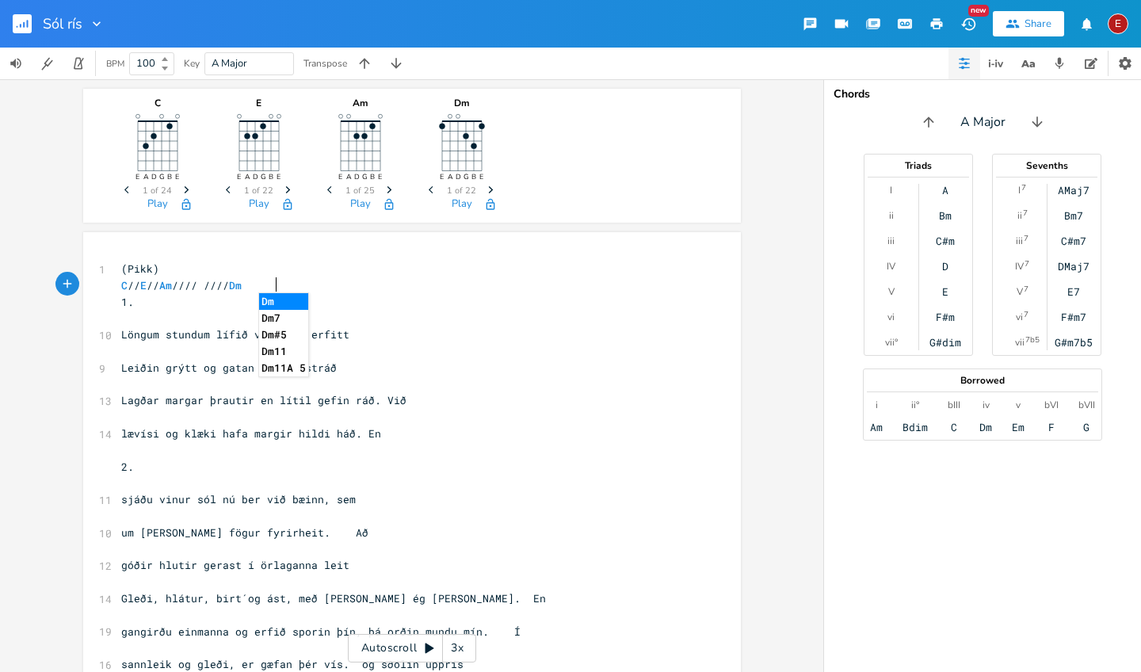
click at [264, 299] on li "Dm" at bounding box center [283, 301] width 49 height 17
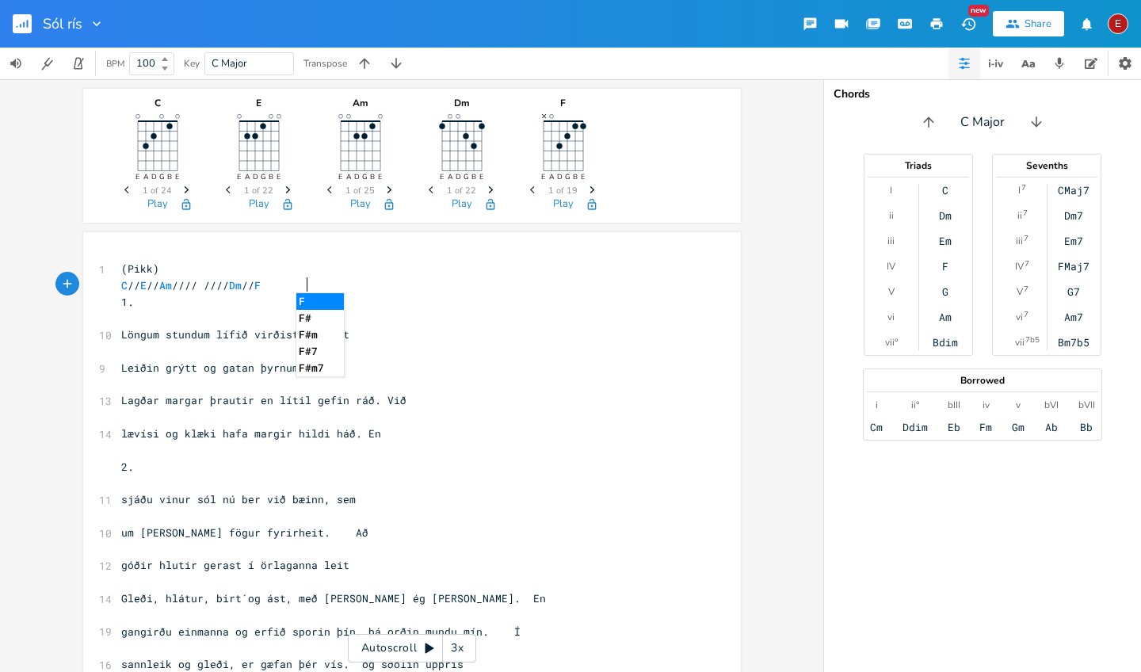
scroll to position [0, 17]
type textarea "// F //"
click at [128, 287] on span "C // E // Am //// //// Dm // F //" at bounding box center [197, 285] width 152 height 14
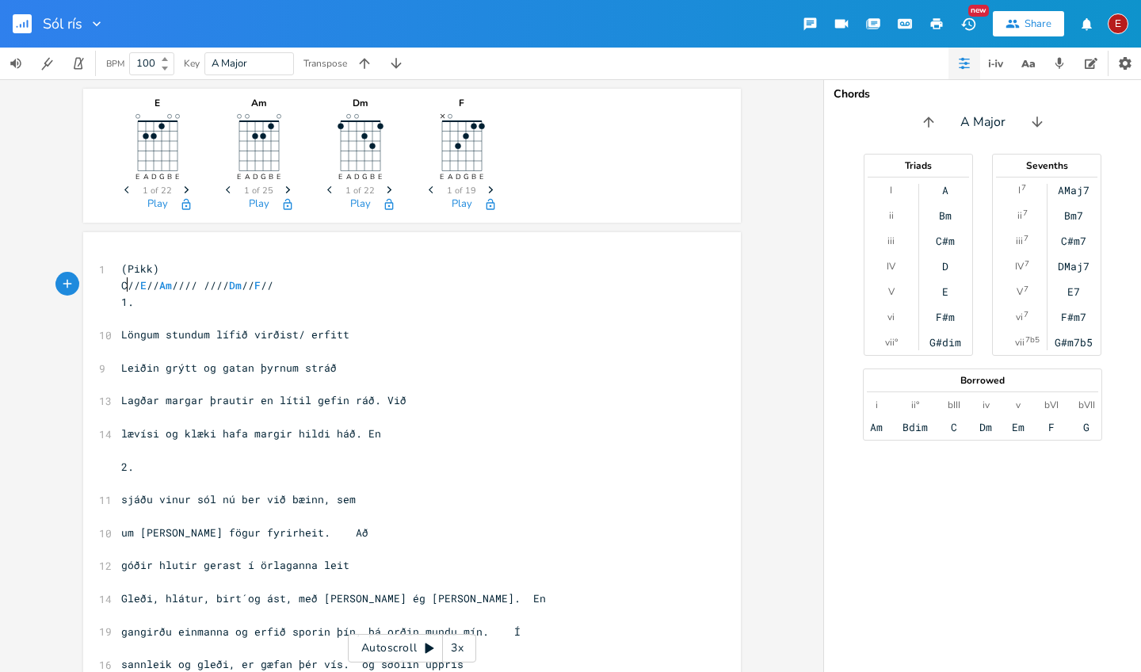
scroll to position [0, 2]
click at [145, 283] on span "C // E // Am //// //// Dm // F //" at bounding box center [197, 285] width 152 height 14
click at [180, 285] on span "C // E // Am //// //// Dm // F //" at bounding box center [197, 285] width 152 height 14
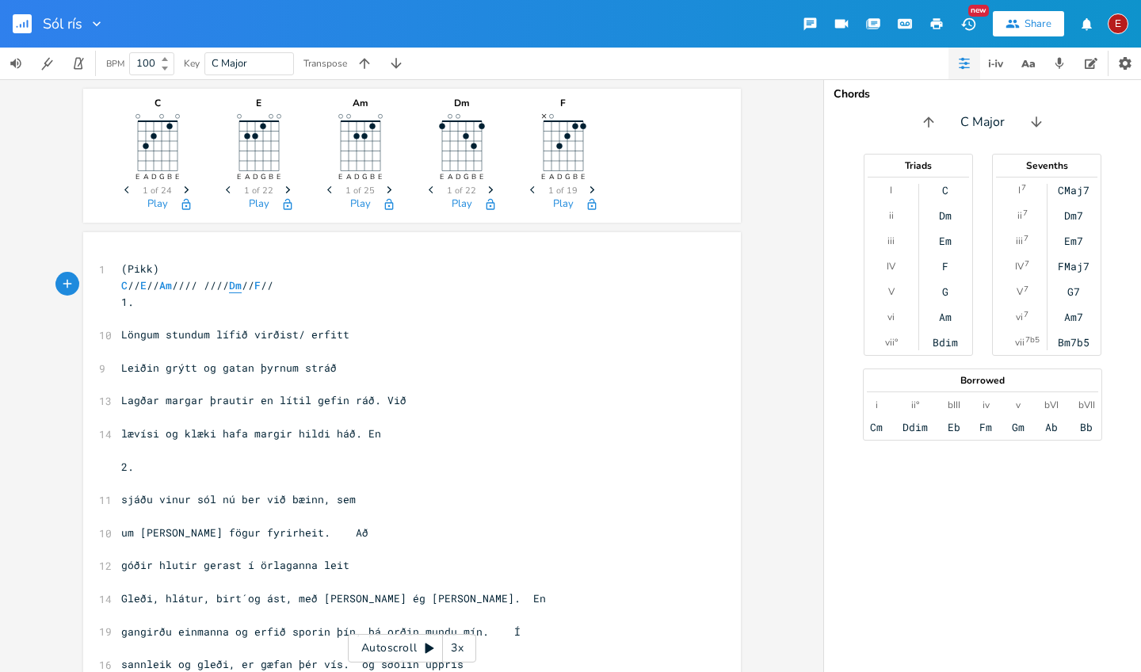
click at [242, 283] on span "Dm" at bounding box center [235, 285] width 13 height 15
click at [273, 289] on span "C // E // Am //// //// Dm // F //" at bounding box center [197, 285] width 152 height 14
click at [349, 286] on pre "C // E // Am //// //// Dm // F //" at bounding box center [404, 285] width 572 height 17
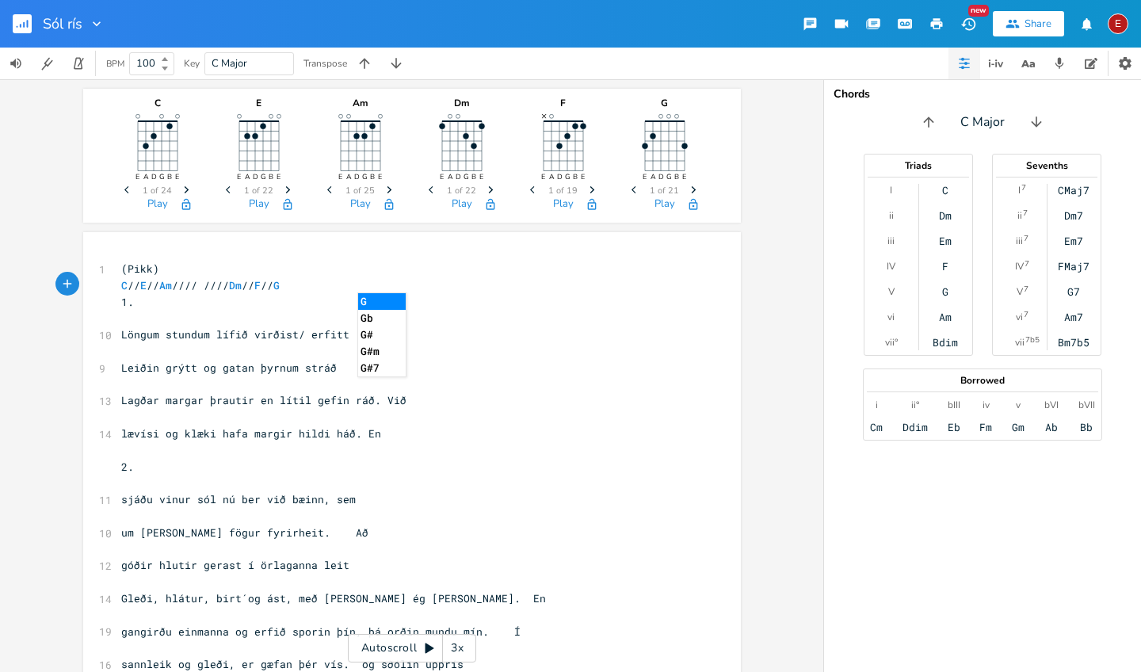
scroll to position [0, 13]
type textarea "G //"
type textarea "----"
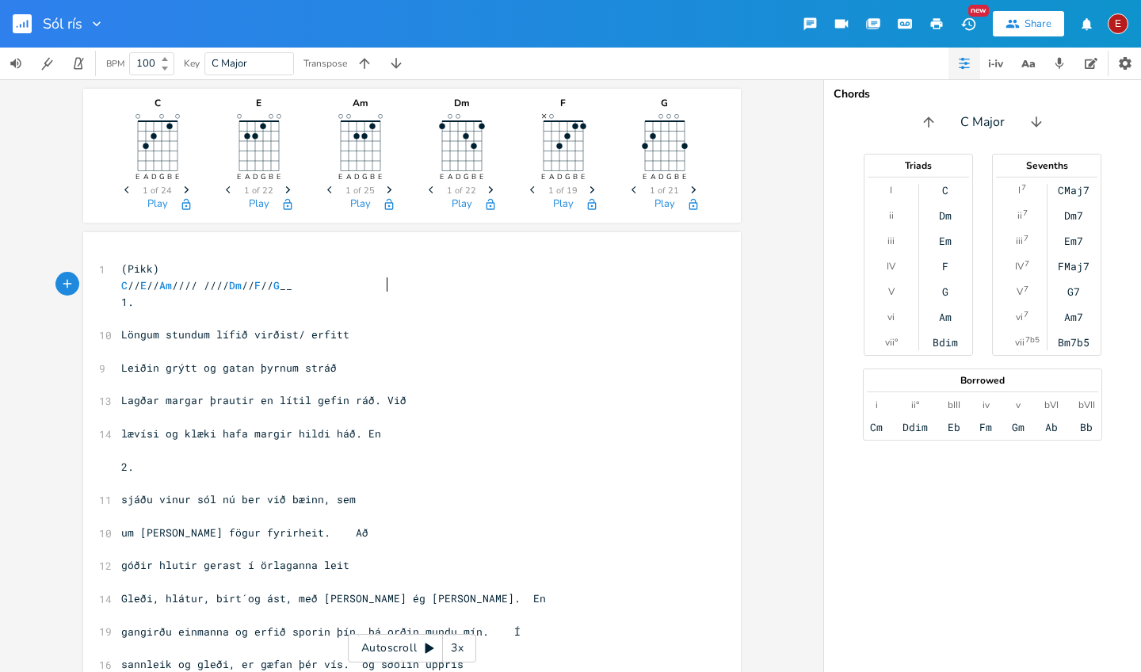
type textarea "___"
type textarea "----"
click at [121, 315] on span "​" at bounding box center [121, 318] width 0 height 14
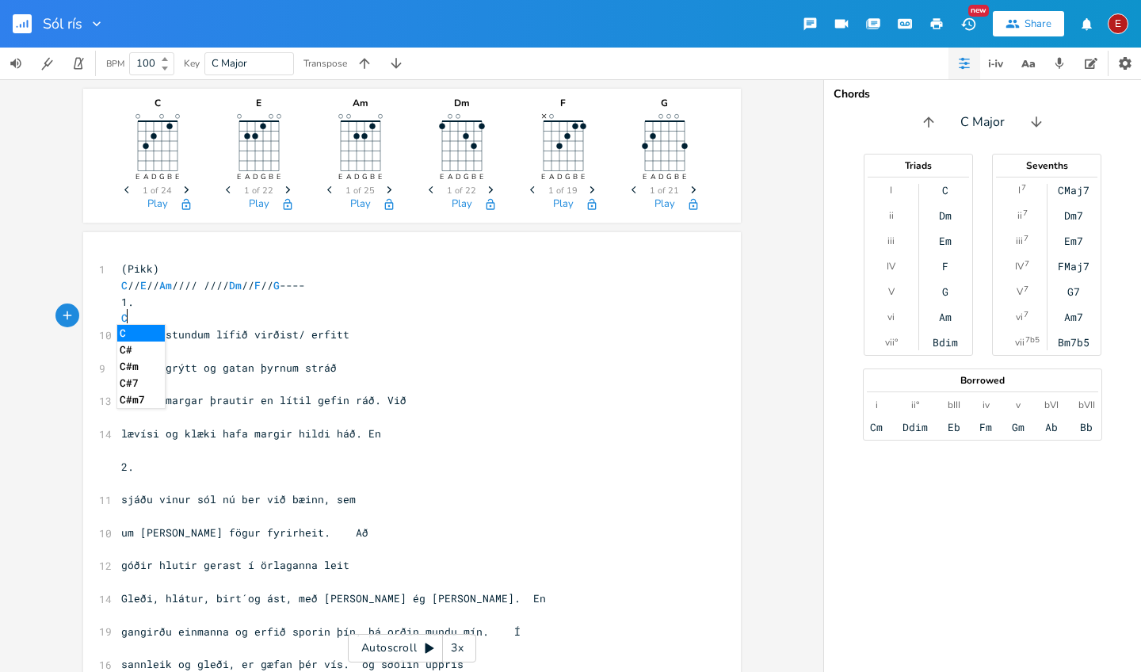
scroll to position [0, 9]
type textarea "C //"
click at [166, 316] on pre "C" at bounding box center [404, 318] width 572 height 17
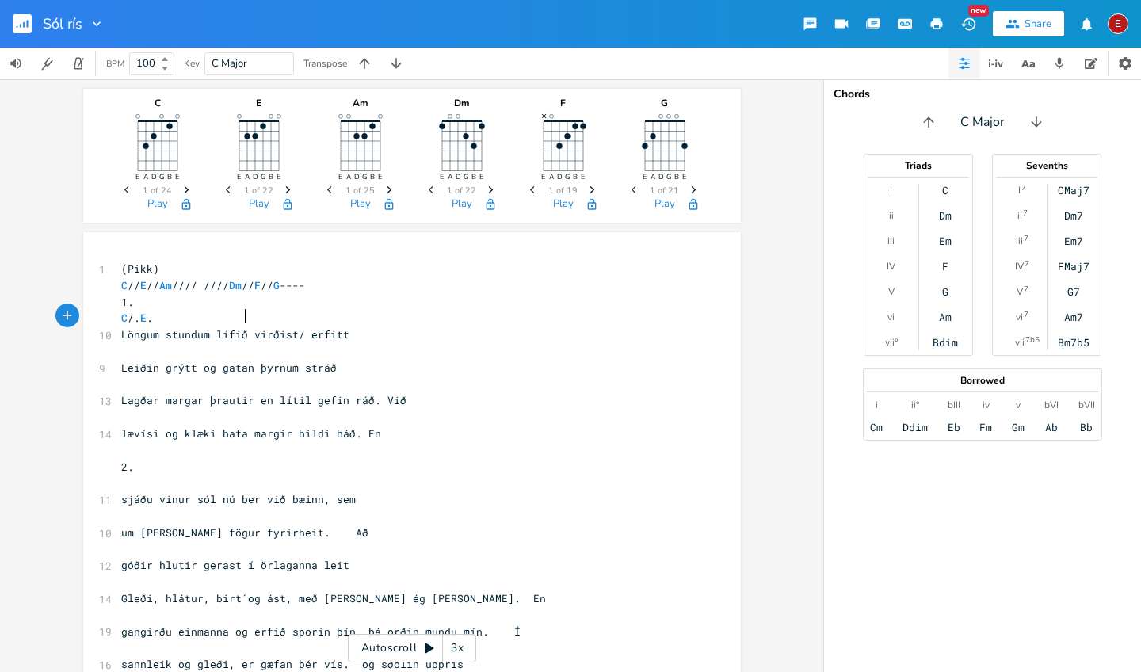
type textarea "/. E."
click at [159, 318] on span "C /. E" at bounding box center [140, 318] width 38 height 14
click at [153, 313] on span "C / E" at bounding box center [137, 318] width 32 height 14
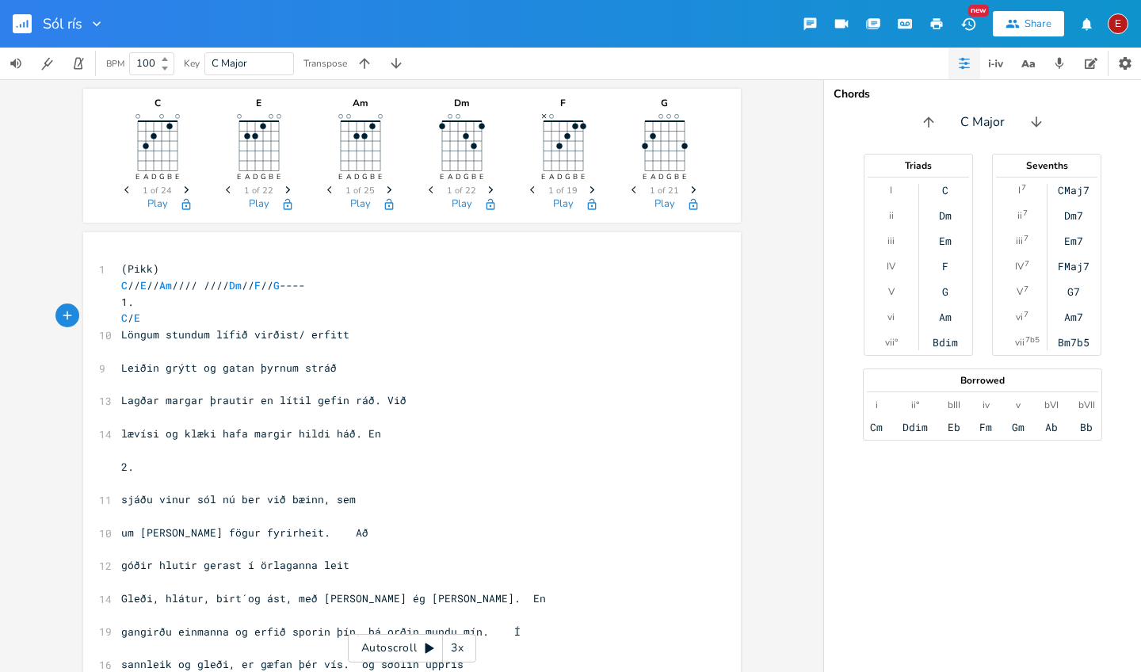
scroll to position [0, 14]
type textarea "/."
click at [294, 329] on span "Löngum stundum lífið virðist/ erfitt" at bounding box center [235, 334] width 228 height 14
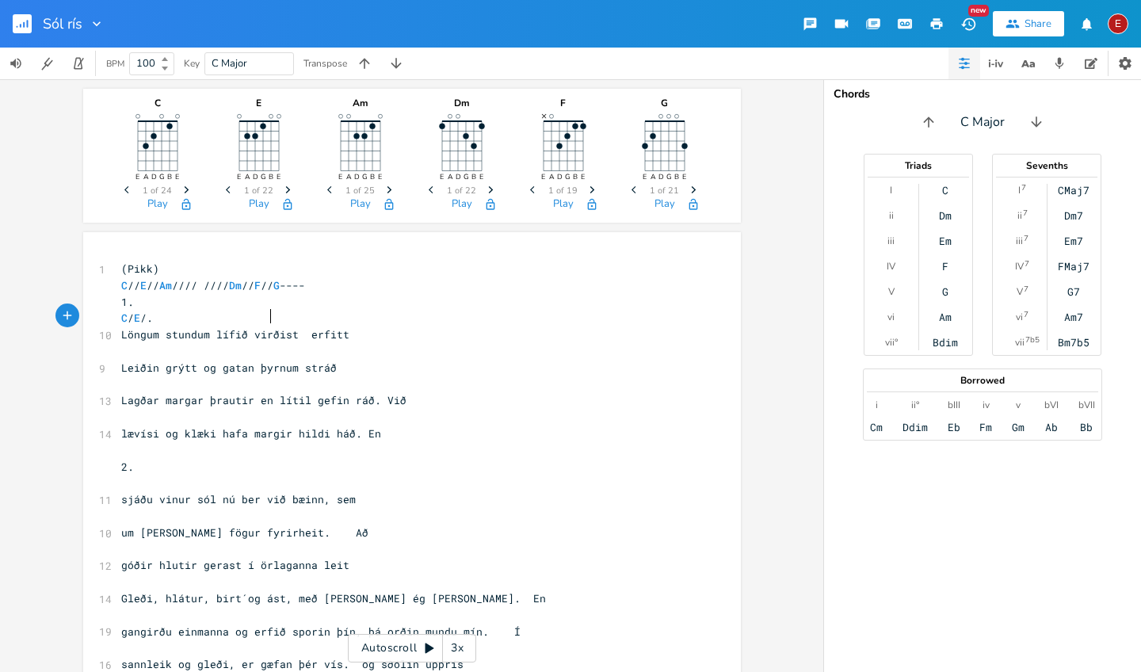
click at [153, 318] on span "C / E /." at bounding box center [137, 318] width 32 height 14
click at [305, 314] on pre "C / E /" at bounding box center [404, 318] width 572 height 17
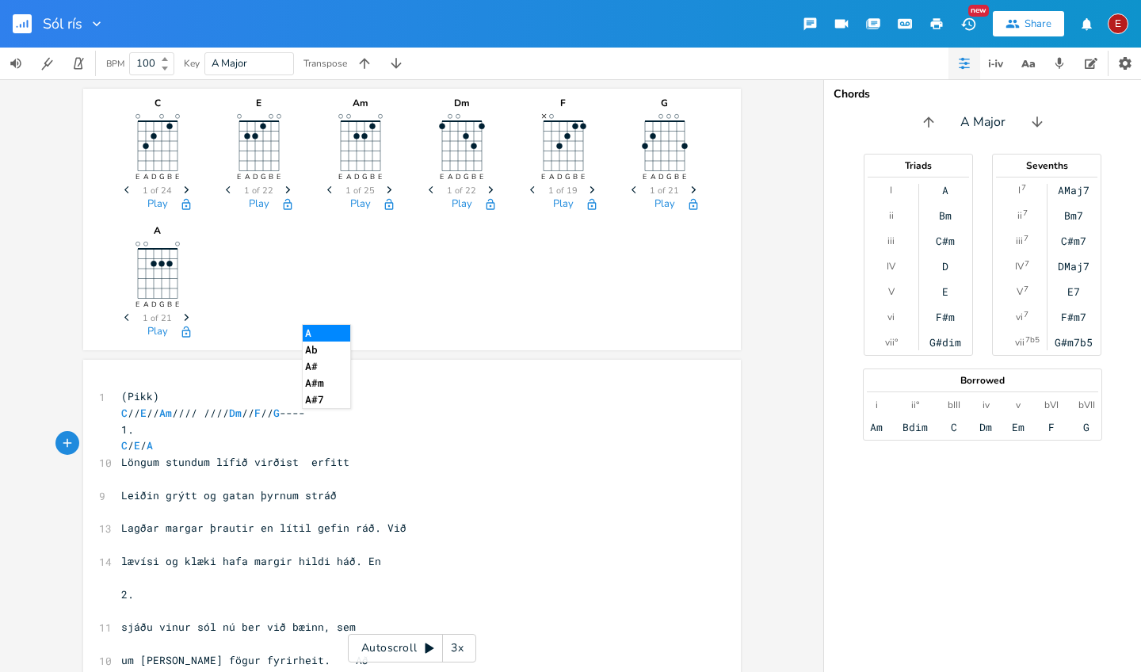
scroll to position [0, 14]
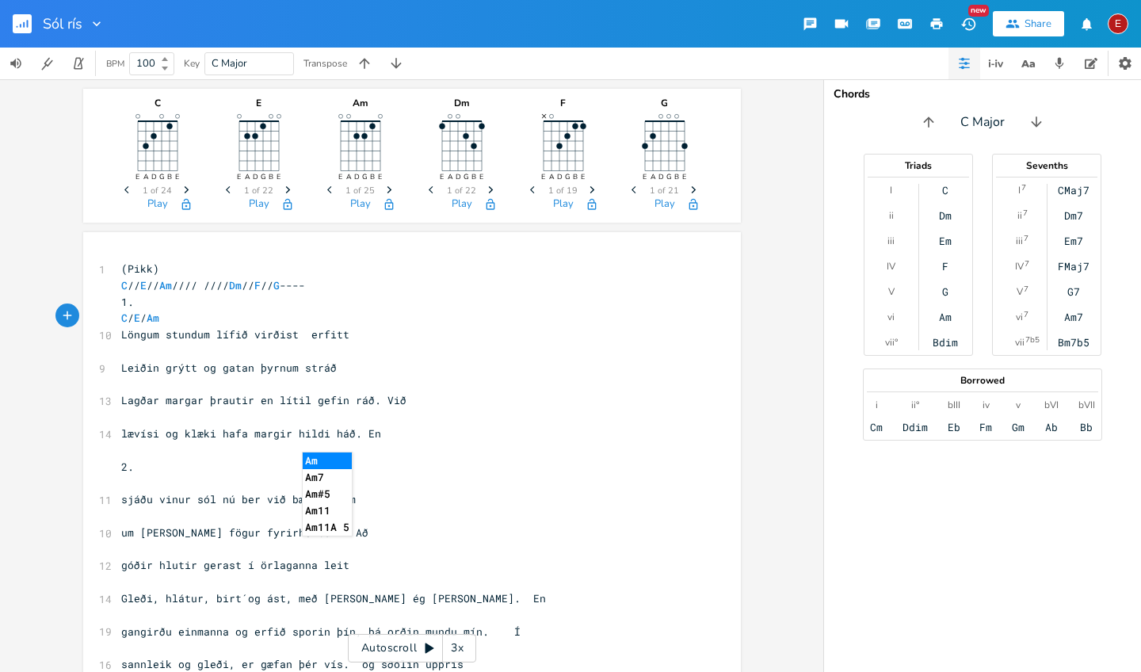
type textarea "Am"
click at [166, 318] on span "C / E / Am" at bounding box center [143, 318] width 44 height 14
click at [158, 311] on span "C / E Am" at bounding box center [184, 318] width 127 height 14
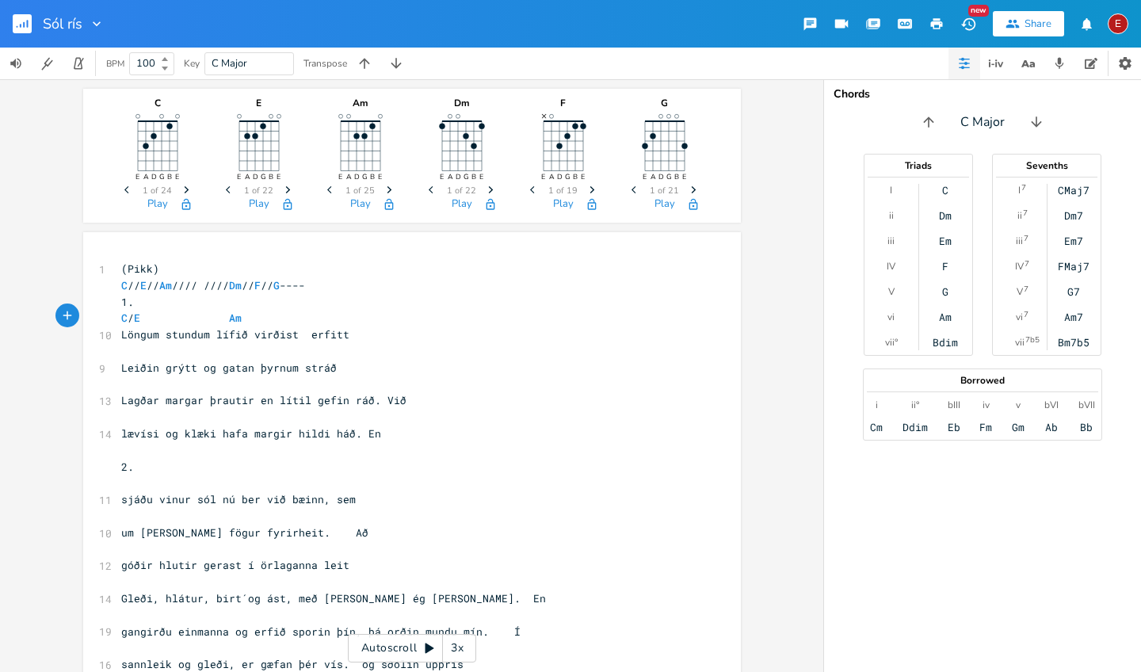
click at [166, 317] on span "C / E Am" at bounding box center [184, 318] width 127 height 14
click at [344, 318] on pre "C E Am" at bounding box center [404, 318] width 572 height 17
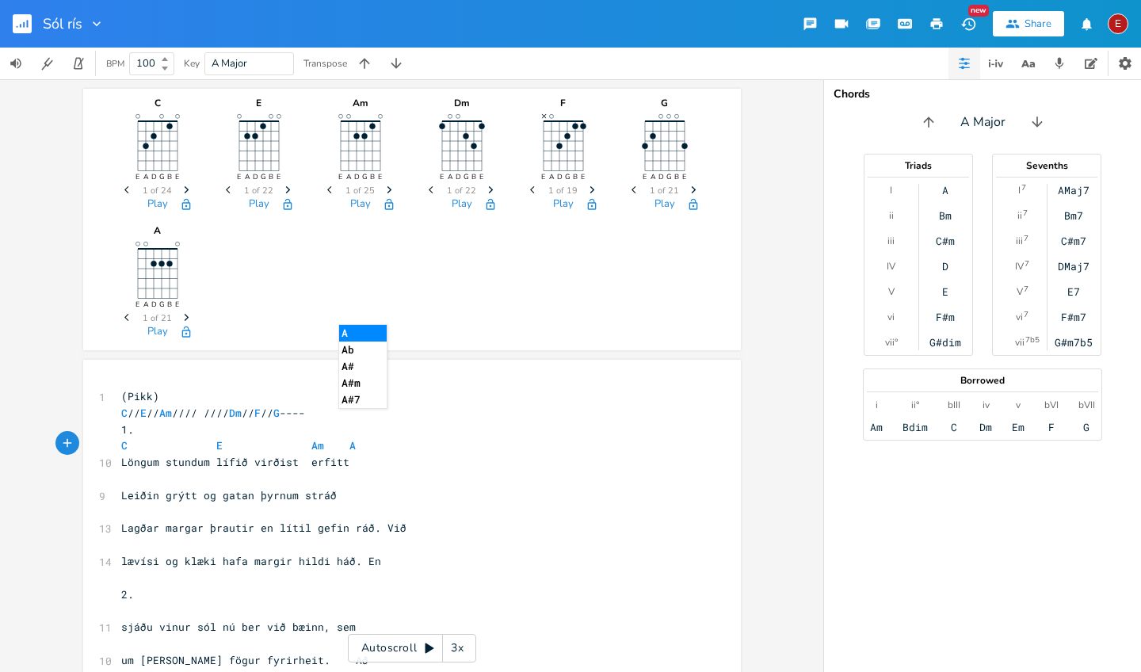
type textarea "Am"
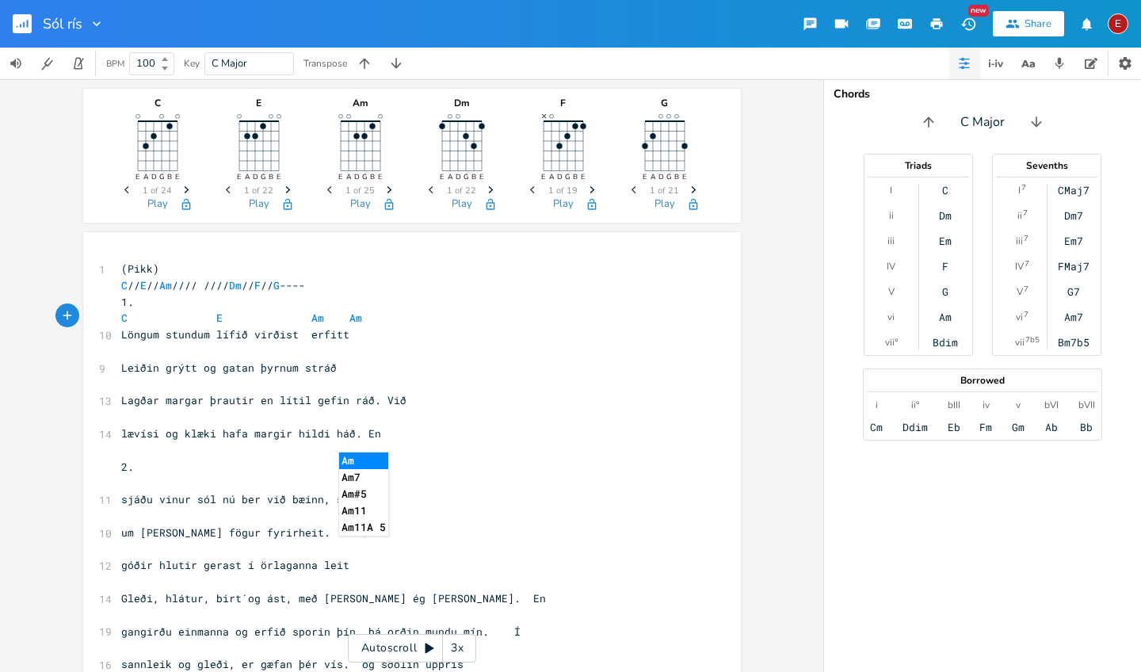
click at [118, 353] on pre "​" at bounding box center [404, 351] width 572 height 17
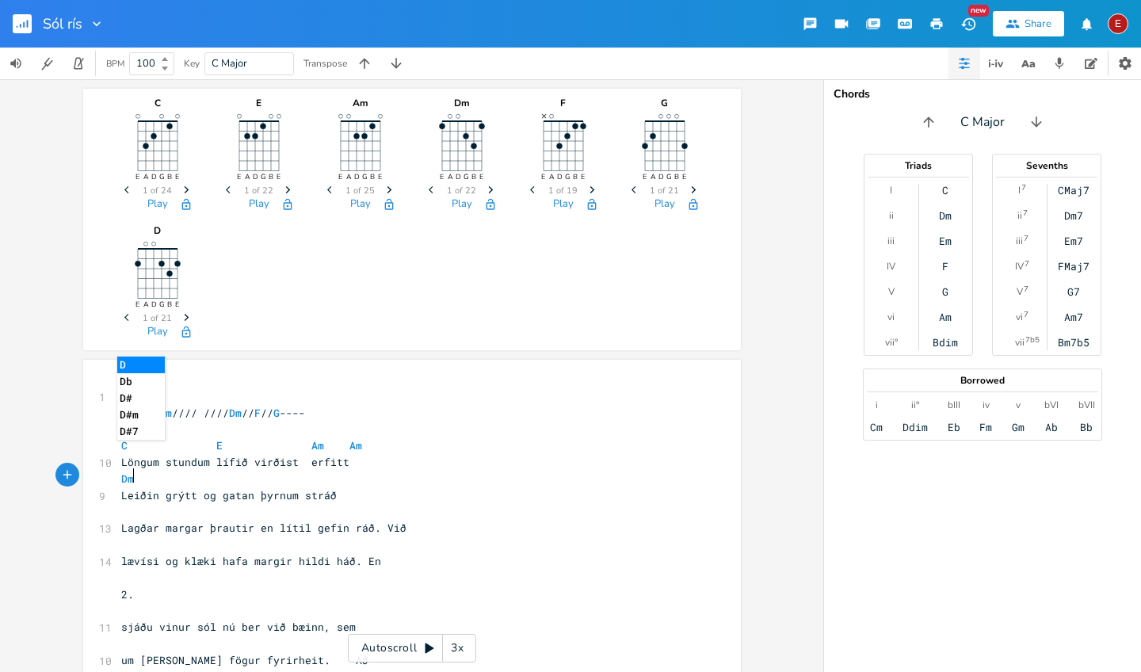
scroll to position [0, 14]
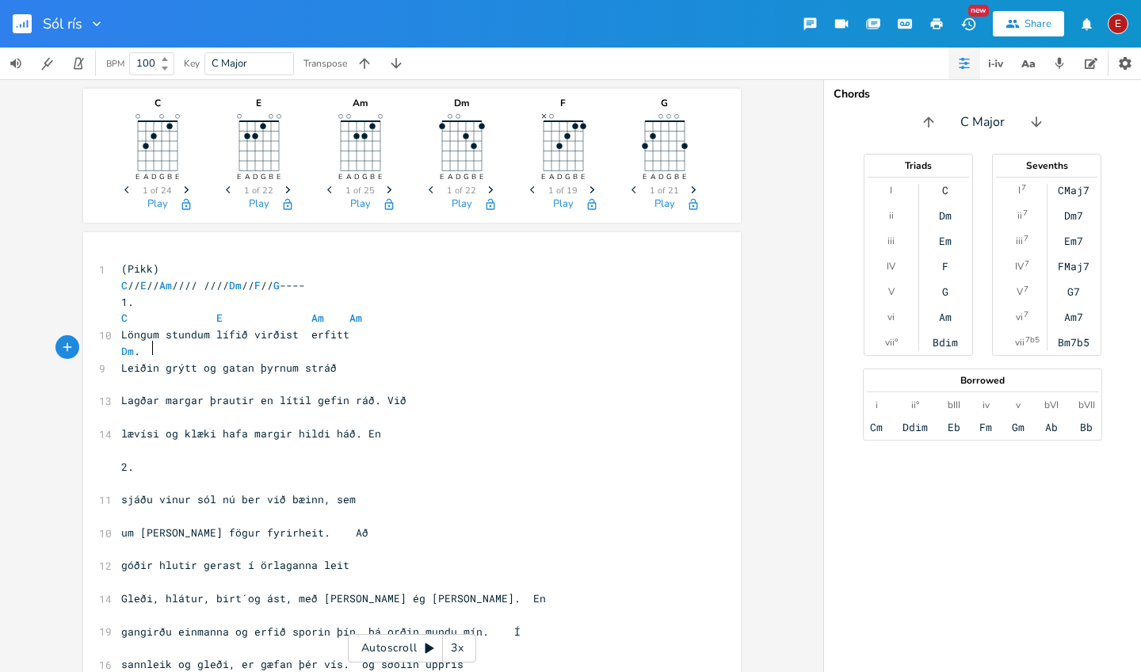
type textarea "Dm."
click at [143, 353] on pre "Dm" at bounding box center [404, 351] width 572 height 17
type textarea "F"
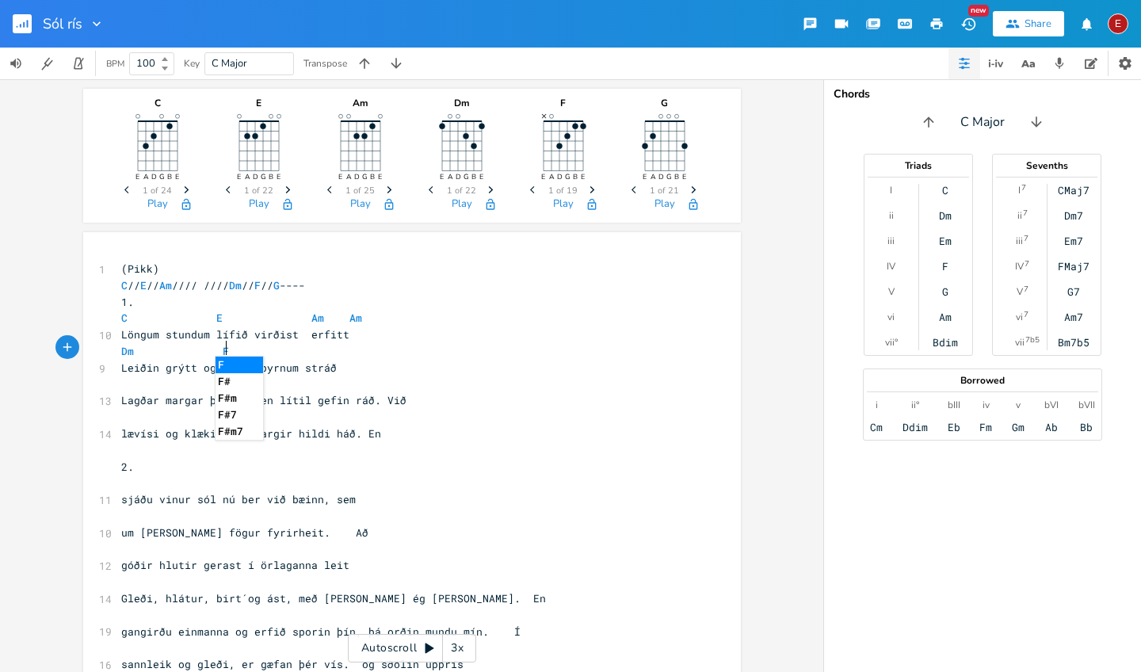
click at [229, 363] on li "F" at bounding box center [239, 365] width 48 height 17
type textarea "G."
click at [315, 349] on span "Dm F G ." at bounding box center [222, 351] width 203 height 14
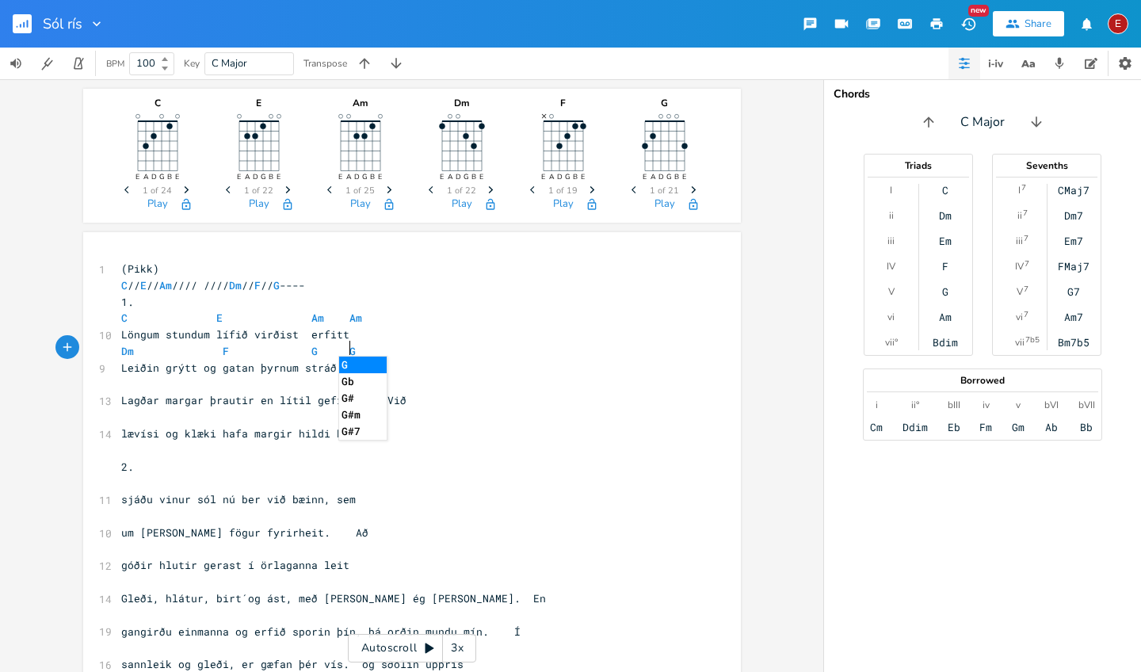
scroll to position [0, 23]
type textarea "G+"
click at [354, 345] on span "Dm F G G +" at bounding box center [241, 351] width 241 height 14
type textarea "+"
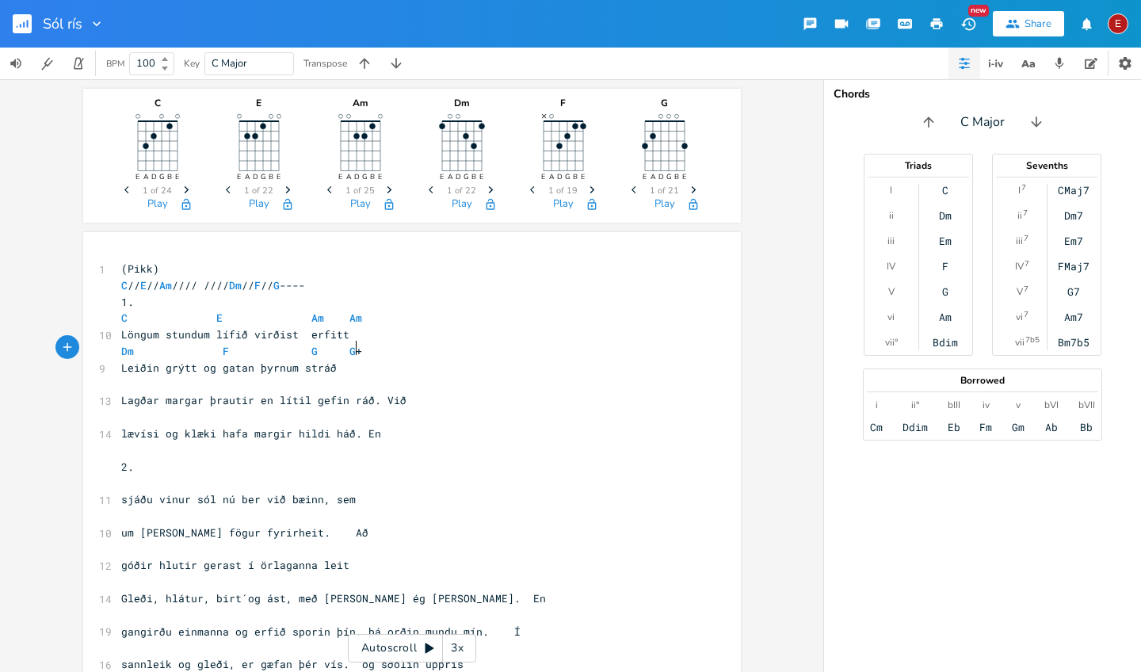
scroll to position [0, 5]
type textarea "*"
type textarea "+"
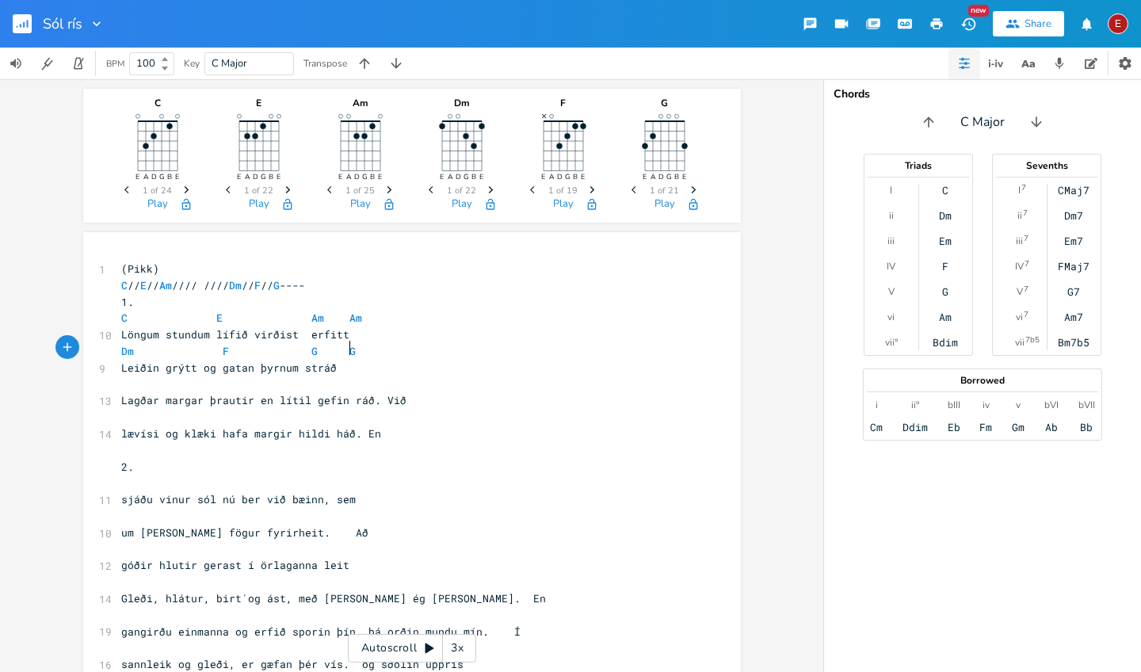
type textarea "G"
type textarea "G+"
type textarea "+"
click at [371, 311] on icon "button" at bounding box center [370, 310] width 5 height 7
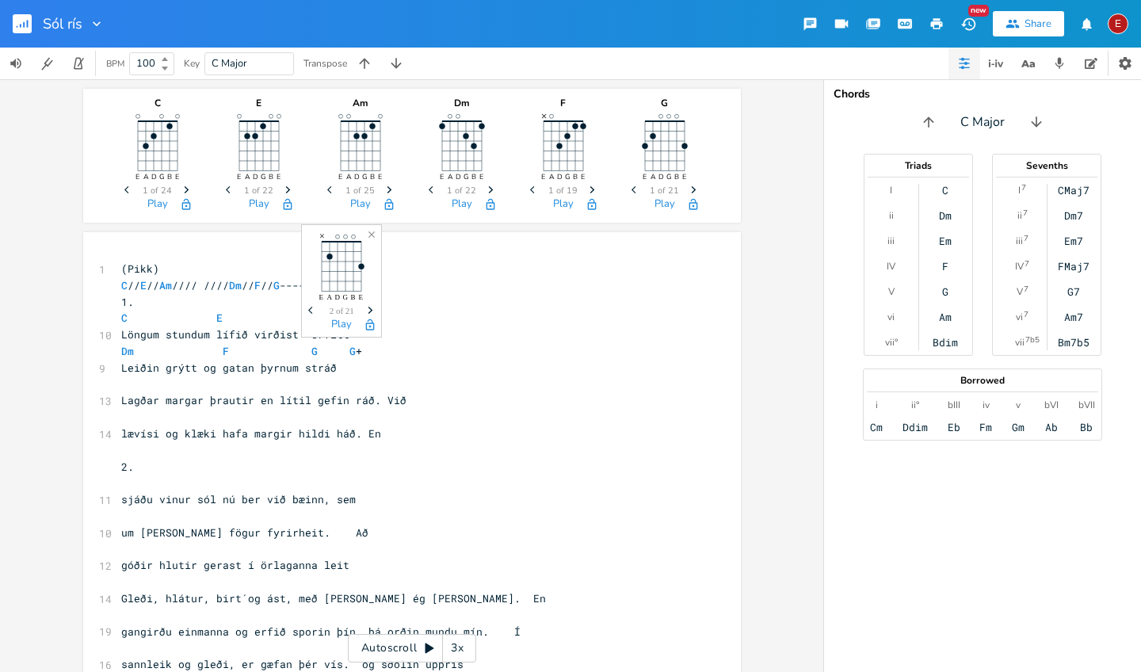
click at [371, 311] on icon "button" at bounding box center [370, 310] width 5 height 7
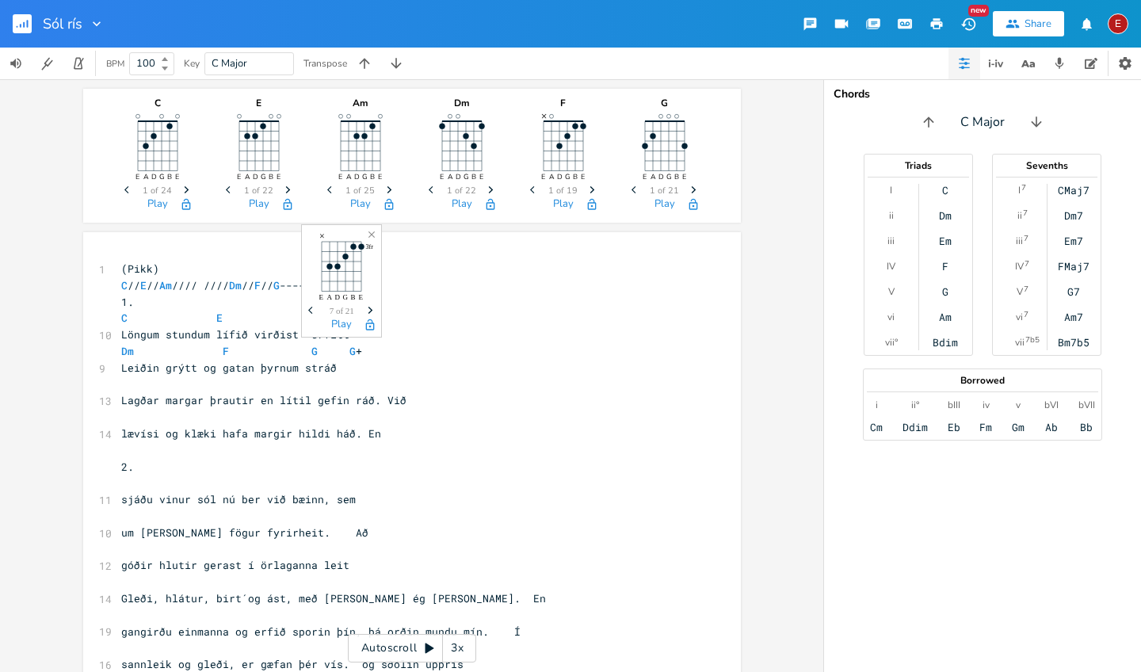
click at [371, 311] on icon "button" at bounding box center [370, 310] width 5 height 7
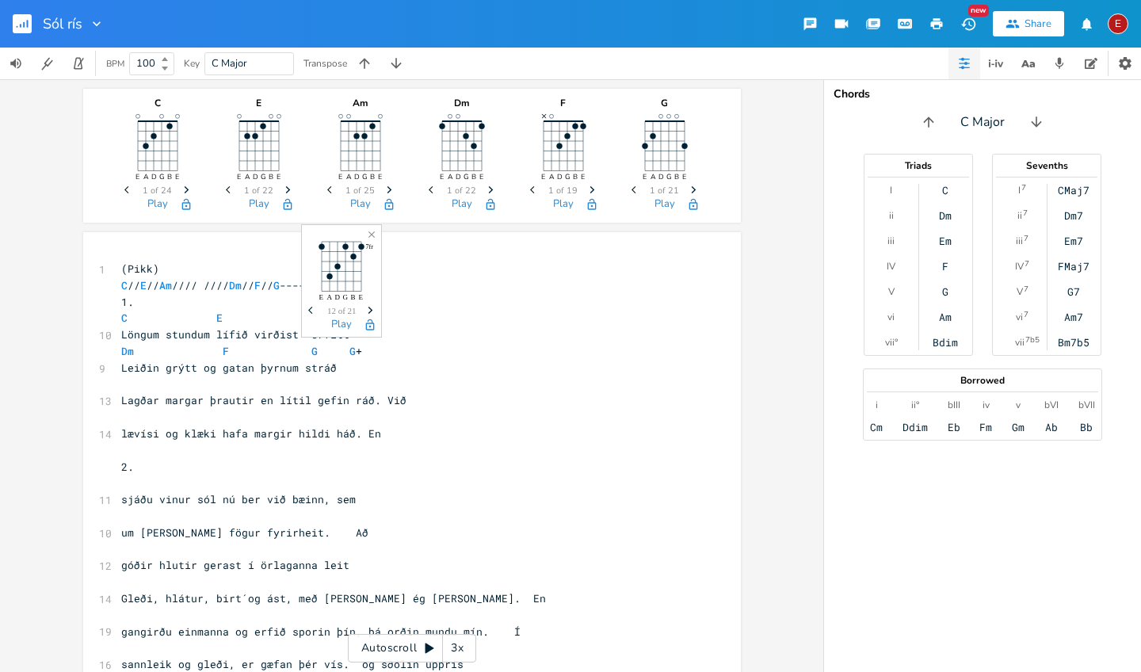
click at [371, 311] on icon "button" at bounding box center [370, 310] width 5 height 7
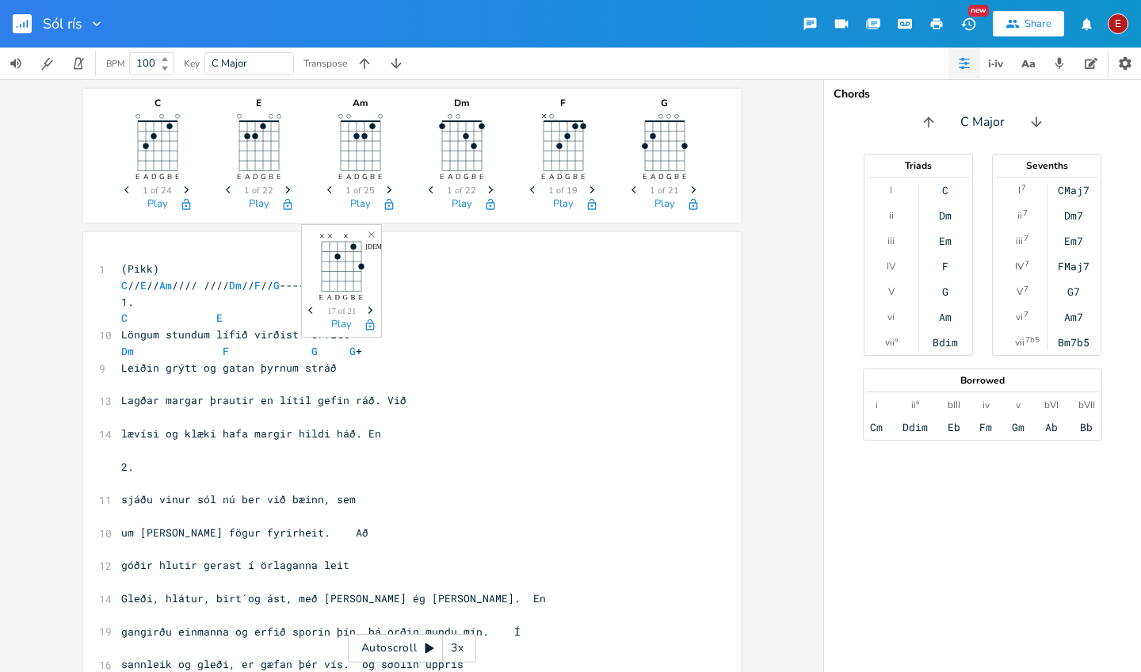
click at [371, 311] on icon "button" at bounding box center [370, 310] width 5 height 7
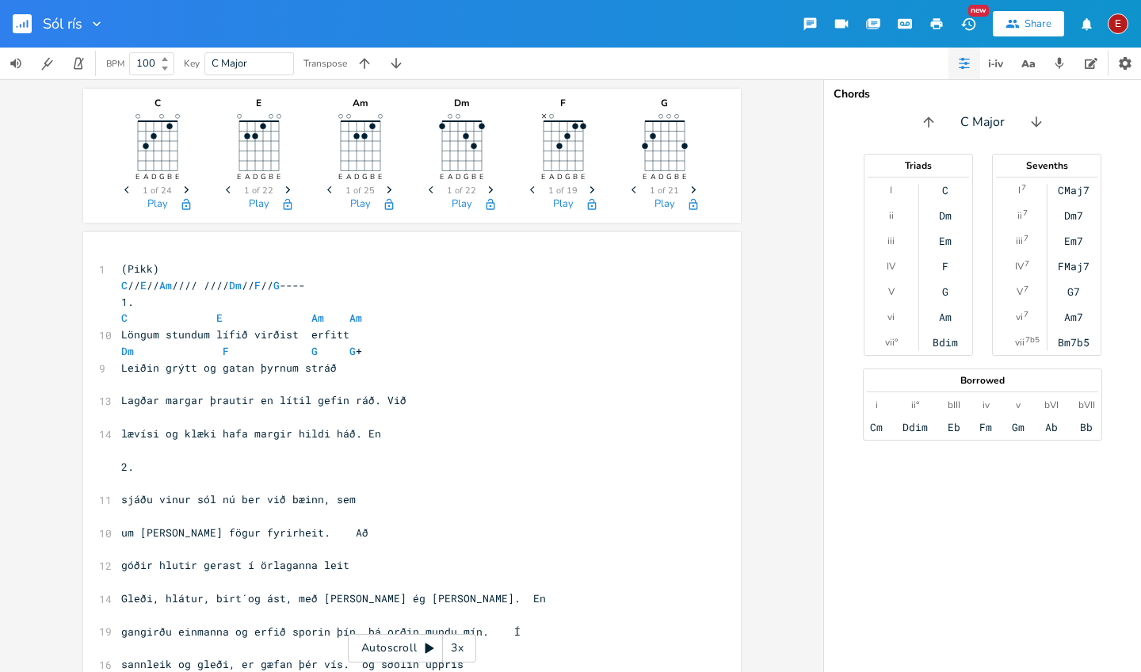
scroll to position [0, 0]
click at [486, 189] on icon "Next" at bounding box center [490, 189] width 9 height 9
click at [118, 383] on pre "​" at bounding box center [404, 384] width 572 height 17
type textarea "c"
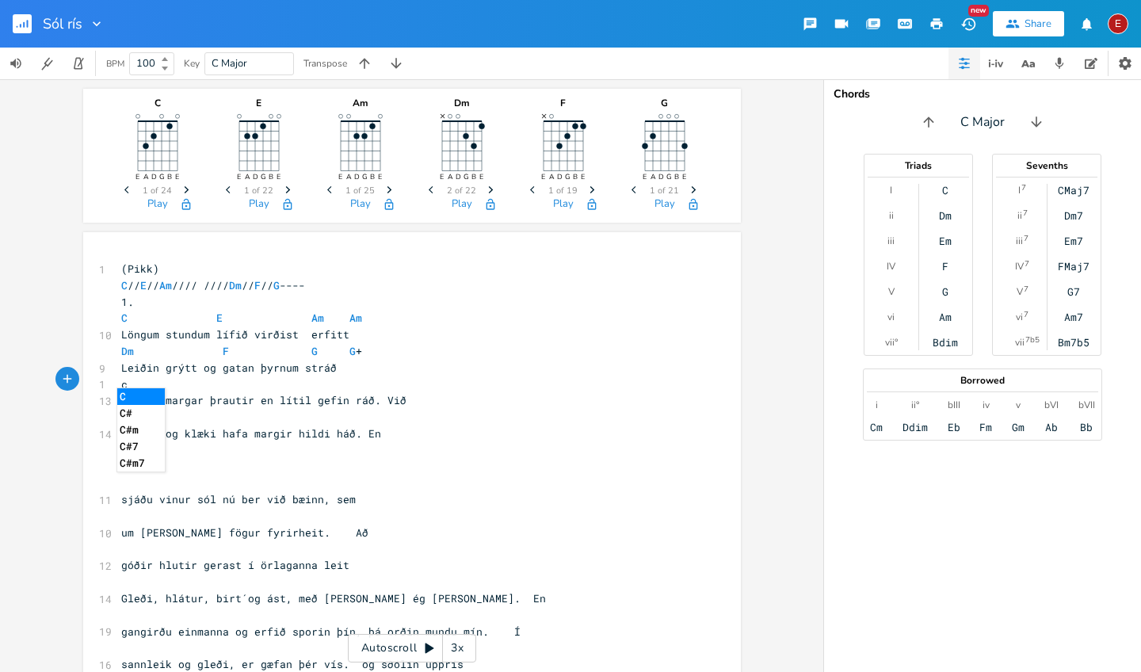
click at [124, 400] on li "C" at bounding box center [141, 396] width 48 height 17
type textarea "e"
click at [216, 393] on li "E" at bounding box center [228, 396] width 48 height 17
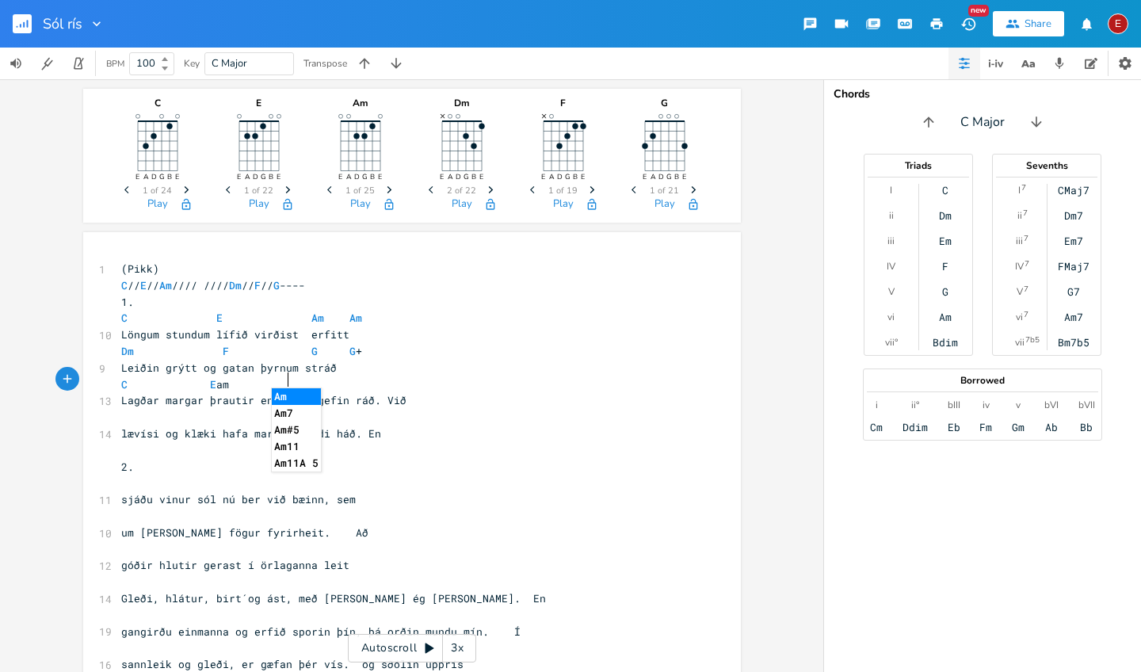
type textarea "am"
click at [282, 401] on li "Am" at bounding box center [296, 396] width 49 height 17
type textarea "am"
click at [363, 392] on li "Am" at bounding box center [369, 396] width 49 height 17
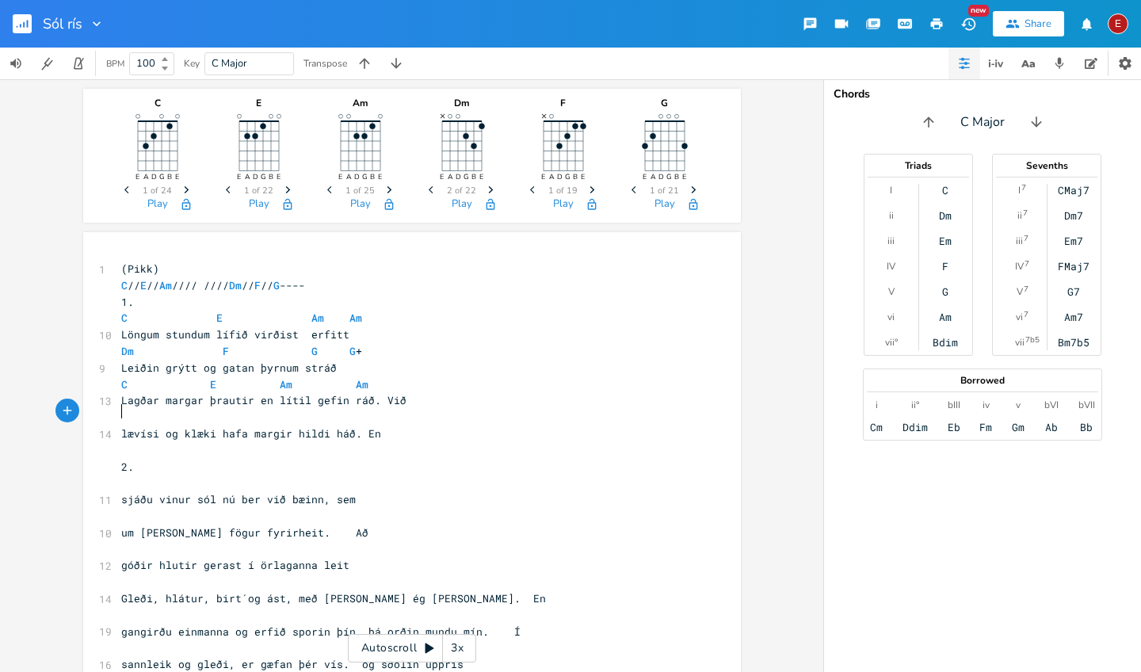
click at [118, 410] on pre "​" at bounding box center [404, 417] width 572 height 17
type textarea "dm"
click at [126, 423] on li "Dm" at bounding box center [141, 428] width 49 height 17
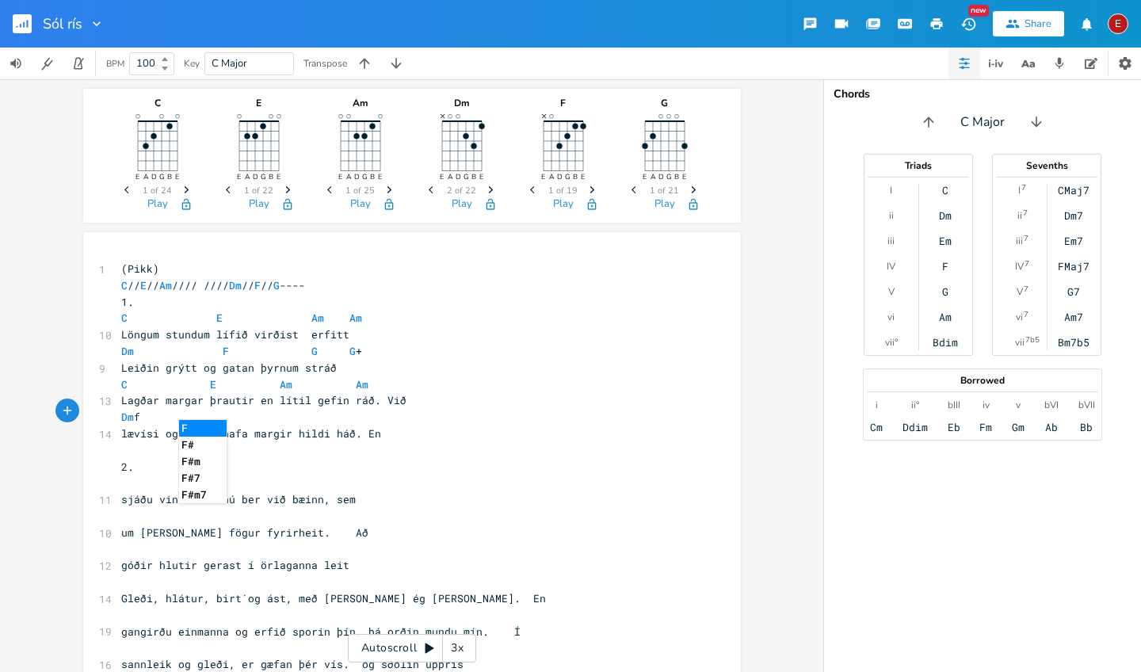
type textarea "f"
click at [188, 426] on li "F" at bounding box center [203, 428] width 48 height 17
type textarea "g"
click at [251, 429] on li "G" at bounding box center [270, 428] width 48 height 17
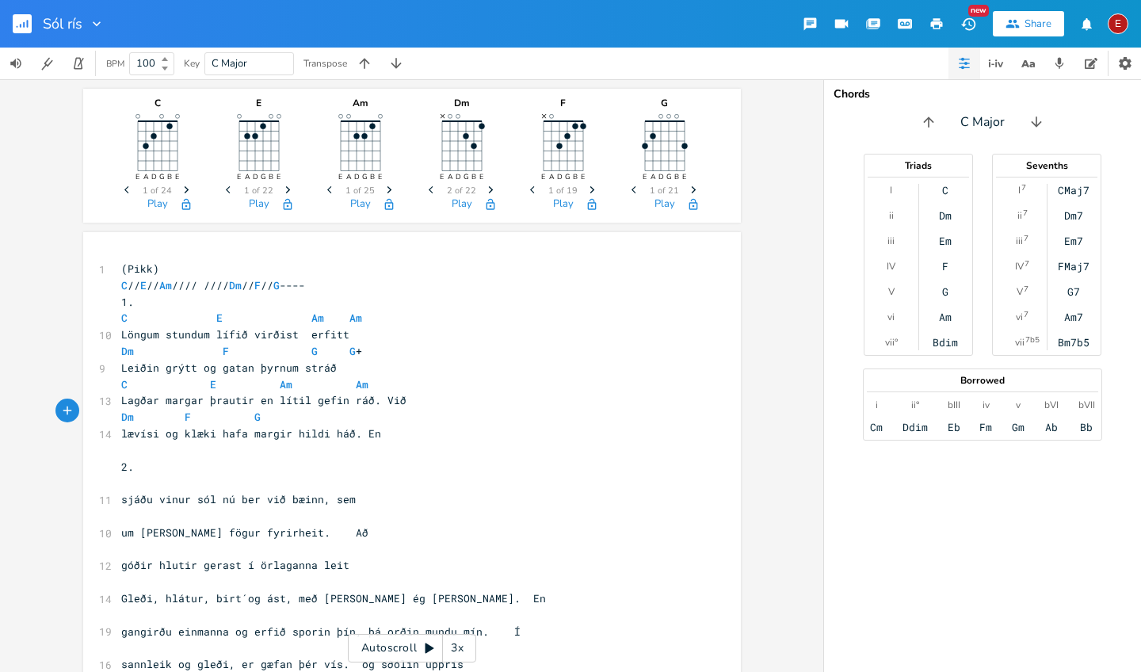
scroll to position [0, 32]
type textarea "g"
click at [334, 430] on li "G" at bounding box center [351, 428] width 48 height 17
click at [334, 429] on span "lævísi og klæki hafa margir hildi háð. En" at bounding box center [251, 433] width 260 height 14
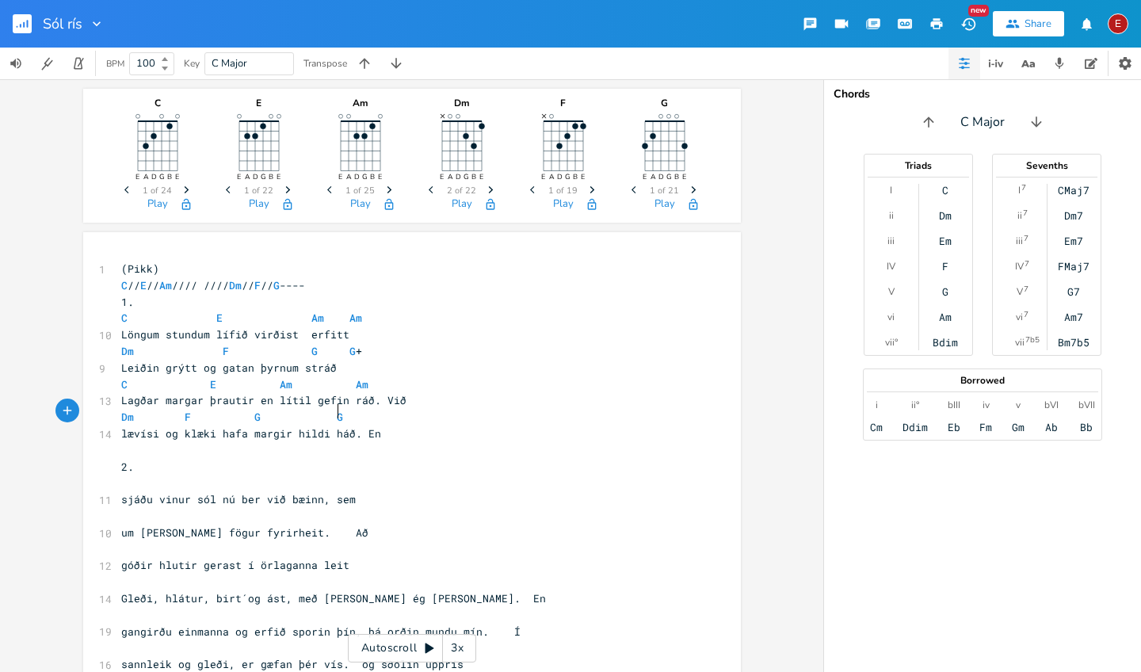
click at [335, 409] on pre "Dm F G G" at bounding box center [404, 417] width 572 height 17
type textarea "g+"
type textarea "G*"
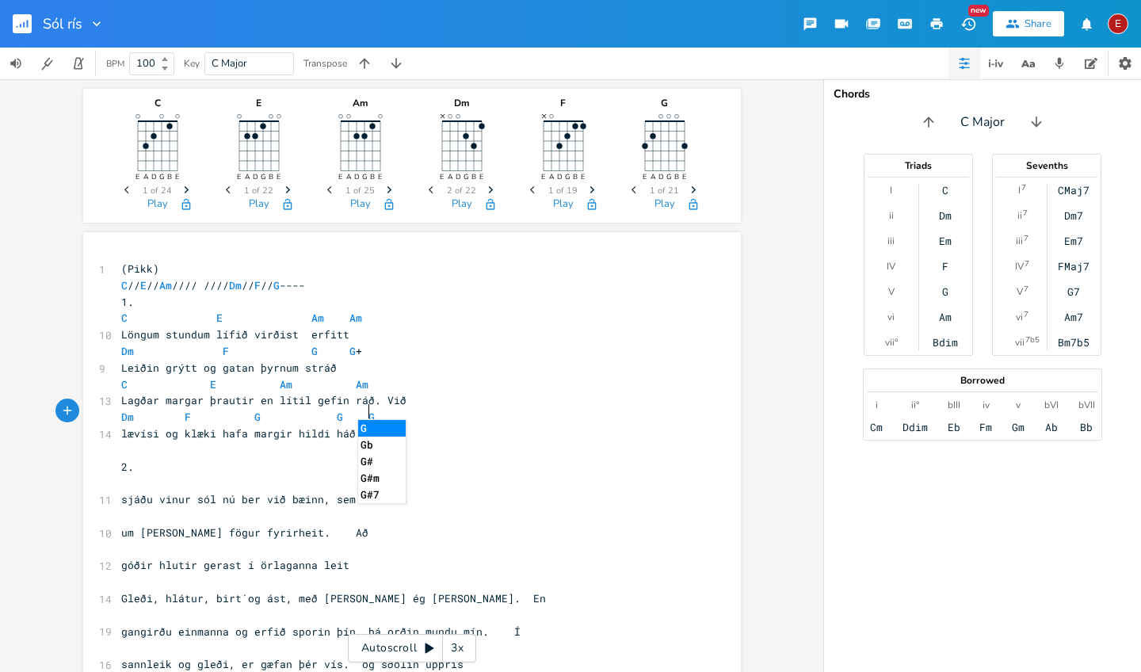
scroll to position [0, 10]
type textarea "+"
click at [118, 481] on pre "​" at bounding box center [404, 483] width 572 height 17
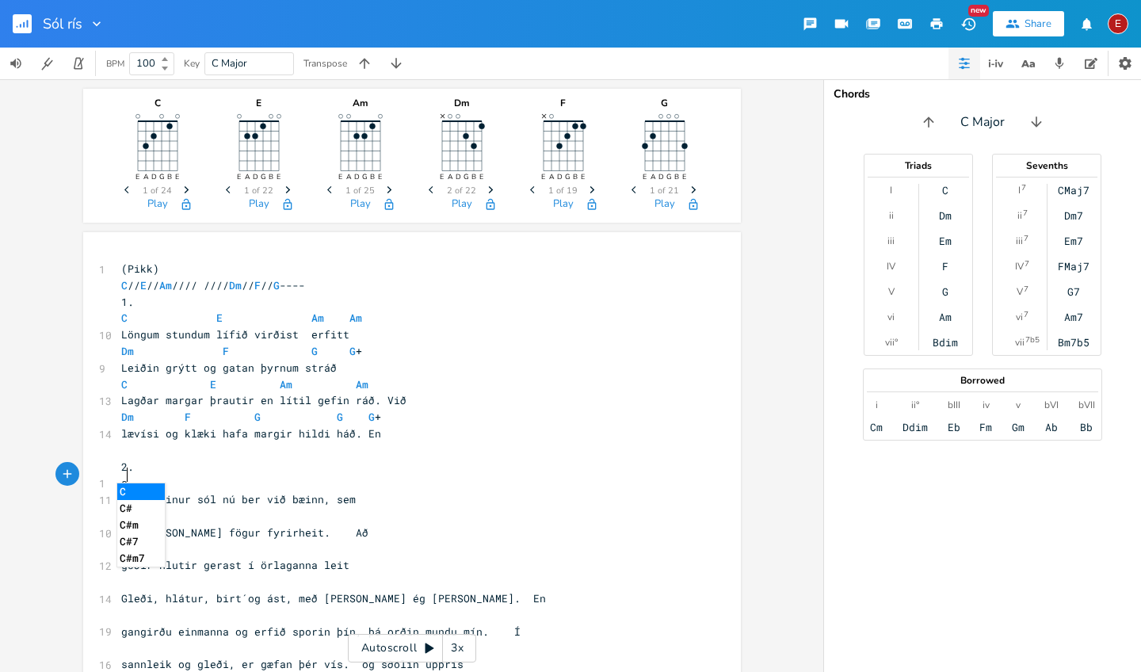
type textarea "c"
click at [131, 491] on li "C" at bounding box center [141, 491] width 48 height 17
click at [192, 477] on pre "C" at bounding box center [404, 483] width 572 height 17
type textarea "e"
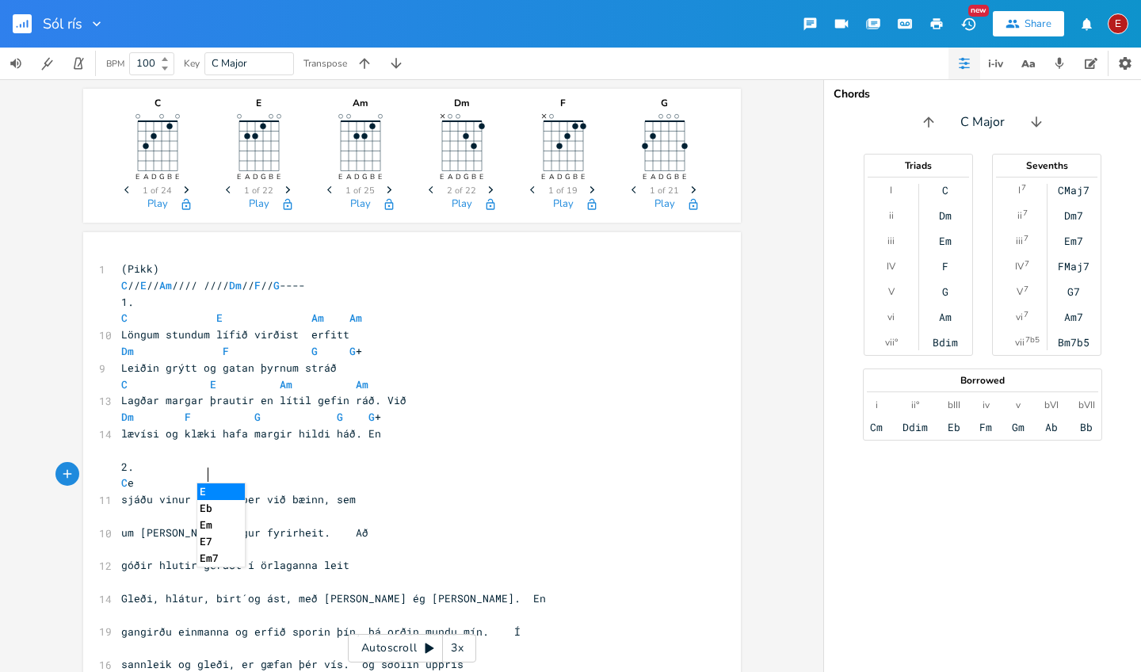
click at [208, 489] on li "E" at bounding box center [221, 491] width 48 height 17
type textarea "am"
click at [296, 494] on li "Am" at bounding box center [308, 491] width 49 height 17
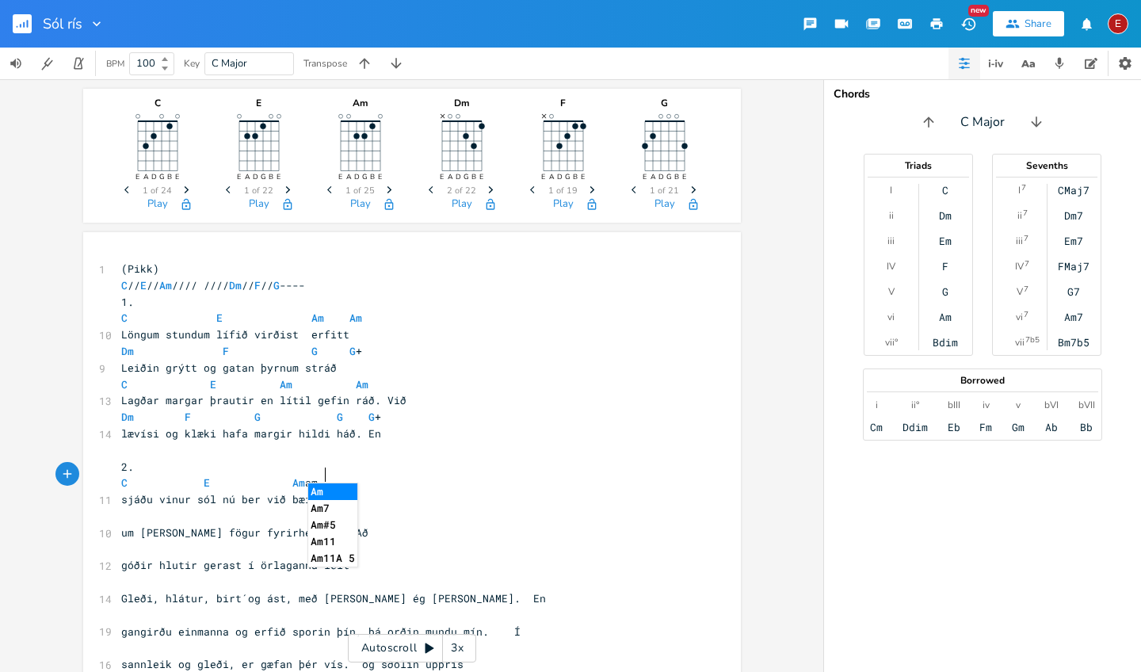
type textarea "am"
click at [328, 488] on li "Am" at bounding box center [332, 491] width 49 height 17
click at [121, 510] on pre "​" at bounding box center [404, 516] width 572 height 17
type textarea "dm"
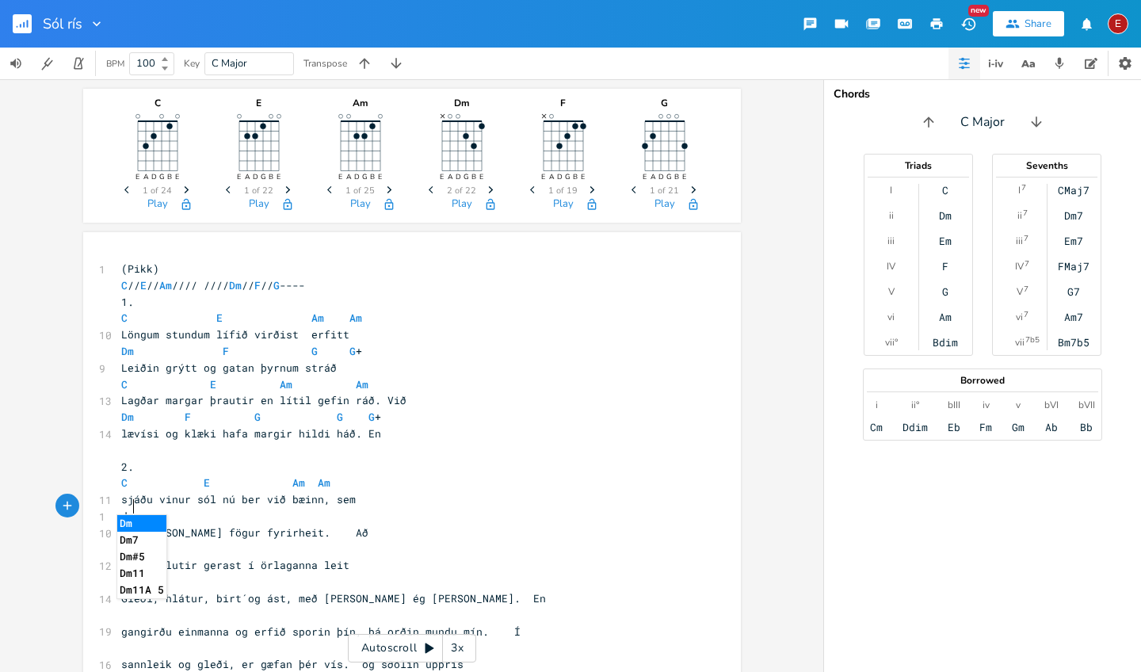
click at [122, 509] on span "dm" at bounding box center [127, 516] width 13 height 14
click at [130, 509] on pre "dm" at bounding box center [404, 516] width 572 height 17
type textarea "m"
click at [132, 520] on li "Dm" at bounding box center [141, 523] width 49 height 17
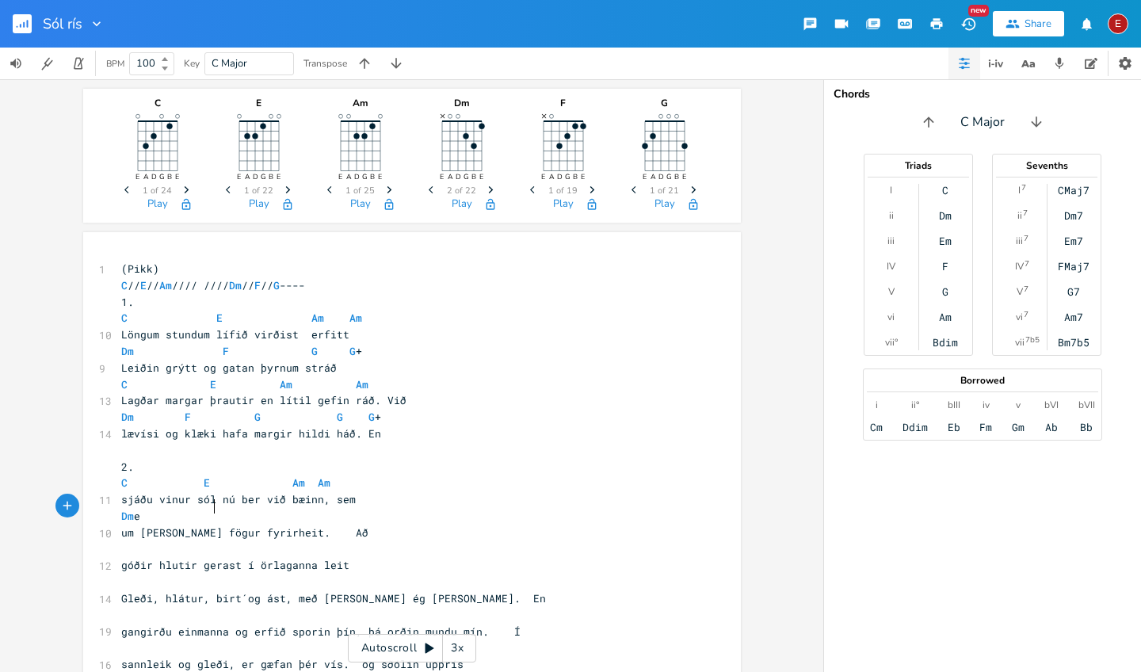
scroll to position [0, 31]
type textarea "e"
click at [215, 520] on li "E" at bounding box center [228, 523] width 48 height 17
type textarea "f"
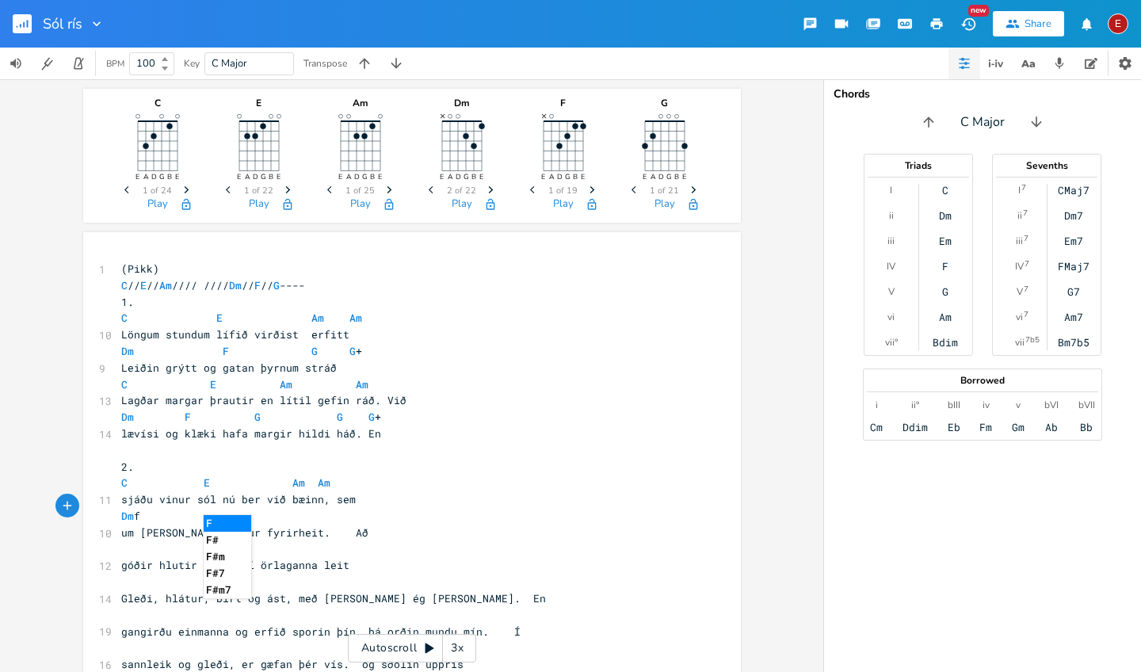
click at [216, 516] on li "F" at bounding box center [228, 523] width 48 height 17
click at [263, 525] on span "um [PERSON_NAME] fögur fyrirheit. Að" at bounding box center [244, 532] width 247 height 14
type textarea "-"
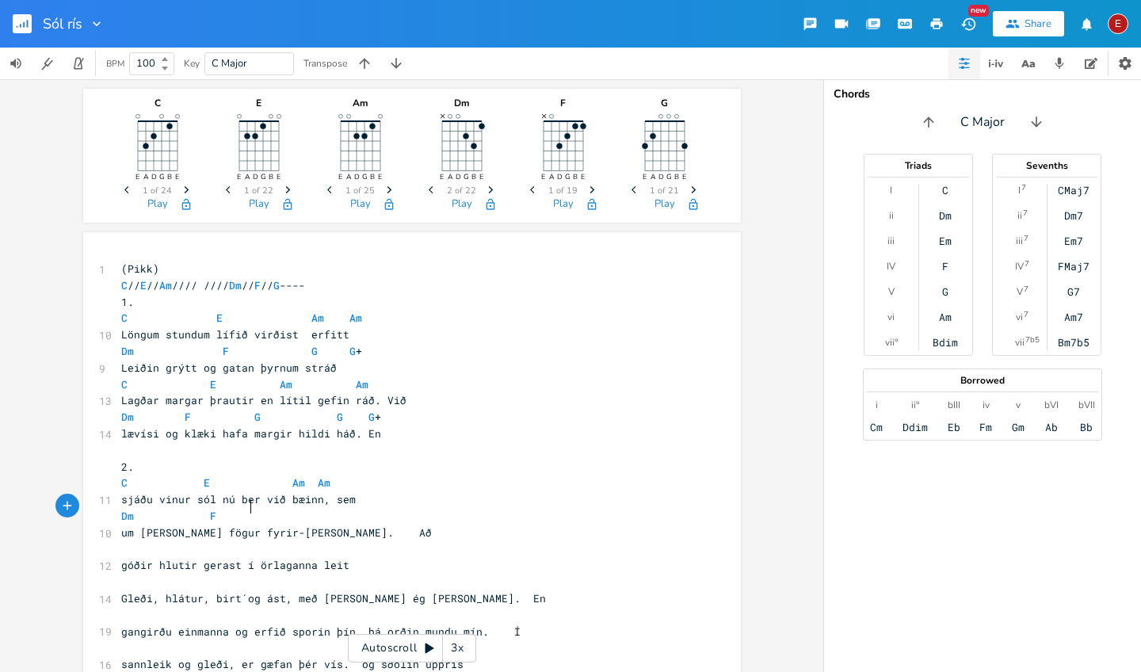
click at [276, 508] on pre "Dm F" at bounding box center [404, 516] width 572 height 17
type textarea "g"
click at [280, 522] on li "G" at bounding box center [296, 523] width 48 height 17
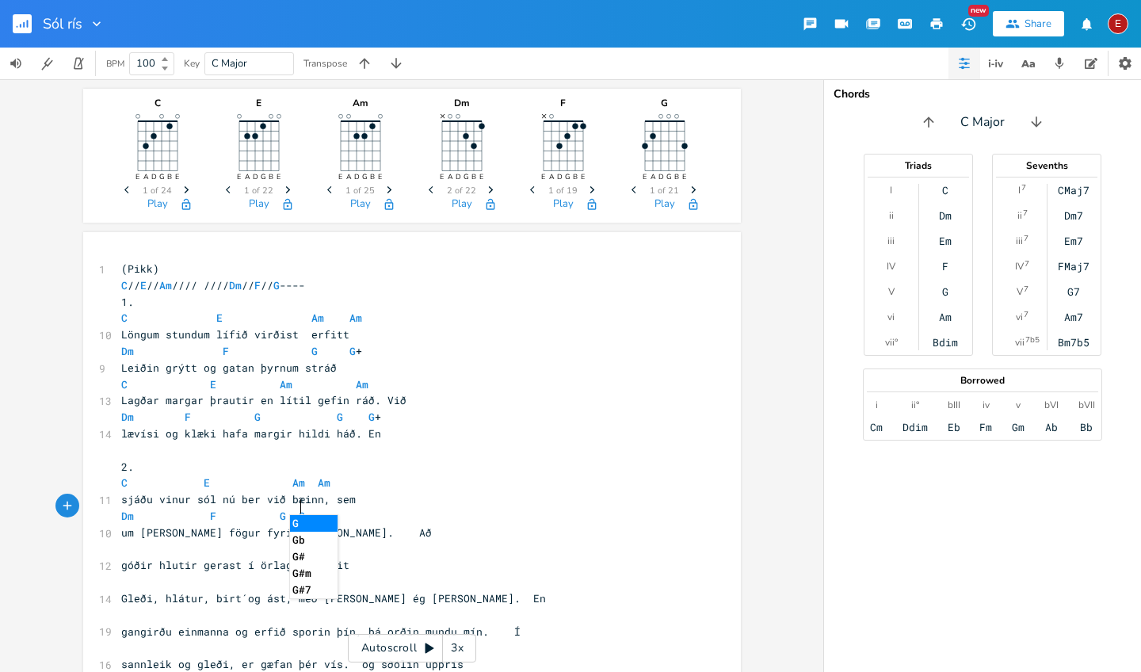
type textarea "G+"
click at [120, 541] on pre "​" at bounding box center [404, 549] width 572 height 17
type textarea "c"
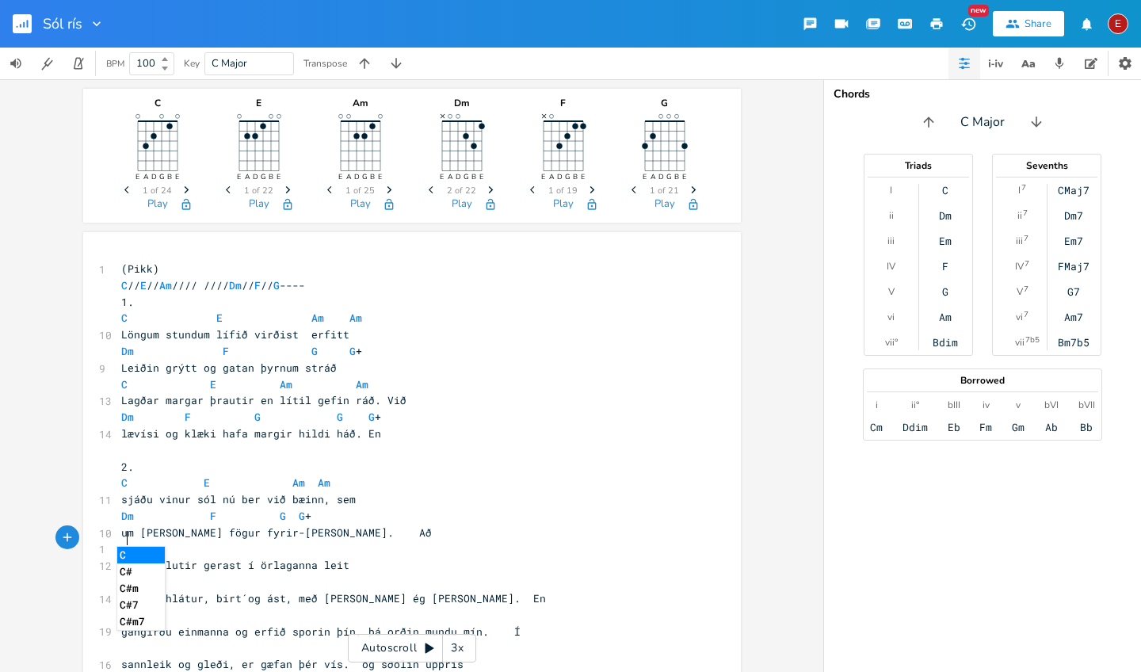
click at [128, 553] on li "C" at bounding box center [141, 555] width 48 height 17
type textarea "e"
click at [208, 555] on li "E" at bounding box center [221, 555] width 48 height 17
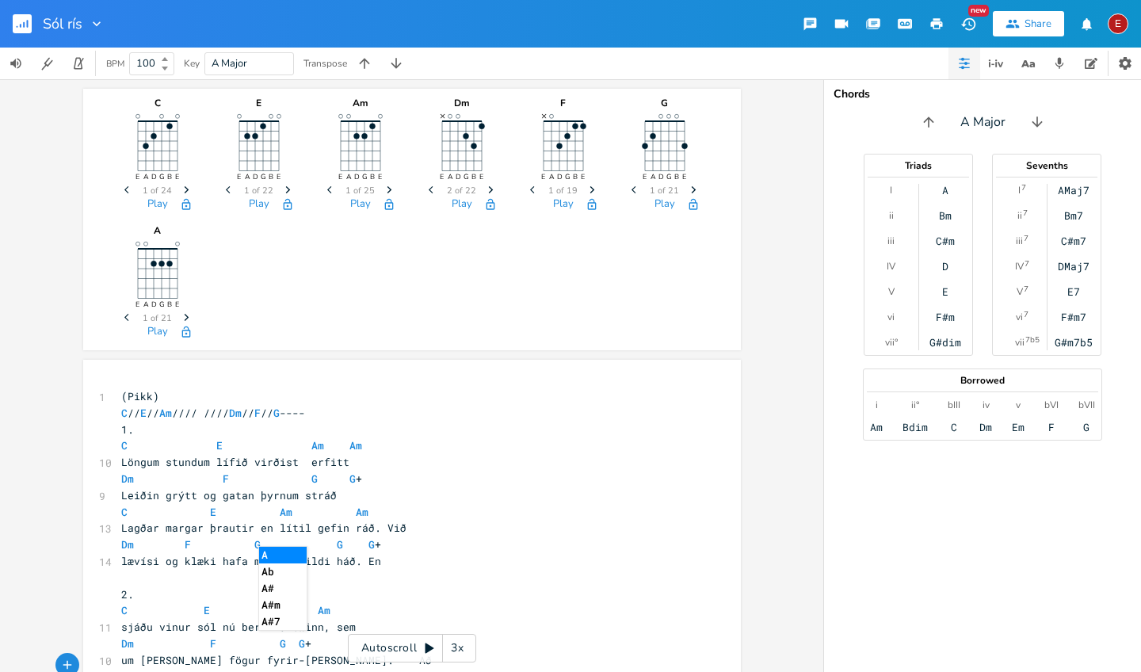
scroll to position [0, 33]
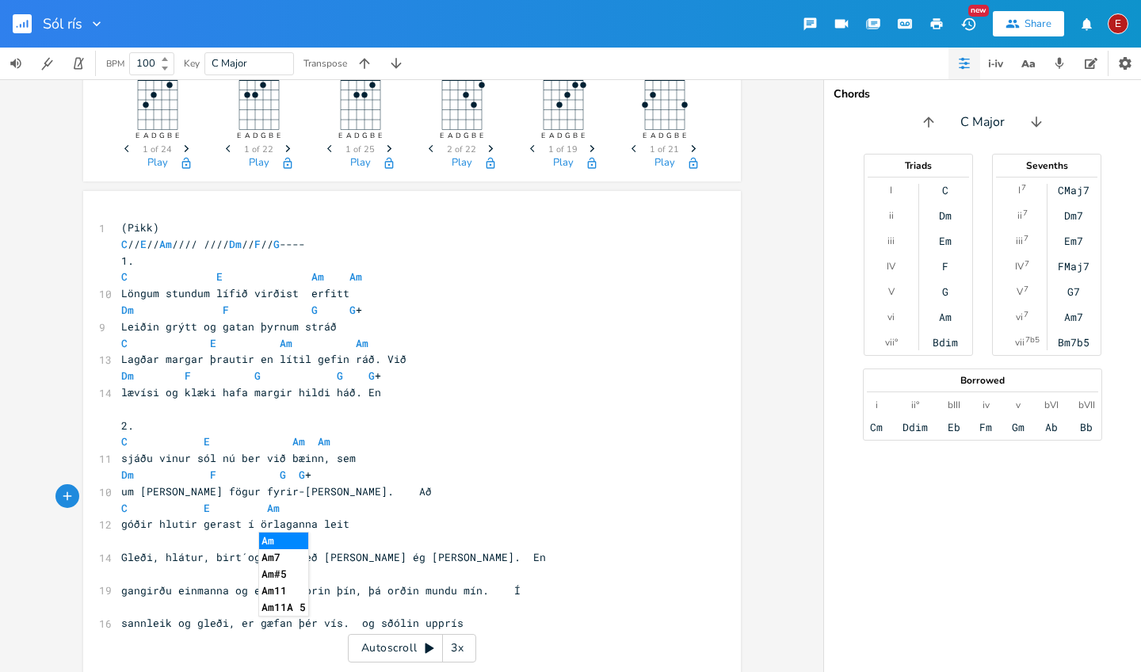
type textarea "Am"
click at [277, 540] on li "Am" at bounding box center [283, 540] width 49 height 17
type textarea "am"
click at [314, 514] on li "Am" at bounding box center [327, 513] width 49 height 17
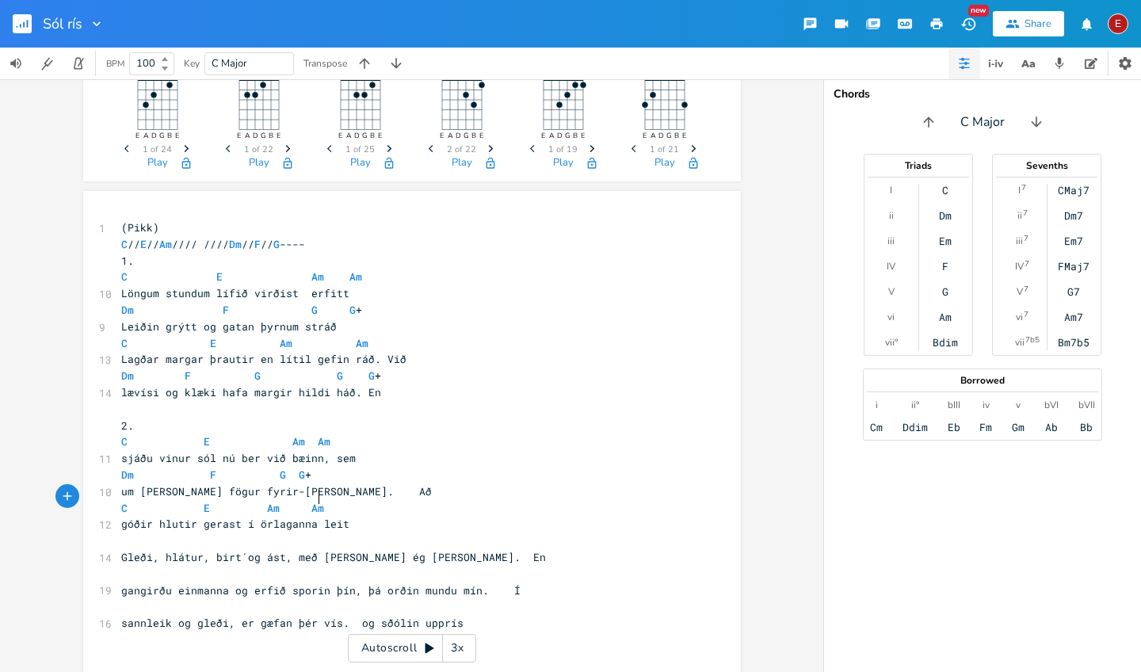
click at [118, 533] on pre "​" at bounding box center [404, 540] width 572 height 17
type textarea "dm"
click at [139, 548] on li "Dm" at bounding box center [141, 545] width 49 height 17
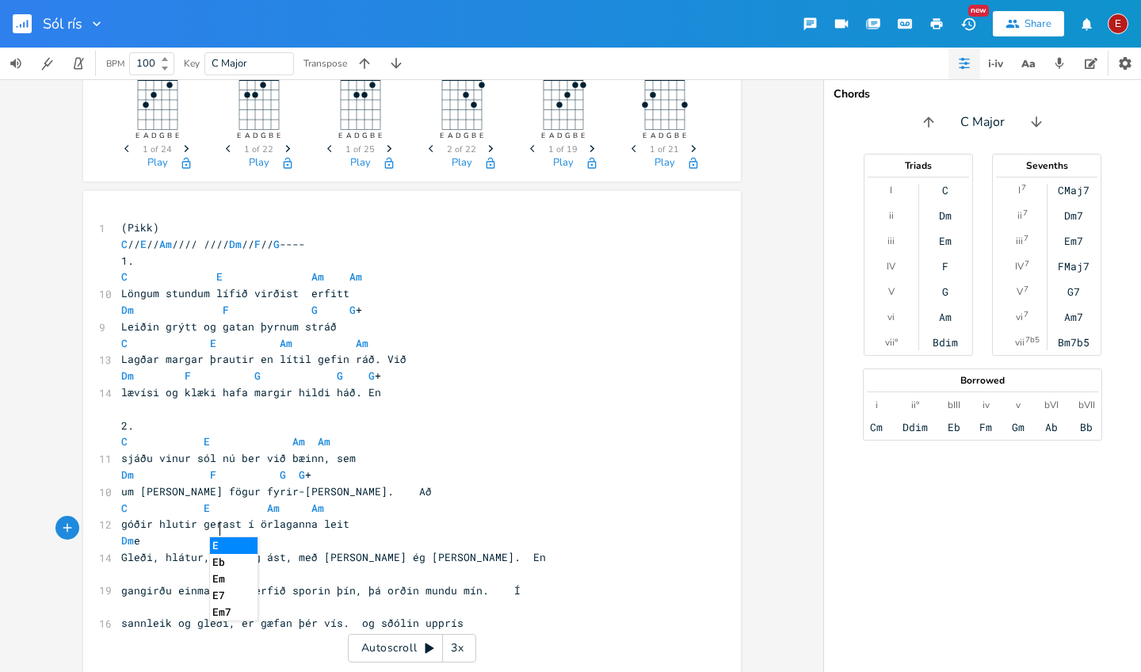
type textarea "e"
click at [212, 546] on li "E" at bounding box center [234, 545] width 48 height 17
click at [220, 533] on span "Dm E" at bounding box center [194, 540] width 146 height 14
type textarea "f"
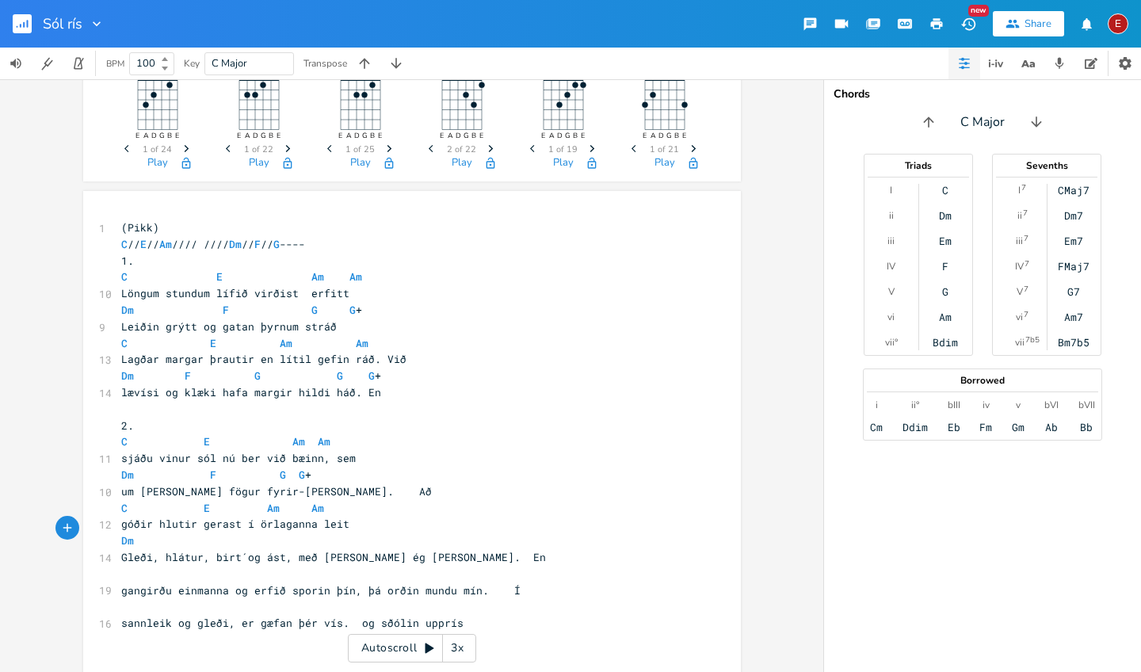
scroll to position [0, 3]
type textarea "f"
click at [218, 545] on li "F" at bounding box center [234, 545] width 48 height 17
type textarea "g"
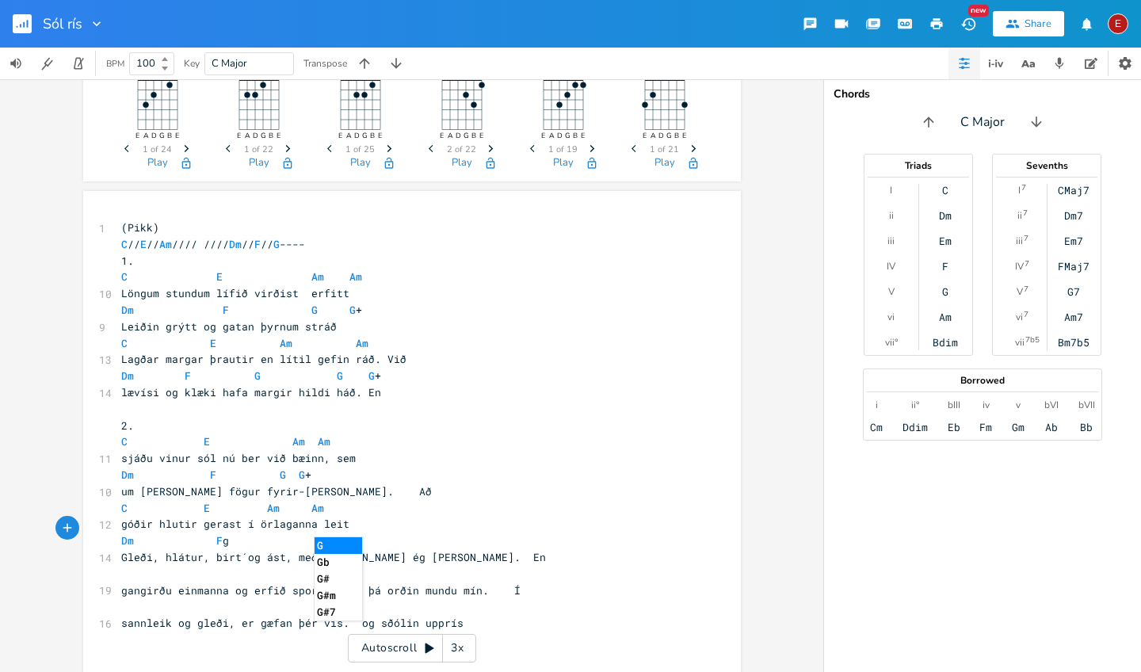
click at [326, 546] on li "G" at bounding box center [339, 545] width 48 height 17
type textarea "F/G"
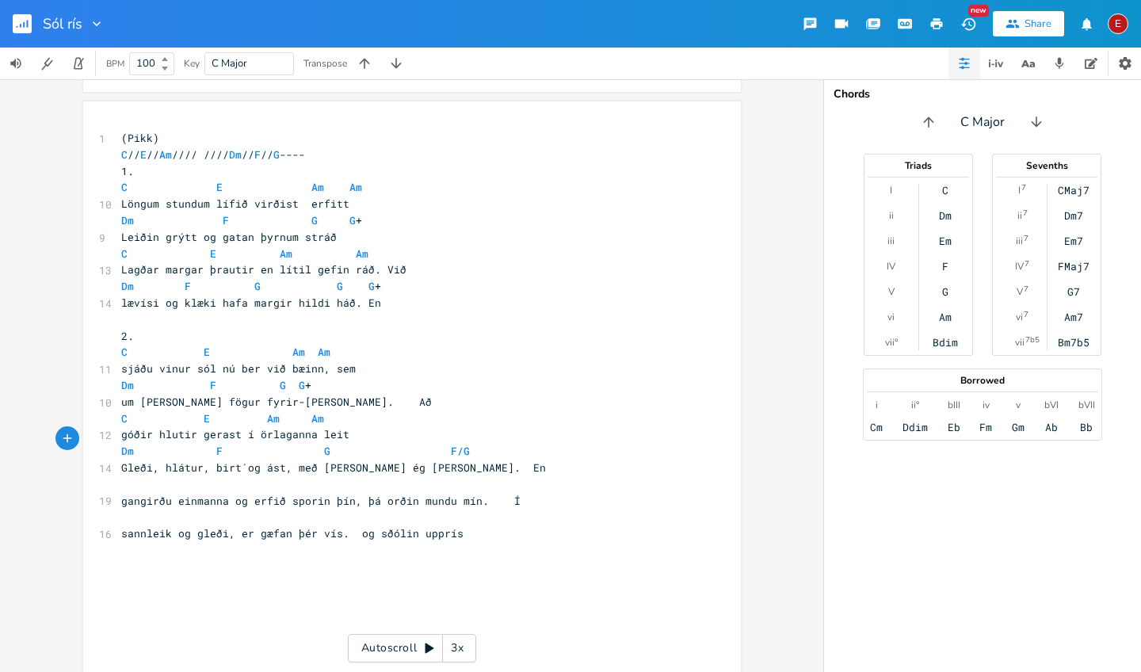
scroll to position [258, 0]
click at [119, 476] on pre "​" at bounding box center [404, 484] width 572 height 17
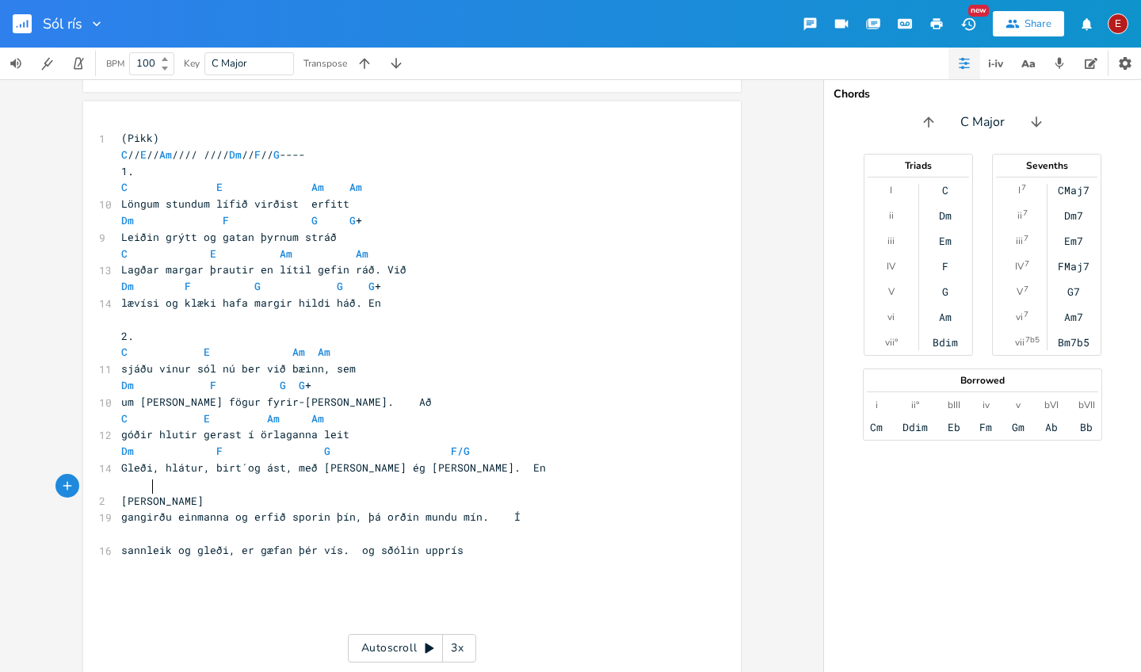
type textarea "Viðlag"
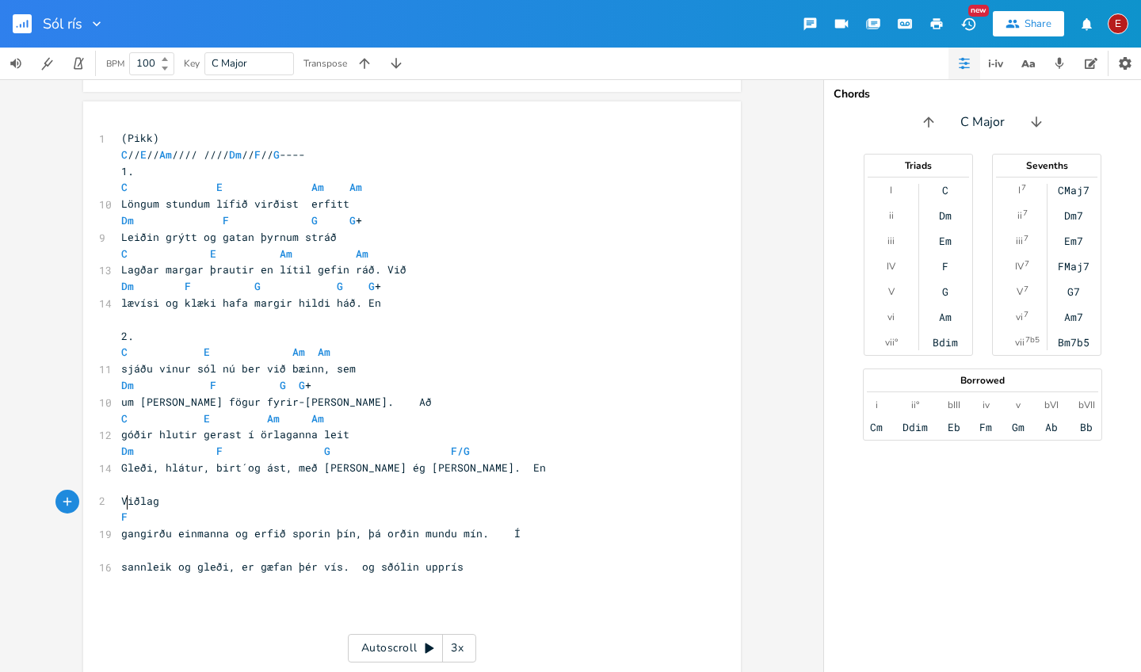
scroll to position [0, 5]
type textarea "F"
click at [136, 517] on li "F" at bounding box center [141, 519] width 48 height 17
type textarea "FM"
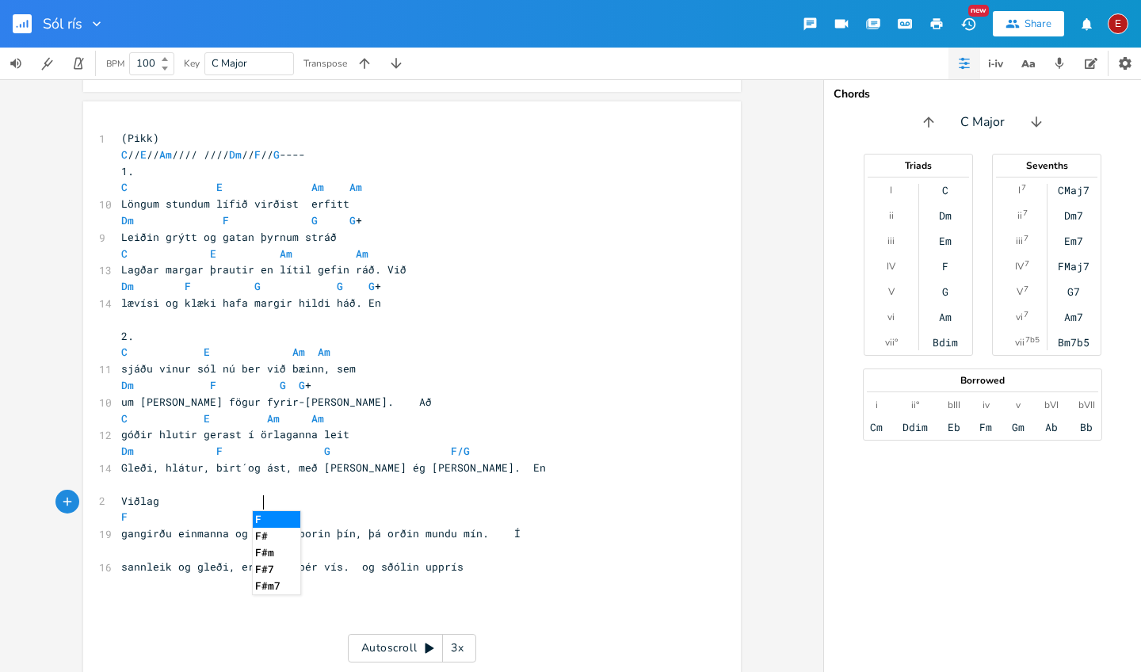
scroll to position [0, 59]
click at [304, 509] on pre "F FM" at bounding box center [404, 517] width 572 height 17
click at [265, 509] on span "F FM" at bounding box center [200, 516] width 158 height 14
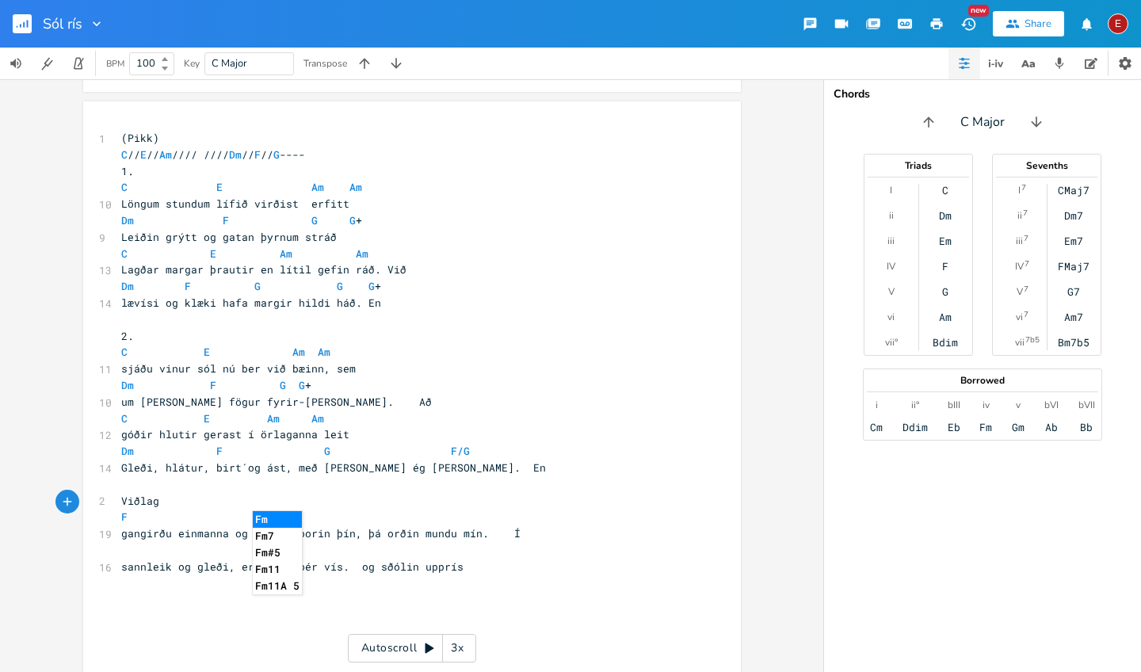
type textarea "m"
click at [274, 513] on li "Fm" at bounding box center [277, 519] width 49 height 17
type textarea "c"
click at [381, 517] on li "C" at bounding box center [400, 519] width 48 height 17
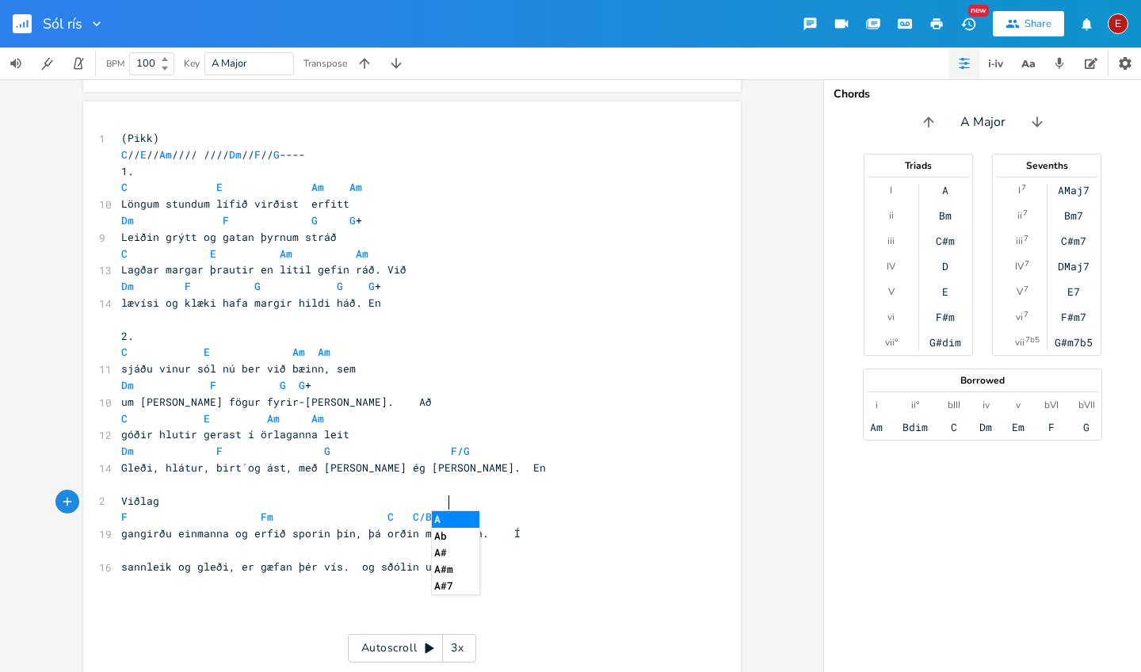
scroll to position [0, 39]
type textarea "C/B. Am"
click at [438, 522] on li "Am" at bounding box center [456, 519] width 49 height 17
type textarea "G6 G"
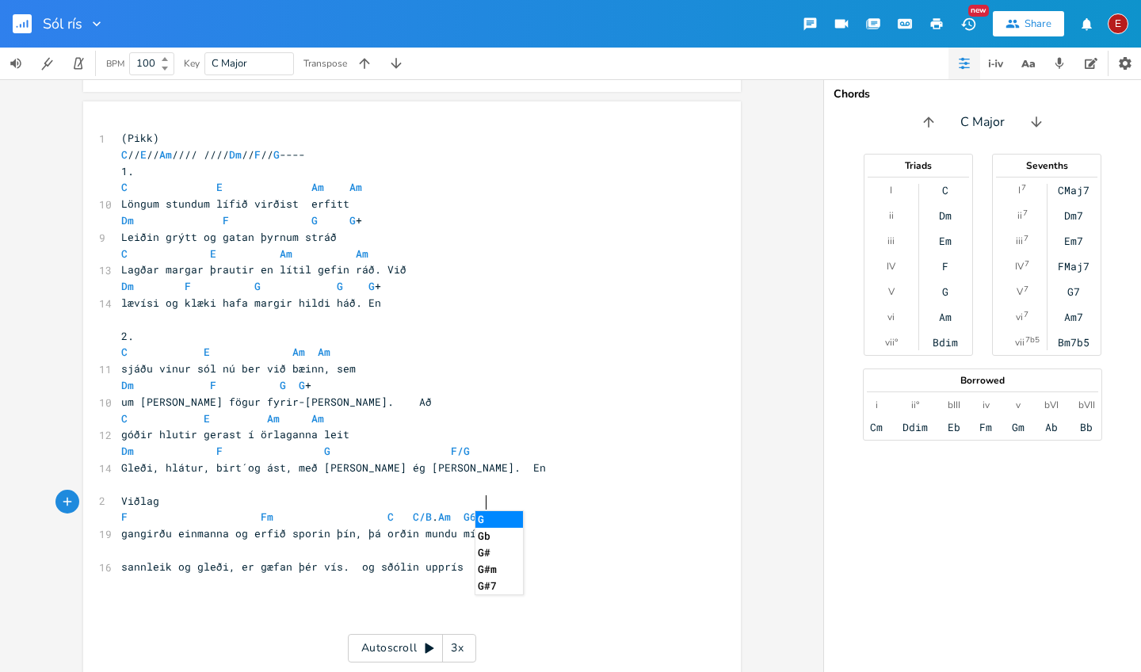
click at [493, 517] on li "G" at bounding box center [499, 519] width 48 height 17
click at [119, 542] on pre "​" at bounding box center [404, 550] width 572 height 17
type textarea "Fmaj"
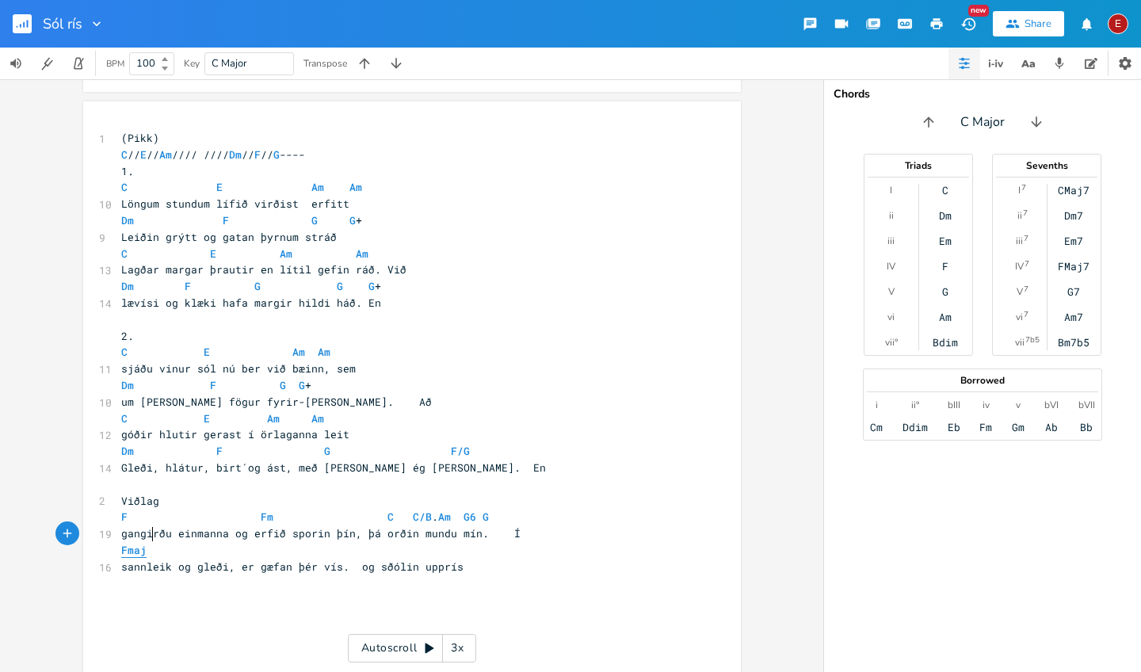
click at [124, 543] on span "Fmaj" at bounding box center [133, 550] width 25 height 15
click at [136, 543] on span "Fmaj" at bounding box center [133, 550] width 25 height 15
click at [141, 543] on span "Fmaj" at bounding box center [137, 550] width 32 height 14
type textarea "maij"
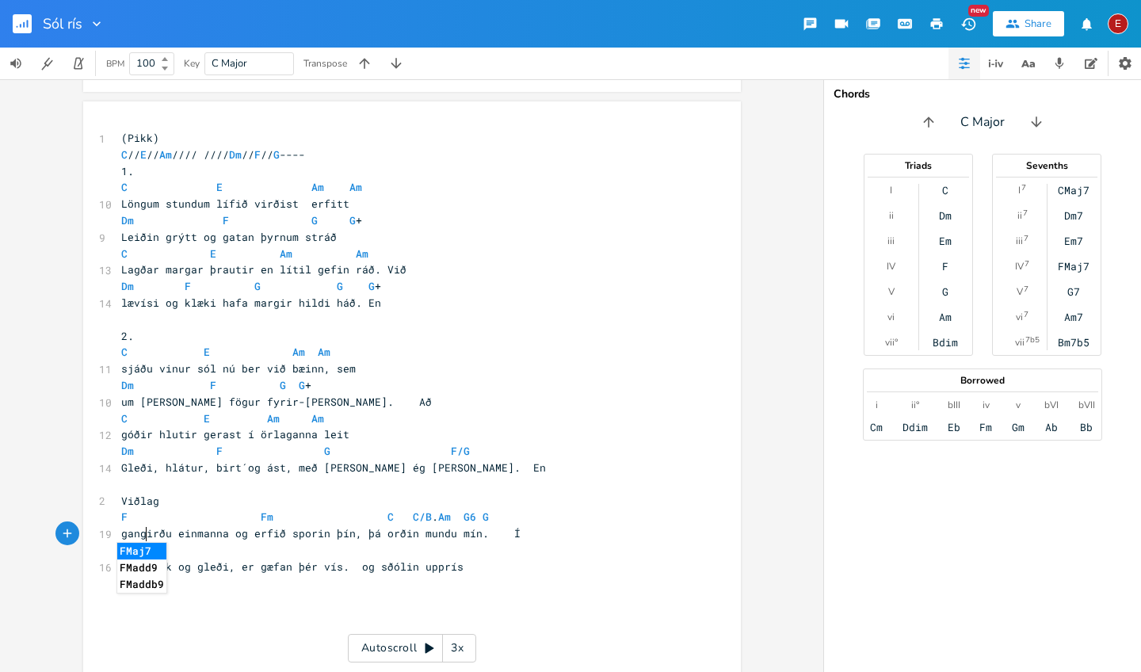
scroll to position [0, 13]
type textarea "Maj"
click at [126, 543] on span "FMaj" at bounding box center [133, 550] width 25 height 15
click at [136, 543] on span "FMaj" at bounding box center [133, 550] width 25 height 15
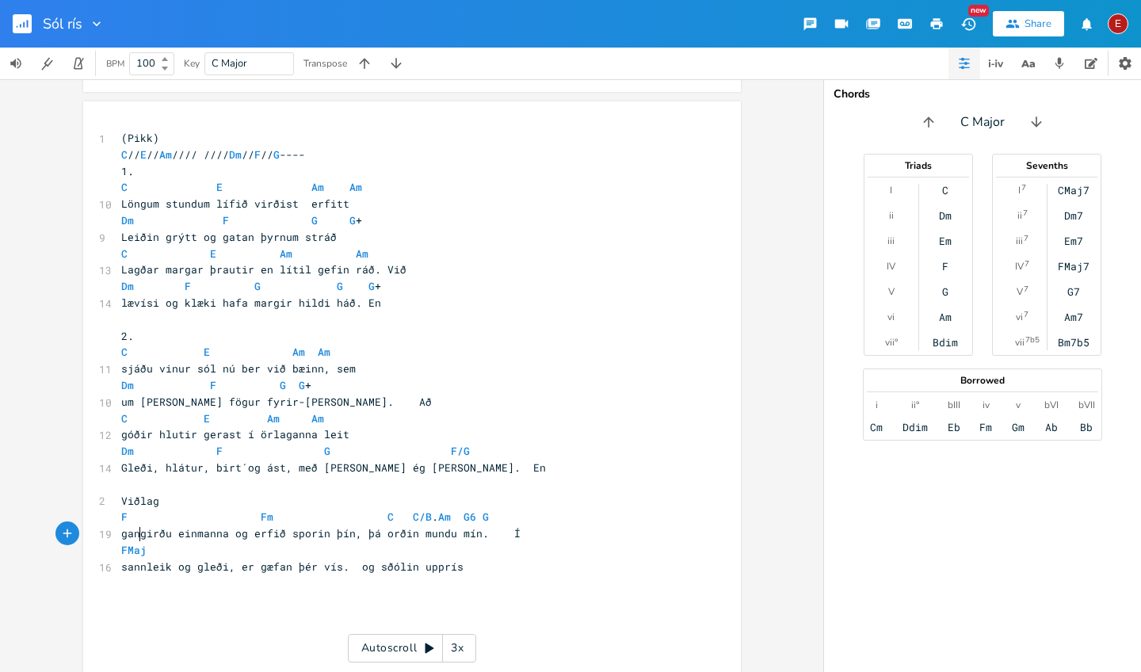
click at [141, 543] on span "FMaj" at bounding box center [140, 550] width 38 height 14
type textarea "7"
click at [162, 492] on icon "Next" at bounding box center [160, 496] width 9 height 9
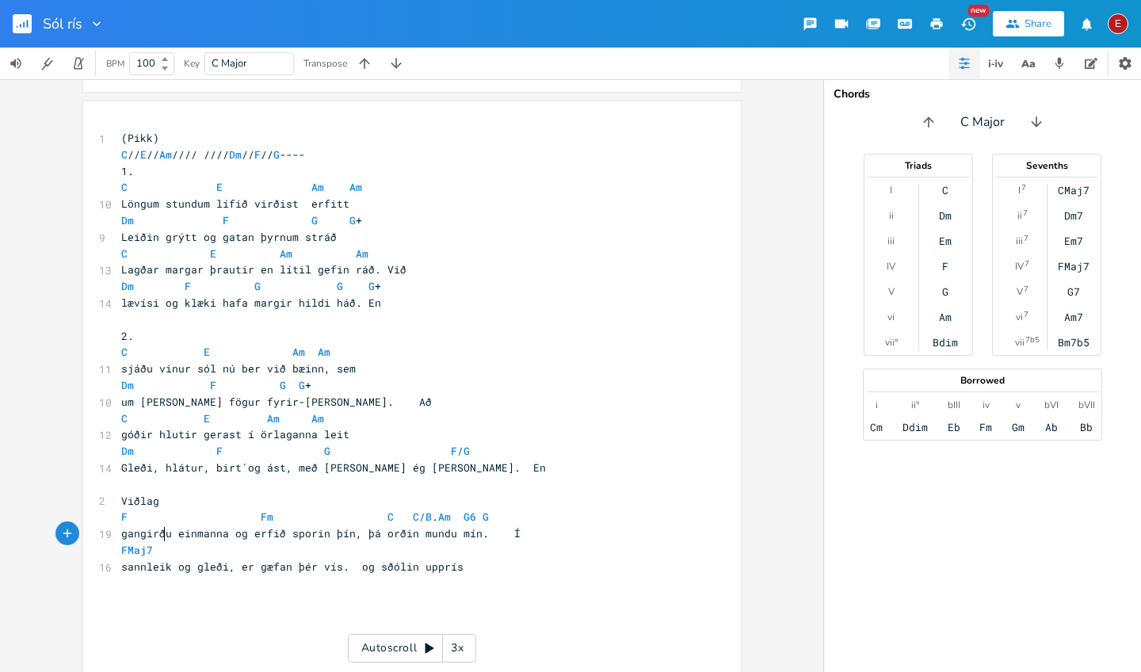
click at [170, 542] on pre "FMaj7" at bounding box center [404, 550] width 572 height 17
type textarea "G#M"
click at [277, 546] on li "G#Maj7" at bounding box center [284, 551] width 62 height 17
click at [298, 494] on icon "Next" at bounding box center [300, 496] width 9 height 9
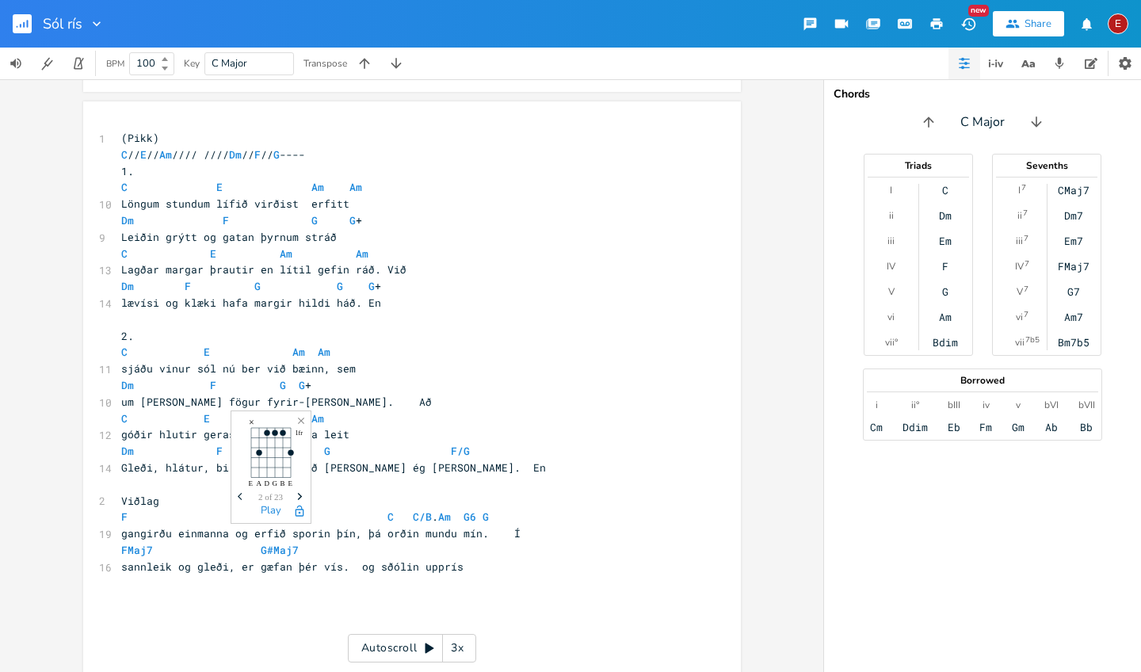
click at [298, 494] on icon "Next" at bounding box center [300, 496] width 9 height 9
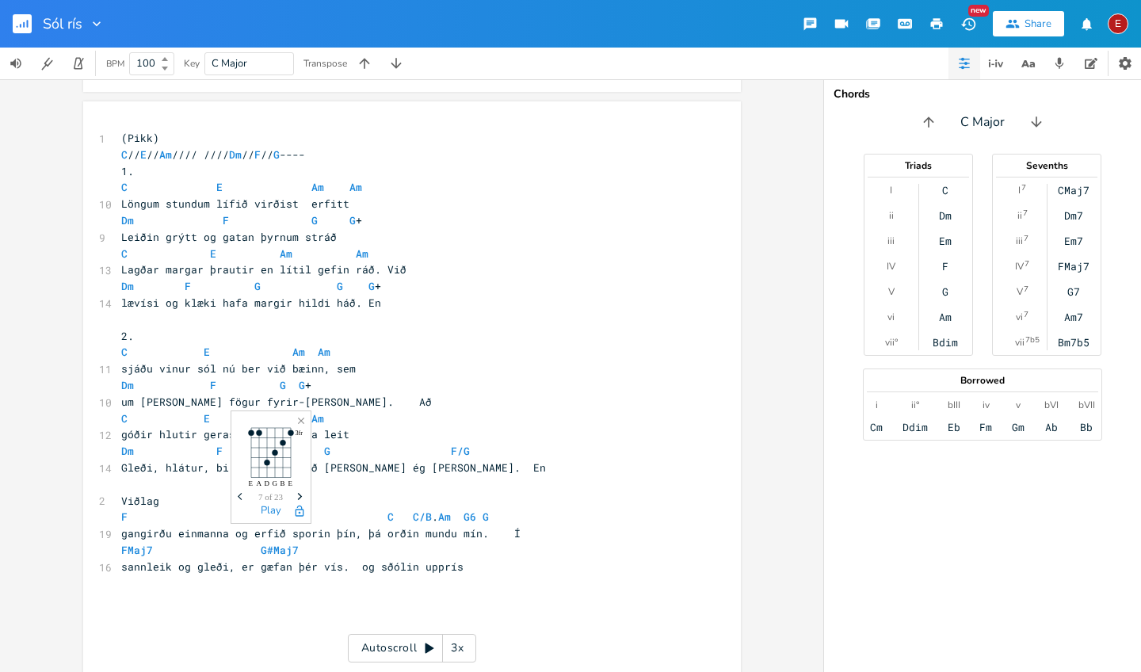
click at [298, 494] on icon "Next" at bounding box center [300, 496] width 9 height 9
click at [160, 493] on icon "Next" at bounding box center [160, 496] width 9 height 9
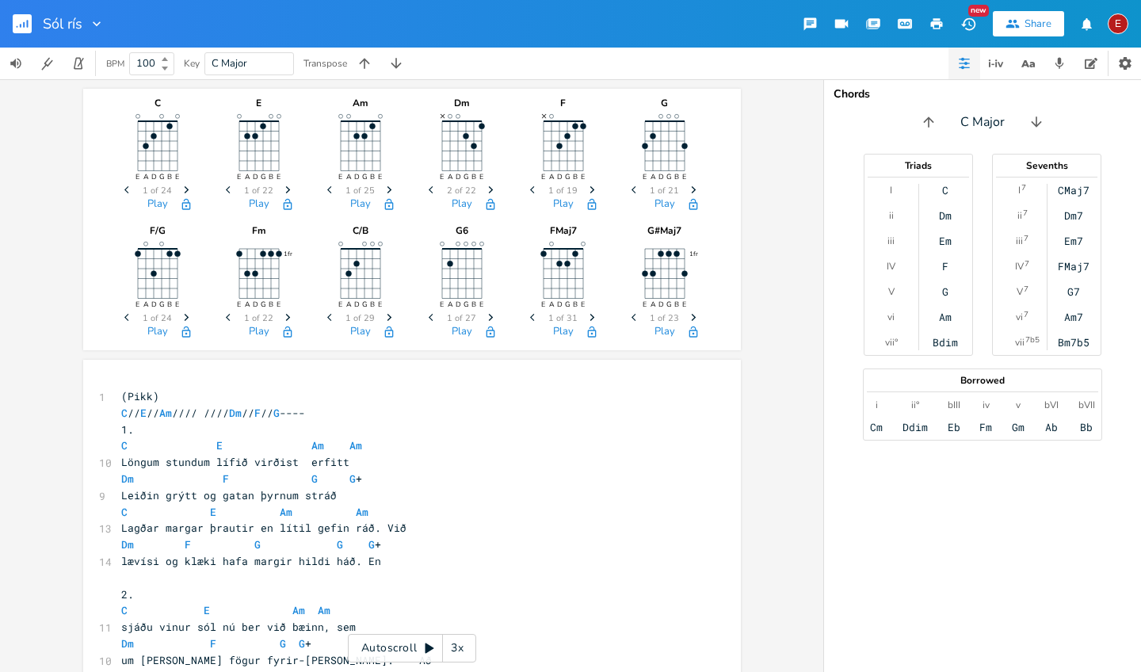
scroll to position [0, 0]
click at [589, 315] on icon "Next" at bounding box center [592, 317] width 9 height 9
click at [589, 332] on icon "button" at bounding box center [591, 332] width 13 height 13
click at [692, 315] on icon "Next" at bounding box center [693, 317] width 9 height 9
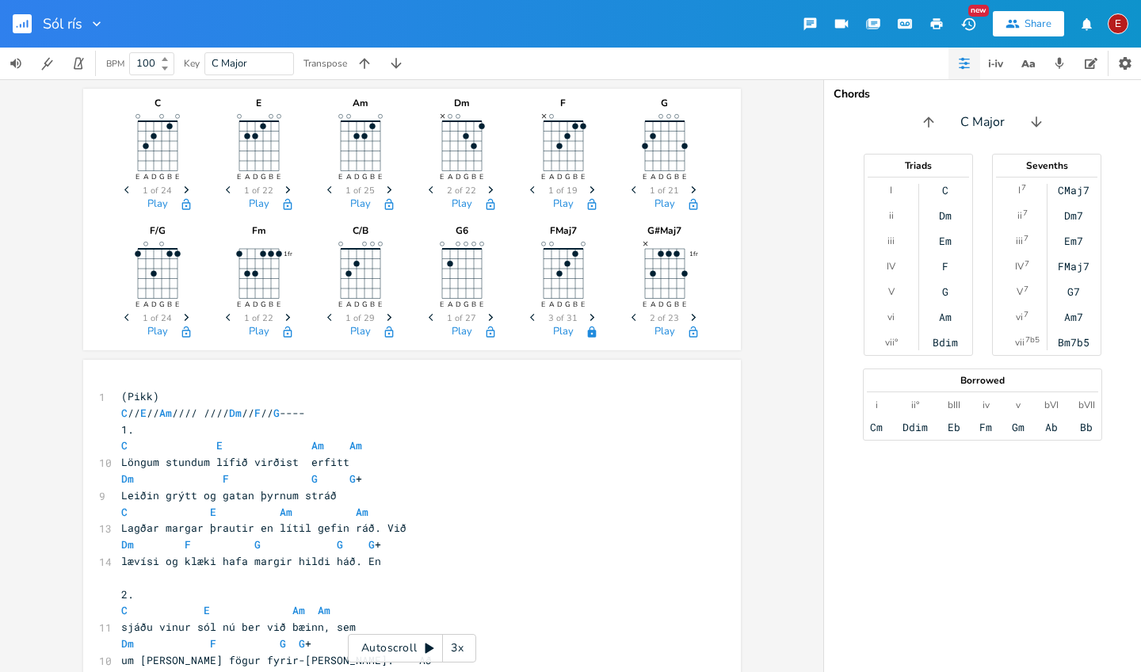
click at [692, 315] on icon "Next" at bounding box center [693, 317] width 9 height 9
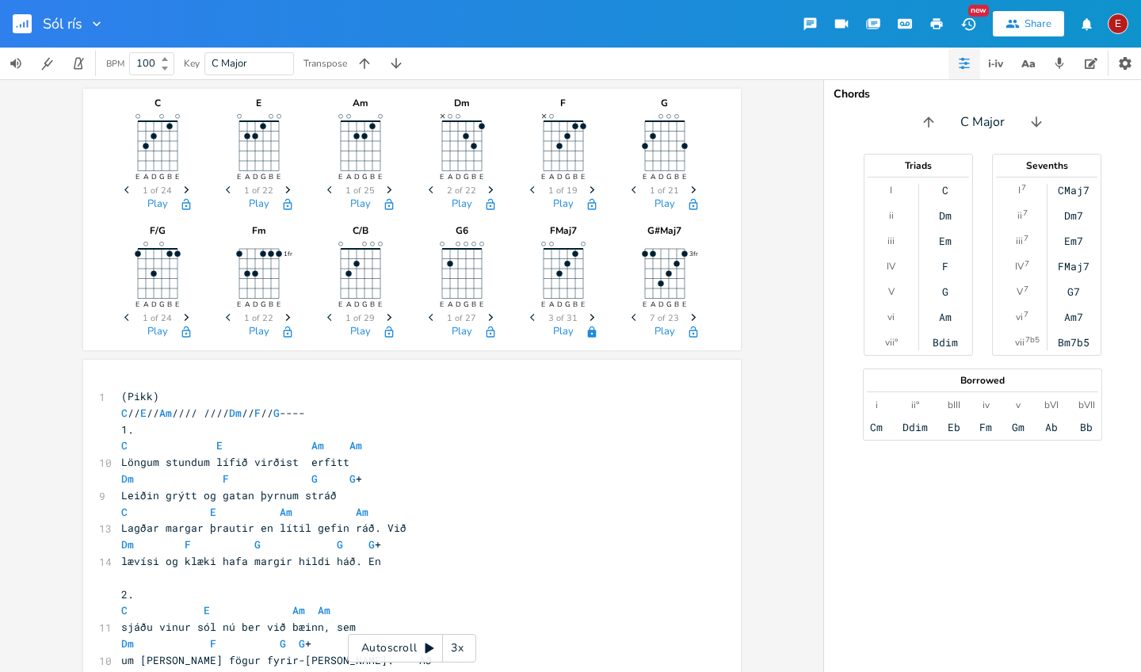
click at [692, 315] on icon "Next" at bounding box center [693, 317] width 9 height 9
click at [631, 317] on icon "button" at bounding box center [633, 317] width 4 height 7
click at [690, 330] on icon "button" at bounding box center [692, 331] width 9 height 11
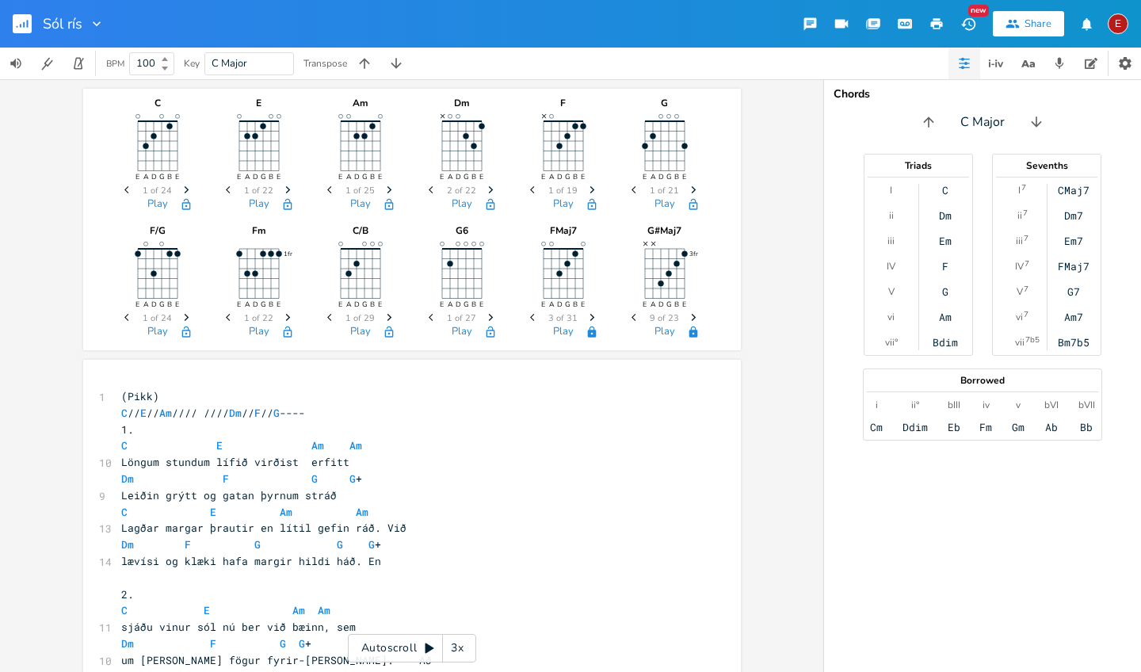
click at [183, 185] on span "Next" at bounding box center [186, 191] width 21 height 28
click at [183, 206] on icon "button" at bounding box center [186, 204] width 13 height 13
click at [282, 204] on icon "button" at bounding box center [287, 204] width 13 height 13
click at [386, 204] on icon "button" at bounding box center [389, 204] width 13 height 13
click at [486, 203] on icon "button" at bounding box center [490, 203] width 9 height 11
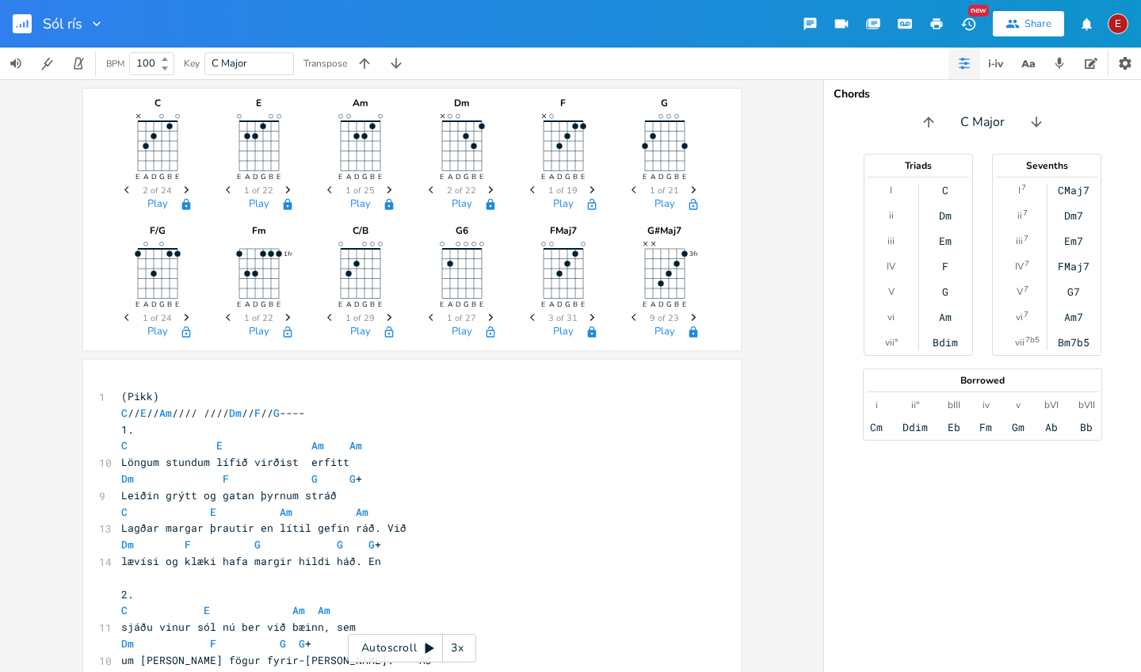
click at [591, 205] on icon "button" at bounding box center [591, 204] width 13 height 13
click at [691, 203] on icon "button" at bounding box center [692, 203] width 9 height 11
click at [182, 316] on icon "Next" at bounding box center [186, 317] width 9 height 9
click at [180, 335] on icon "button" at bounding box center [186, 332] width 13 height 13
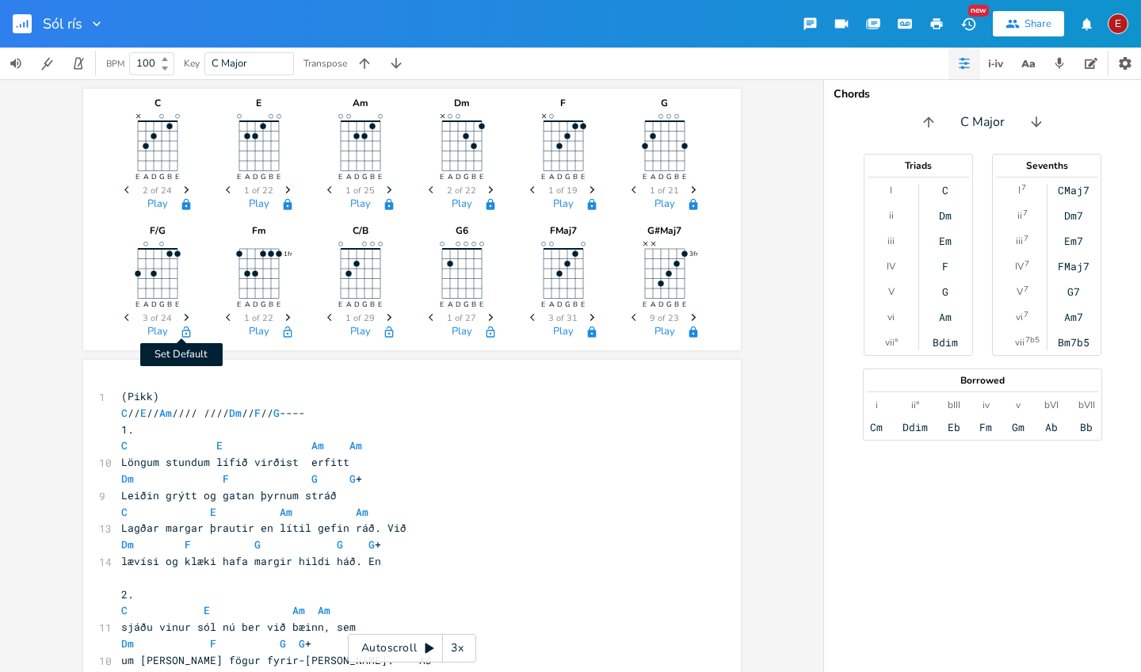
click at [181, 326] on icon "button" at bounding box center [185, 331] width 9 height 11
click at [184, 331] on icon "button" at bounding box center [186, 332] width 13 height 13
click at [161, 332] on button "Play" at bounding box center [157, 332] width 21 height 13
click at [181, 333] on icon "button" at bounding box center [185, 331] width 9 height 11
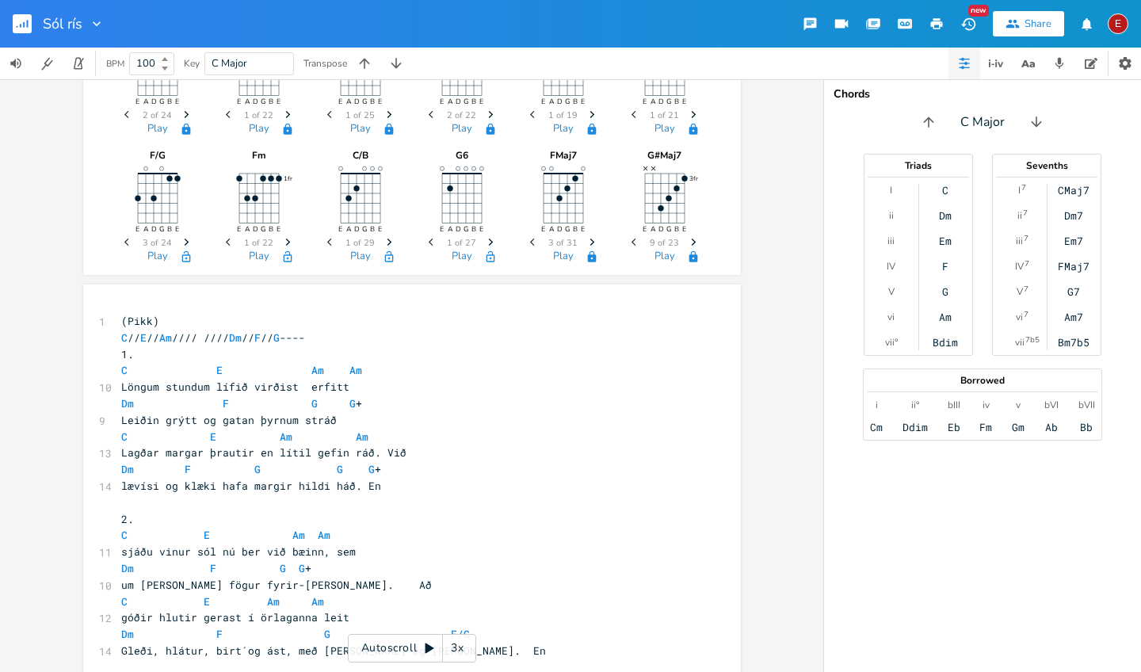
scroll to position [77, 0]
click at [370, 463] on pre "Dm F G G G +" at bounding box center [404, 468] width 572 height 17
type textarea "F/G"
click at [394, 425] on icon "Next" at bounding box center [395, 424] width 9 height 9
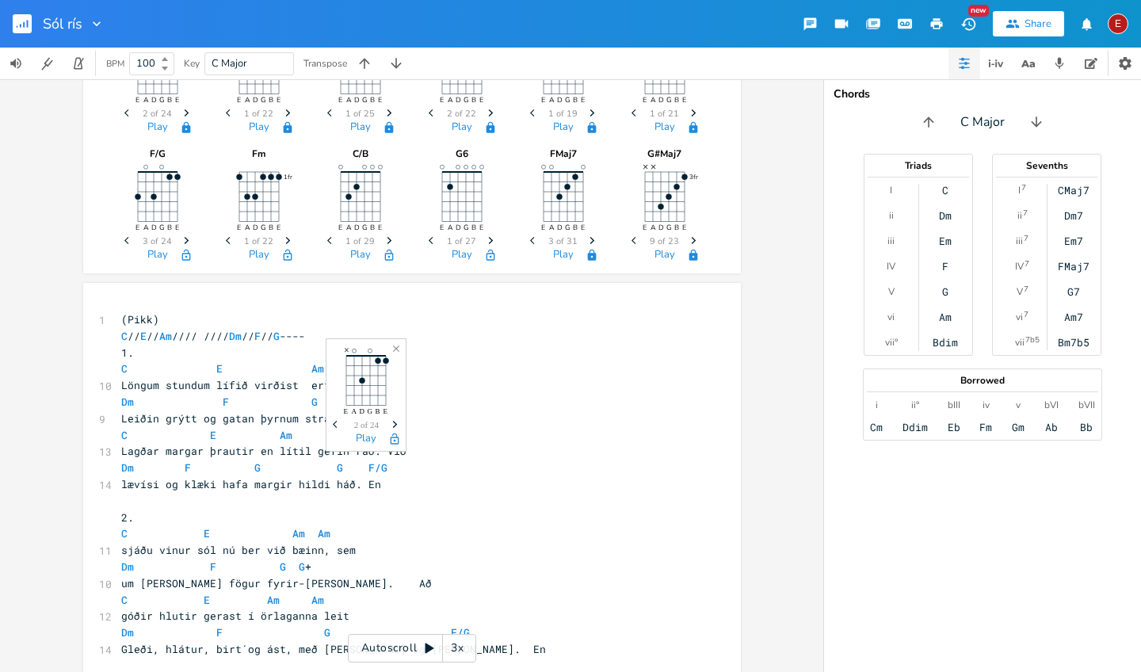
click at [394, 425] on icon "Next" at bounding box center [395, 424] width 9 height 9
click at [391, 440] on icon "button" at bounding box center [394, 439] width 13 height 13
click at [395, 439] on icon "button" at bounding box center [394, 439] width 13 height 13
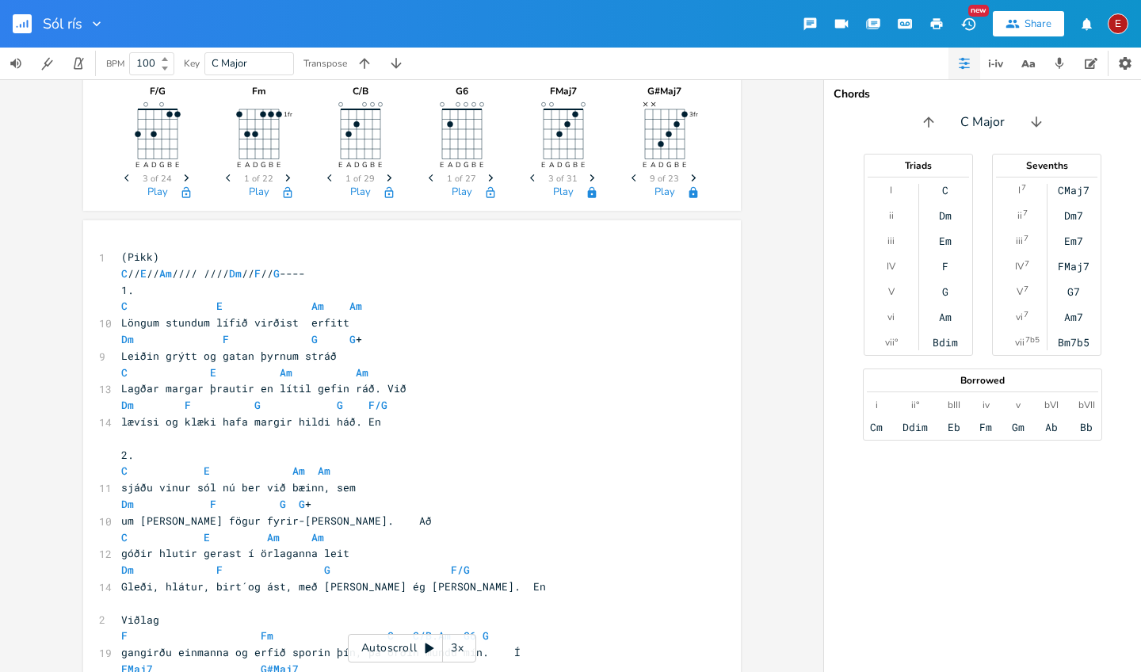
scroll to position [142, 0]
click at [476, 517] on icon "button" at bounding box center [476, 517] width 5 height 7
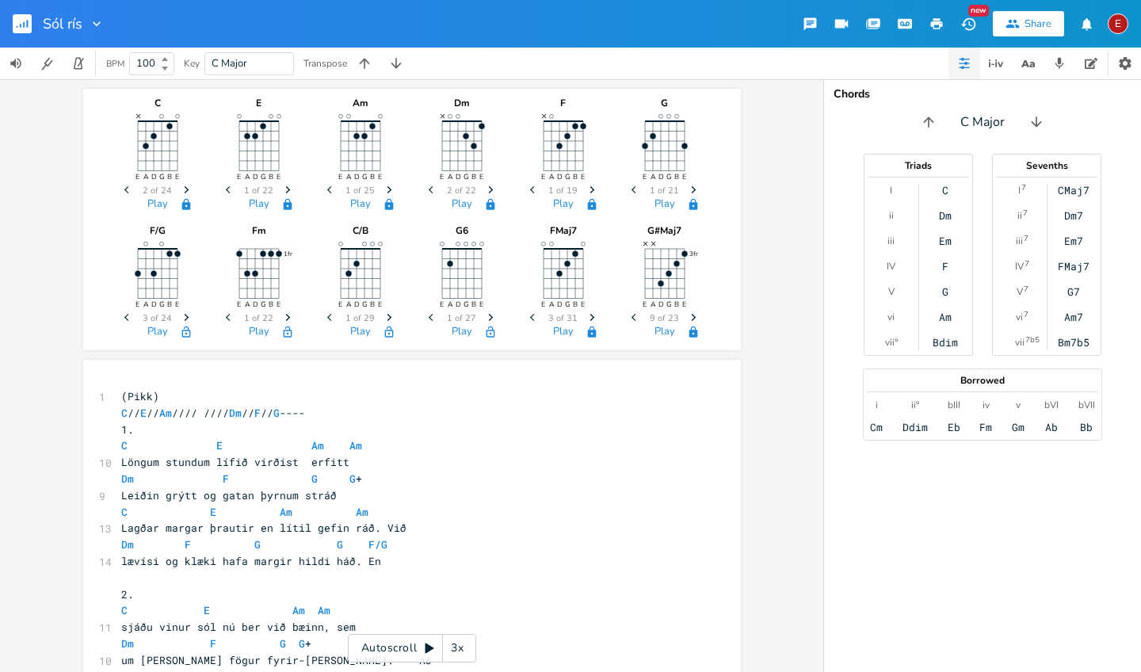
scroll to position [0, 0]
click at [181, 334] on icon "button" at bounding box center [185, 331] width 9 height 11
click at [282, 331] on icon "button" at bounding box center [287, 332] width 13 height 13
click at [385, 315] on icon "Next" at bounding box center [389, 317] width 9 height 9
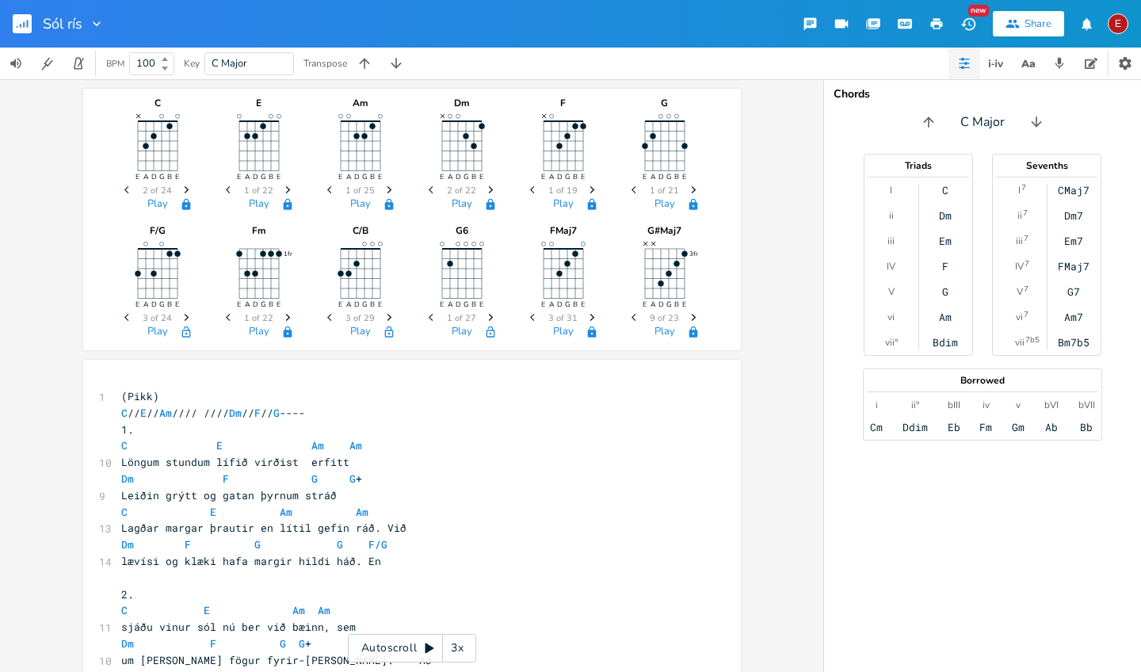
click at [327, 317] on icon "button" at bounding box center [329, 317] width 4 height 7
click at [385, 315] on icon "Next" at bounding box center [389, 317] width 9 height 9
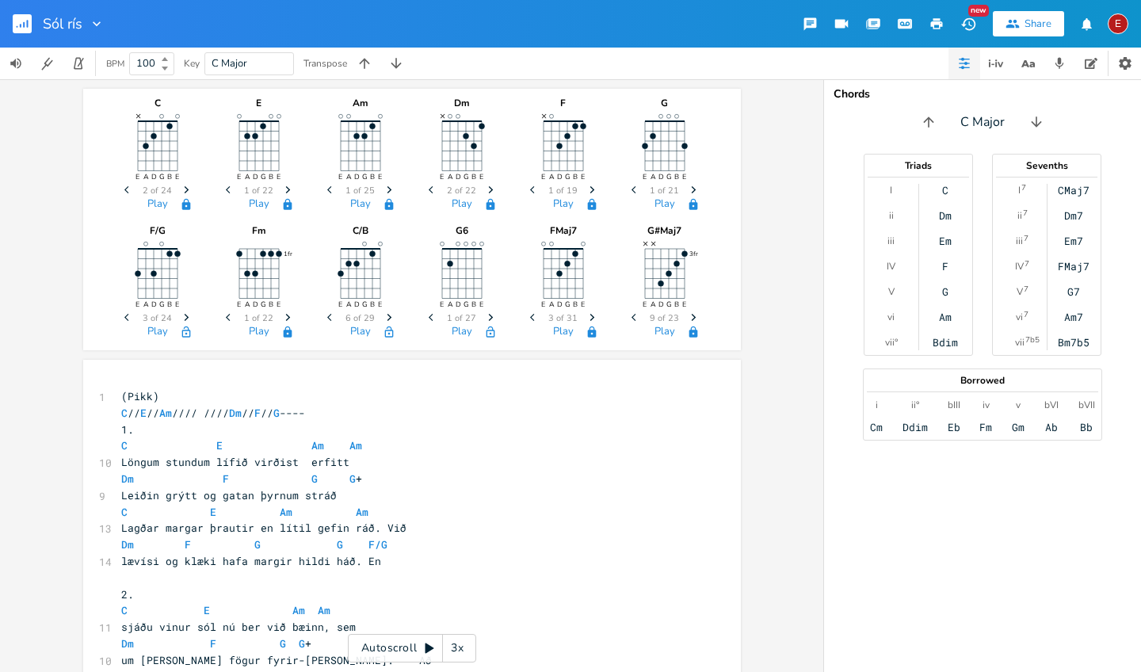
click at [385, 315] on icon "Next" at bounding box center [389, 317] width 9 height 9
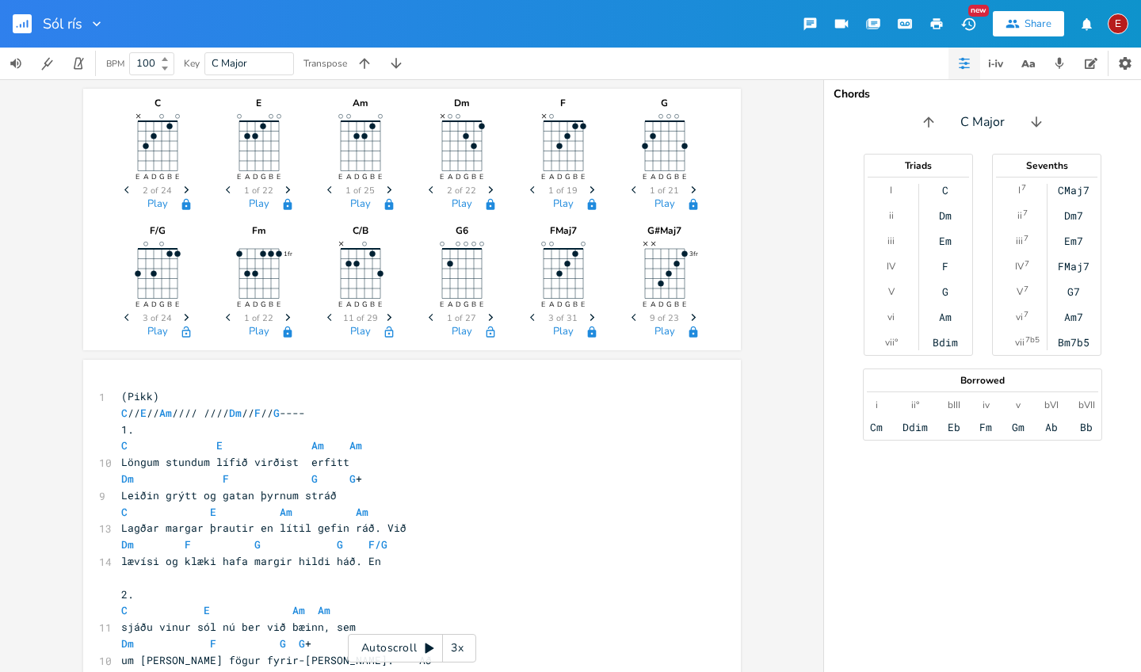
click at [385, 315] on icon "Next" at bounding box center [389, 317] width 9 height 9
click at [327, 318] on icon "Previous" at bounding box center [331, 317] width 9 height 9
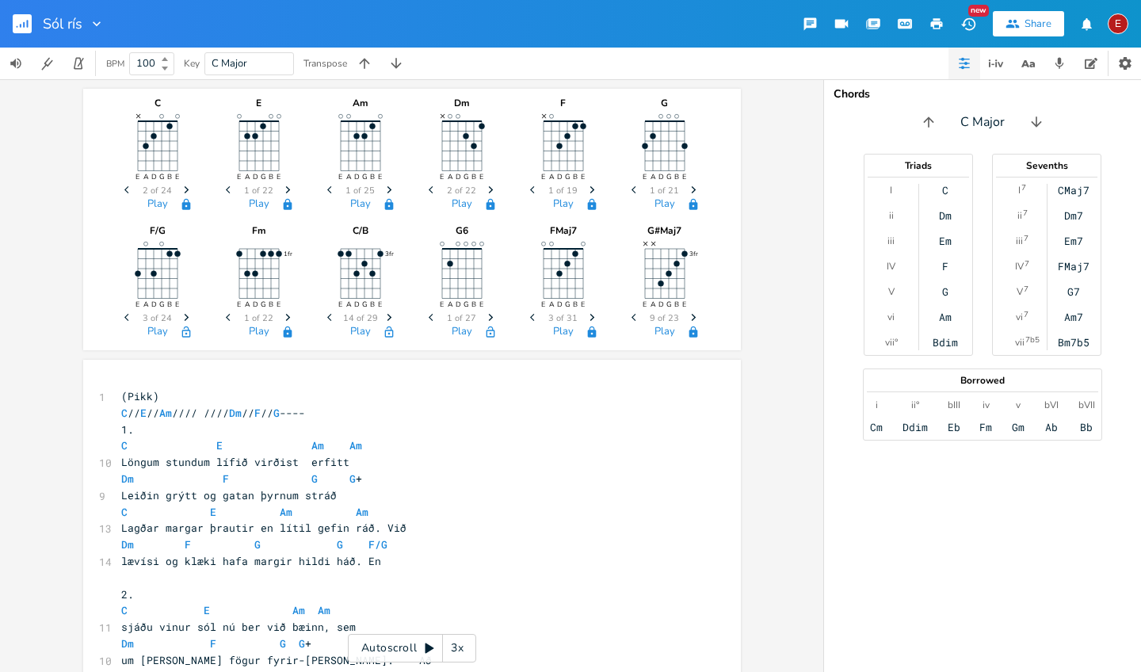
click at [327, 318] on icon "Previous" at bounding box center [331, 317] width 9 height 9
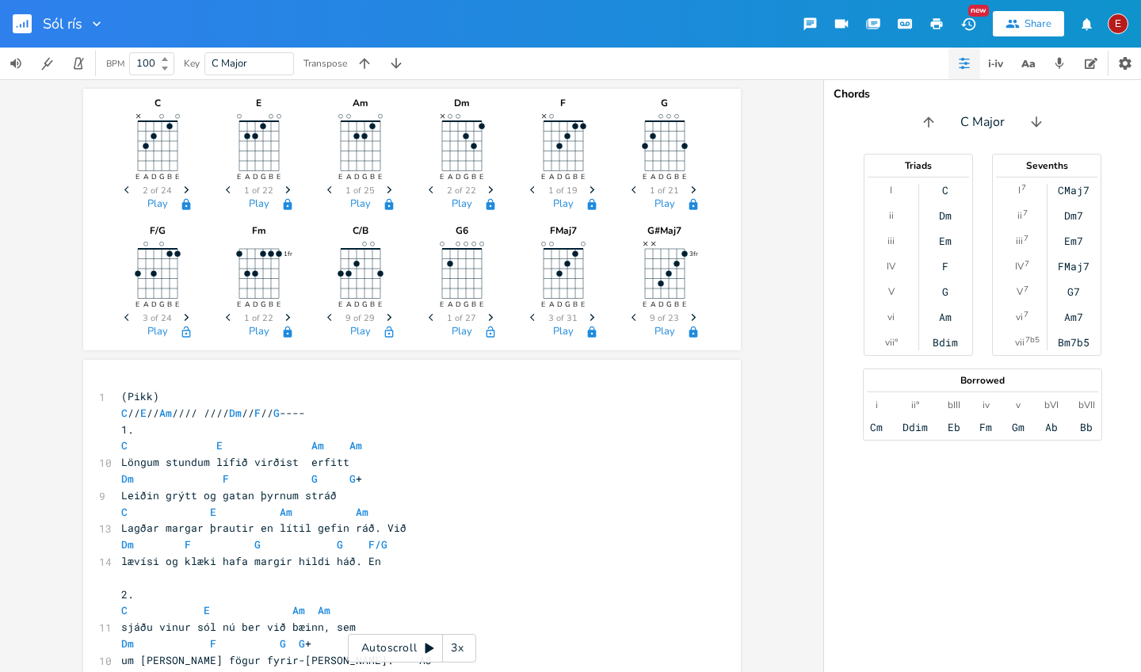
click at [327, 318] on icon "Previous" at bounding box center [331, 317] width 9 height 9
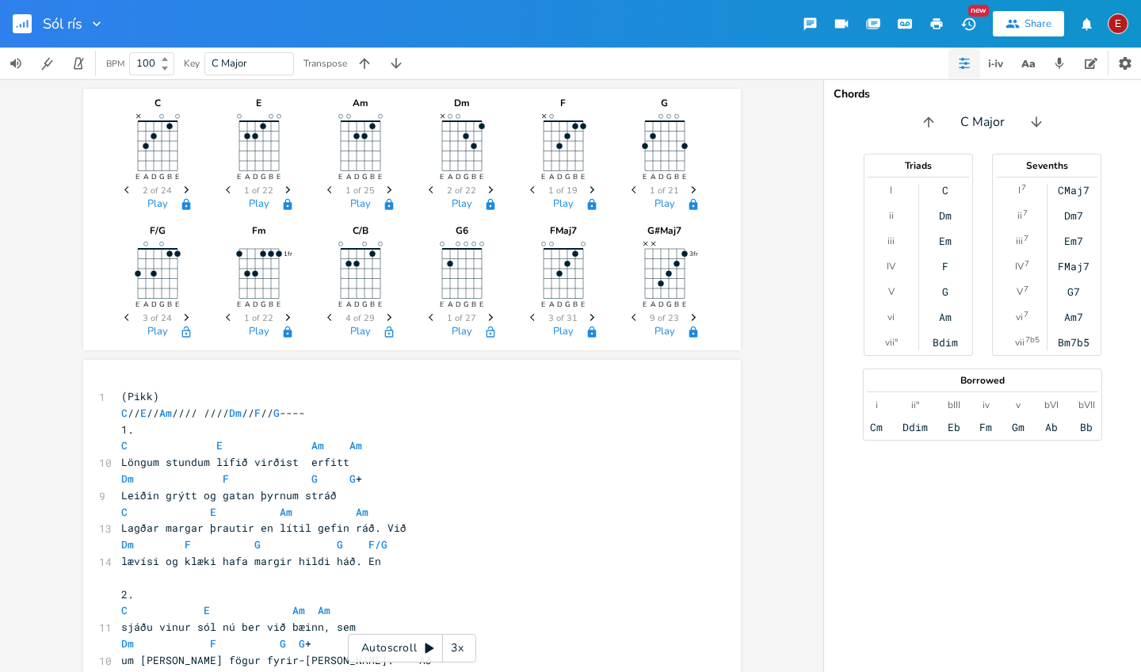
click at [327, 318] on icon "Previous" at bounding box center [331, 317] width 9 height 9
click at [390, 318] on span "Next" at bounding box center [389, 318] width 21 height 28
click at [389, 318] on span "Next" at bounding box center [389, 318] width 21 height 28
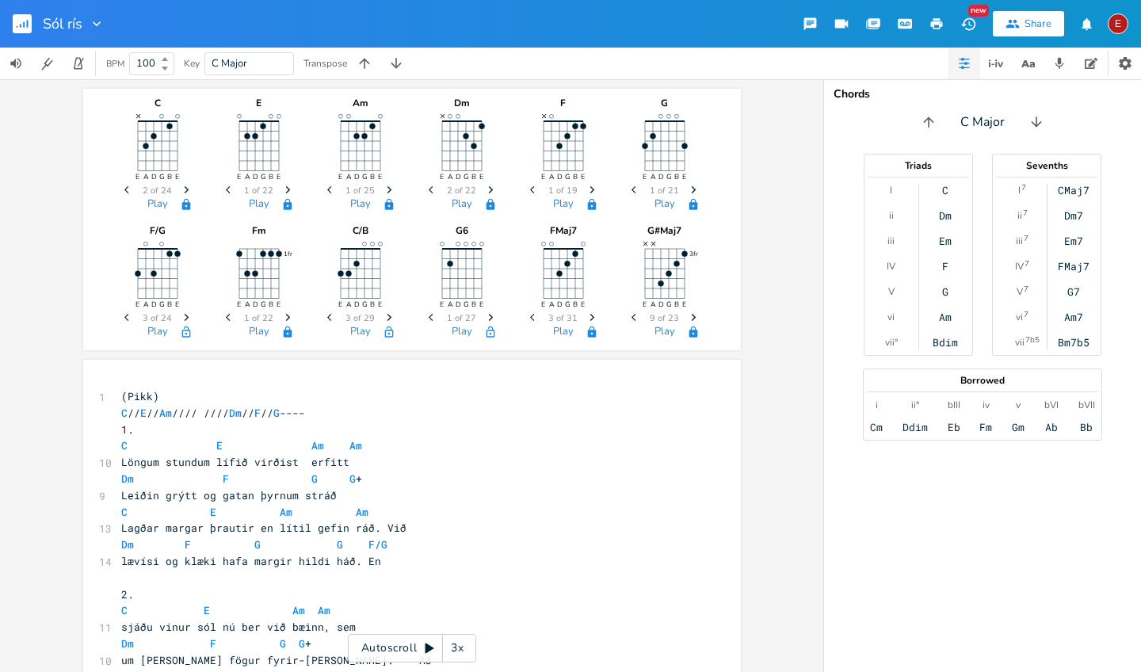
click at [387, 315] on icon "button" at bounding box center [389, 317] width 5 height 7
click at [484, 326] on icon "button" at bounding box center [490, 332] width 13 height 13
click at [383, 335] on icon "button" at bounding box center [389, 332] width 13 height 13
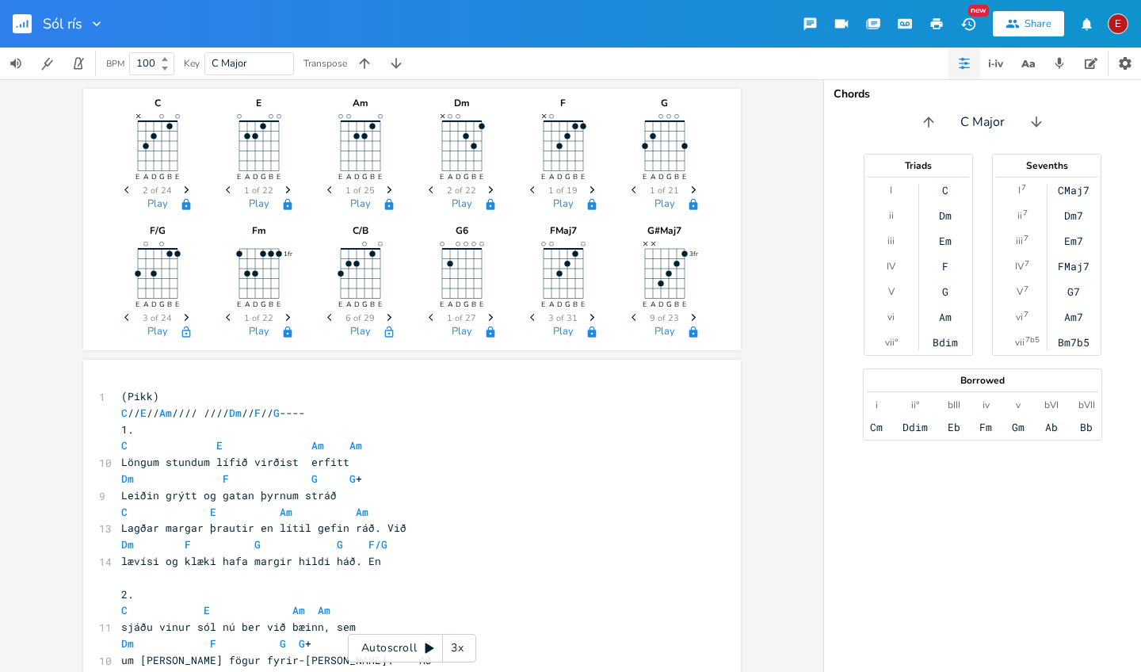
click at [383, 335] on icon "button" at bounding box center [389, 332] width 13 height 13
click at [386, 333] on icon "button" at bounding box center [389, 332] width 13 height 13
click at [479, 429] on pre "1." at bounding box center [404, 429] width 572 height 17
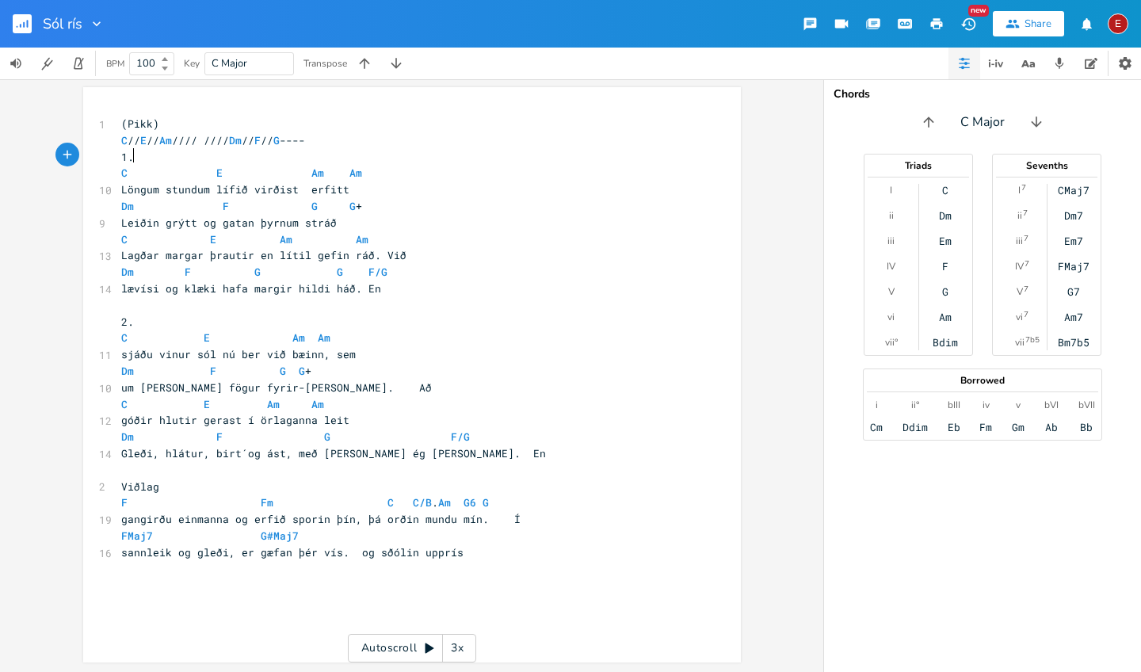
scroll to position [273, 0]
